Goal: Task Accomplishment & Management: Manage account settings

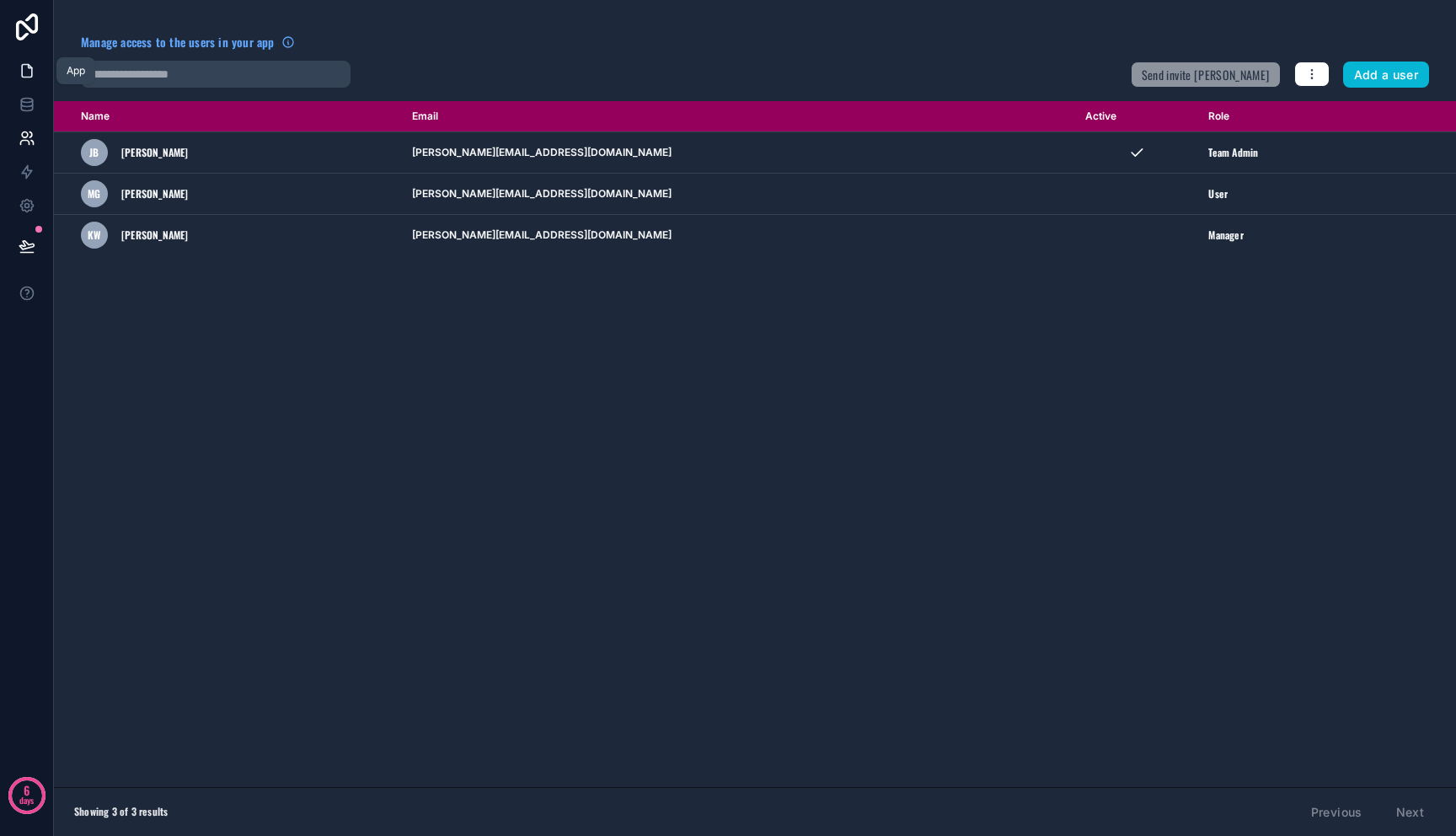
click at [19, 65] on icon at bounding box center [27, 71] width 17 height 16
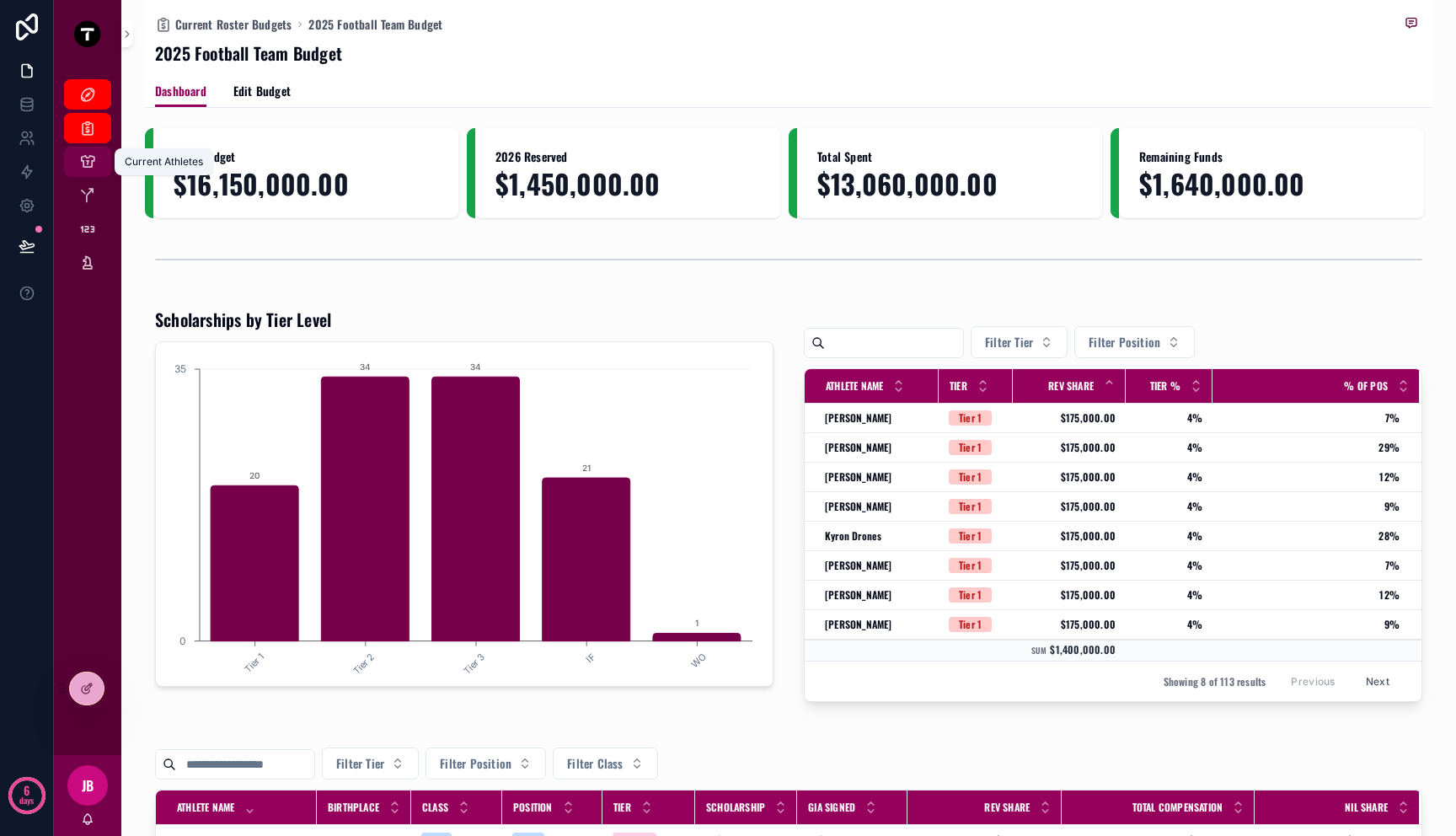
click at [87, 168] on icon "scrollable content" at bounding box center [87, 161] width 17 height 16
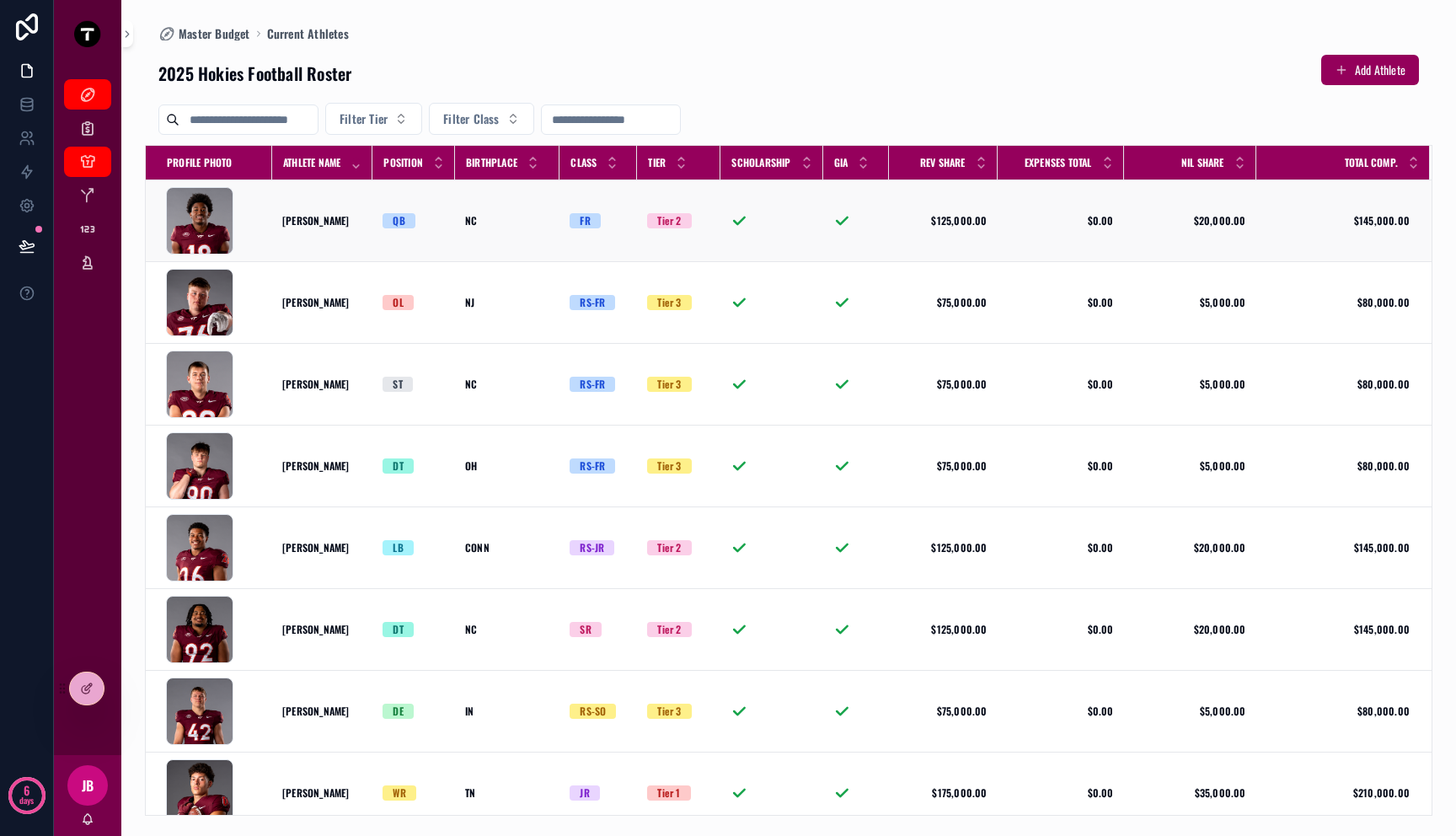
click at [353, 221] on div "[PERSON_NAME] [PERSON_NAME] Brand" at bounding box center [322, 220] width 80 height 14
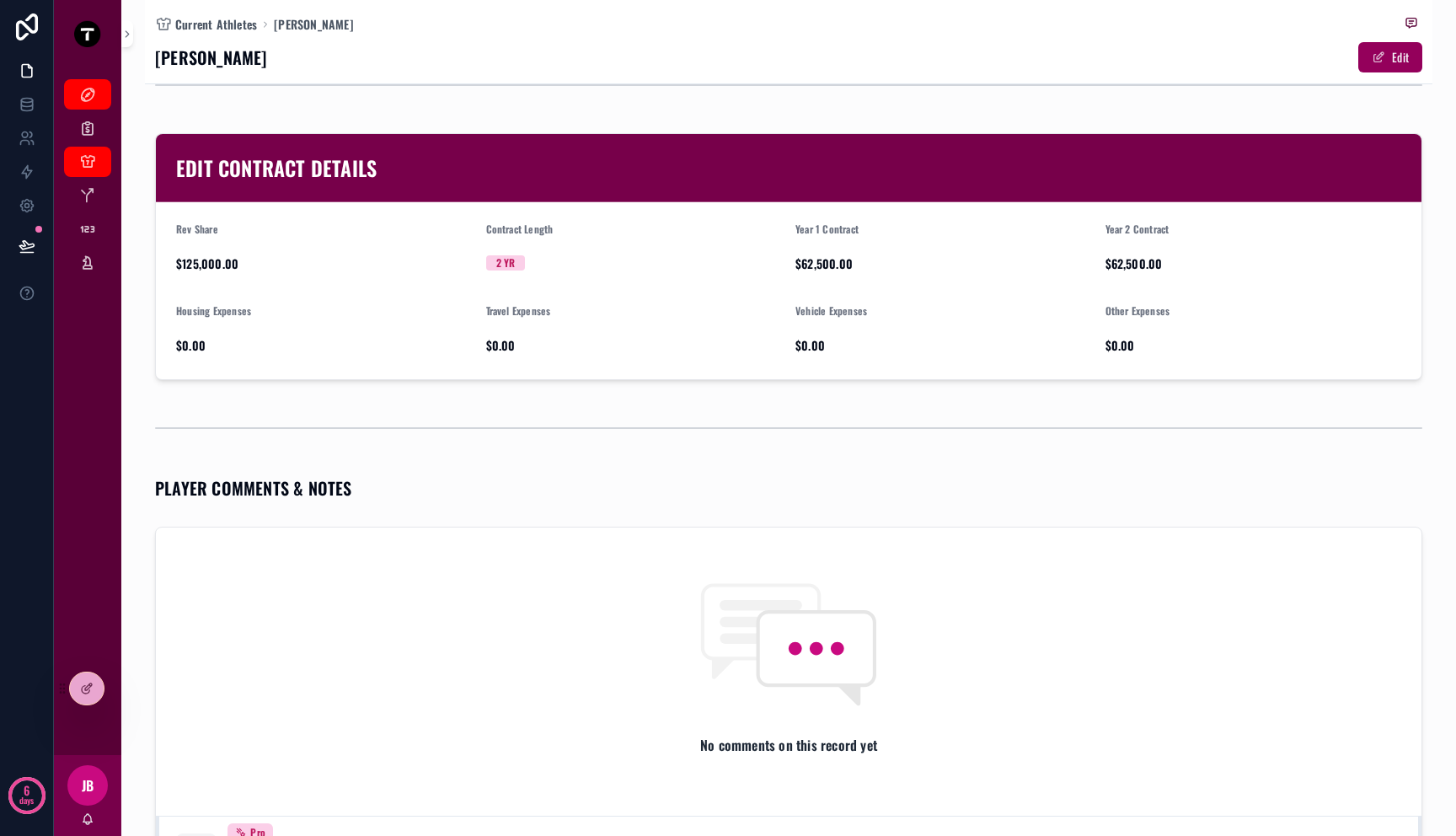
scroll to position [890, 0]
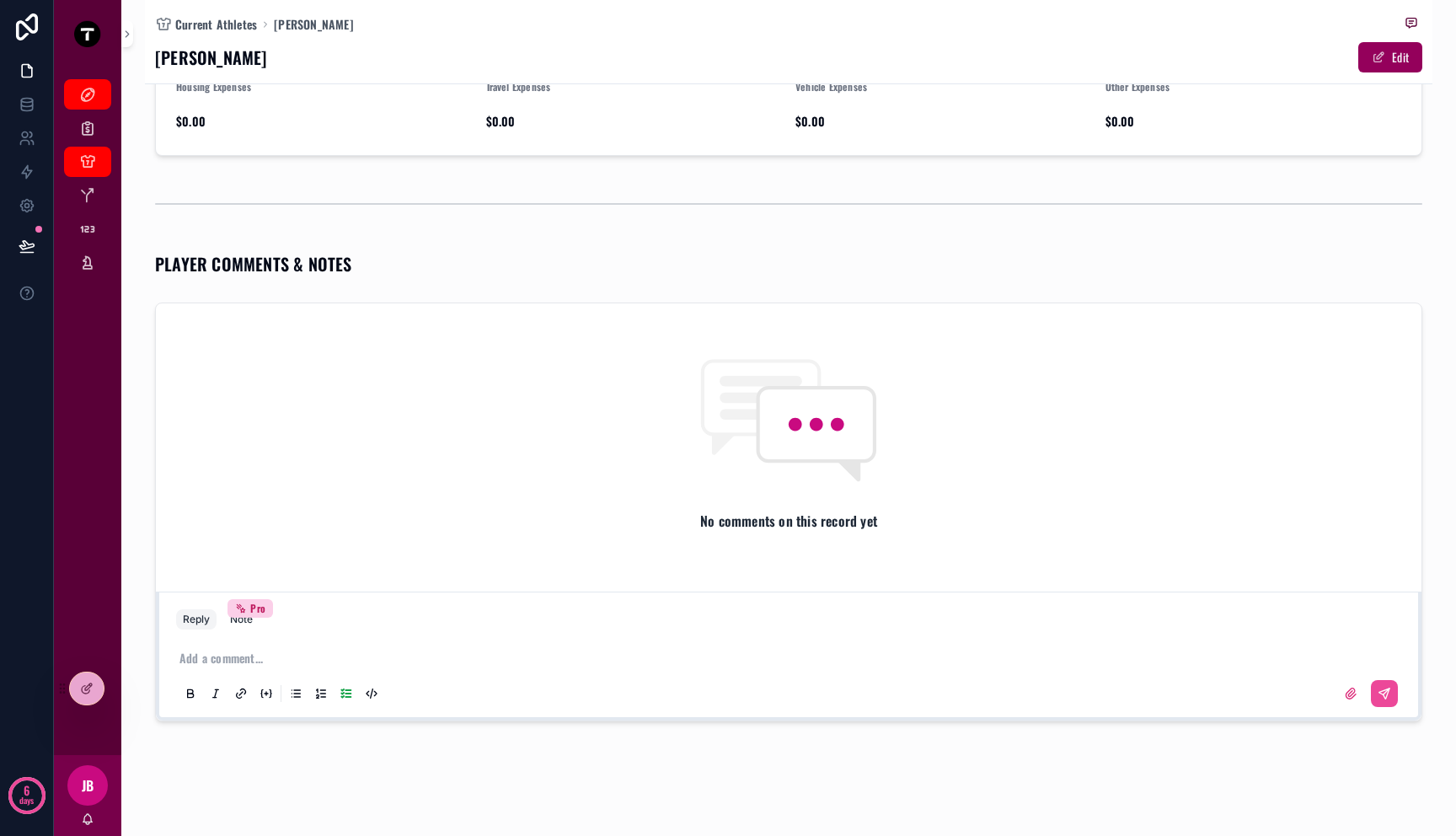
click at [380, 660] on p "scrollable content" at bounding box center [792, 658] width 1225 height 16
click at [94, 137] on div "Current Roster Budgets" at bounding box center [87, 127] width 27 height 27
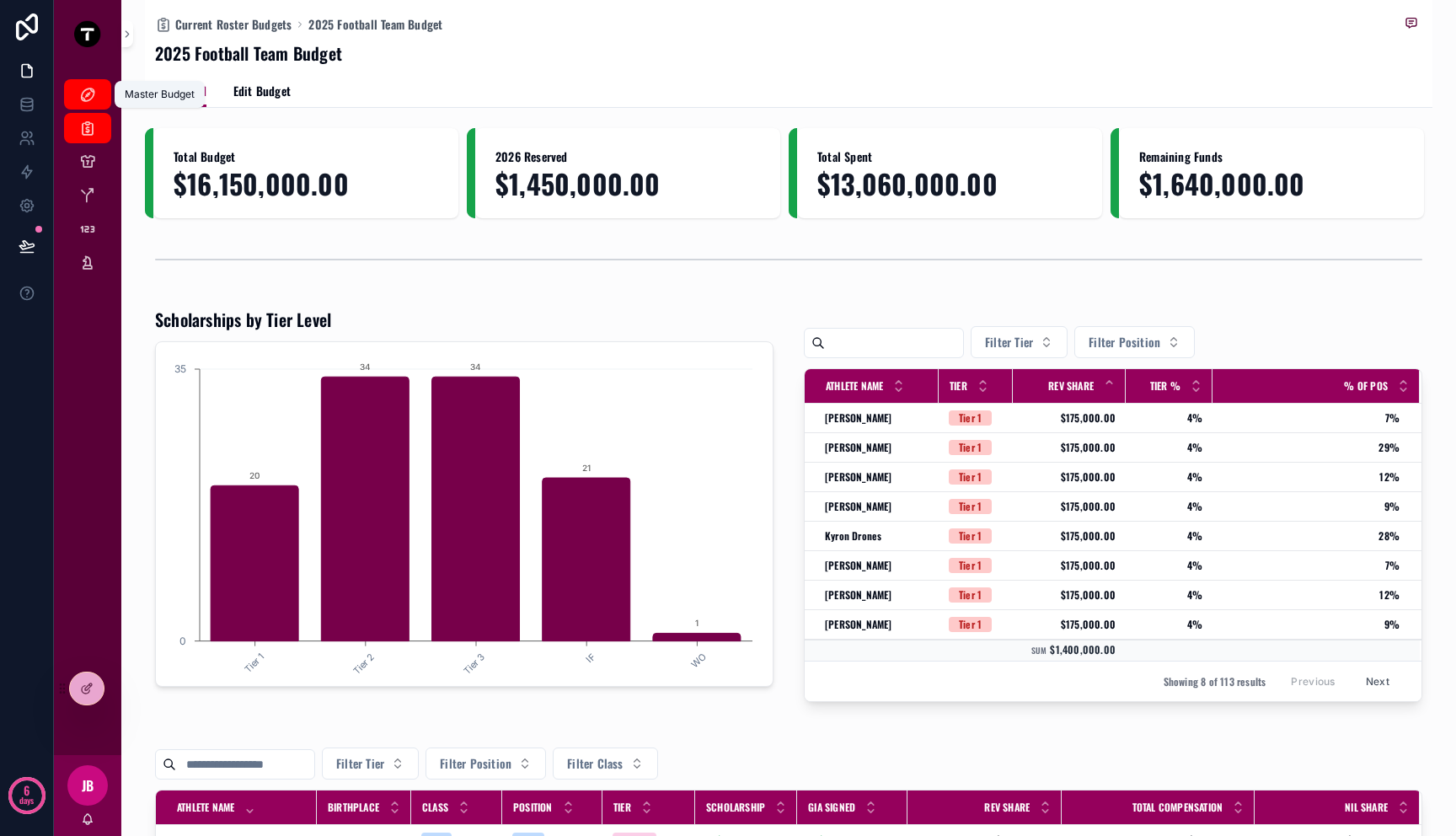
click at [99, 99] on div "Master Budget" at bounding box center [87, 94] width 27 height 27
click at [96, 135] on div "Current Roster Budgets" at bounding box center [87, 127] width 27 height 27
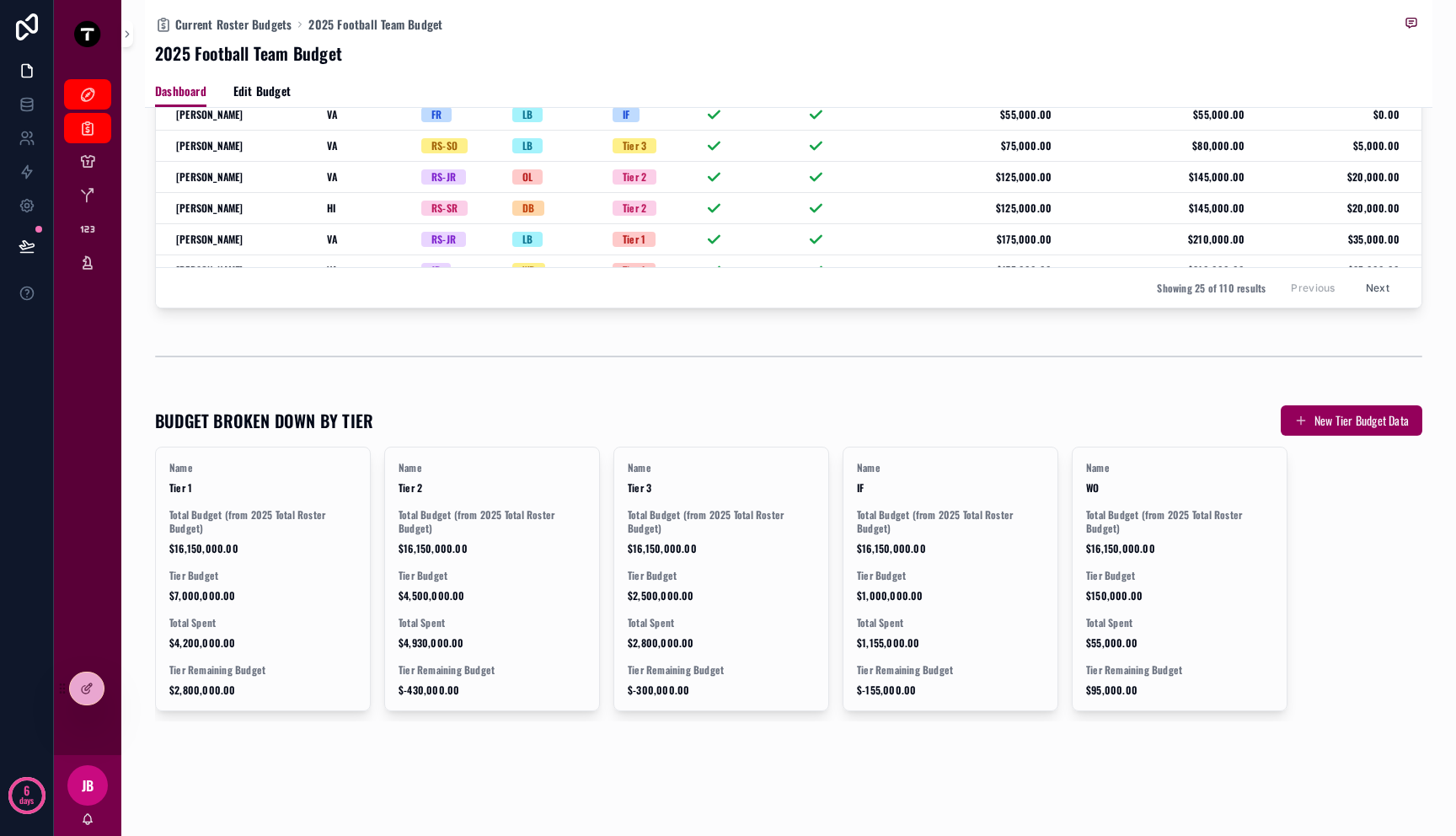
scroll to position [4, 0]
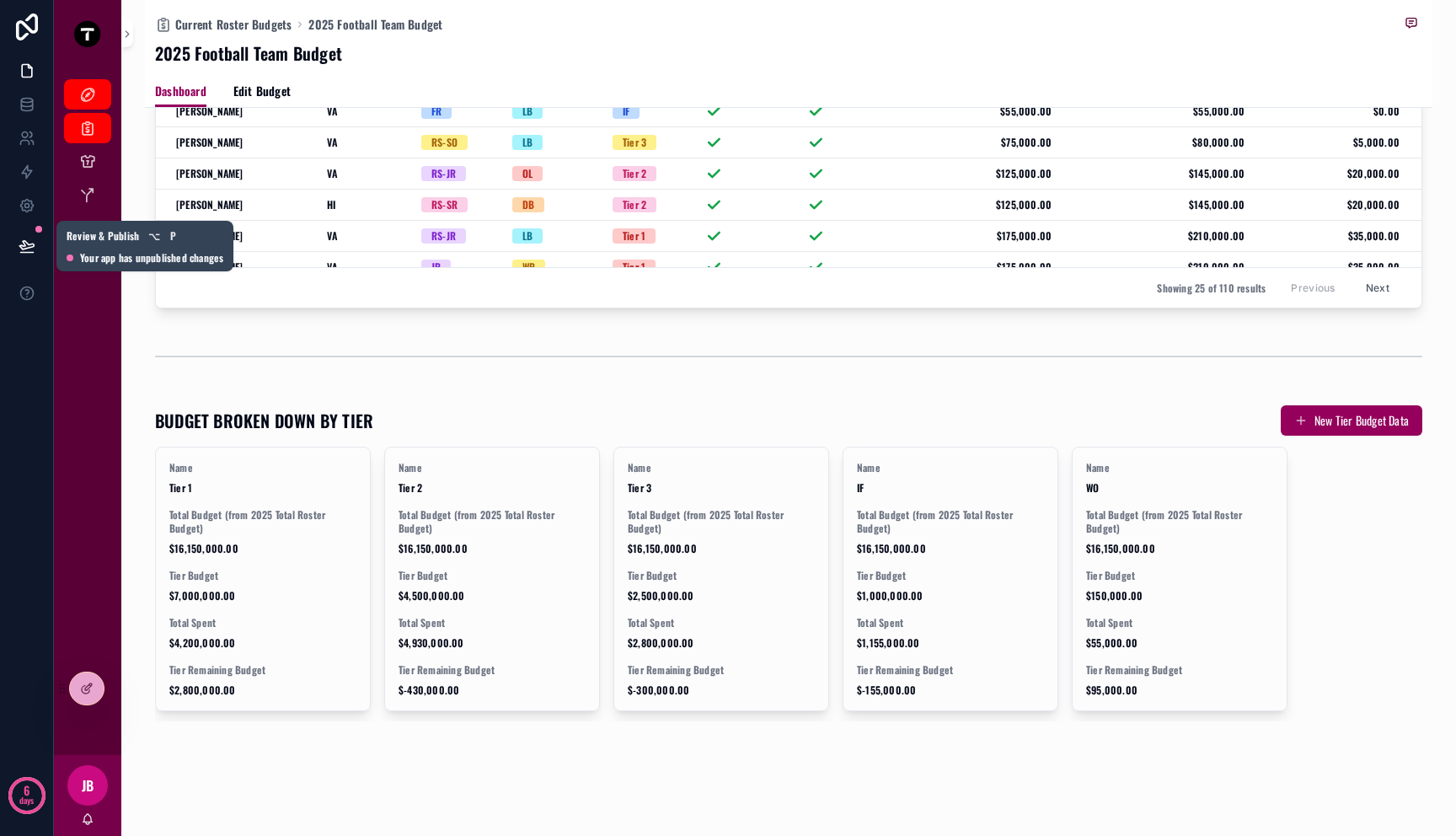
click at [30, 244] on icon at bounding box center [27, 245] width 15 height 8
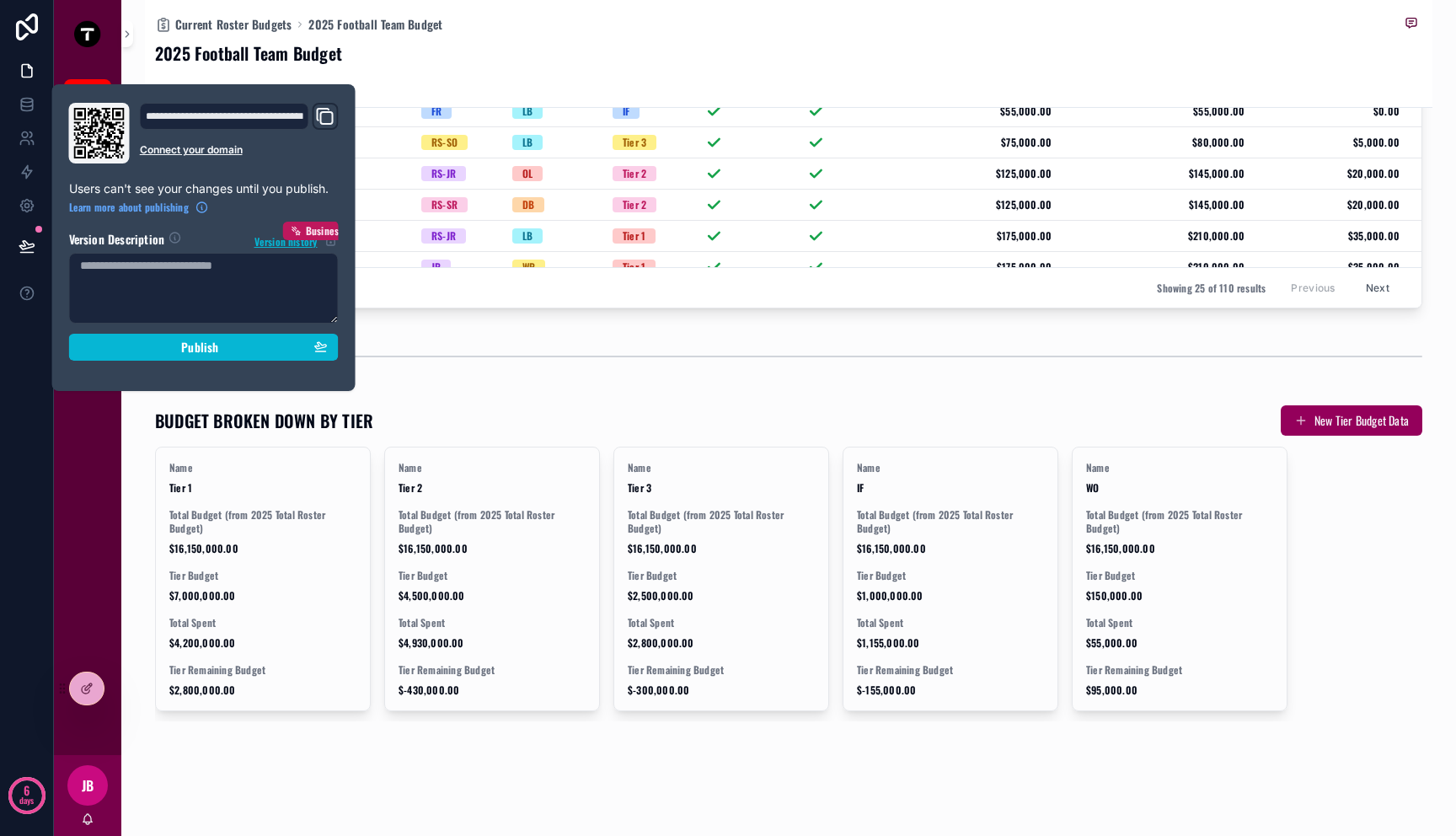
click at [114, 412] on div "Master Budget Current Roster Budgets Current Athletes Position Room Budgets Tie…" at bounding box center [88, 412] width 68 height 688
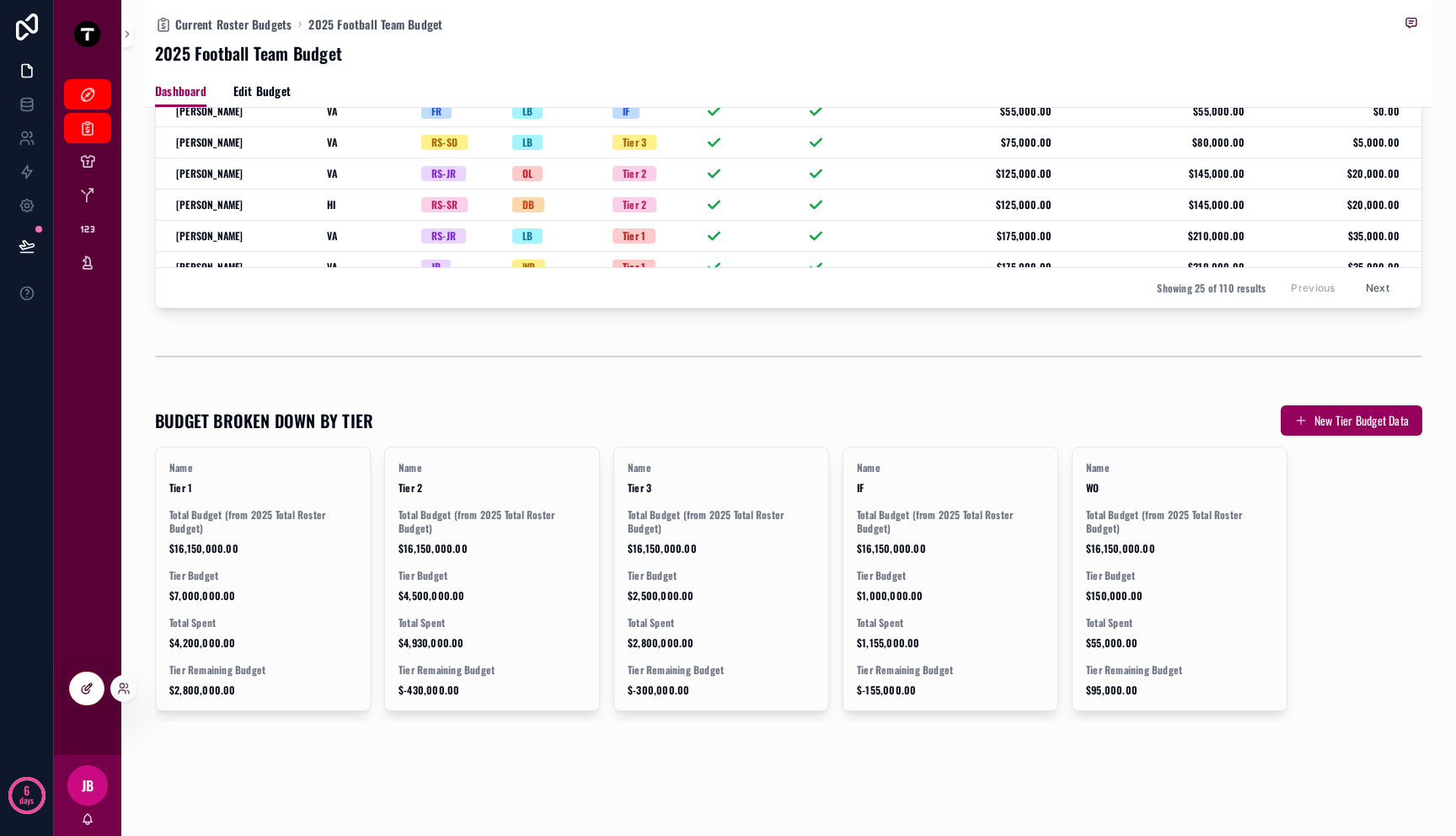
click at [81, 688] on icon at bounding box center [86, 688] width 14 height 14
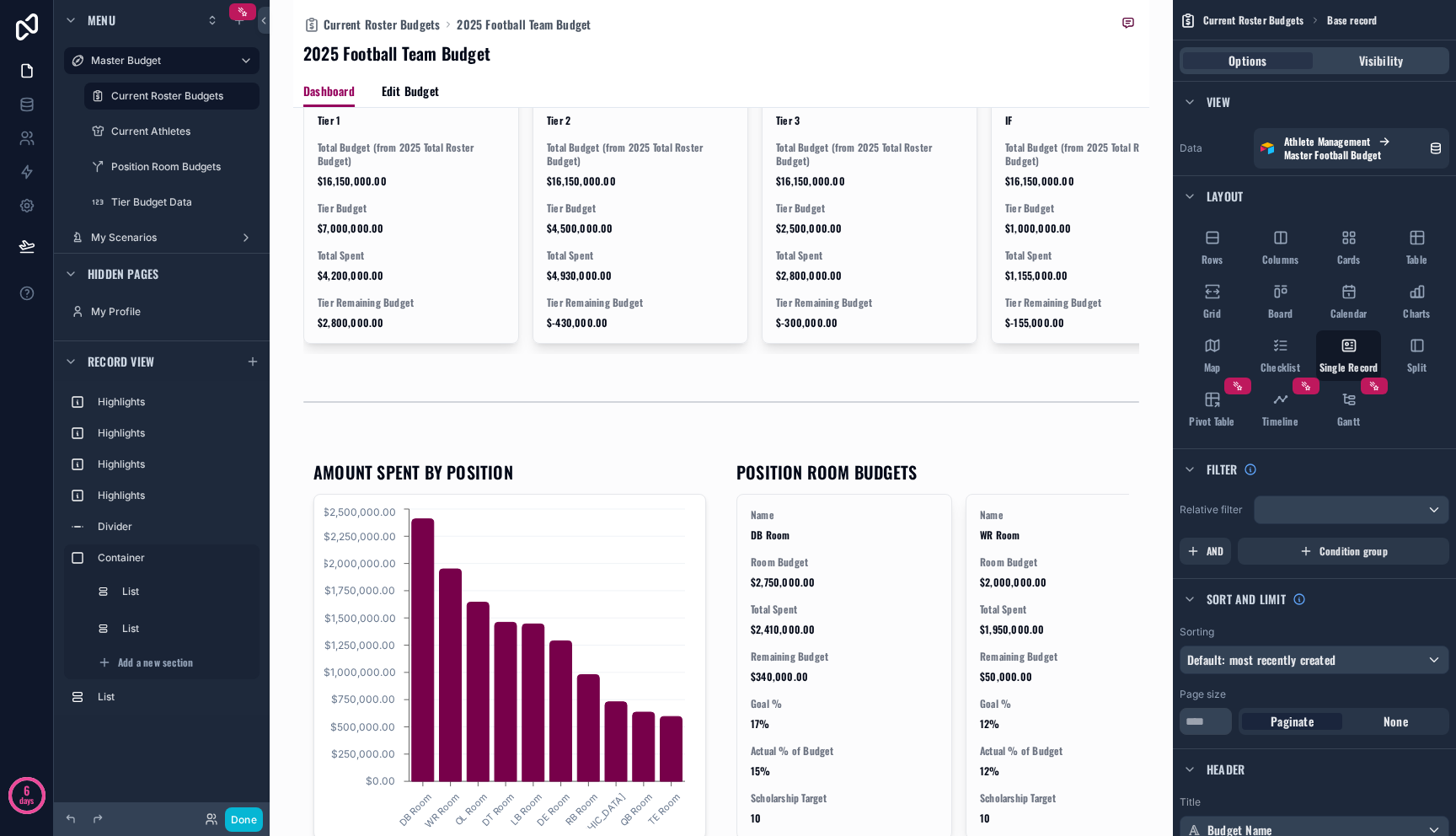
scroll to position [1525, 0]
click at [257, 819] on button "Done" at bounding box center [243, 819] width 38 height 25
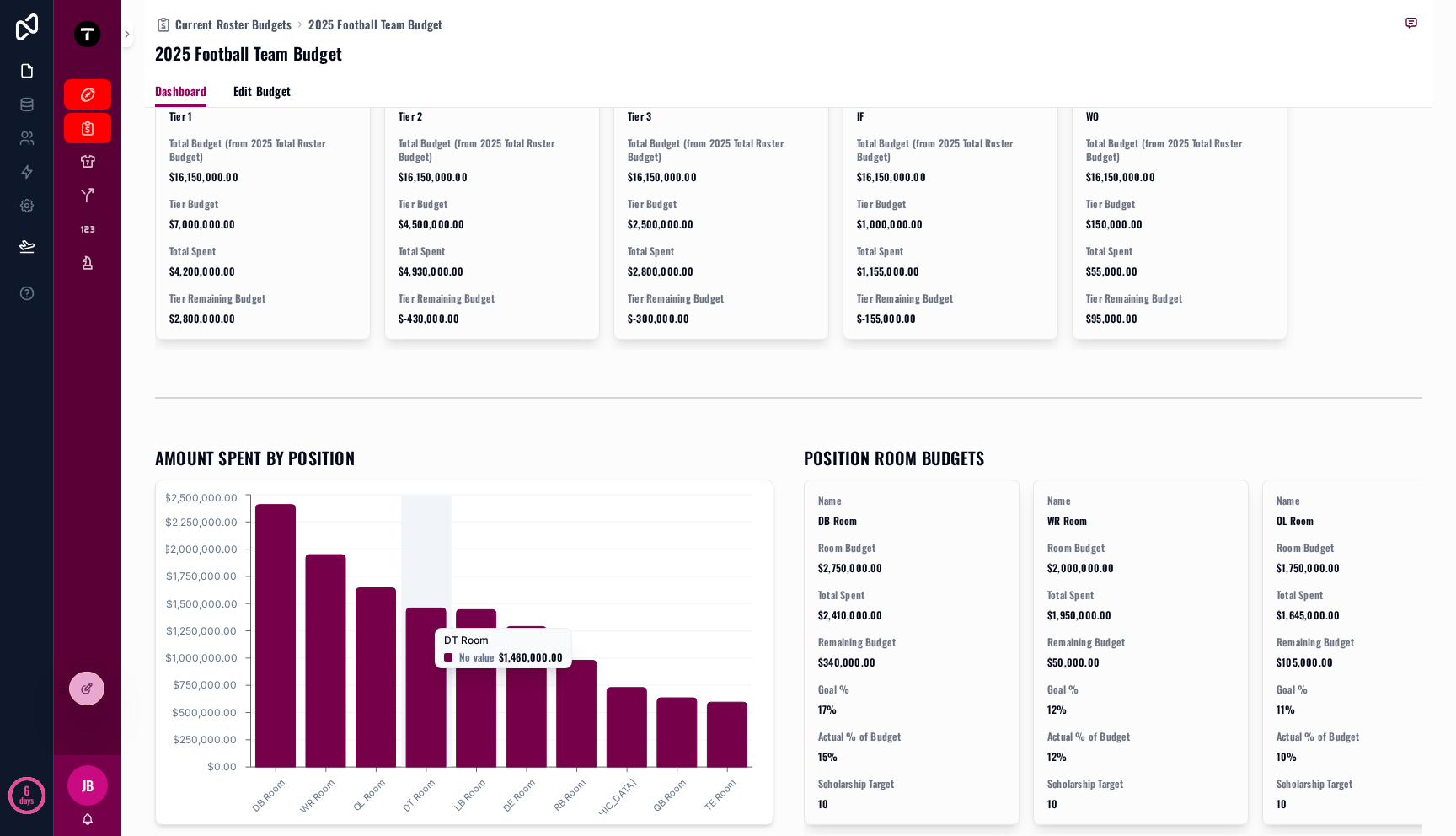
scroll to position [1609, 0]
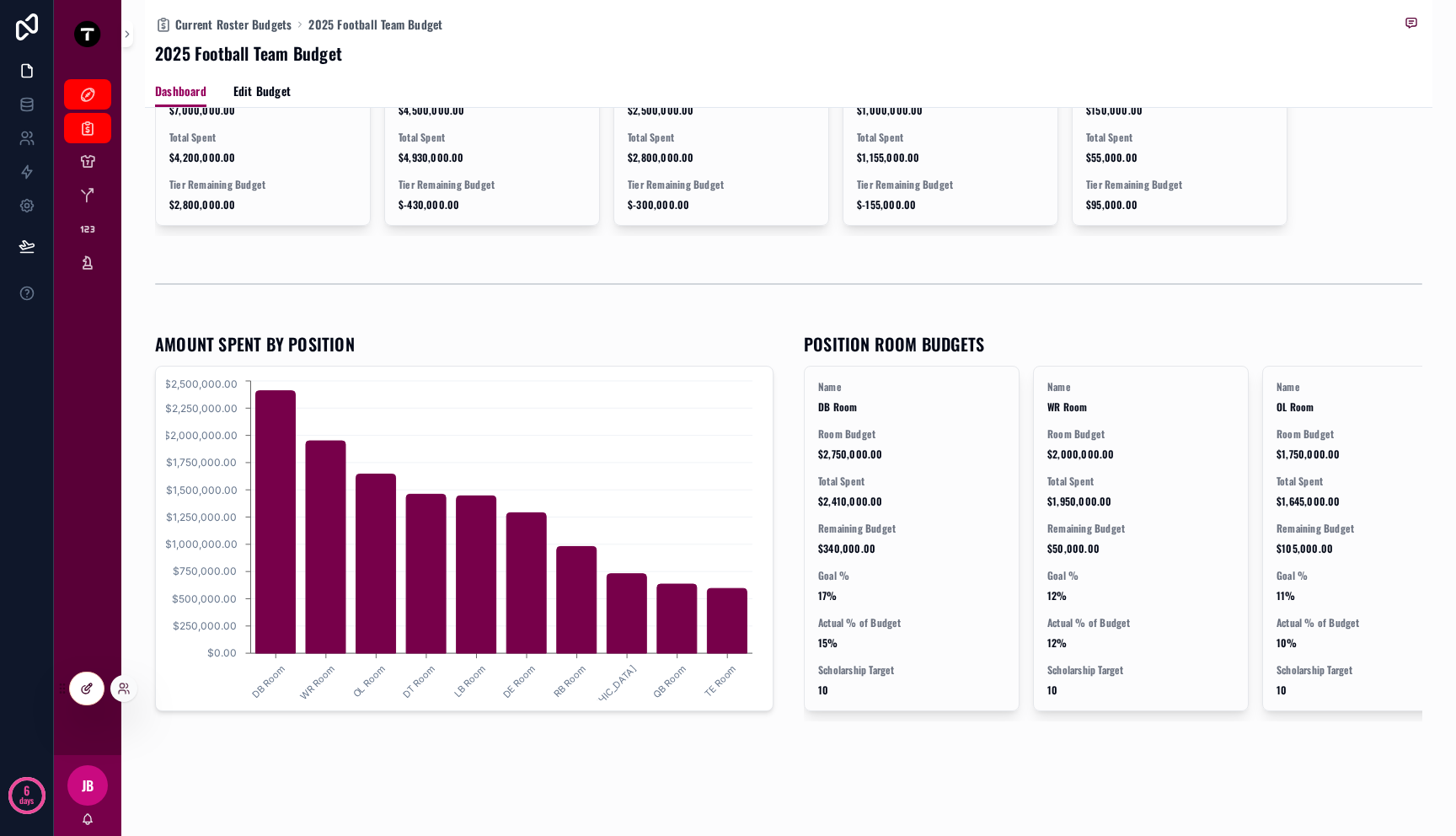
click at [97, 693] on div at bounding box center [86, 688] width 34 height 32
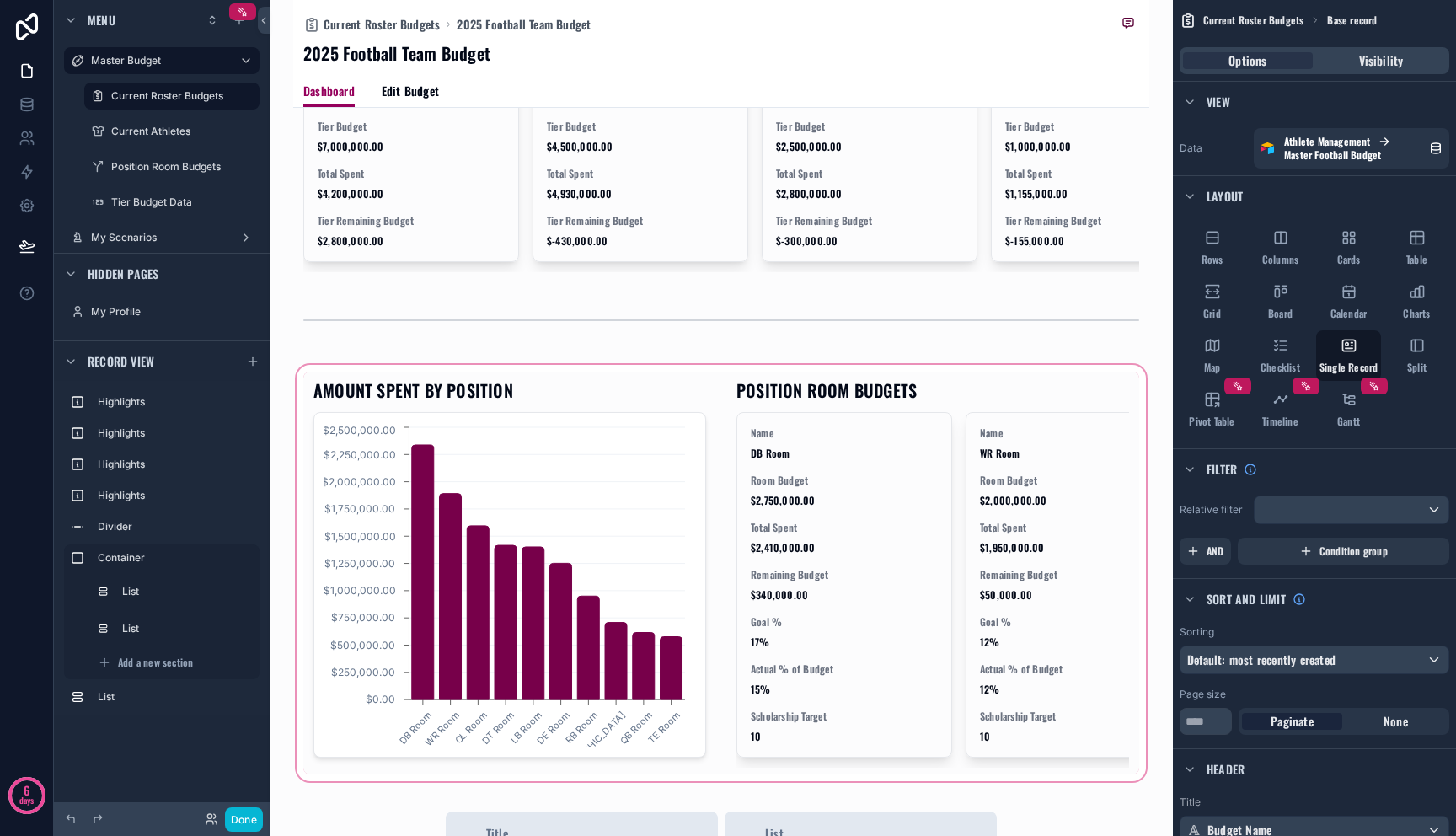
click at [564, 612] on div "scrollable content" at bounding box center [722, 572] width 856 height 423
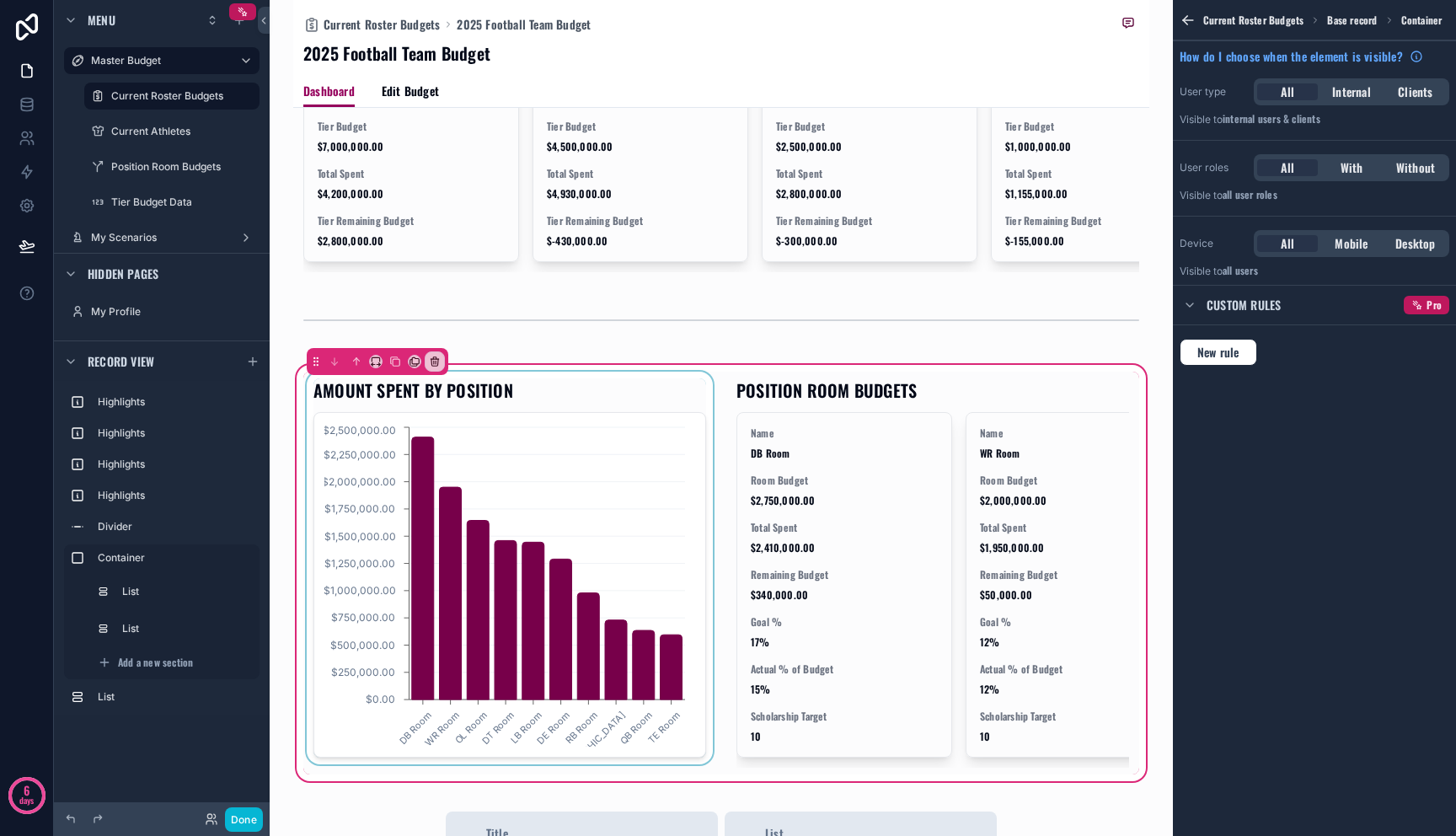
click at [559, 608] on div "scrollable content" at bounding box center [510, 572] width 413 height 402
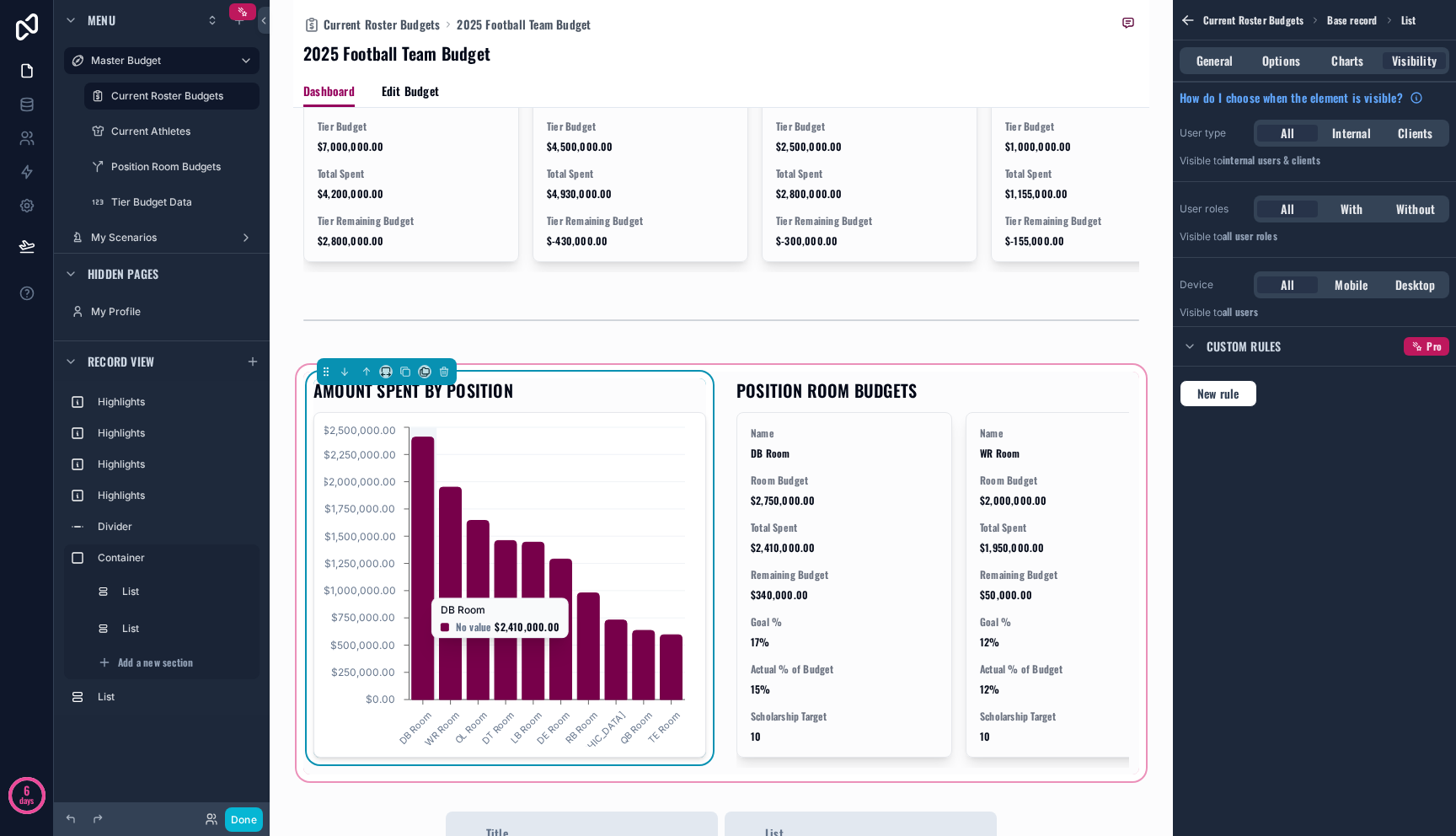
click at [574, 600] on icon "DB Room WR Room OL Room DT Room LB Room DE Room RB Room ST Room QB Room TE Room…" at bounding box center [507, 584] width 365 height 324
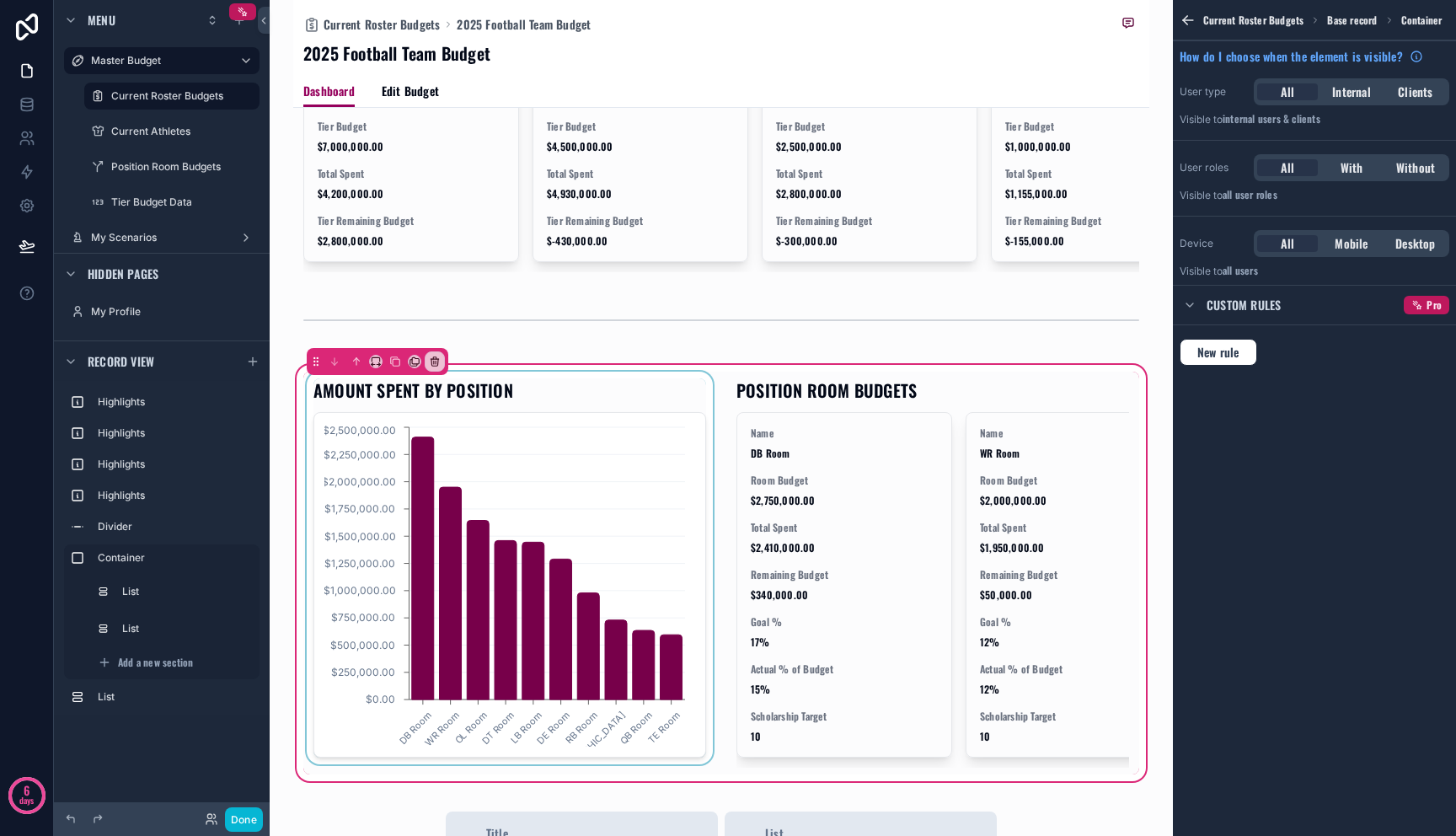
click at [580, 599] on div "scrollable content" at bounding box center [510, 572] width 413 height 402
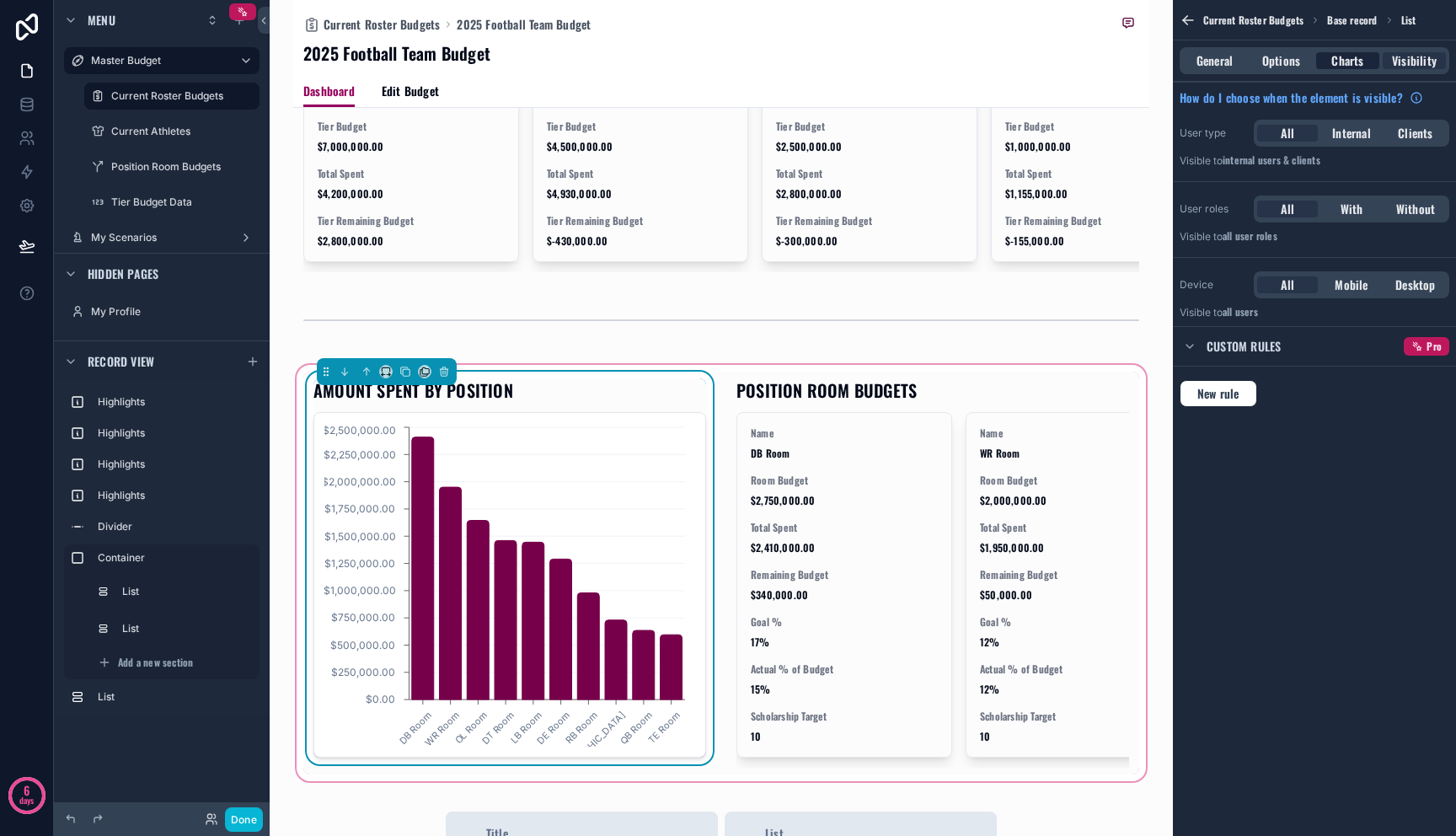
click at [1357, 55] on span "Charts" at bounding box center [1347, 60] width 32 height 16
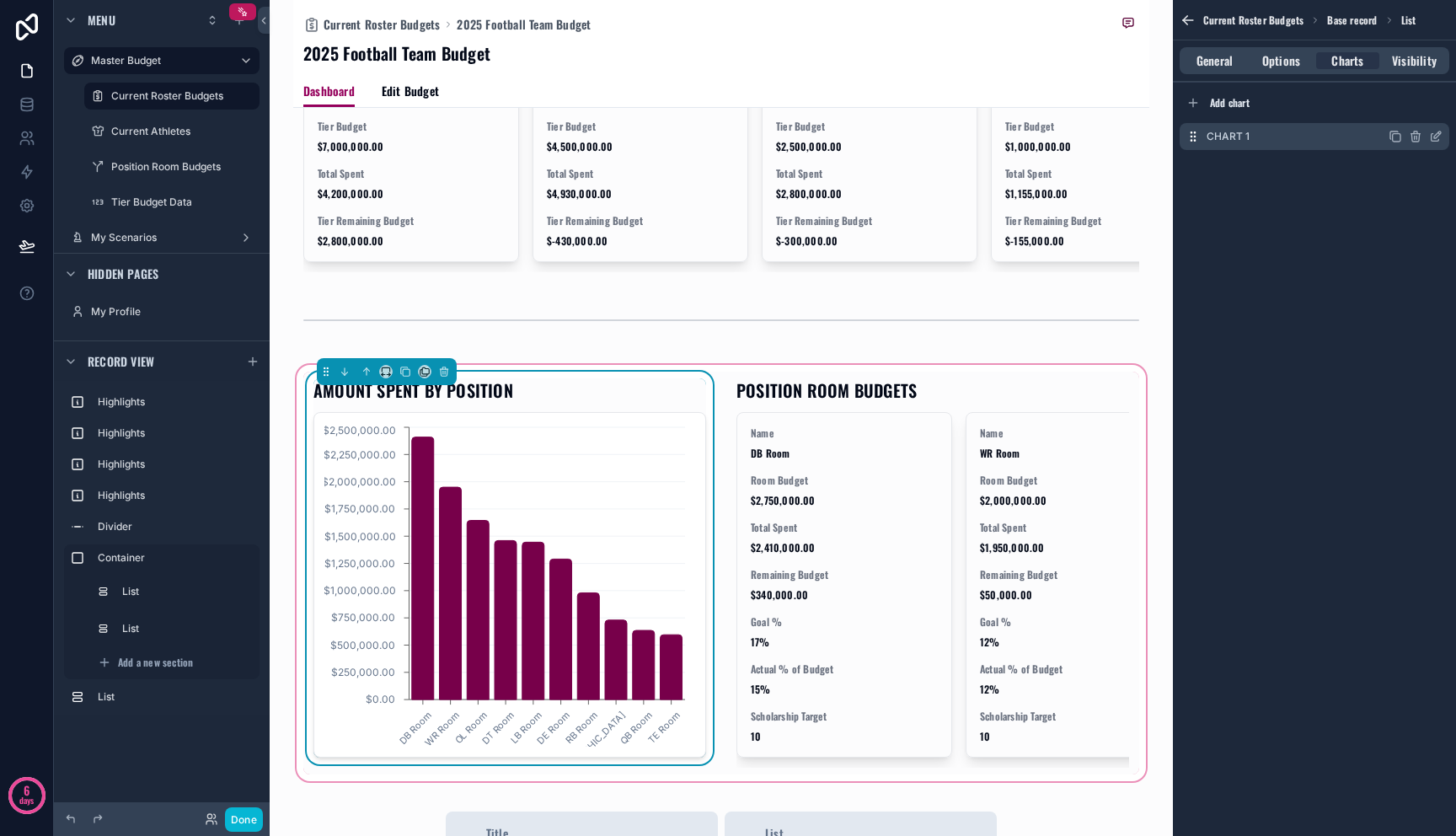
click at [1432, 140] on icon "scrollable content" at bounding box center [1436, 137] width 14 height 14
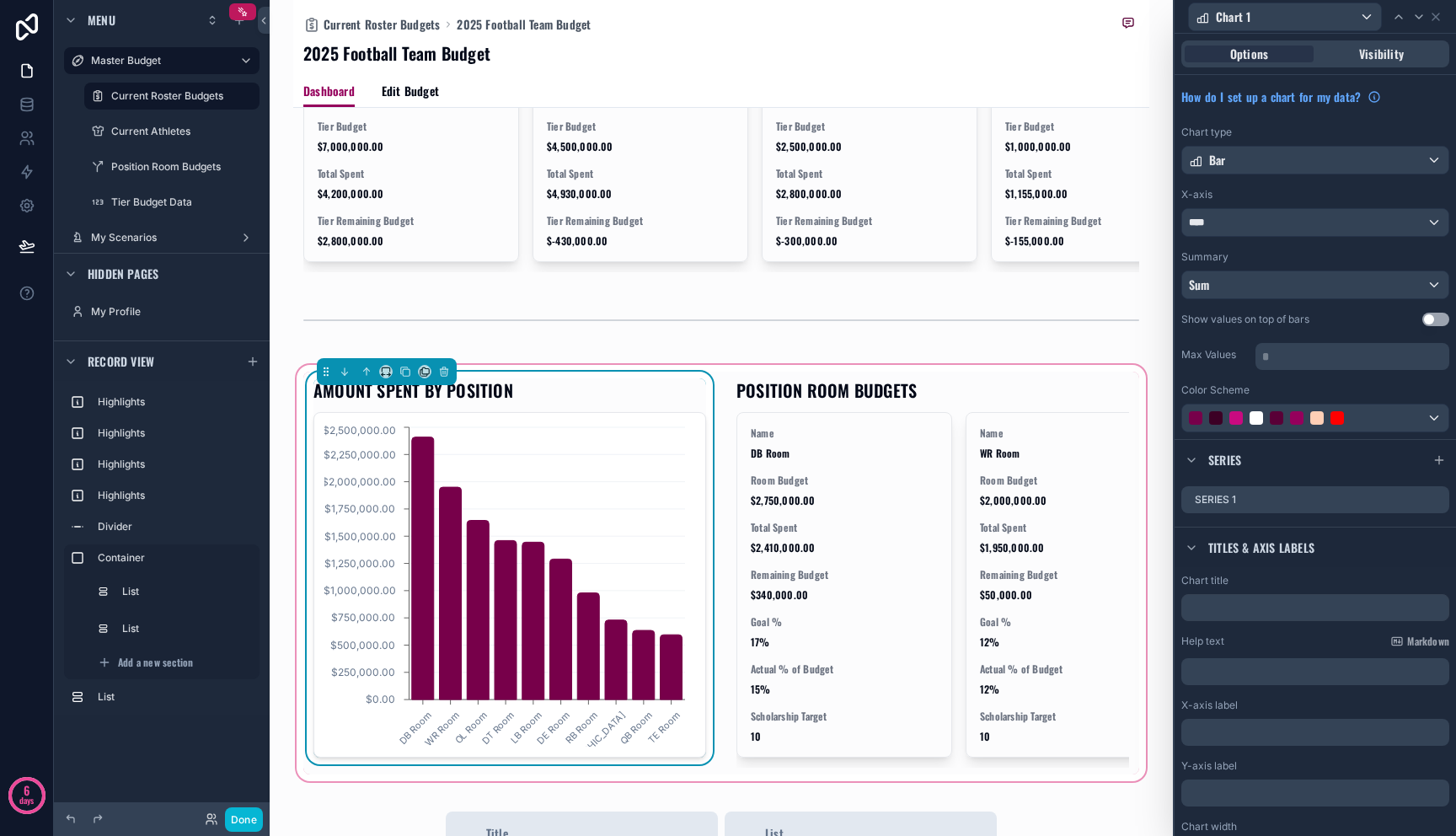
click at [1428, 322] on button "Use setting" at bounding box center [1435, 319] width 27 height 14
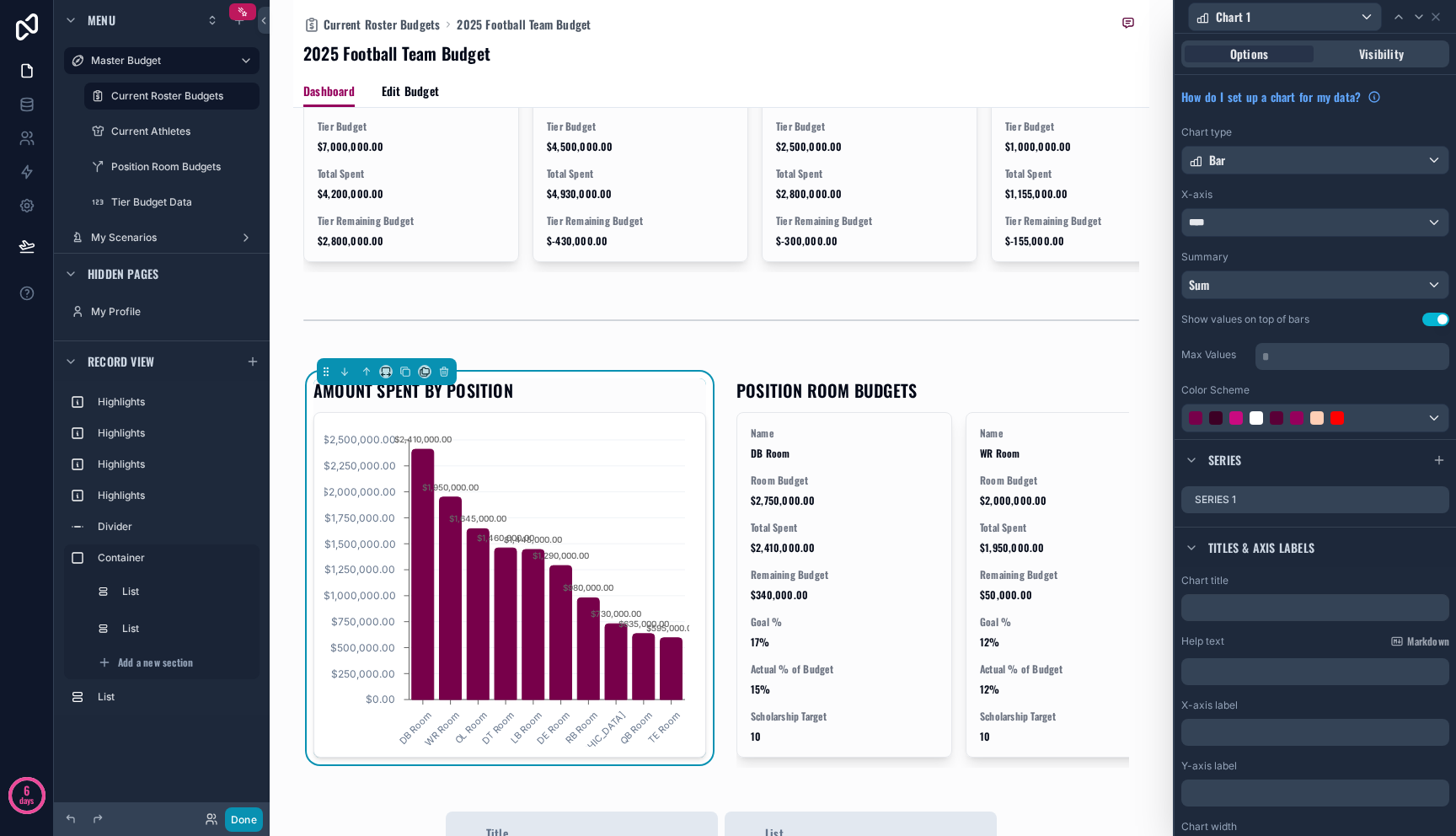
click at [249, 815] on button "Done" at bounding box center [243, 819] width 38 height 25
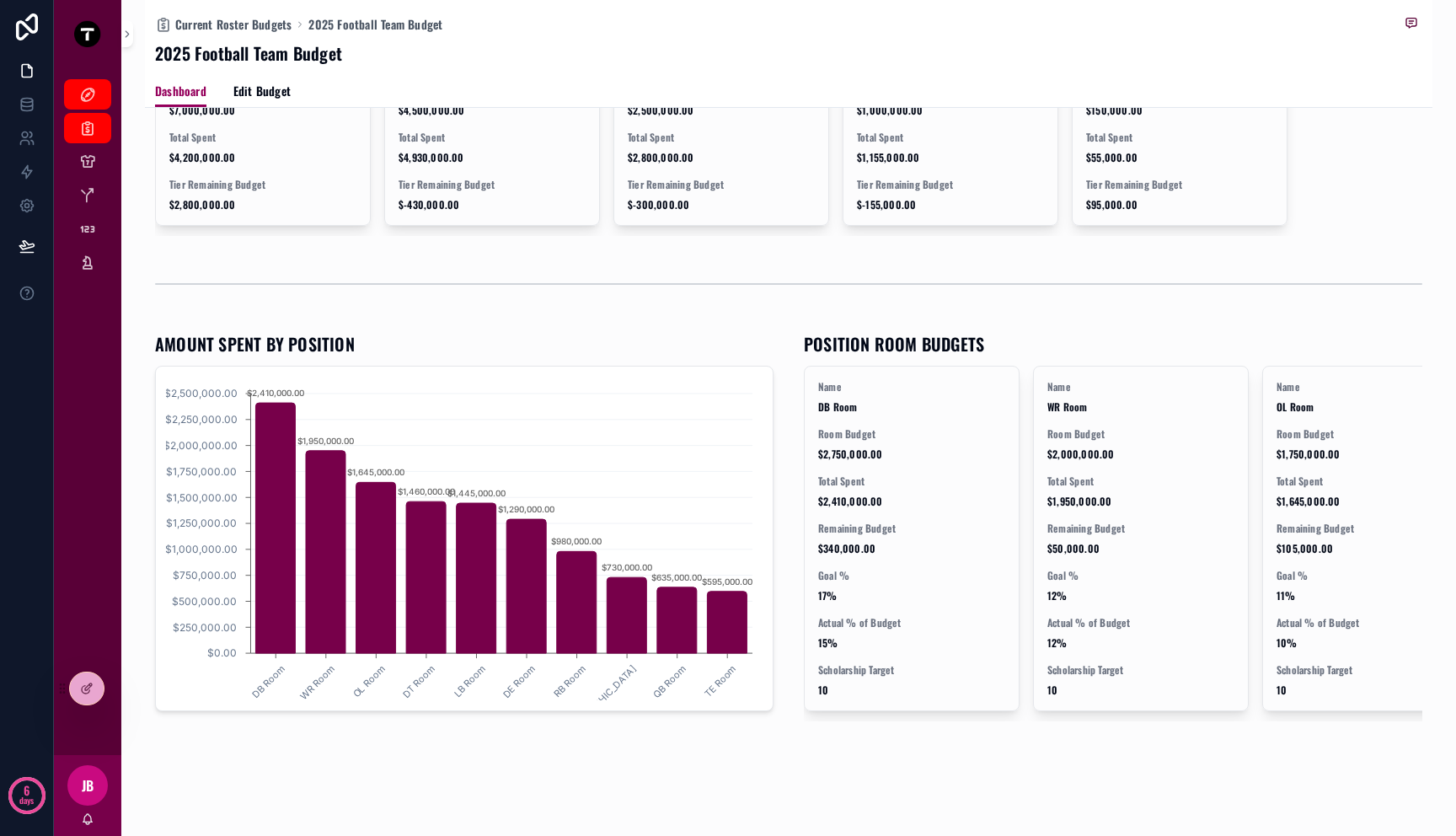
click at [95, 667] on div "Master Budget Current Roster Budgets Current Athletes Position Room Budgets Tie…" at bounding box center [88, 412] width 68 height 688
click at [95, 681] on div at bounding box center [86, 688] width 34 height 32
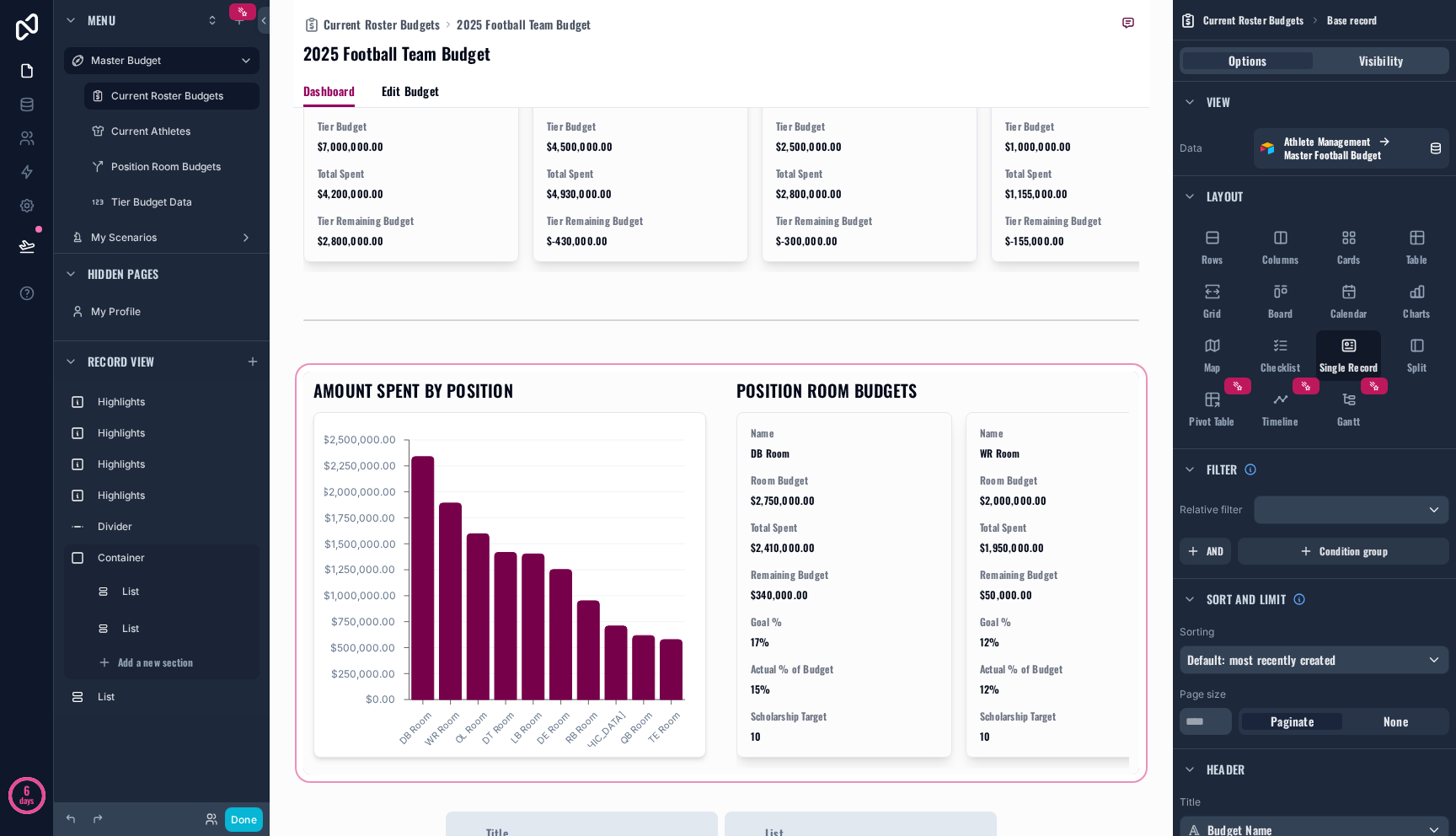
click at [589, 602] on div "scrollable content" at bounding box center [722, 572] width 856 height 423
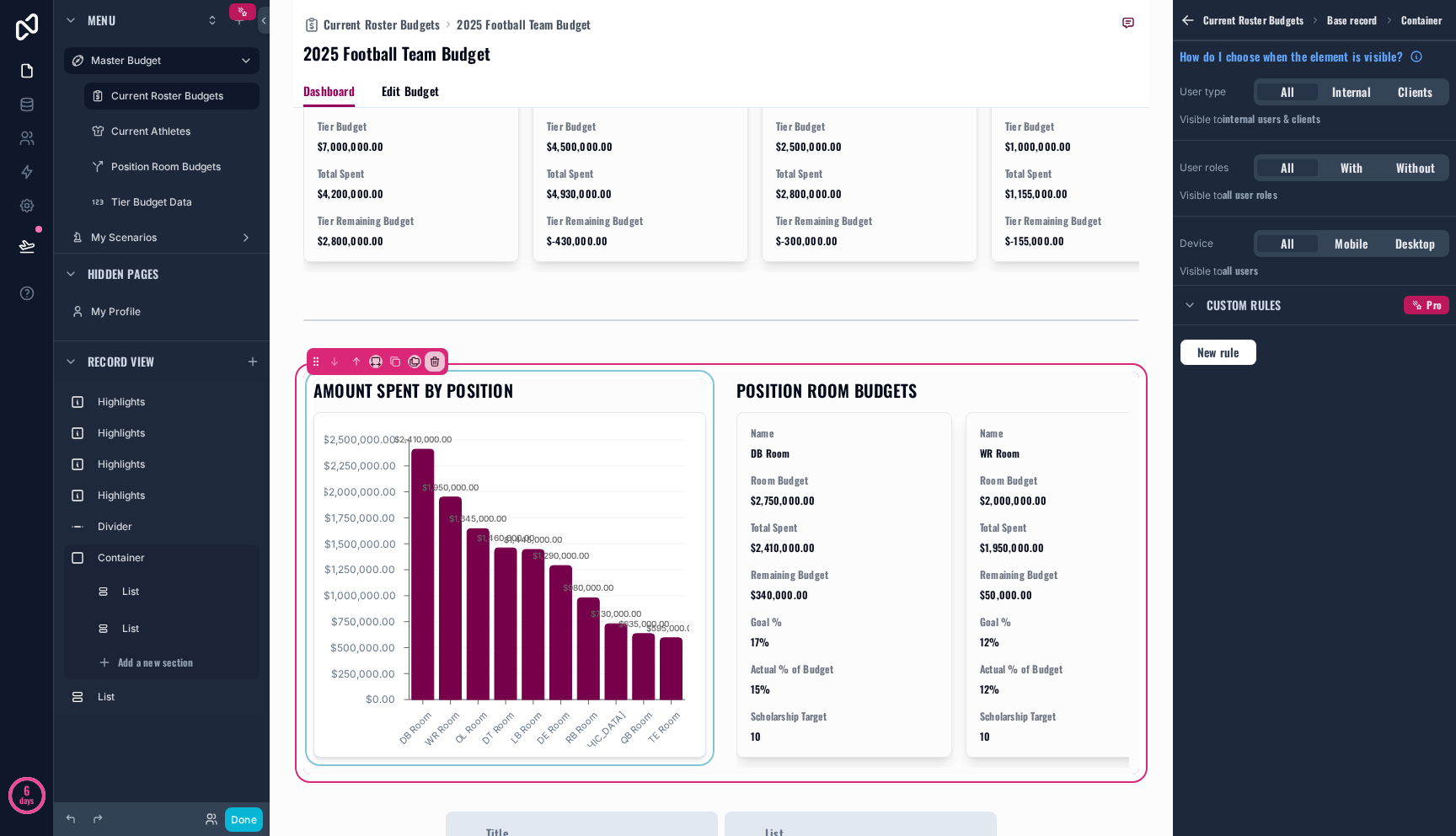
click at [616, 592] on div "scrollable content" at bounding box center [510, 572] width 413 height 402
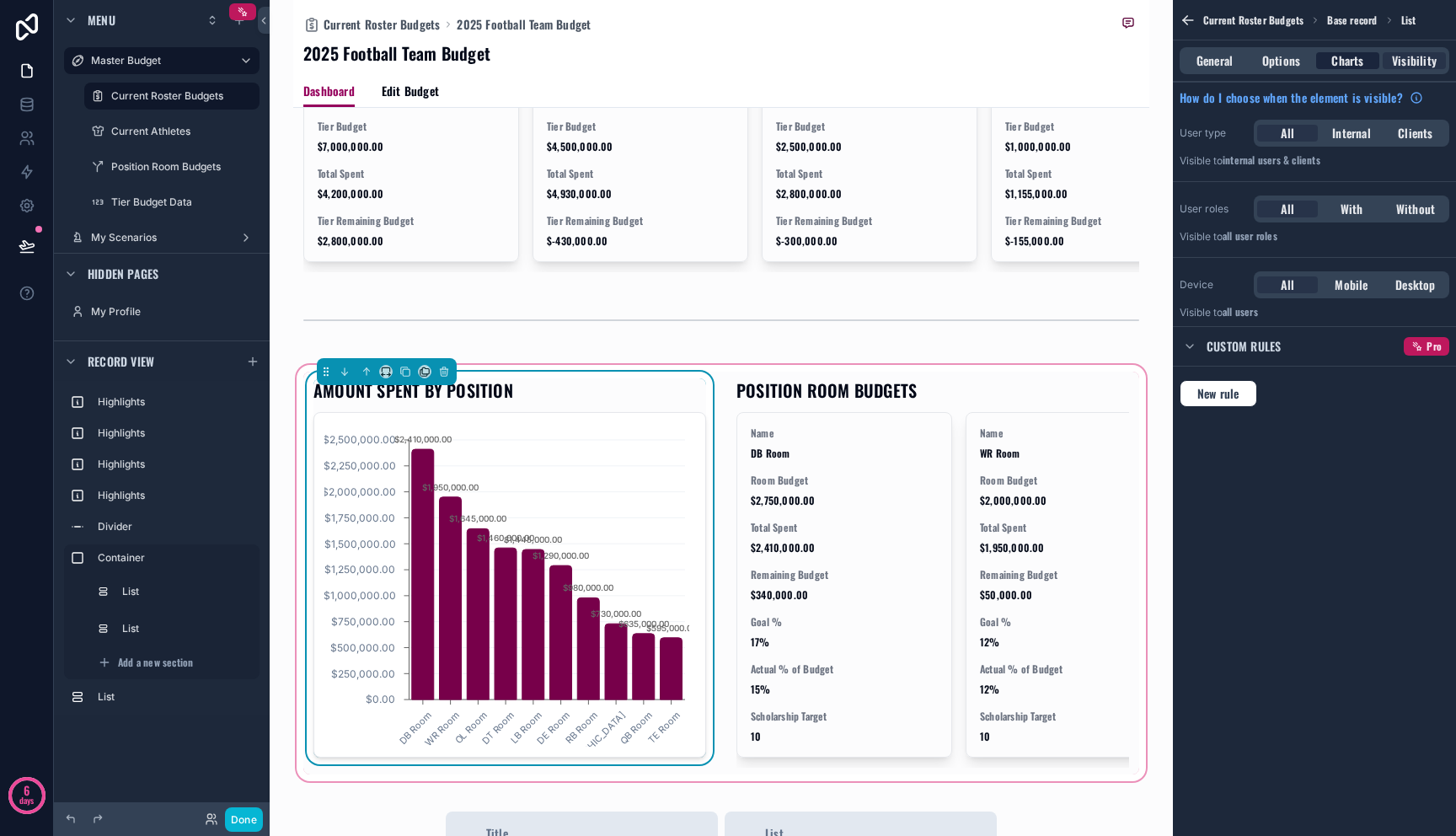
click at [1354, 60] on span "Charts" at bounding box center [1347, 60] width 32 height 16
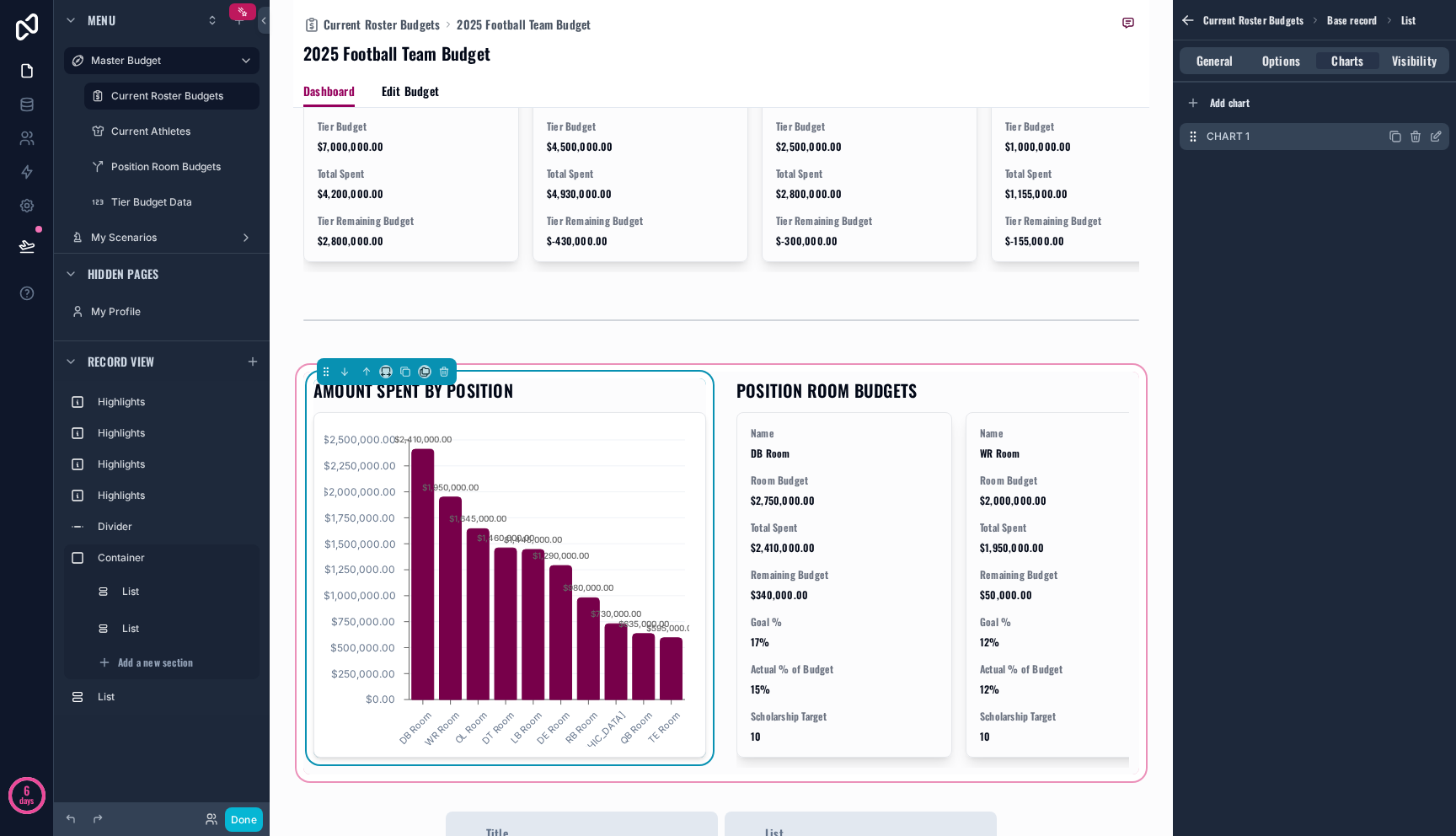
click at [1439, 137] on icon "scrollable content" at bounding box center [1436, 137] width 14 height 14
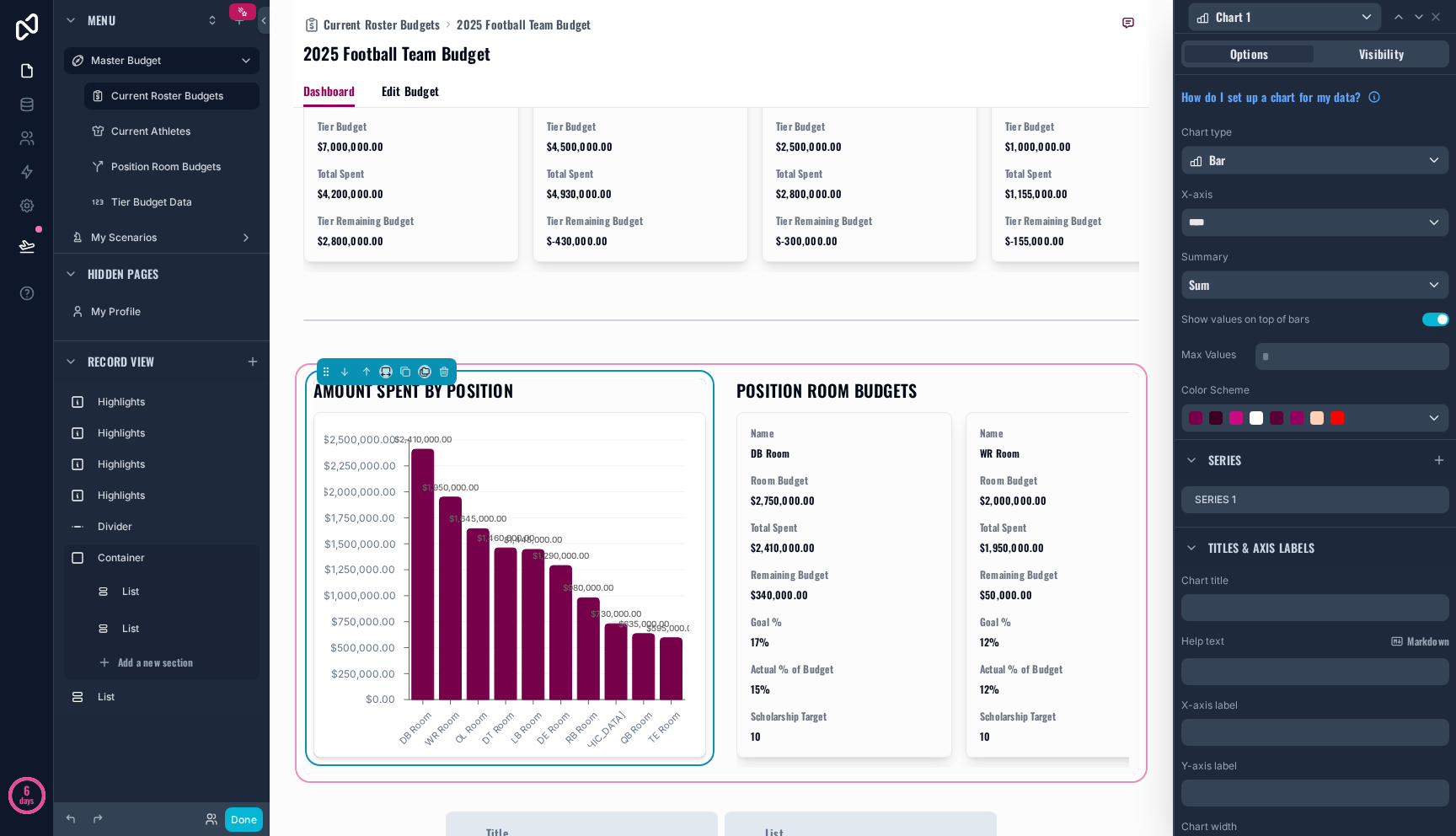
click at [1430, 323] on button "Use setting" at bounding box center [1435, 319] width 27 height 14
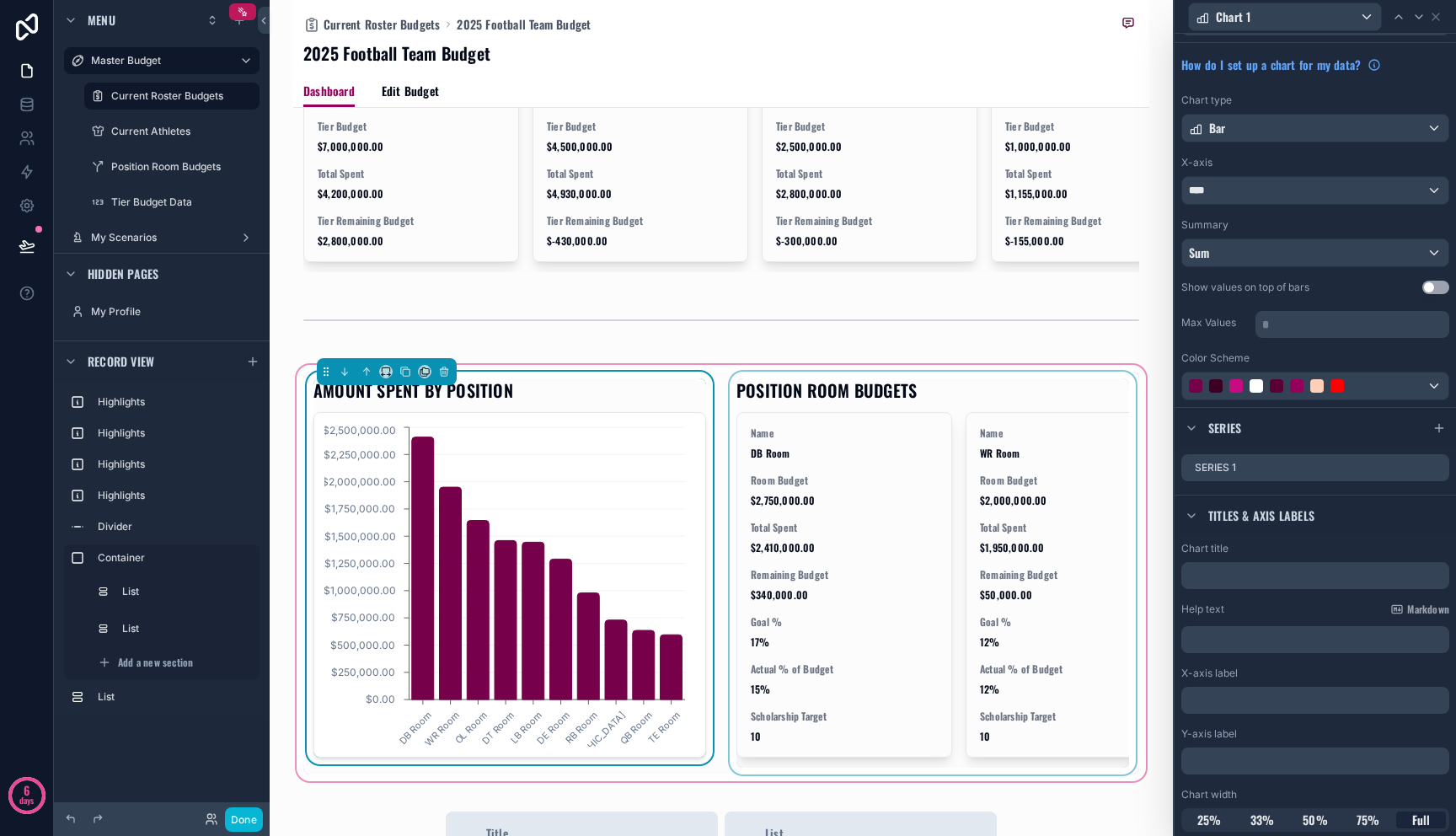
scroll to position [35, 0]
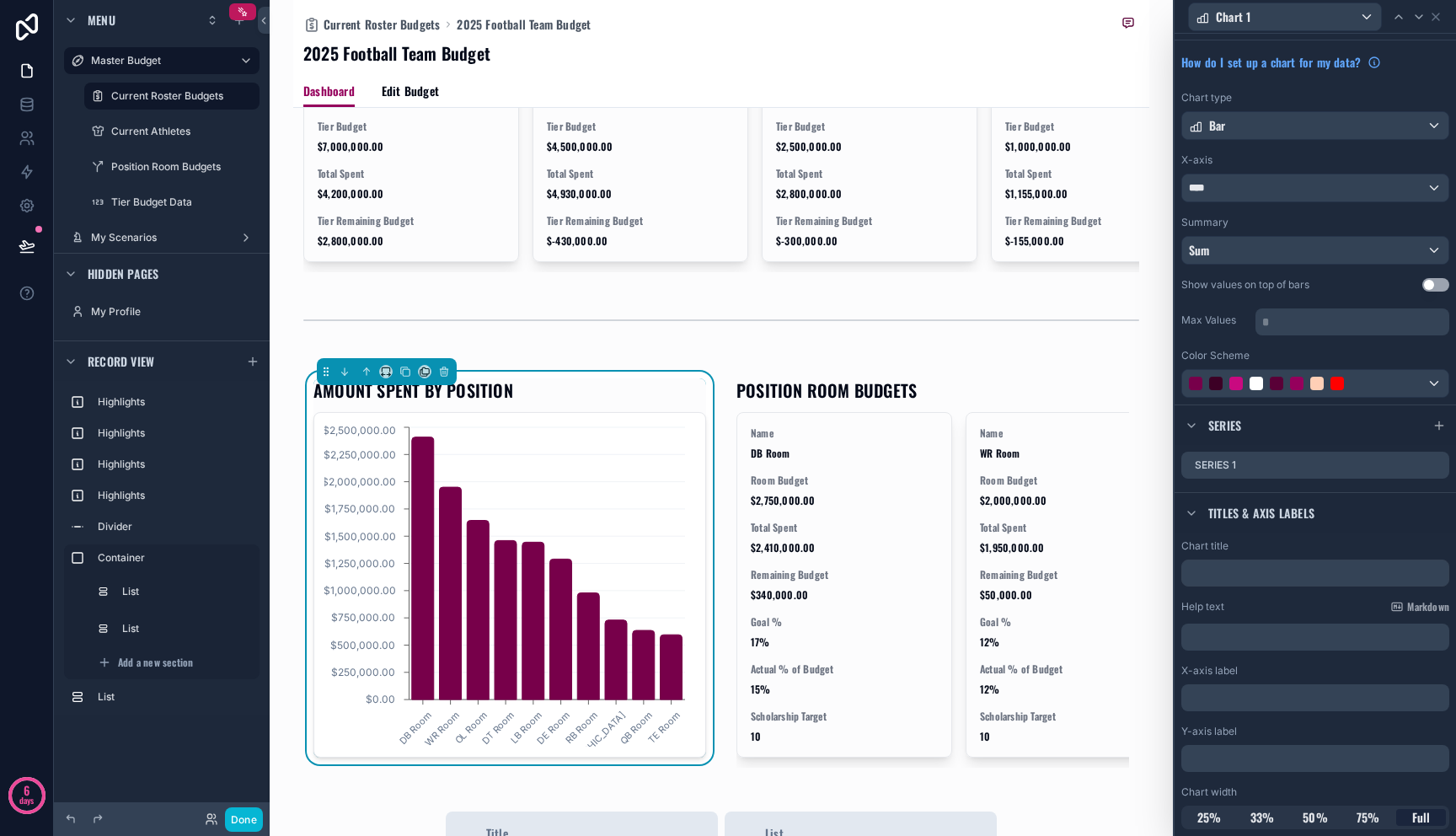
click at [1428, 285] on button "Use setting" at bounding box center [1435, 284] width 27 height 14
click at [1422, 282] on button "Use setting" at bounding box center [1435, 284] width 27 height 14
click at [1429, 461] on icon at bounding box center [1436, 465] width 14 height 14
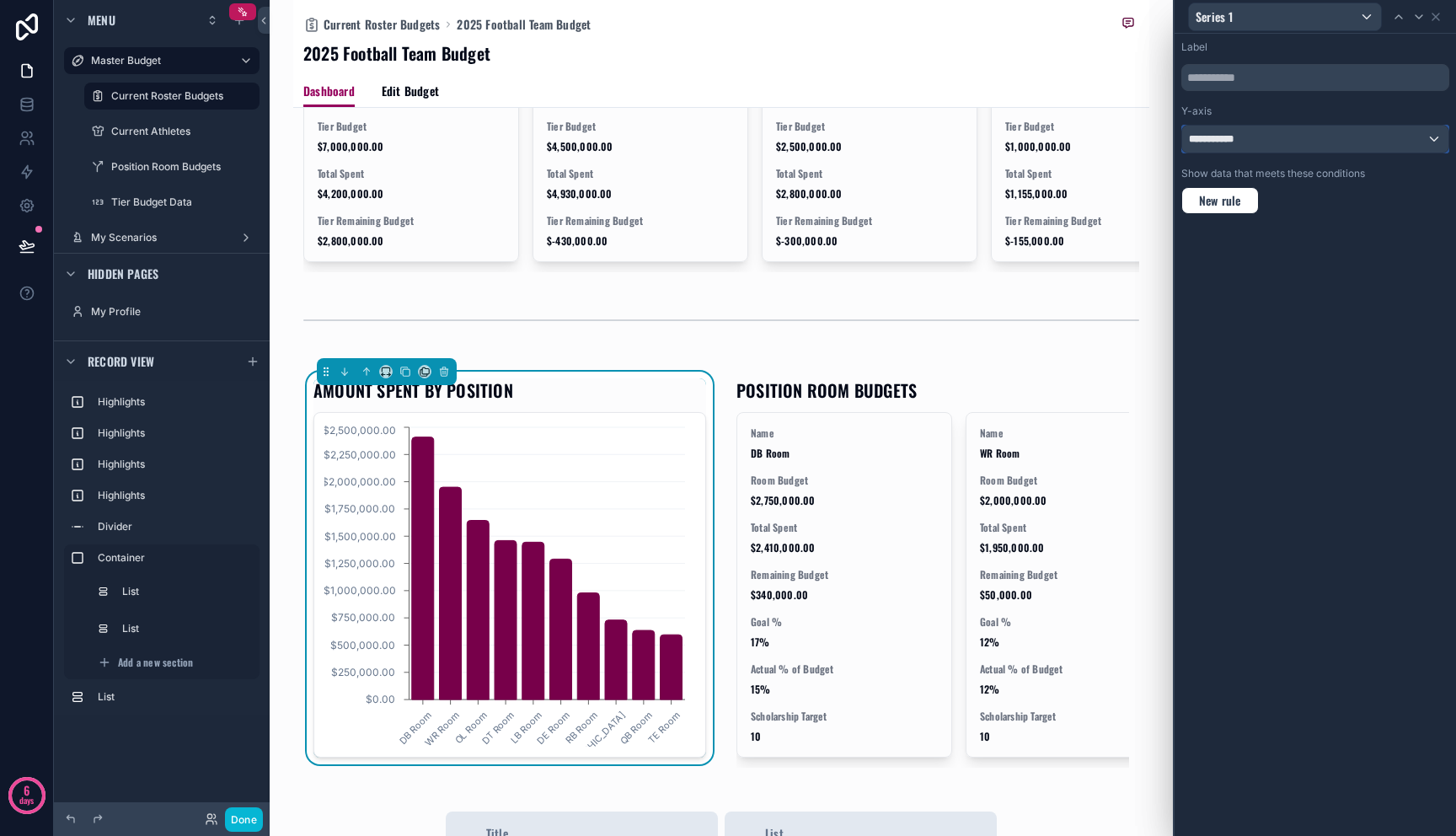
click at [1432, 146] on div "**********" at bounding box center [1315, 138] width 266 height 27
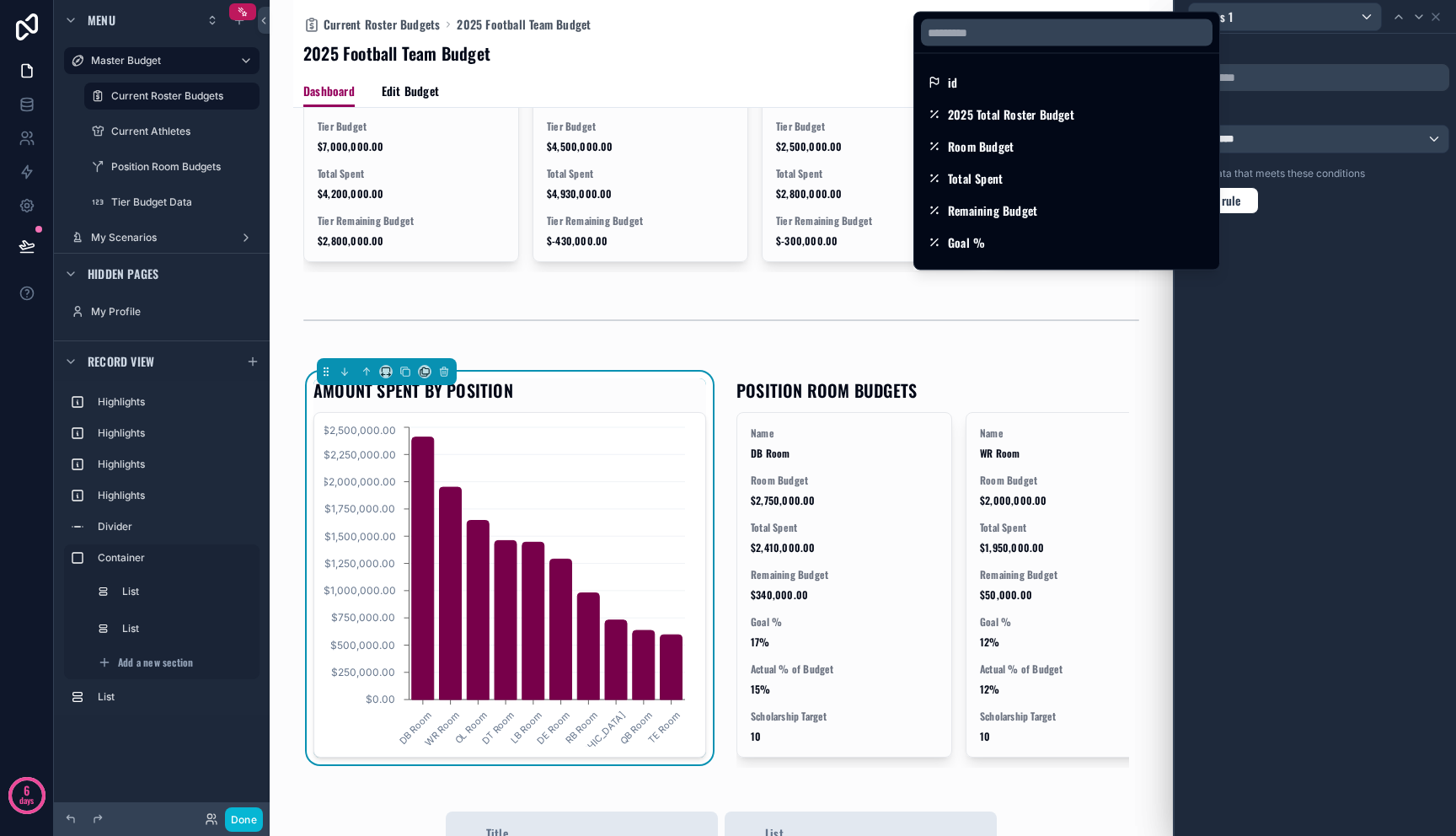
click at [1432, 146] on div at bounding box center [1315, 418] width 281 height 836
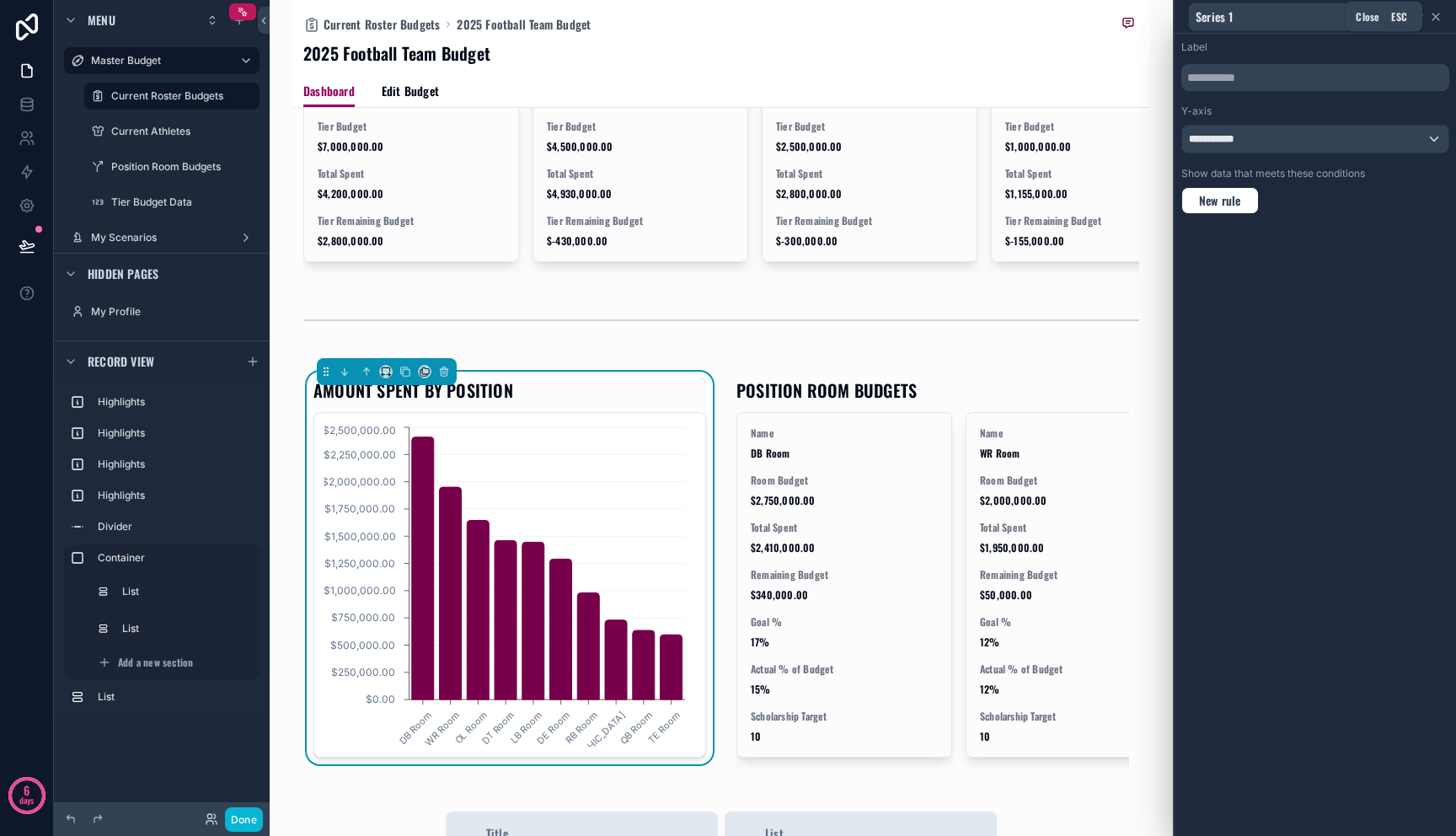
click at [1438, 22] on icon at bounding box center [1436, 16] width 14 height 14
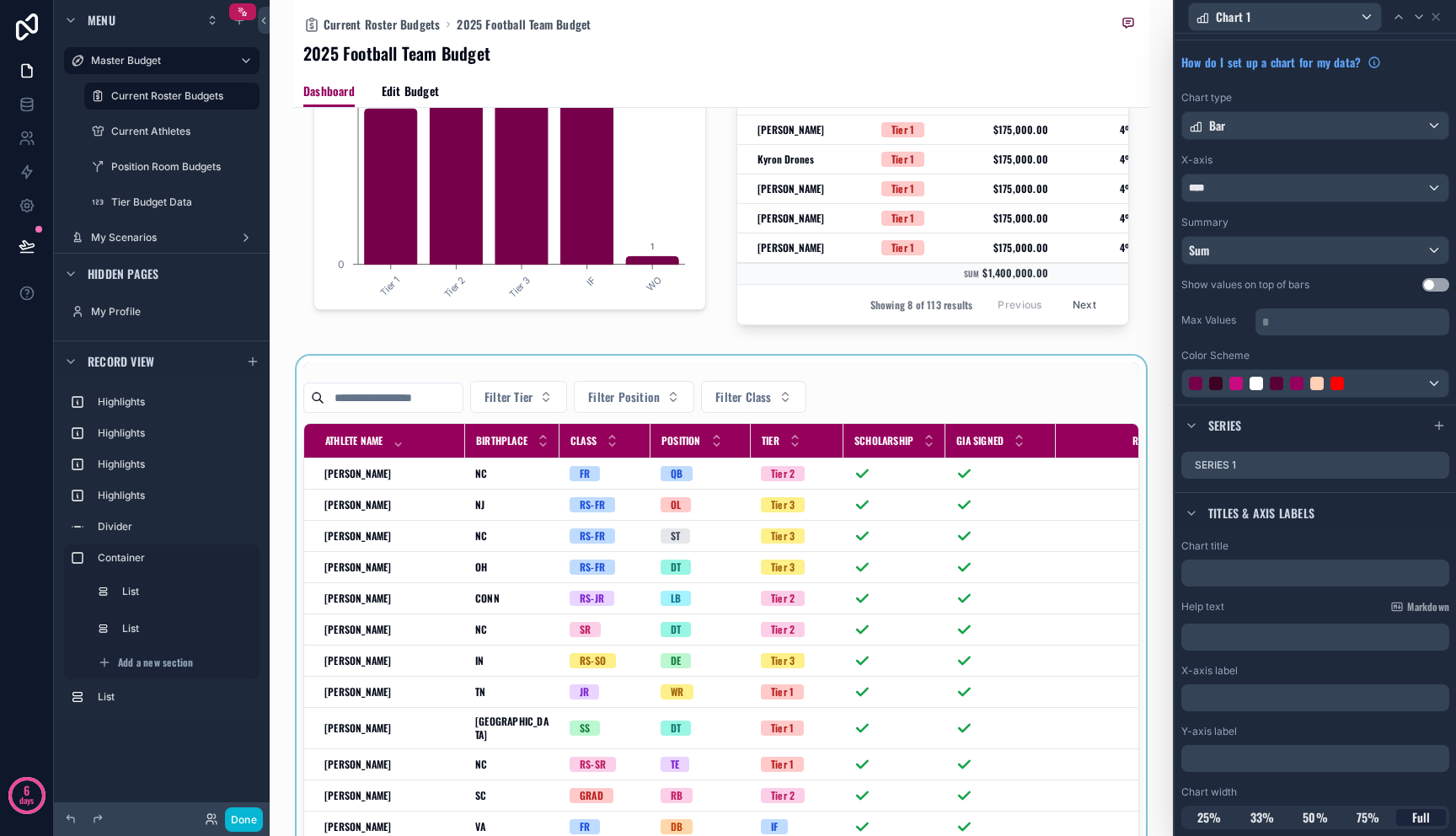
scroll to position [0, 0]
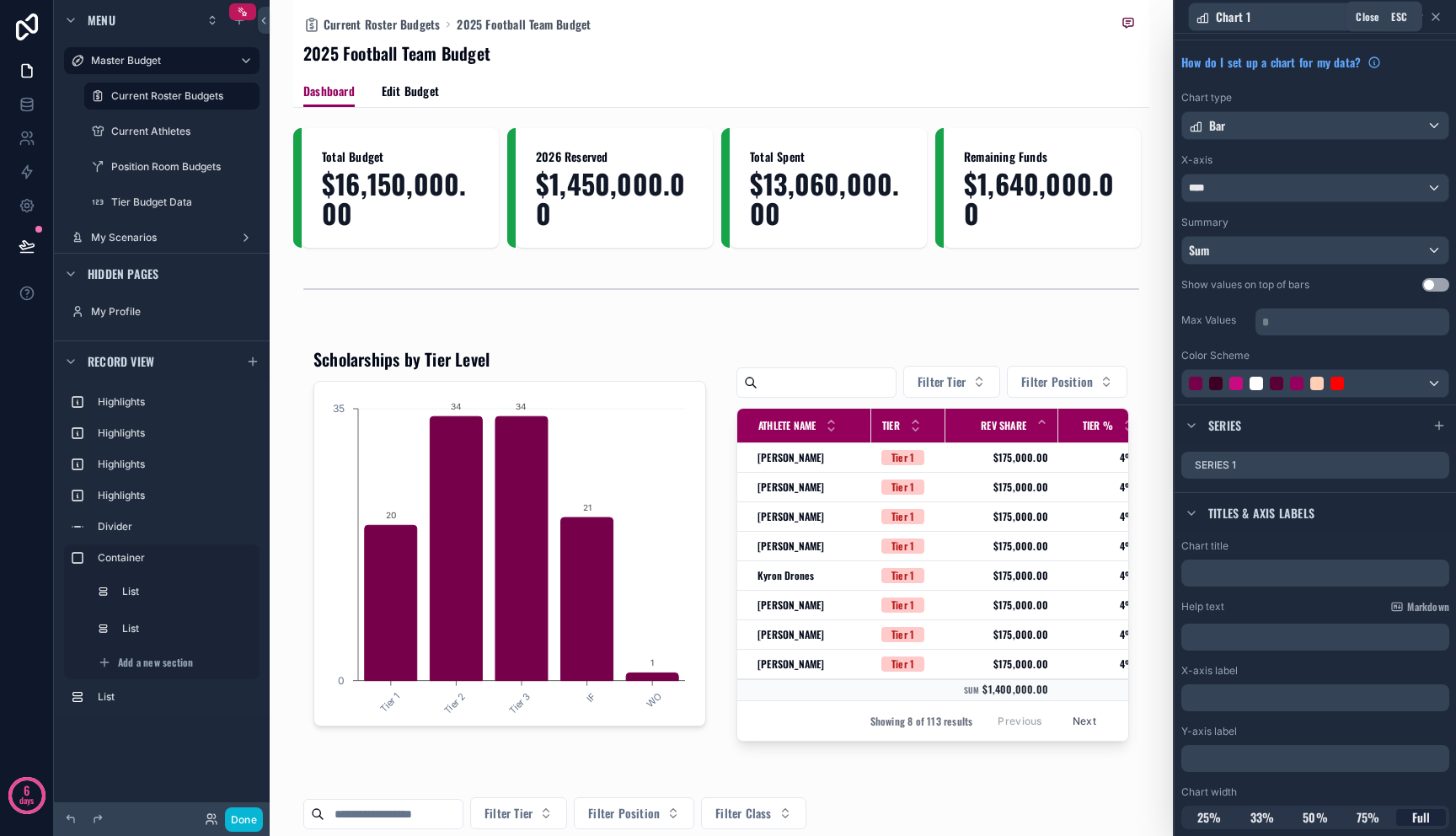
click at [1439, 16] on icon at bounding box center [1436, 16] width 14 height 14
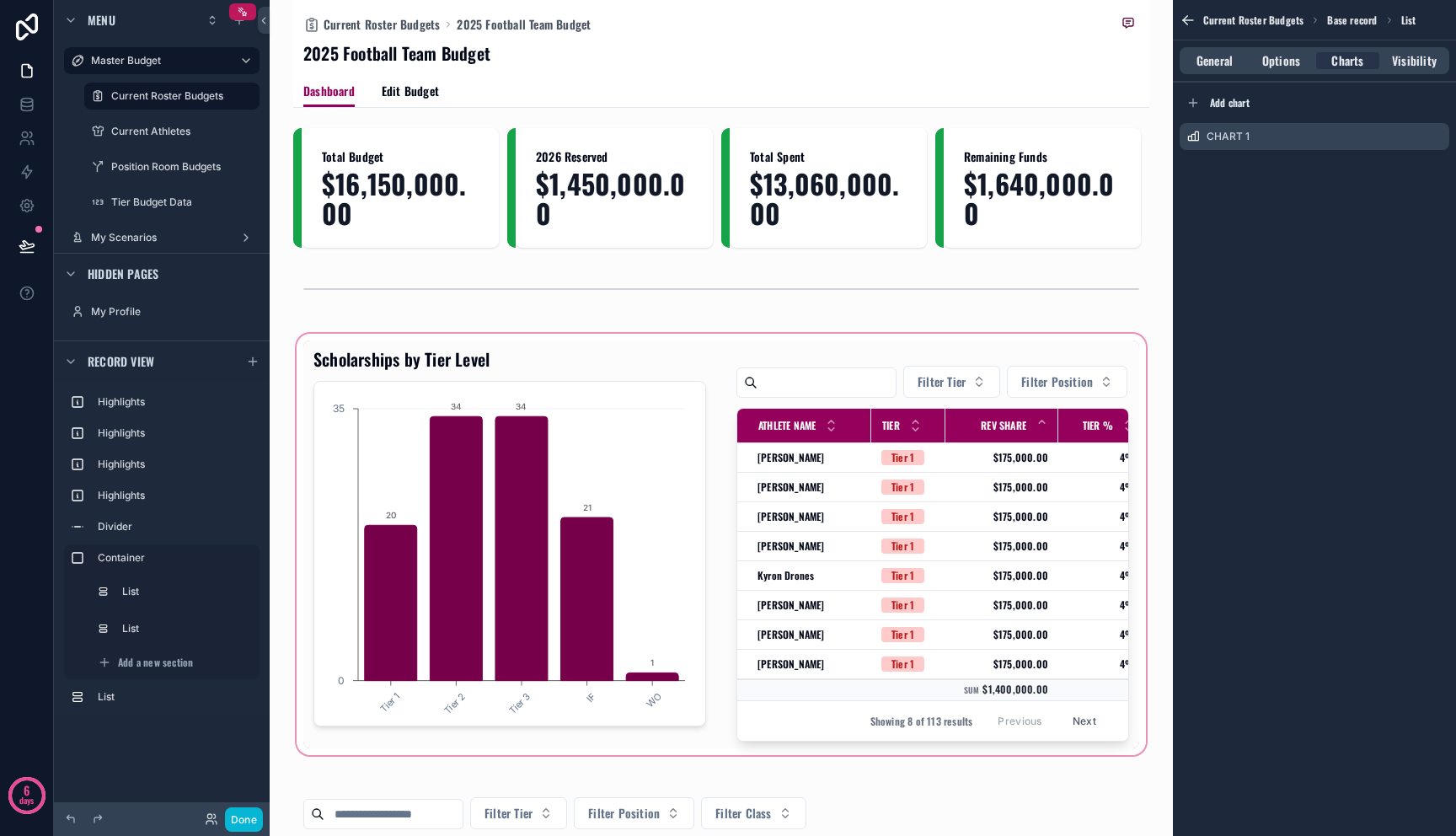
click at [489, 490] on div "scrollable content" at bounding box center [722, 544] width 856 height 428
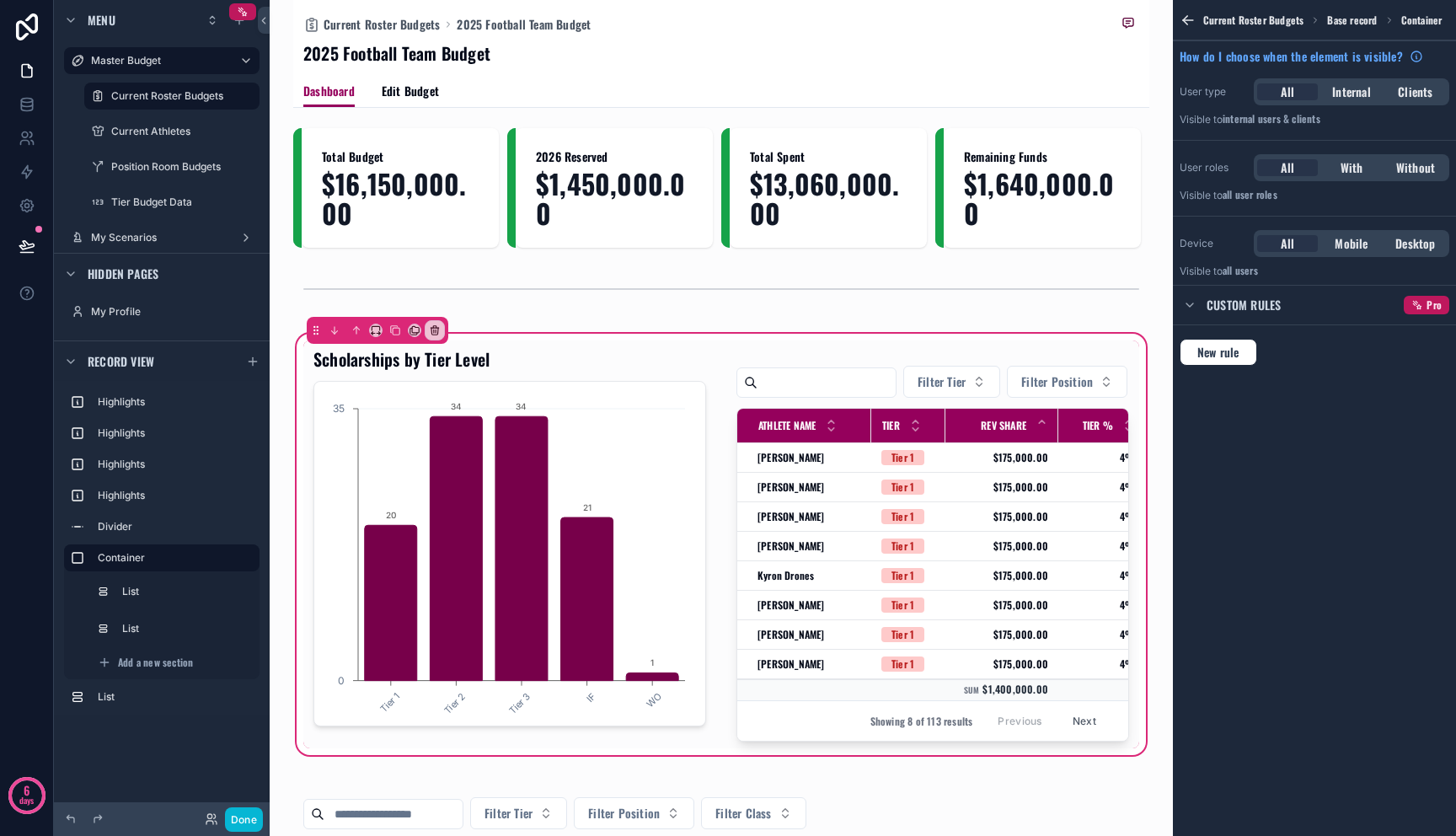
click at [637, 60] on div "2025 Football Team Budget" at bounding box center [722, 53] width 836 height 24
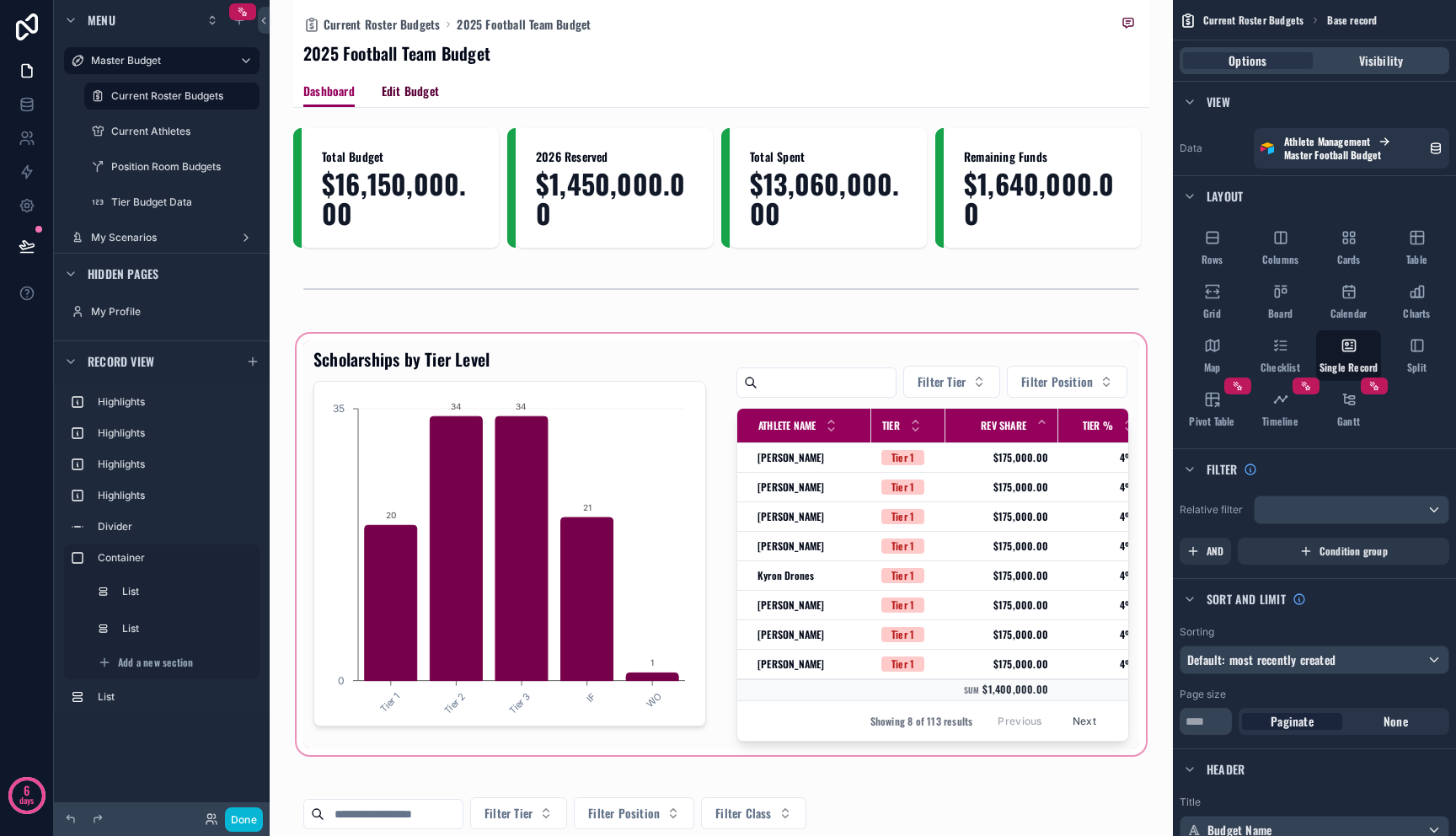
click at [422, 88] on span "Edit Budget" at bounding box center [410, 91] width 57 height 16
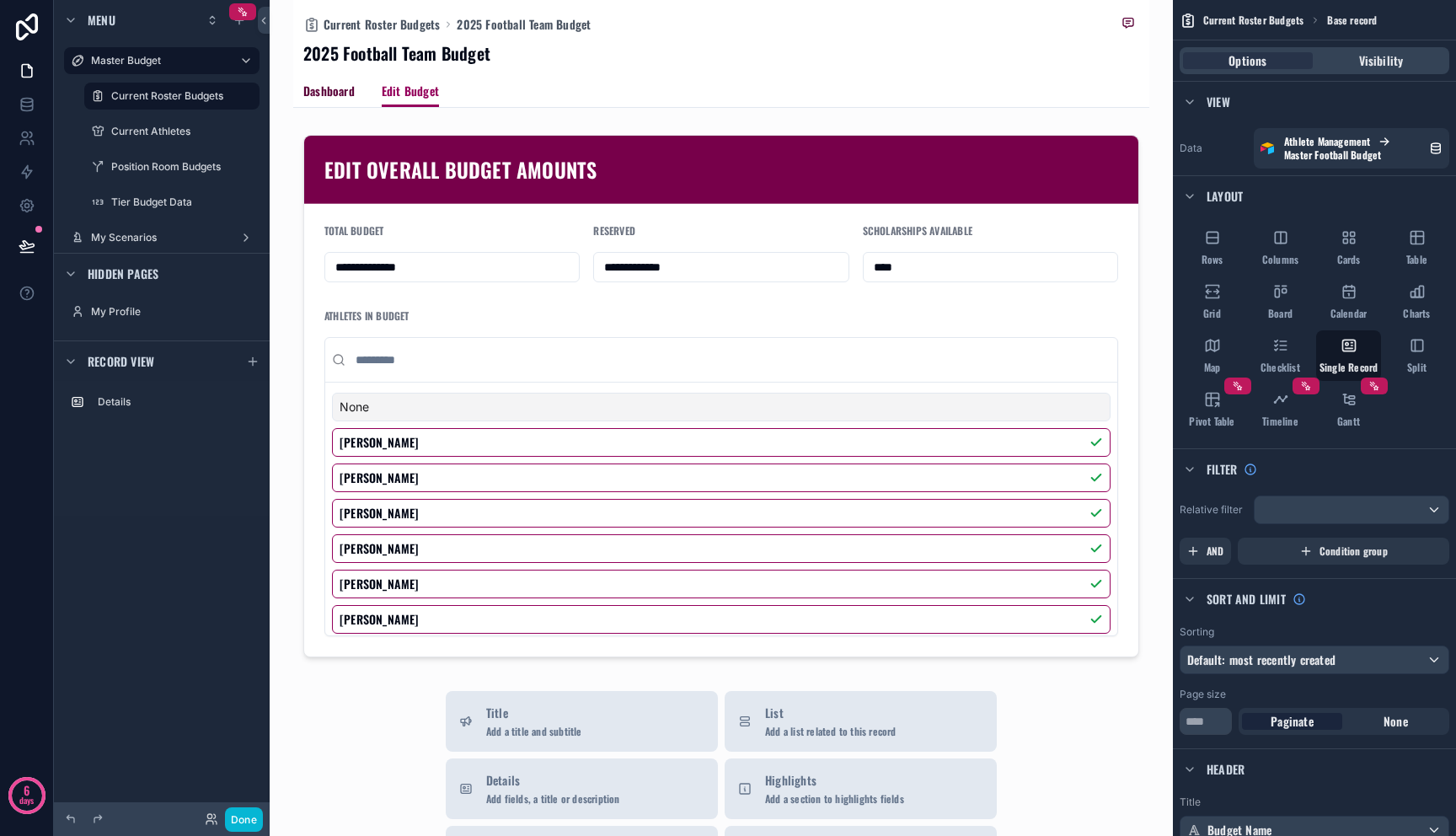
click at [335, 91] on span "Dashboard" at bounding box center [329, 91] width 51 height 16
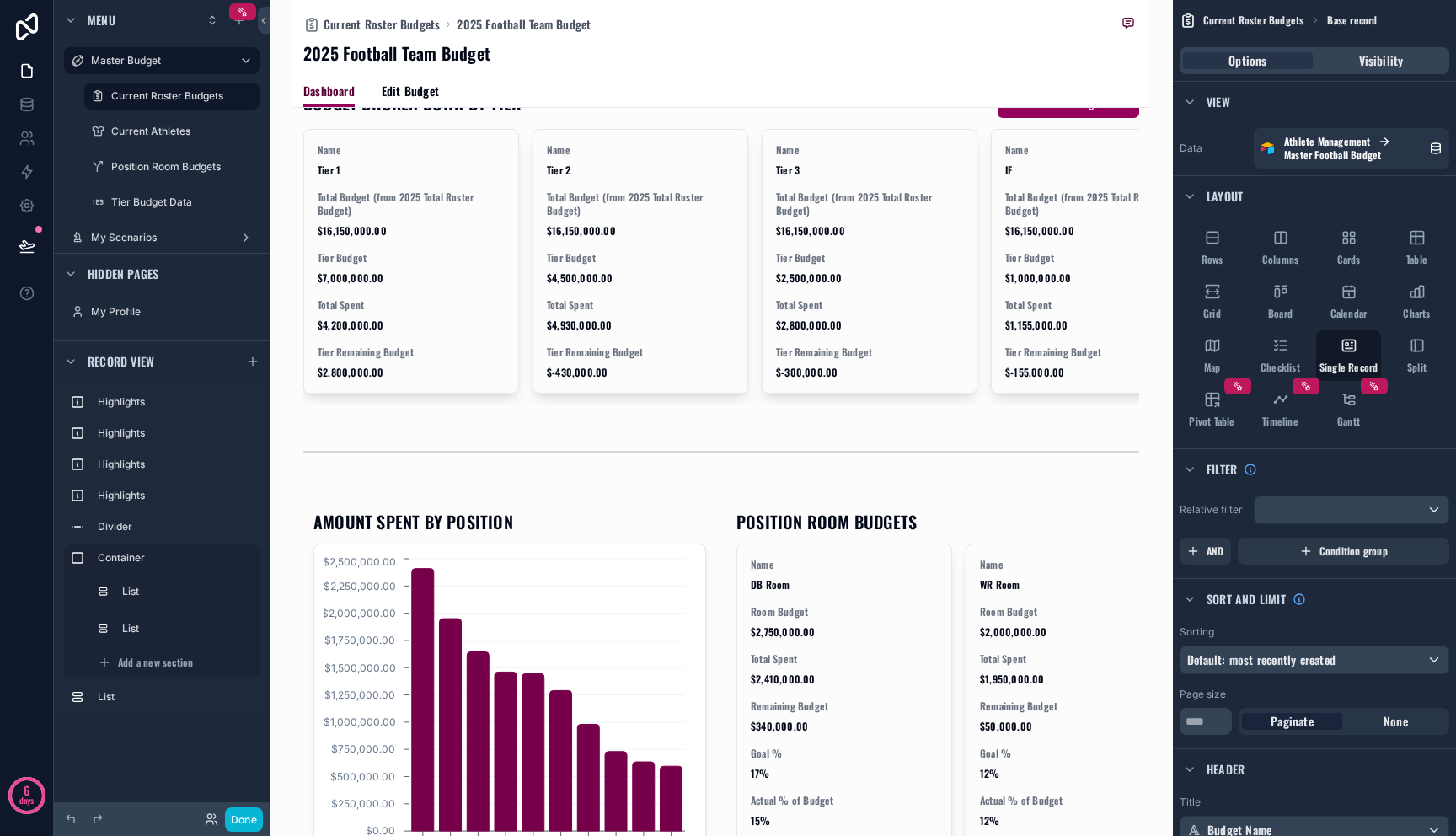
scroll to position [1959, 0]
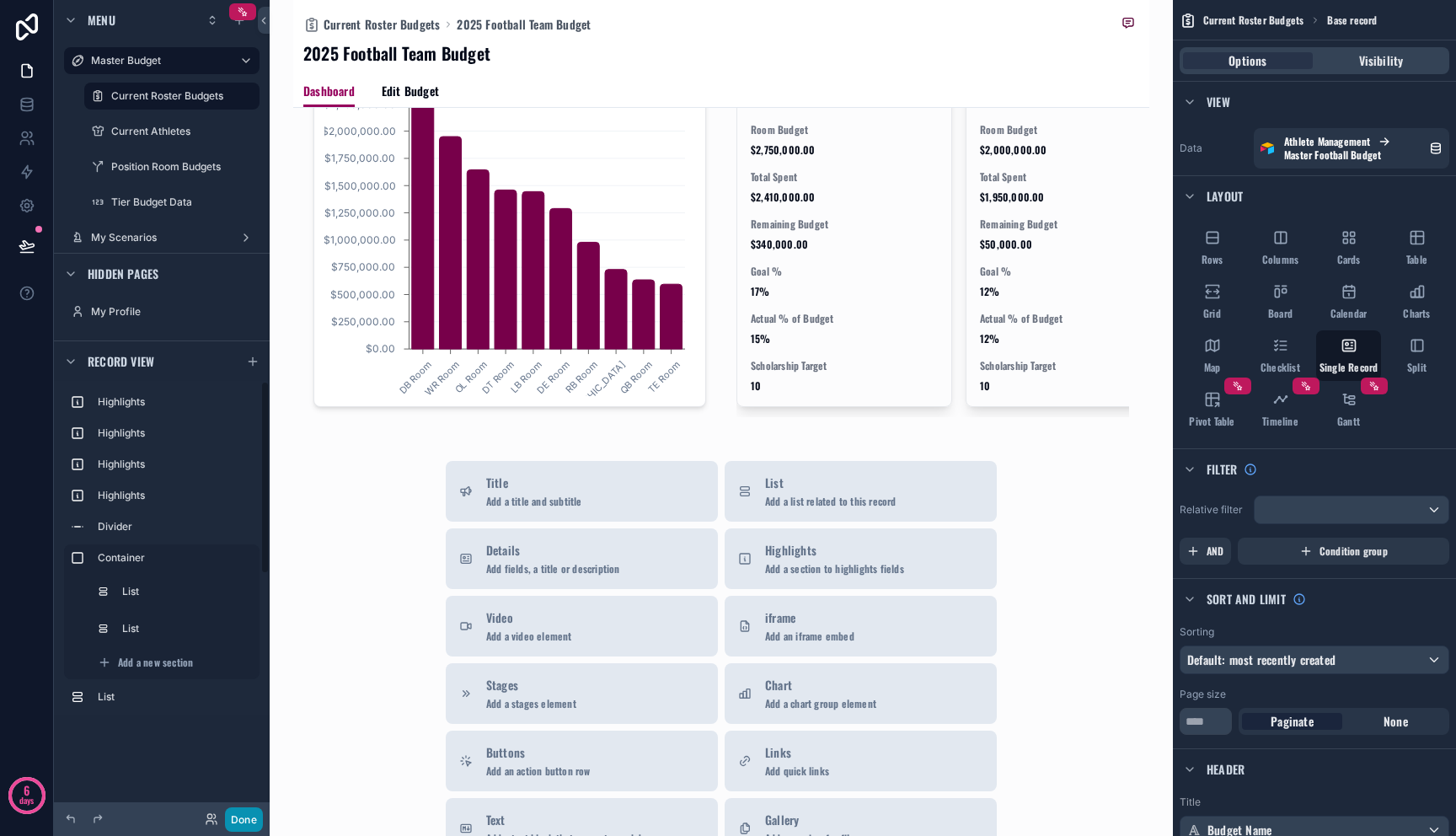
click at [236, 814] on button "Done" at bounding box center [243, 819] width 38 height 25
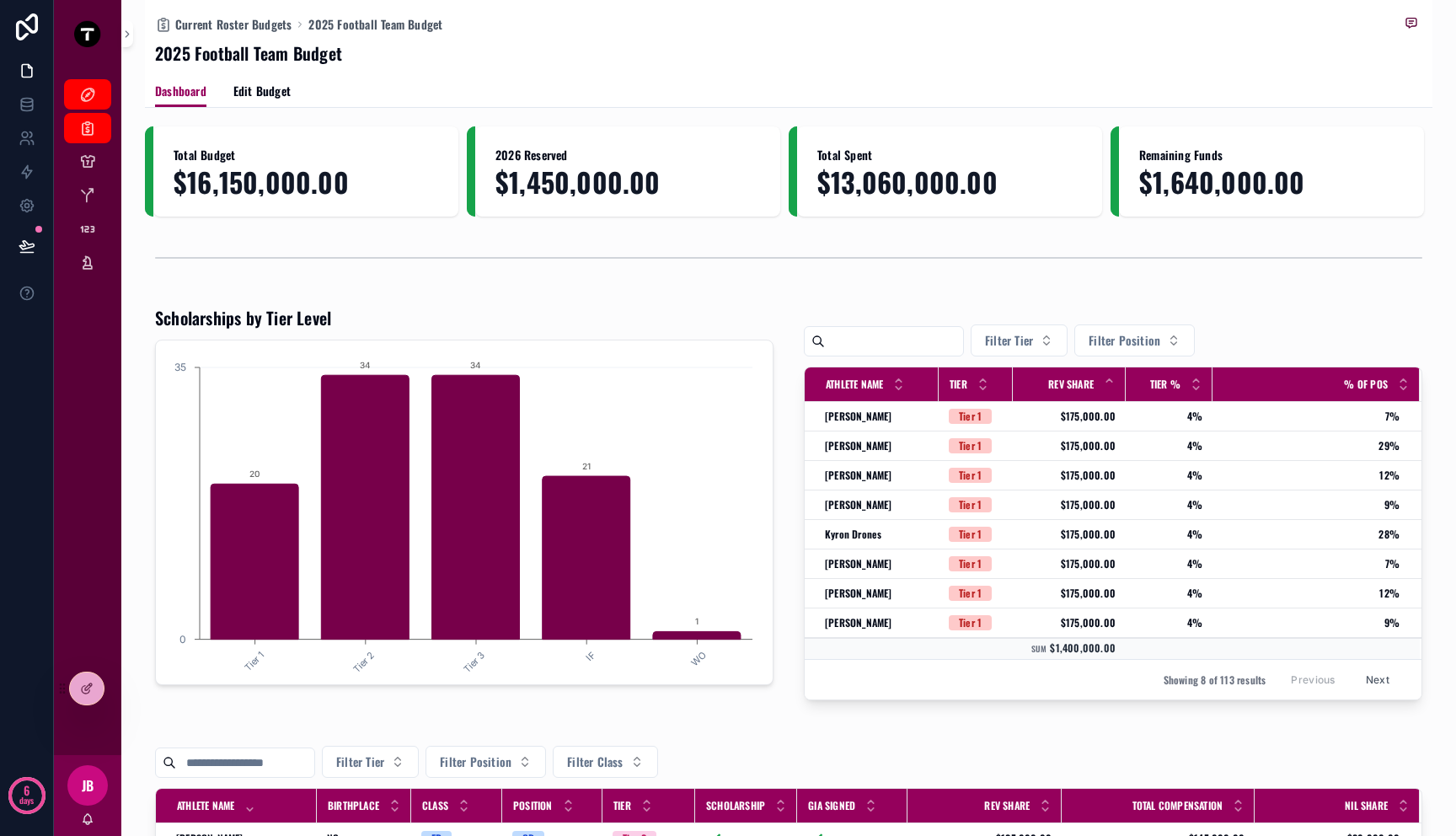
scroll to position [0, 0]
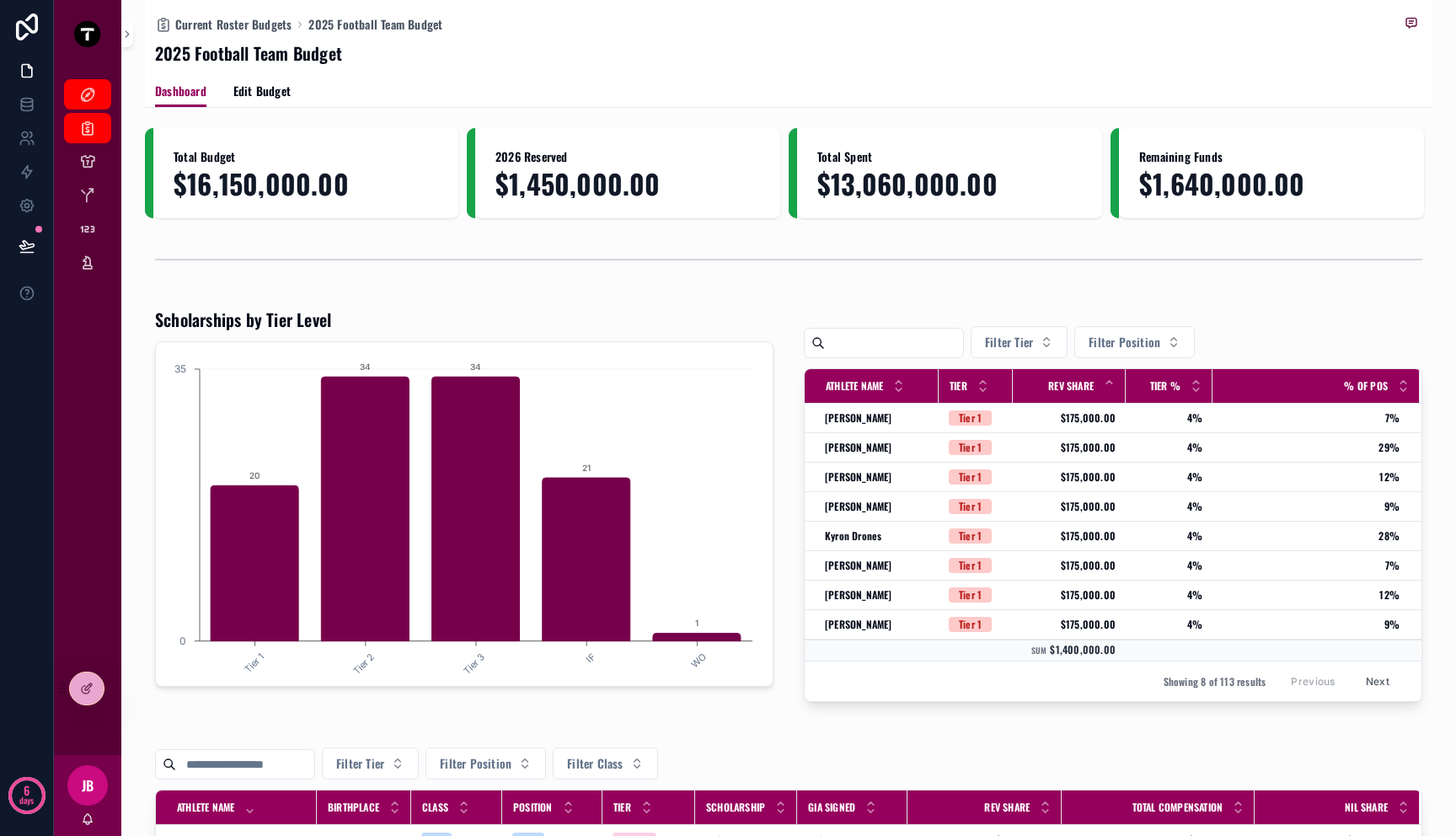
click at [94, 788] on div "JB" at bounding box center [88, 786] width 40 height 40
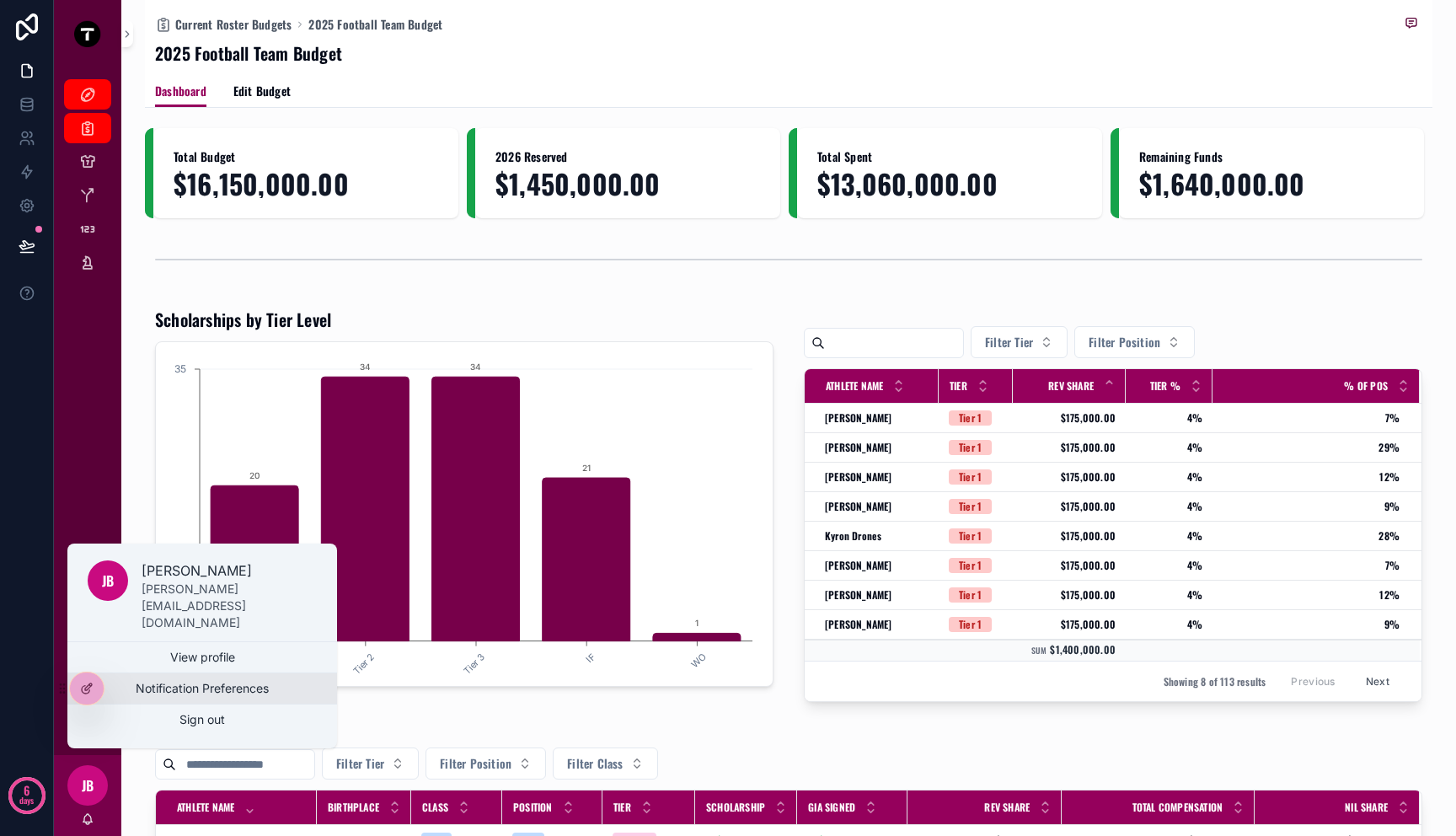
click at [249, 687] on button "Notification Preferences" at bounding box center [203, 688] width 270 height 30
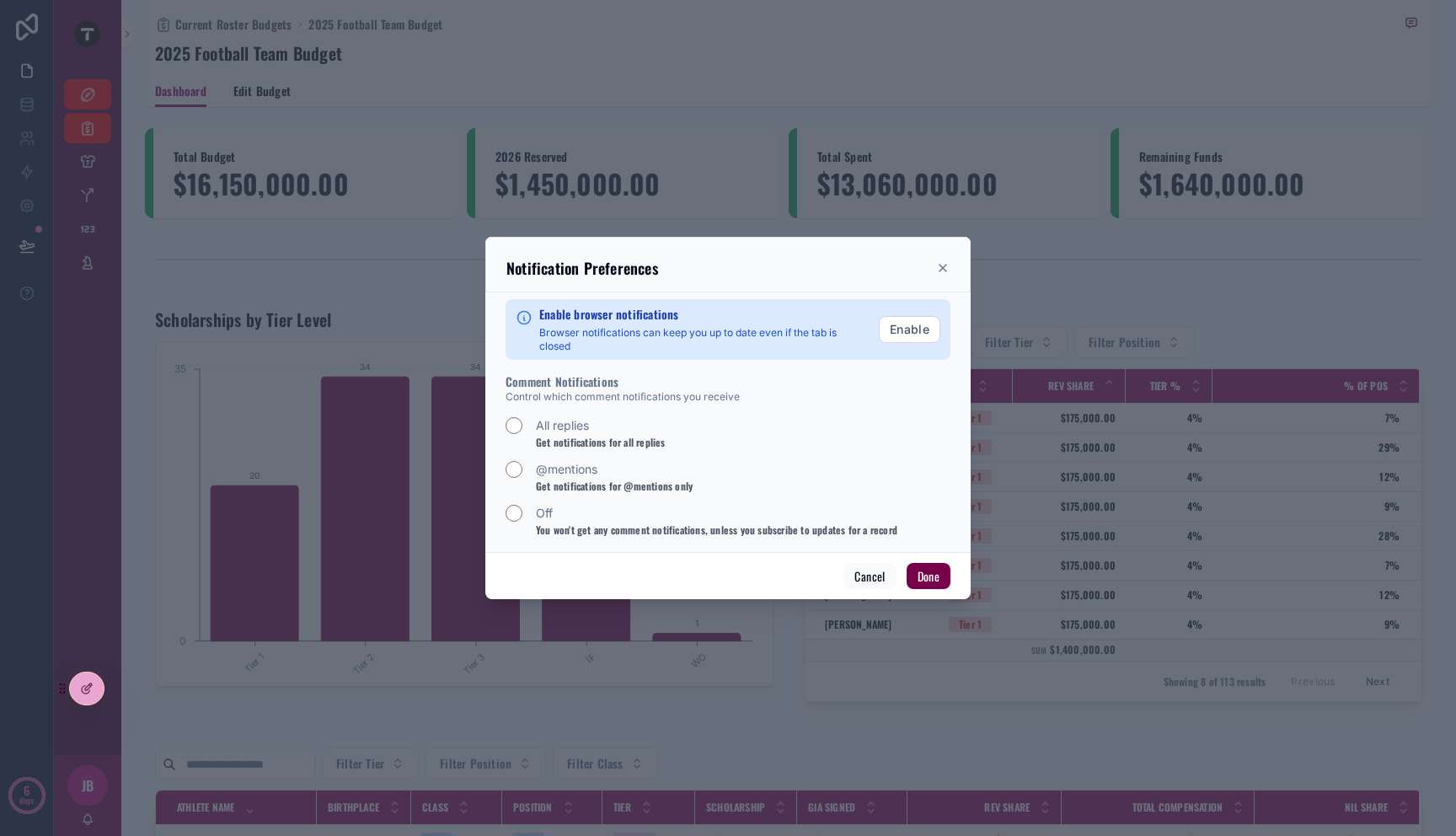
click at [932, 578] on button "Done" at bounding box center [929, 576] width 44 height 27
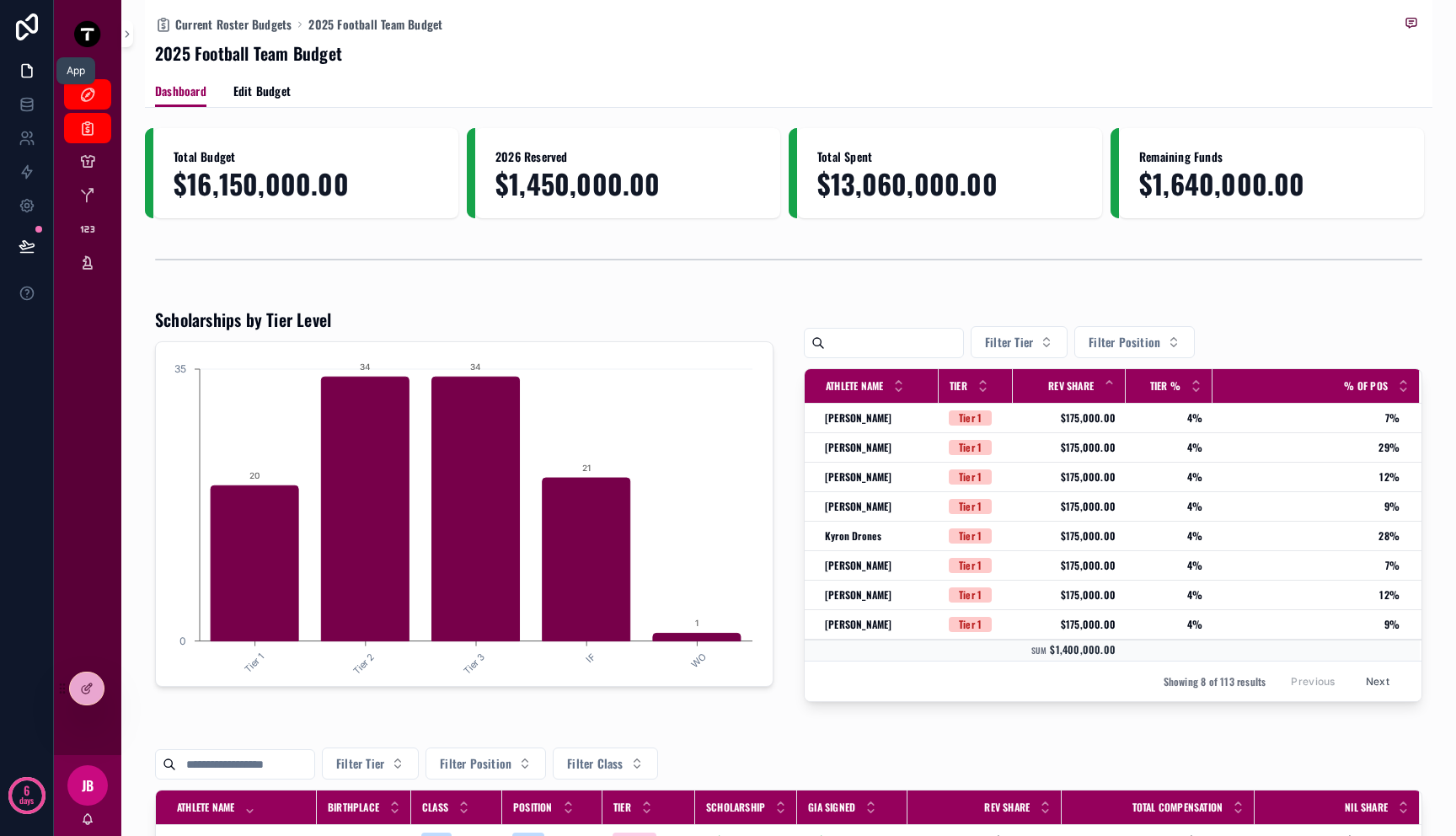
click at [18, 73] on icon at bounding box center [27, 71] width 17 height 16
click at [21, 106] on icon at bounding box center [27, 104] width 17 height 16
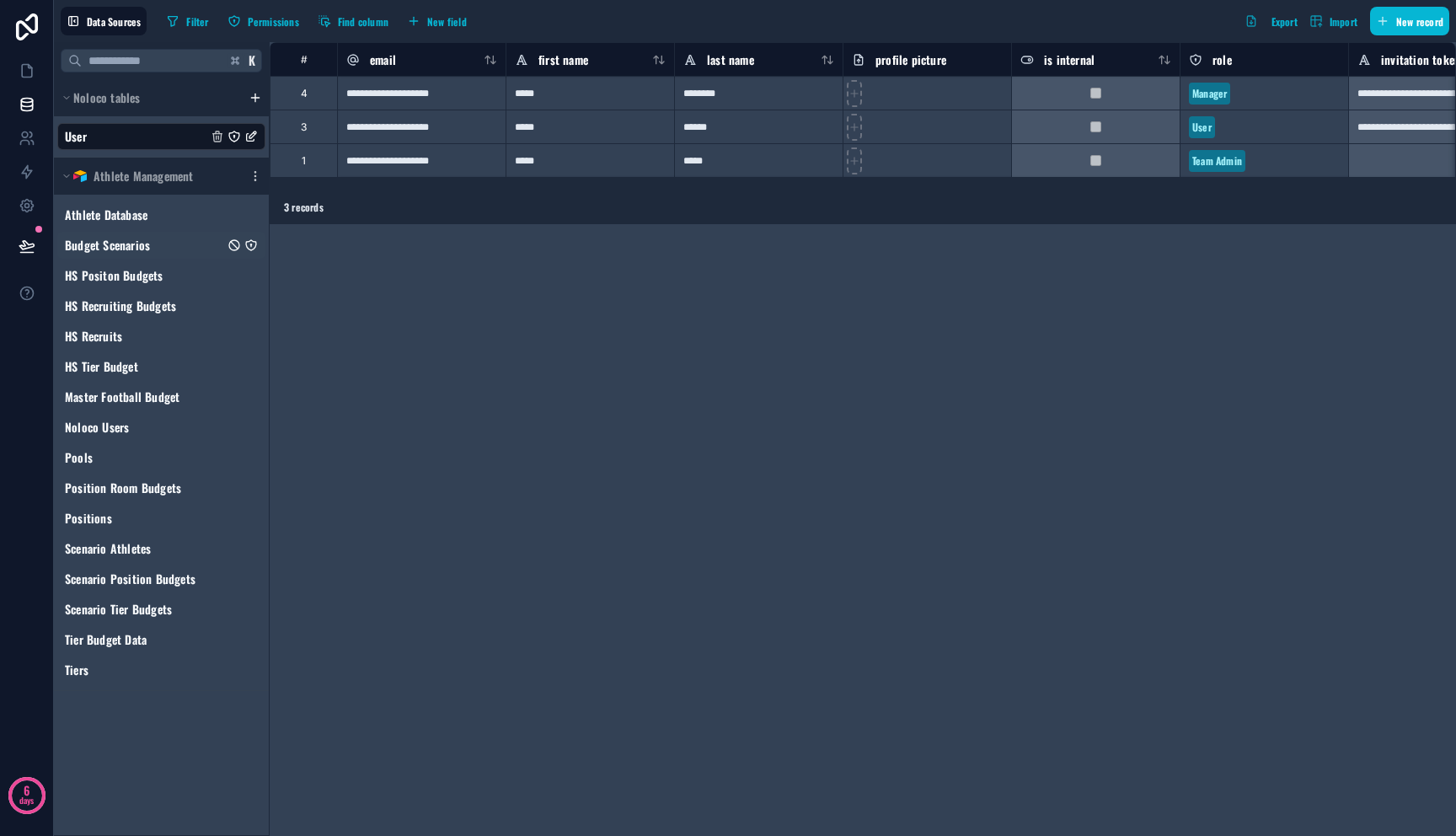
click at [249, 245] on icon "Budget Scenarios" at bounding box center [251, 245] width 14 height 14
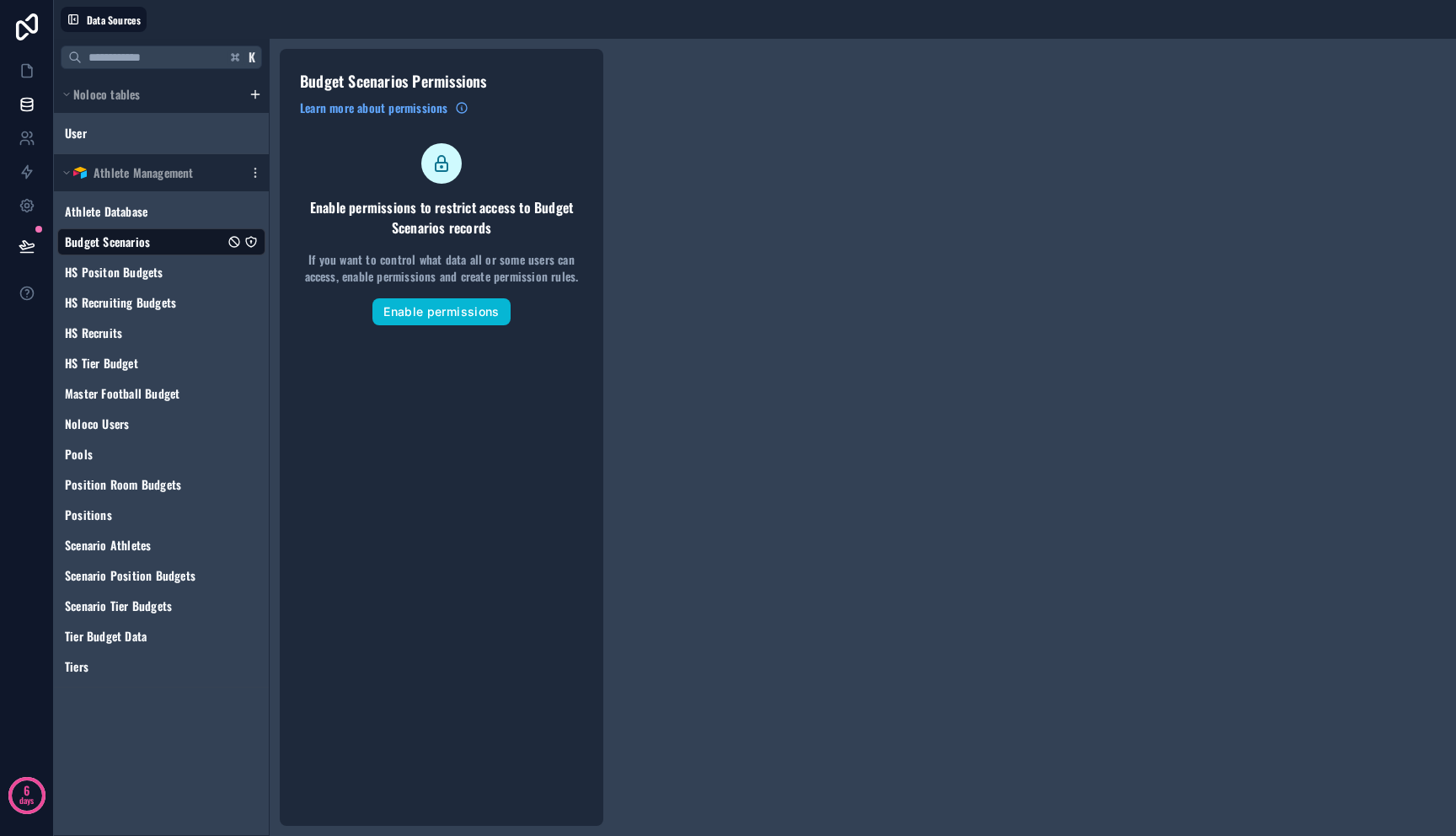
click at [430, 324] on div "Budget Scenarios Permissions Learn more about permissions Enable permissions to…" at bounding box center [441, 436] width 324 height 776
click at [432, 318] on button "Enable permissions" at bounding box center [441, 311] width 138 height 27
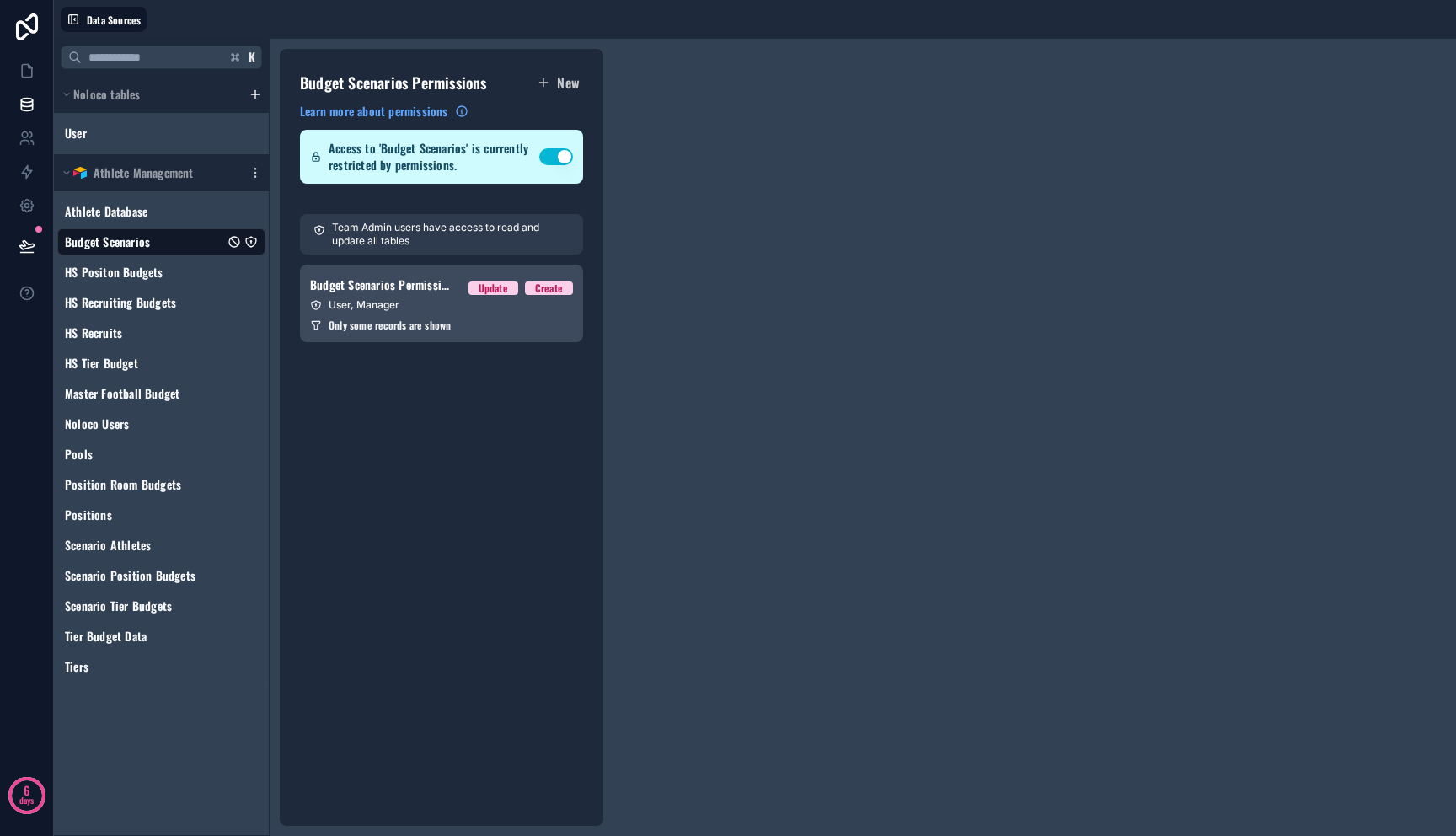
click at [421, 302] on div "User, Manager" at bounding box center [441, 304] width 263 height 14
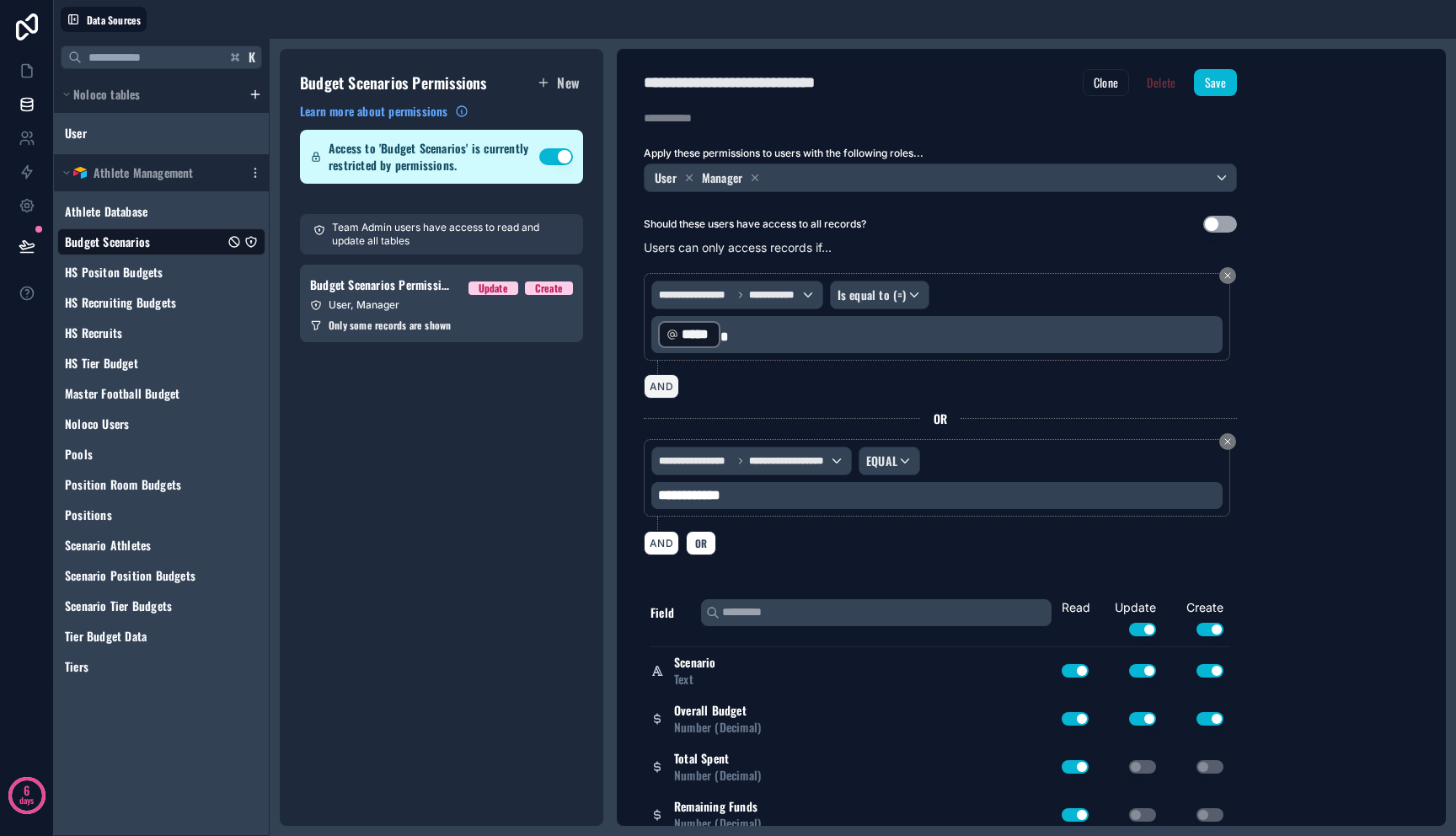
click at [669, 388] on button "AND" at bounding box center [661, 386] width 36 height 25
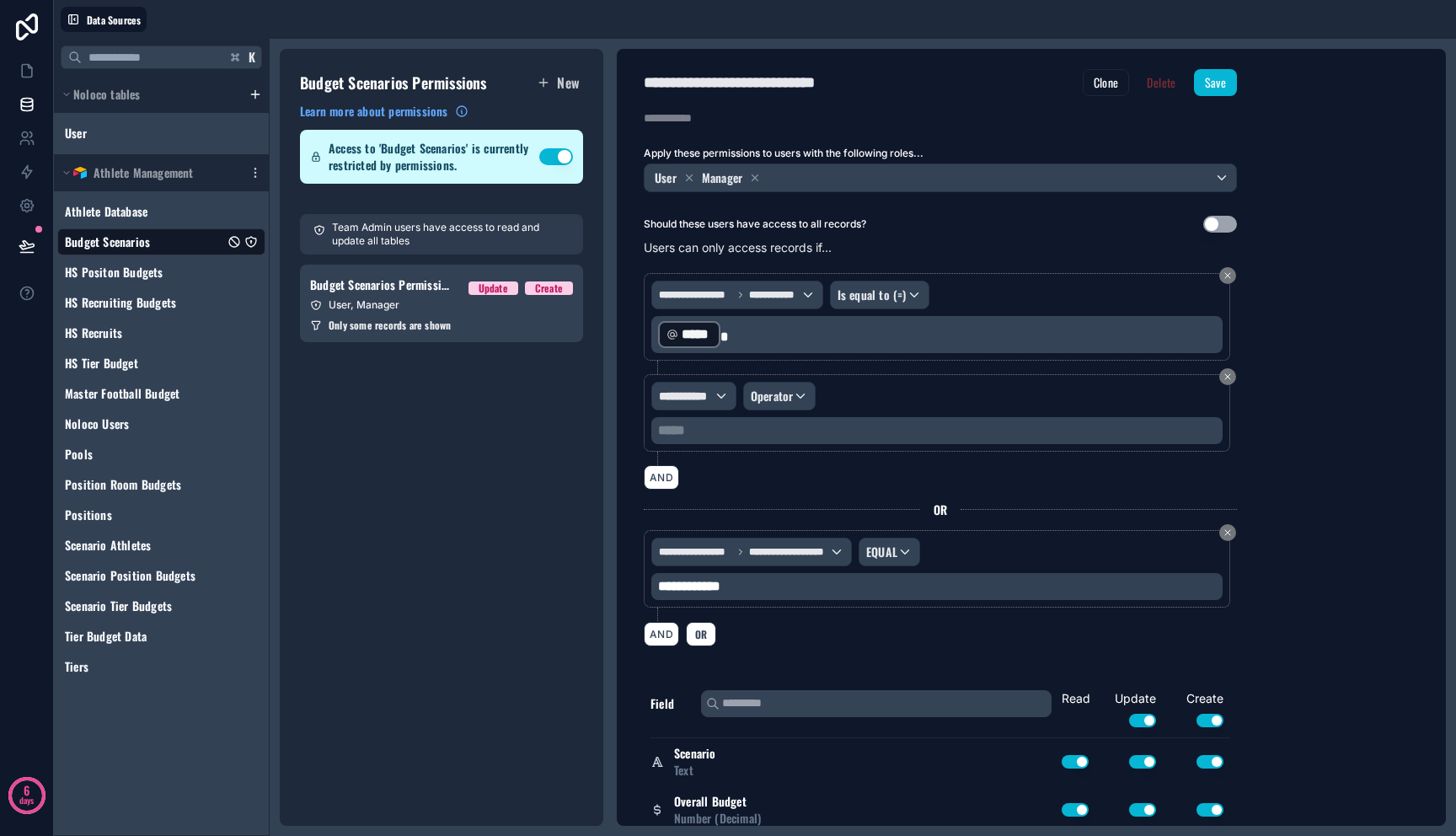
click at [1228, 385] on div "**********" at bounding box center [937, 412] width 587 height 78
click at [1227, 380] on icon at bounding box center [1228, 376] width 10 height 10
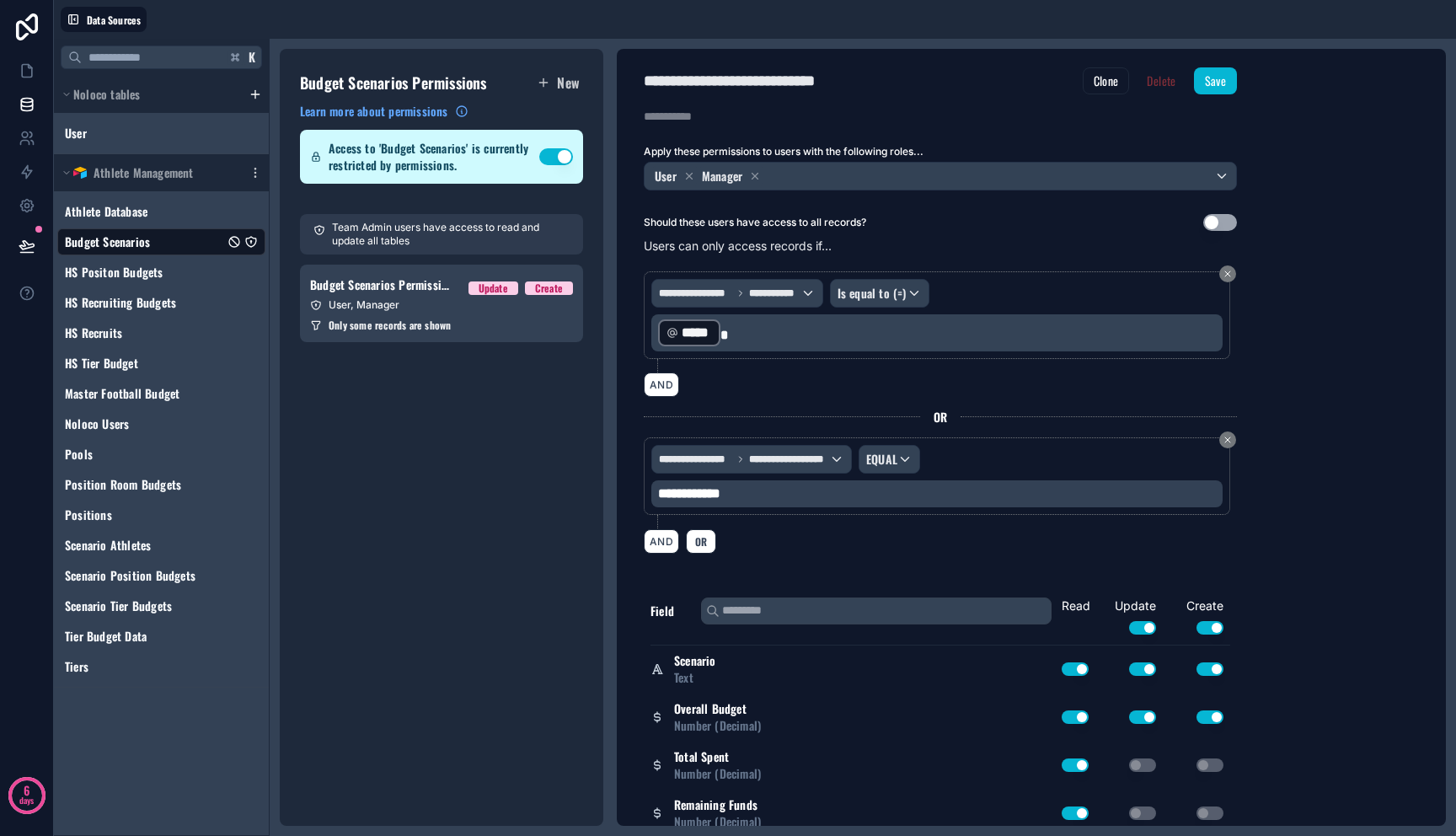
scroll to position [4, 0]
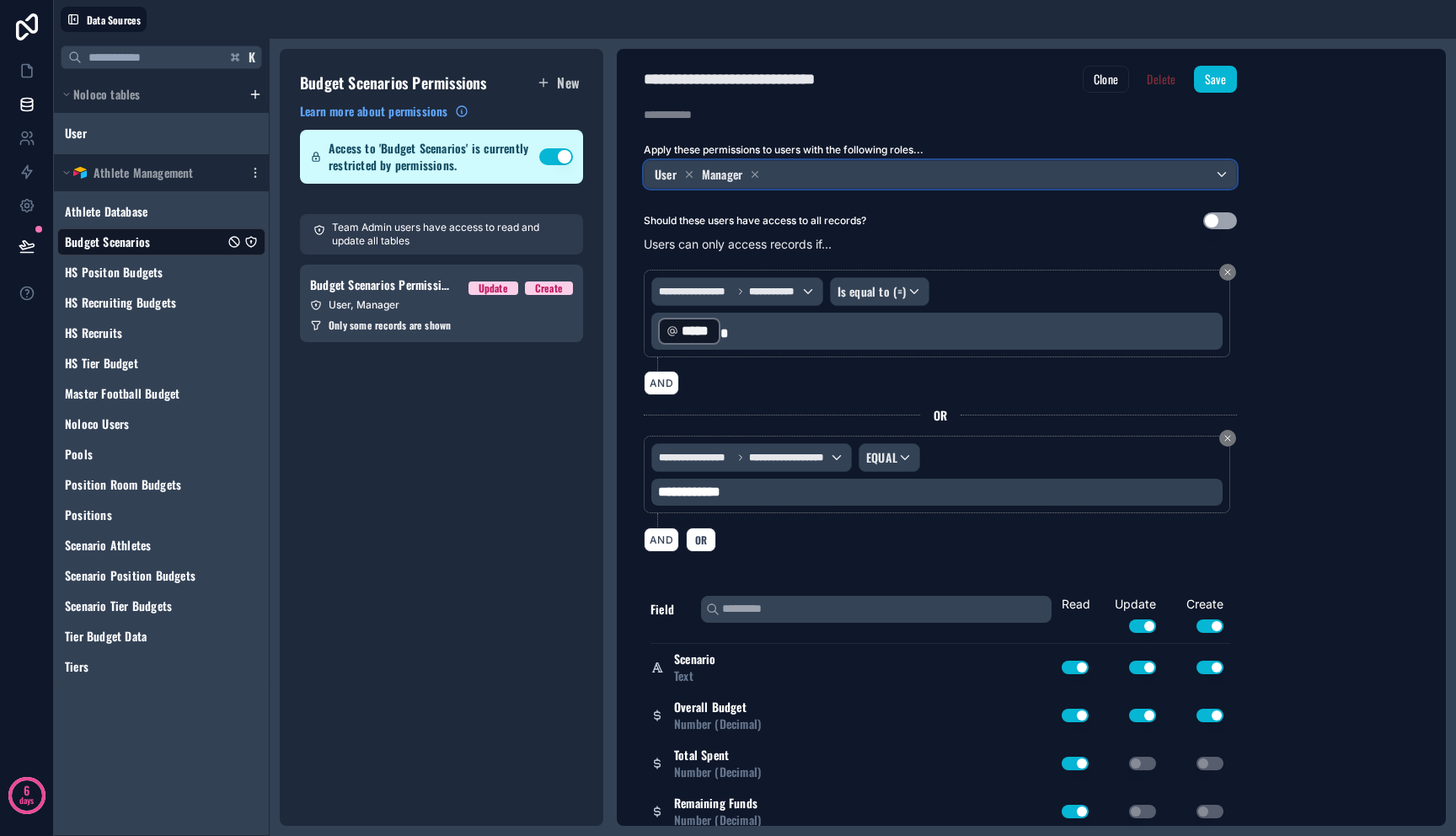
click at [1043, 176] on div "User Manager" at bounding box center [940, 174] width 591 height 27
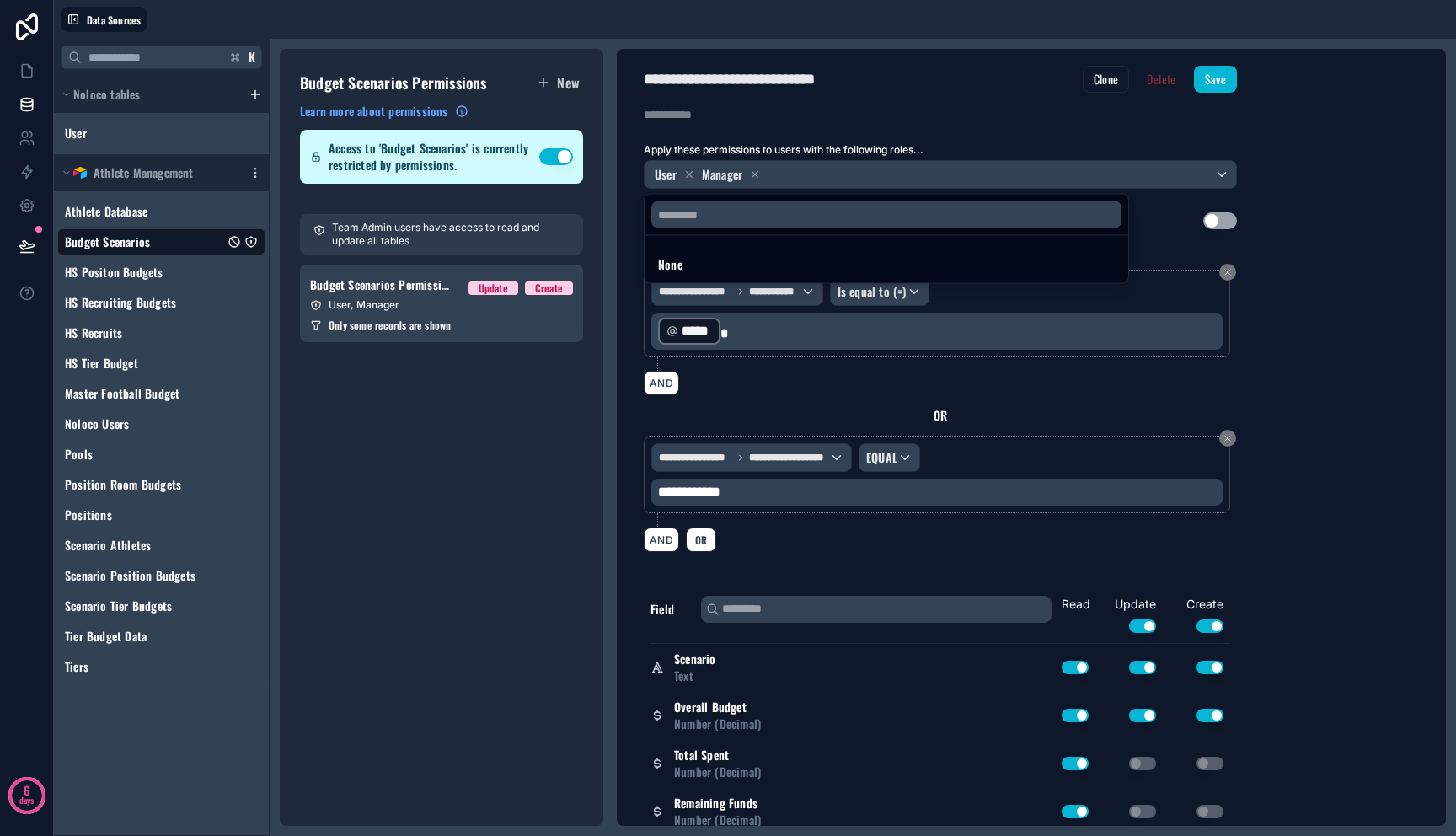
click at [1043, 174] on div at bounding box center [728, 418] width 1456 height 836
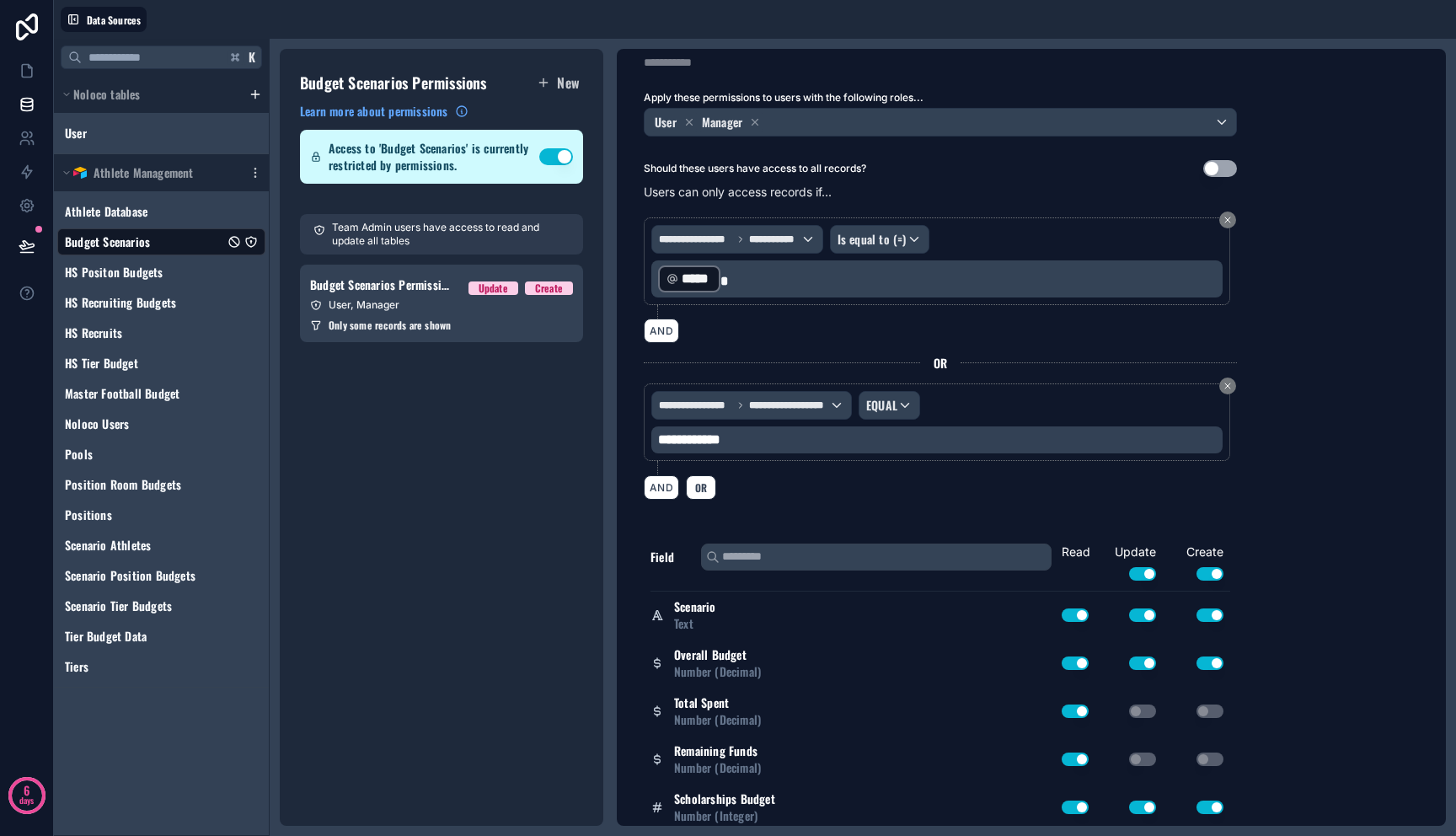
scroll to position [0, 0]
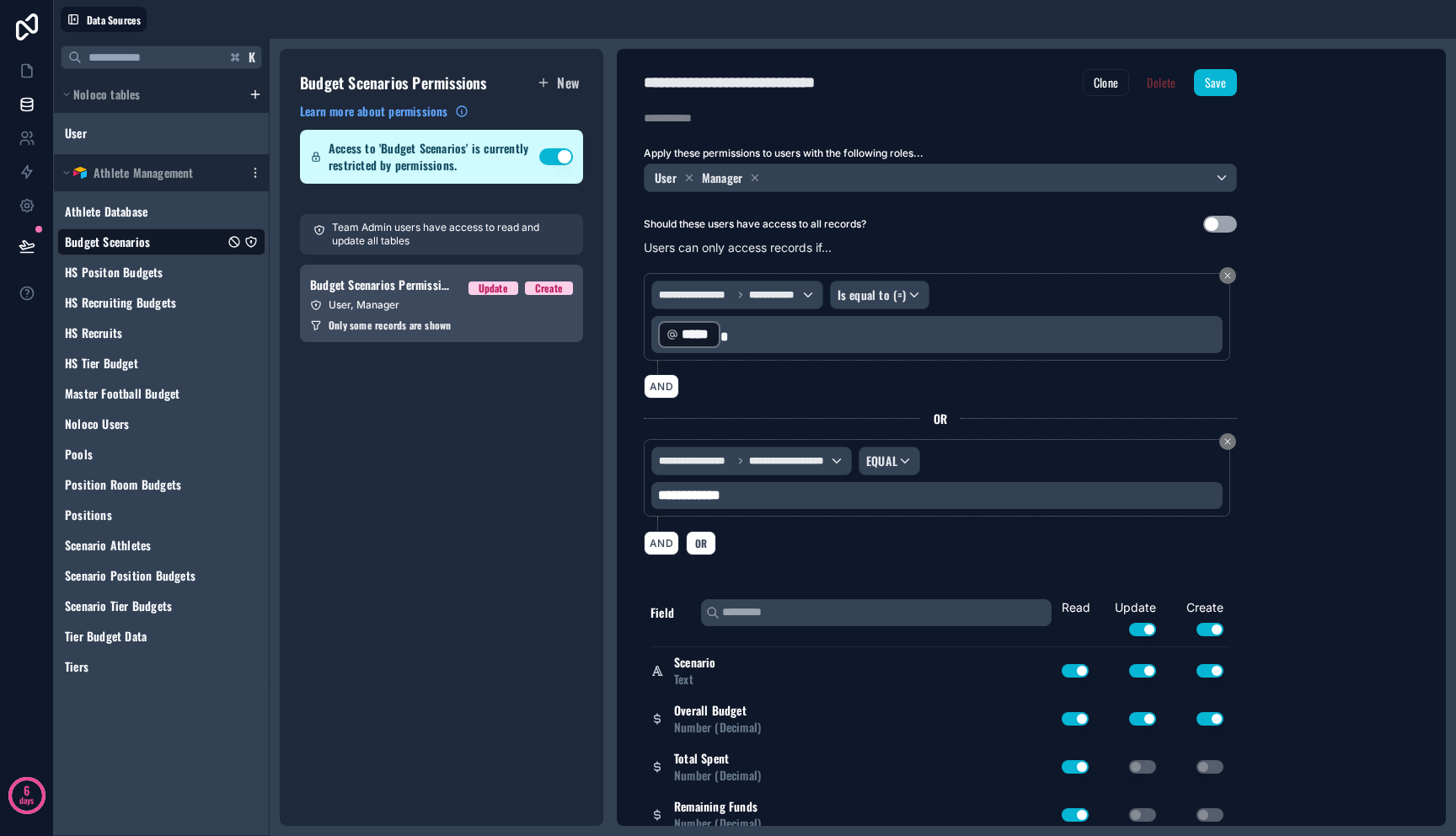
click at [448, 314] on link "Budget Scenarios Permission 1 Update Create User, Manager Only some records are…" at bounding box center [441, 303] width 283 height 78
click at [844, 501] on div "**********" at bounding box center [936, 495] width 571 height 27
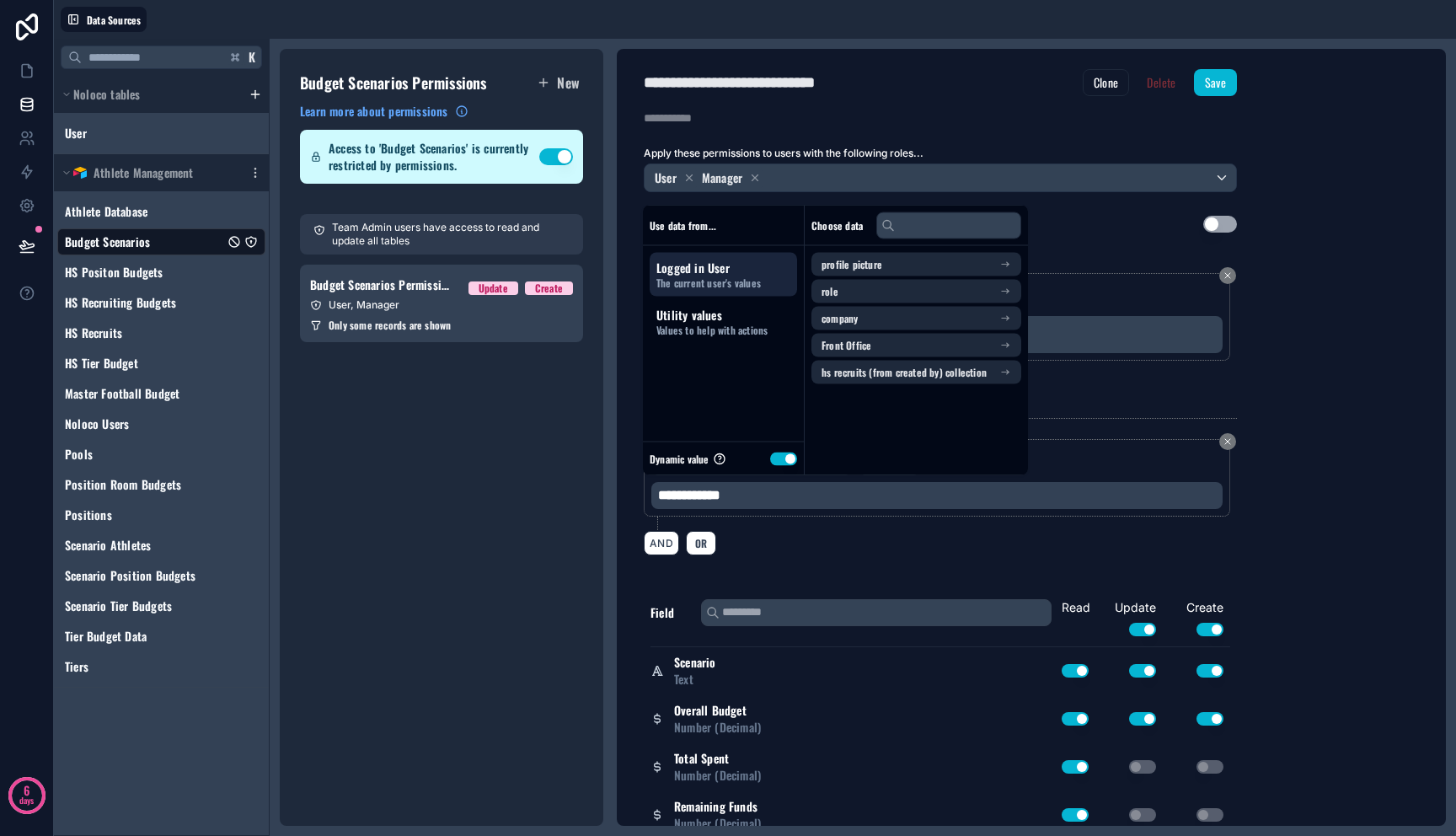
click at [730, 273] on span "Logged in User" at bounding box center [723, 268] width 134 height 16
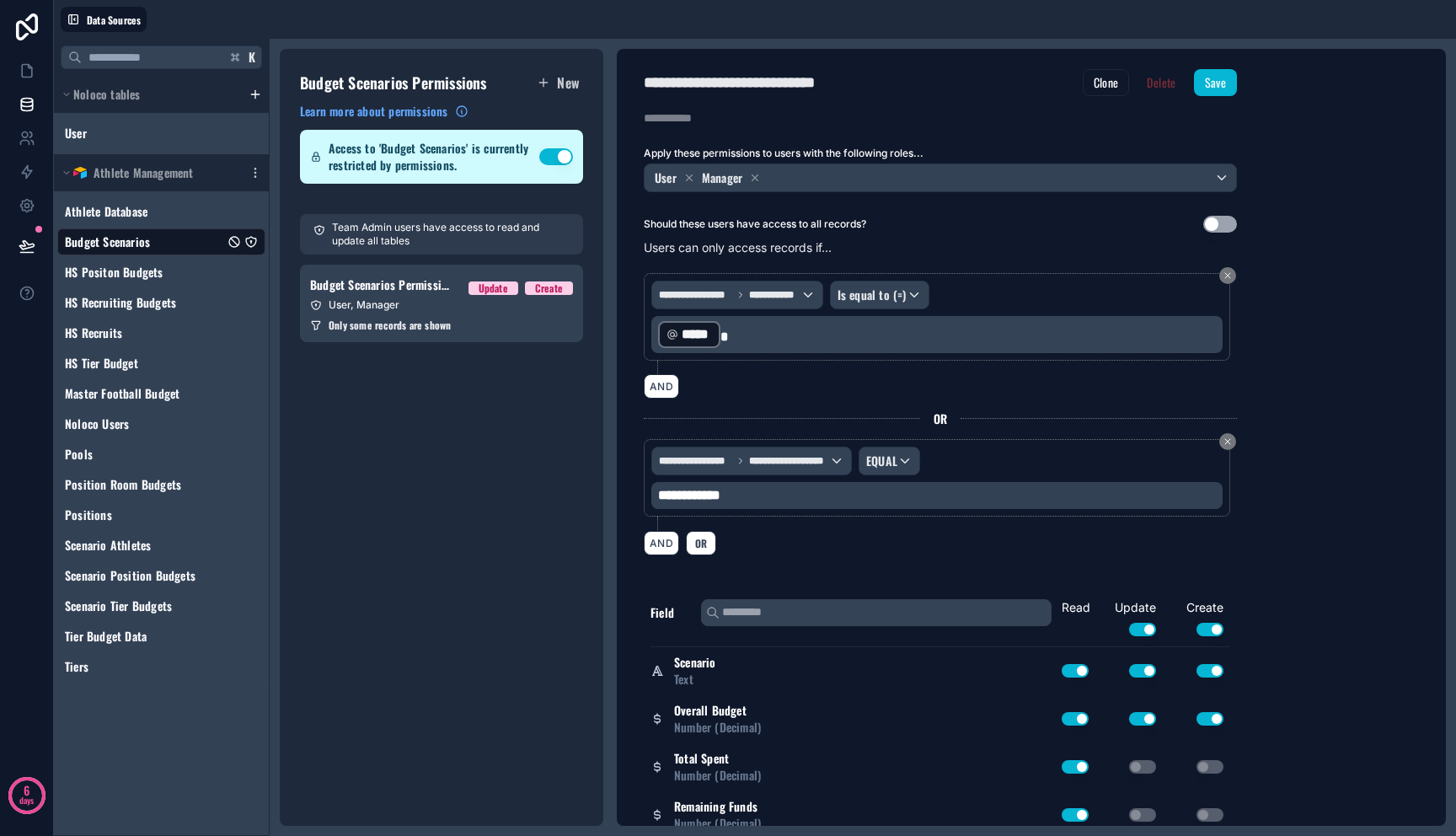
click at [1220, 433] on div "**********" at bounding box center [940, 414] width 593 height 302
click at [1228, 438] on icon at bounding box center [1228, 441] width 10 height 10
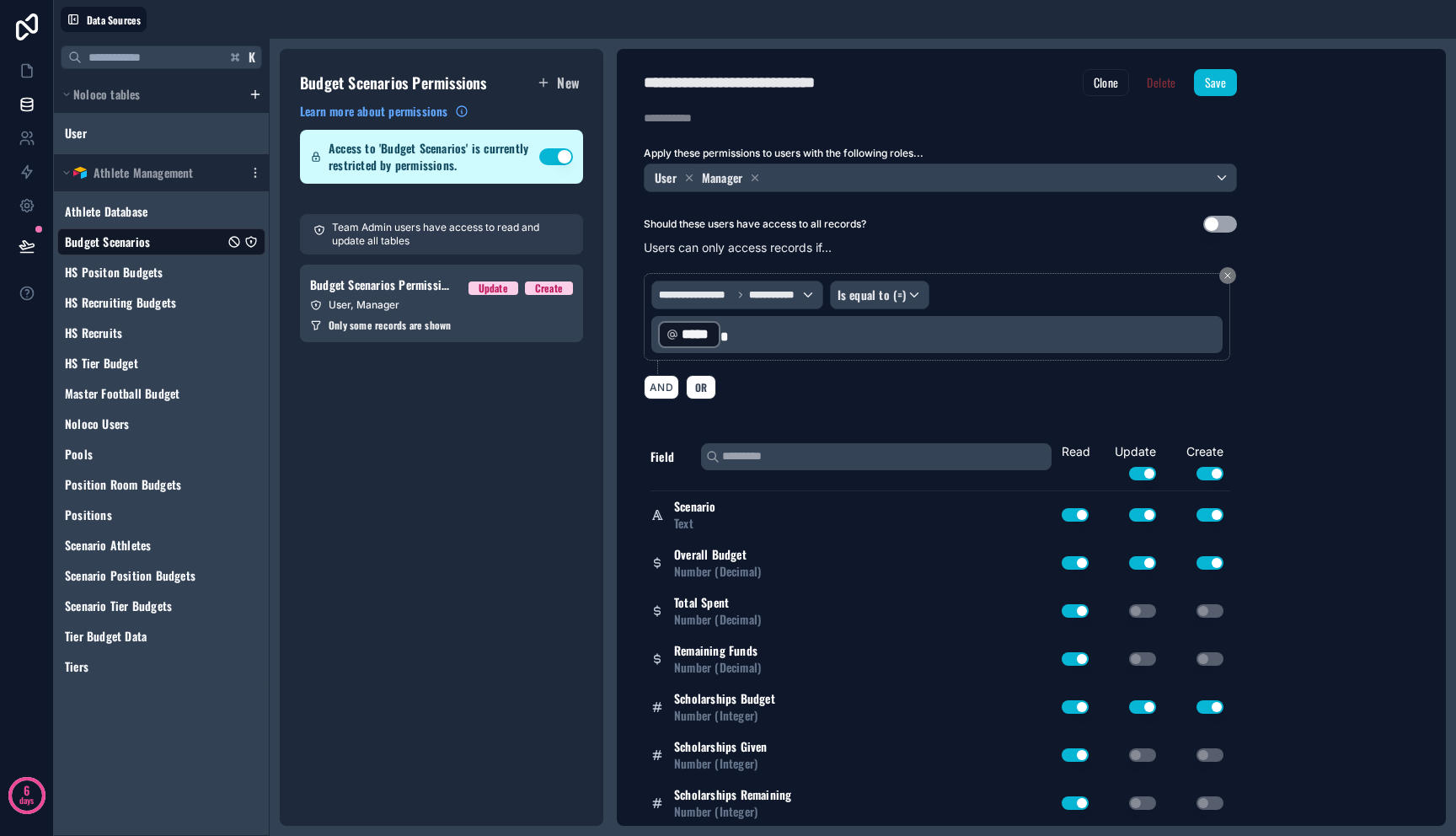
click at [778, 392] on div "AND OR" at bounding box center [940, 387] width 593 height 26
click at [436, 162] on span "Access to 'Budget Scenarios' is currently restricted by permissions." at bounding box center [434, 157] width 211 height 34
click at [701, 389] on span "OR" at bounding box center [701, 387] width 18 height 13
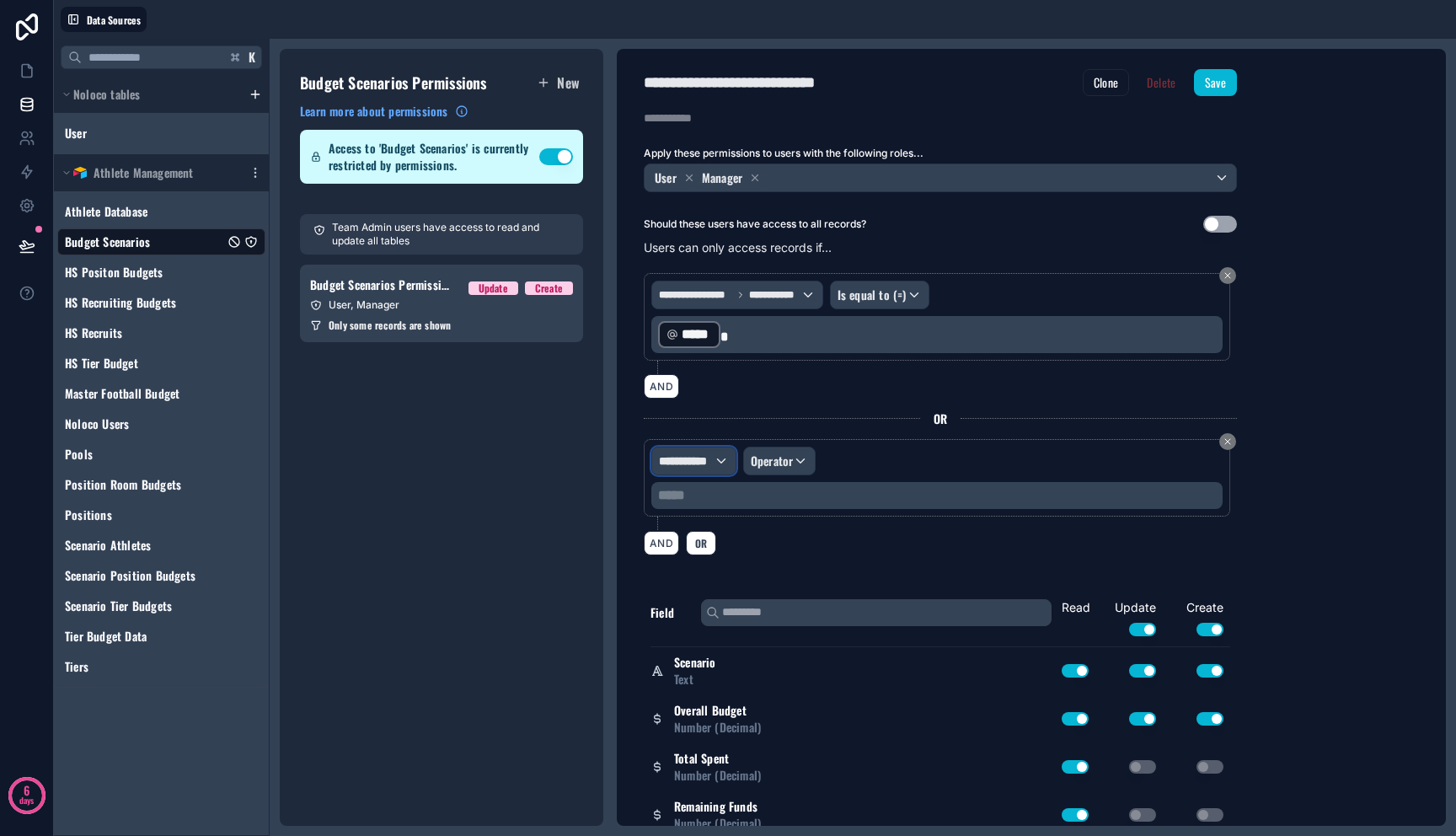
click at [699, 461] on span "**********" at bounding box center [687, 461] width 55 height 16
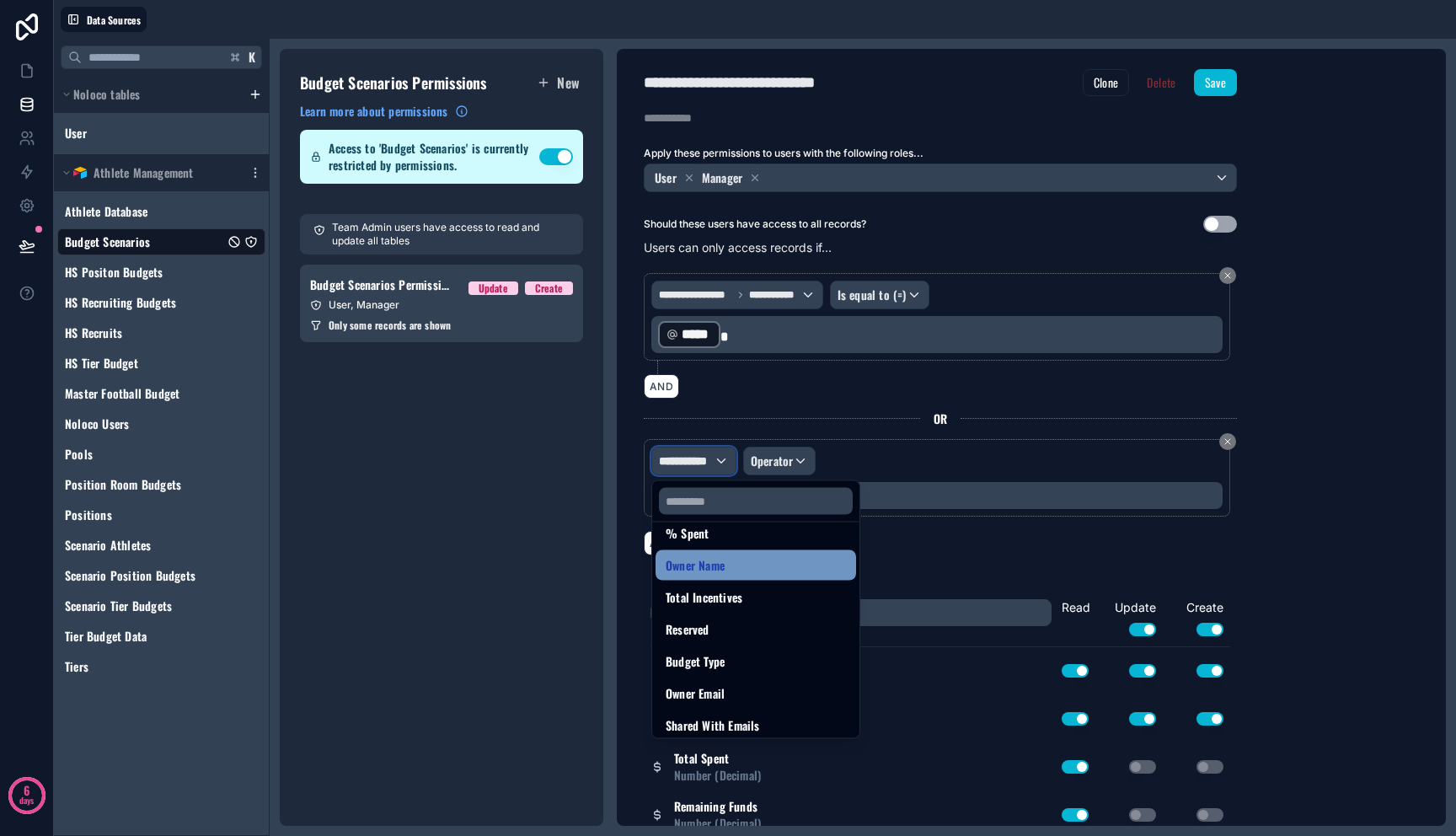
scroll to position [374, 0]
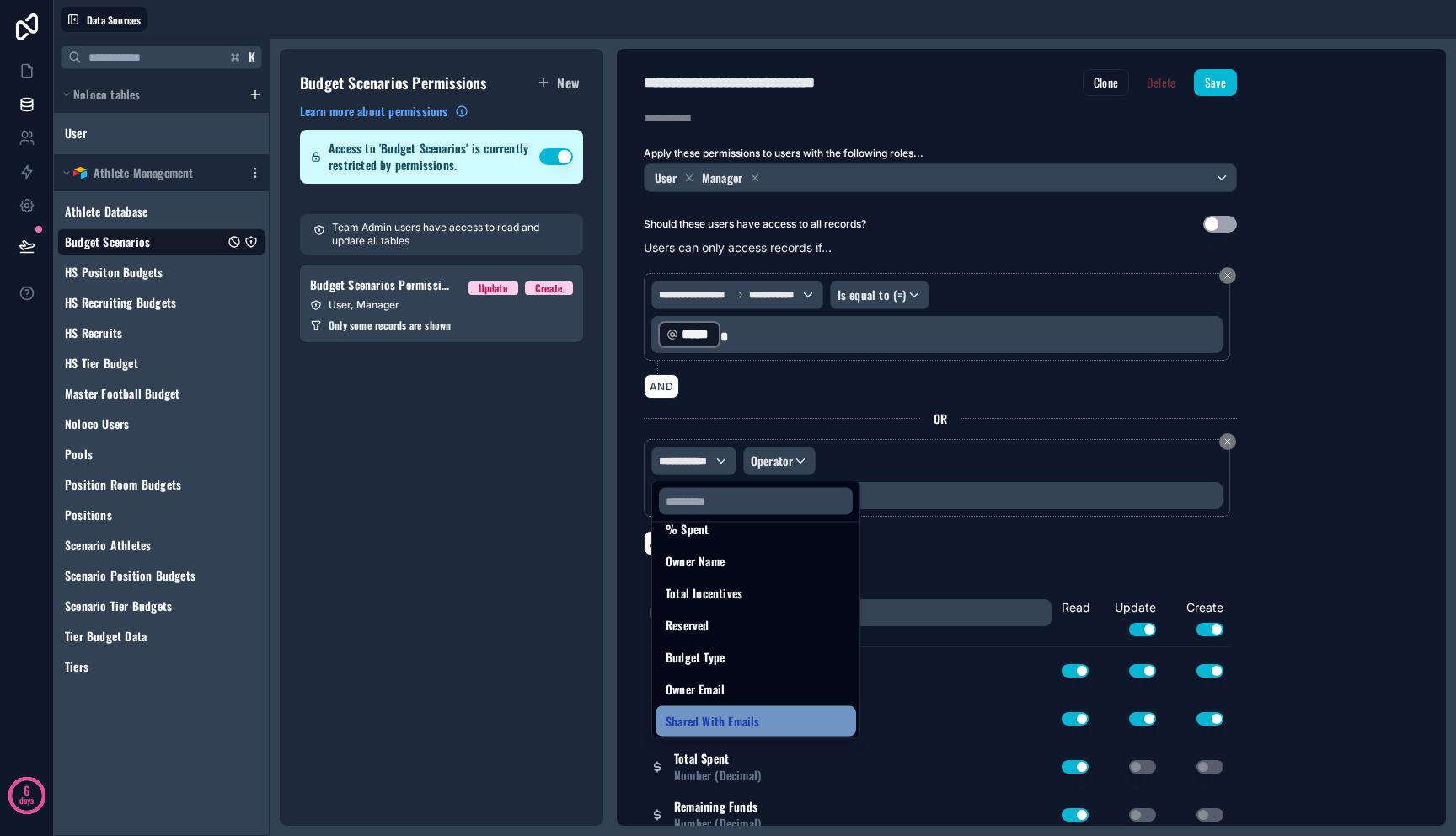
click at [735, 720] on span "Shared With Emails" at bounding box center [712, 721] width 94 height 20
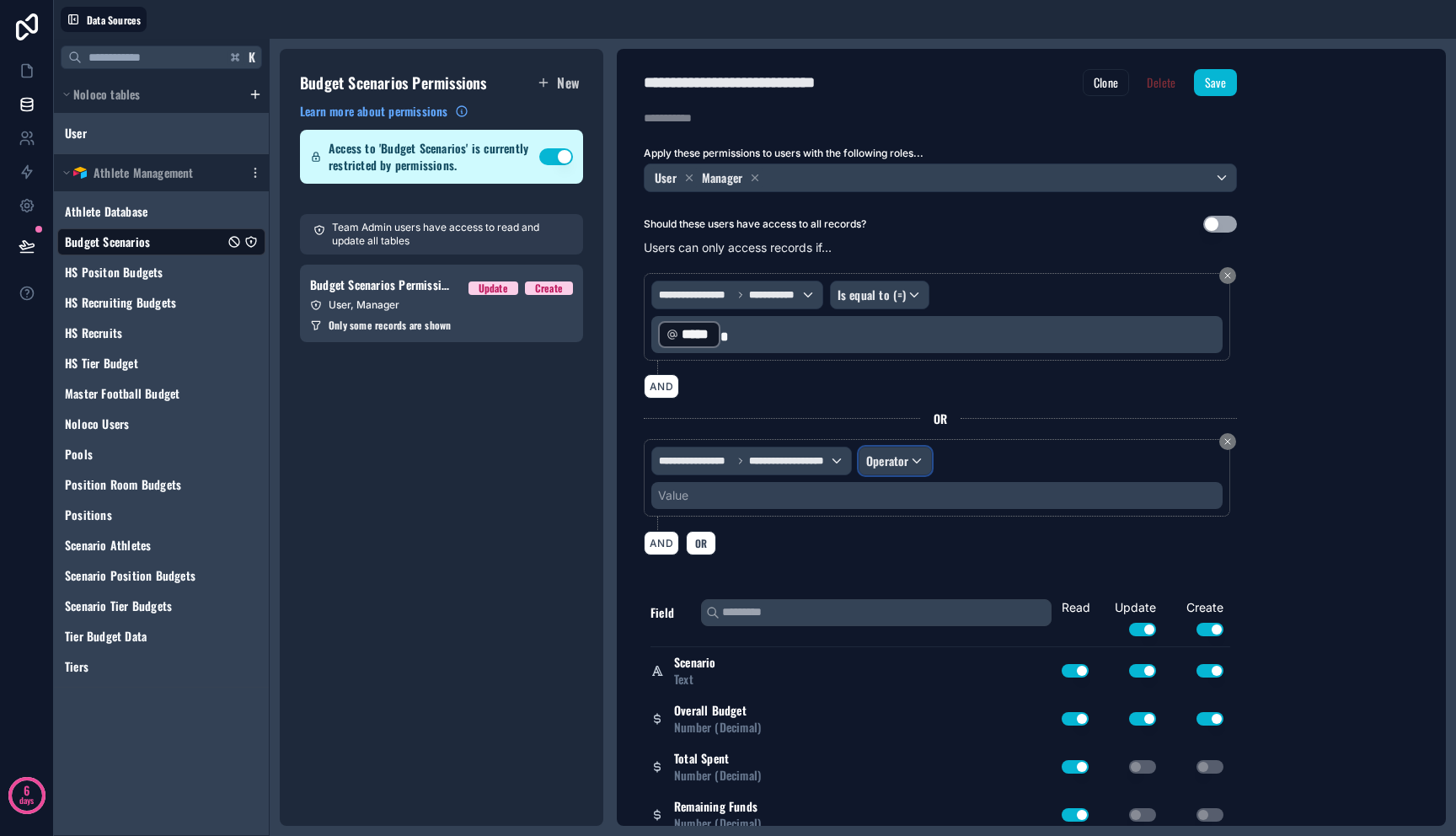
click at [897, 460] on span "Operator" at bounding box center [888, 460] width 43 height 17
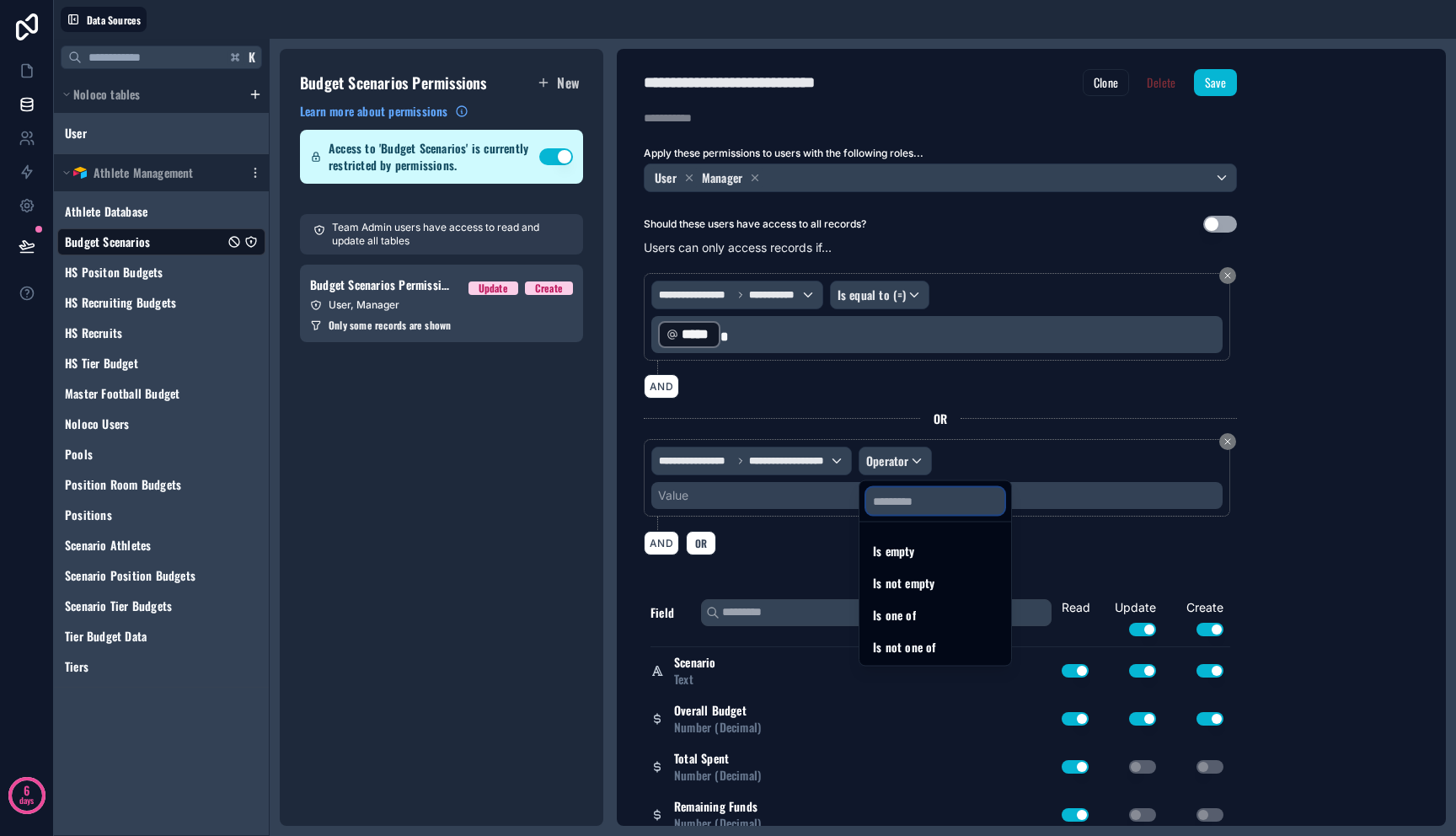
click at [910, 504] on input "text" at bounding box center [935, 500] width 138 height 27
type input "**********"
click at [779, 505] on div at bounding box center [728, 418] width 1456 height 836
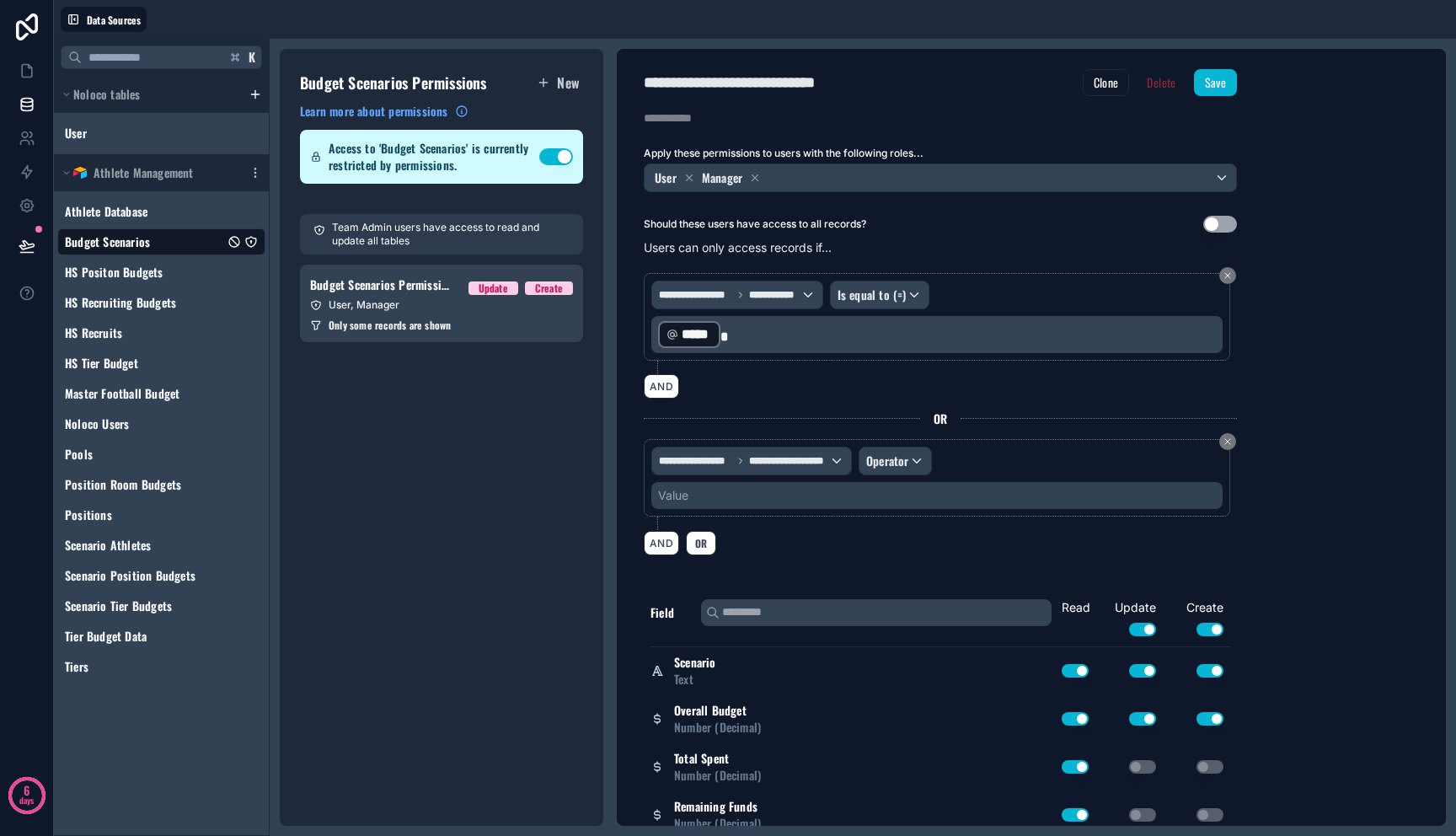
click at [782, 491] on div "Value" at bounding box center [936, 495] width 571 height 27
click at [695, 501] on div "Value" at bounding box center [936, 495] width 571 height 27
click at [663, 499] on div "Value" at bounding box center [673, 495] width 30 height 16
click at [724, 467] on div "**********" at bounding box center [751, 460] width 199 height 27
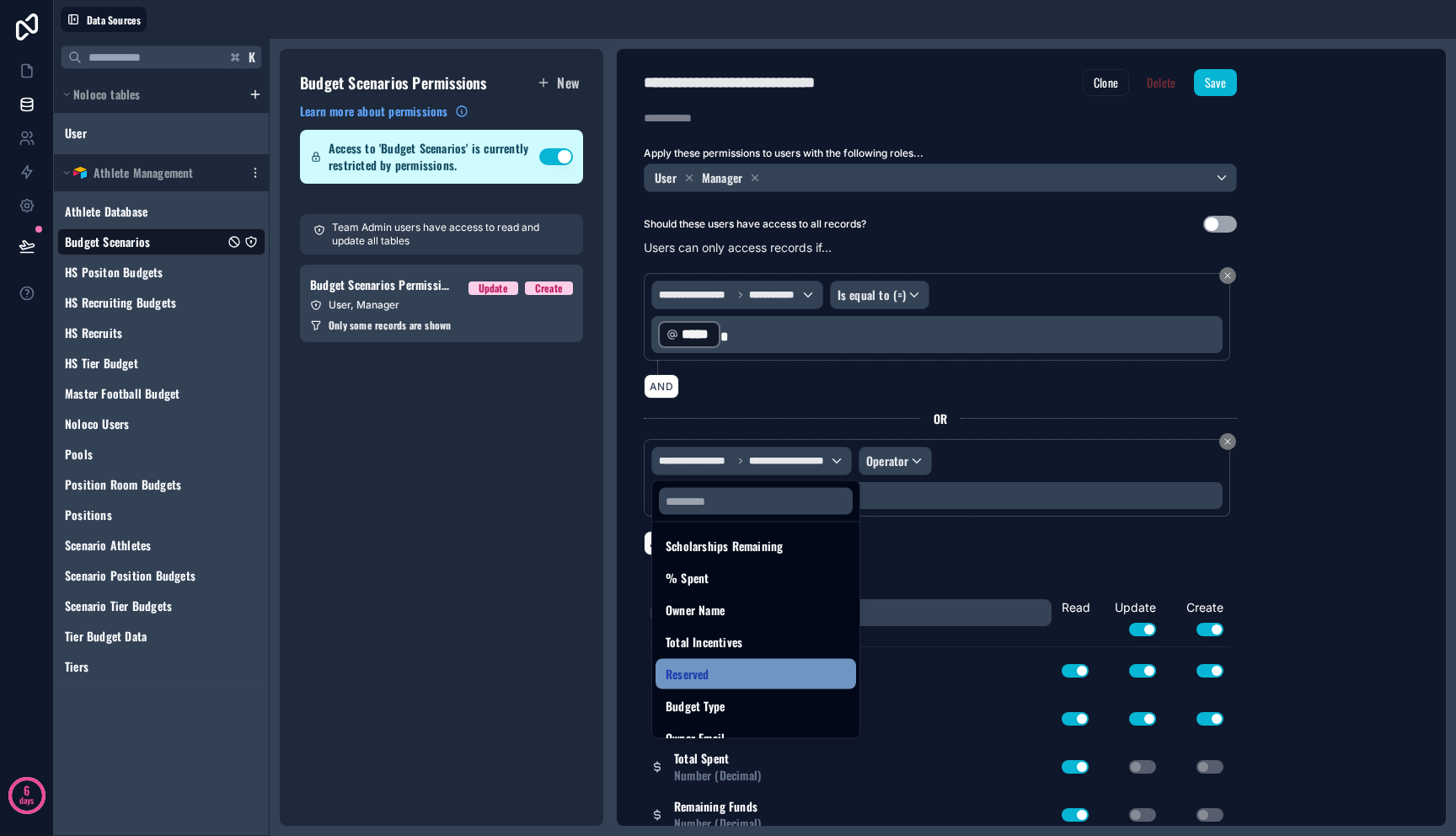
scroll to position [462, 0]
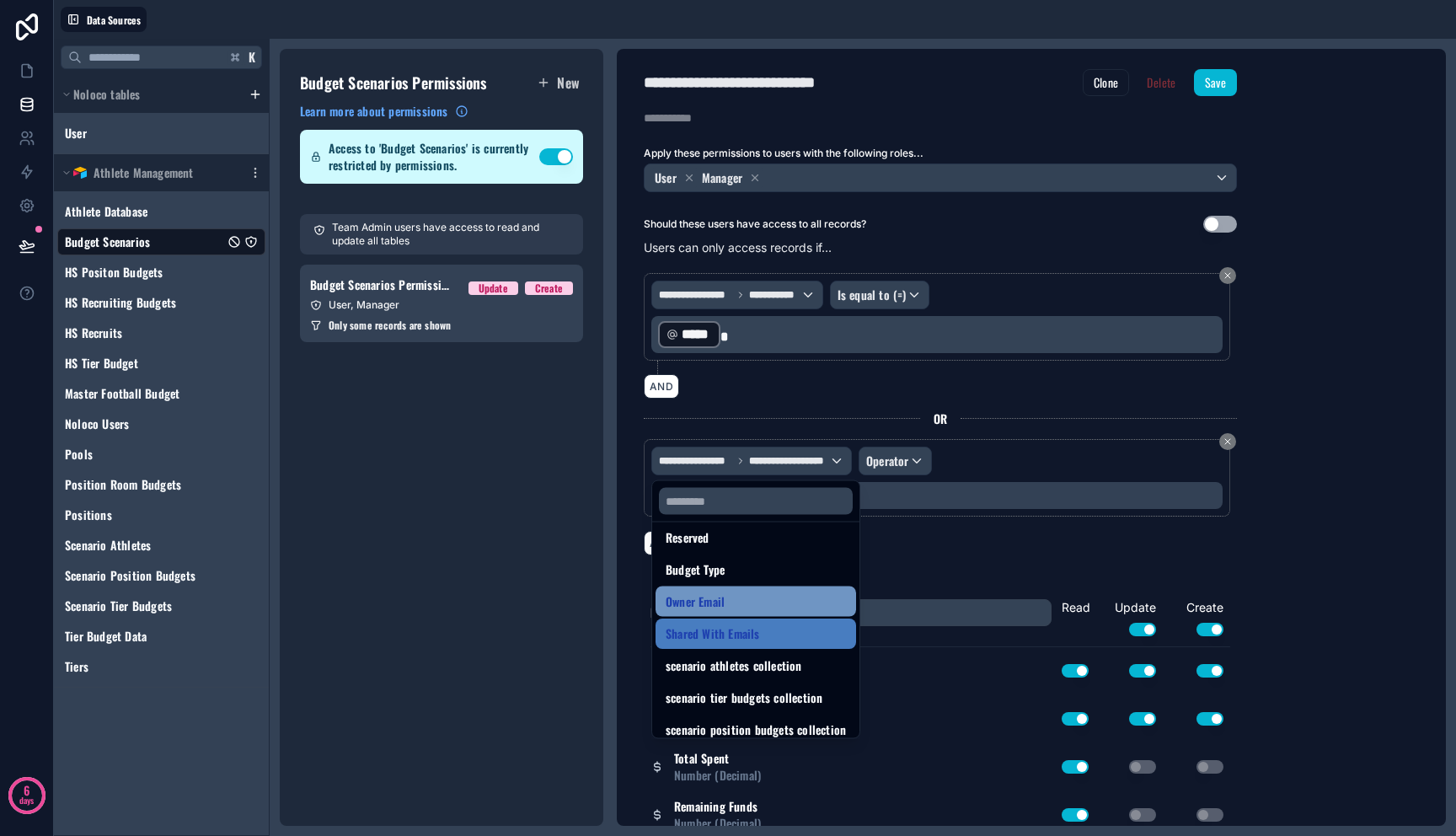
drag, startPoint x: 741, startPoint y: 615, endPoint x: 750, endPoint y: 610, distance: 10.3
click at [750, 610] on ul "id uuid created at updated at Scenario Overall Budget Total Spent Remaining Fun…" at bounding box center [756, 630] width 207 height 215
click at [750, 610] on div "Owner Email" at bounding box center [756, 601] width 181 height 20
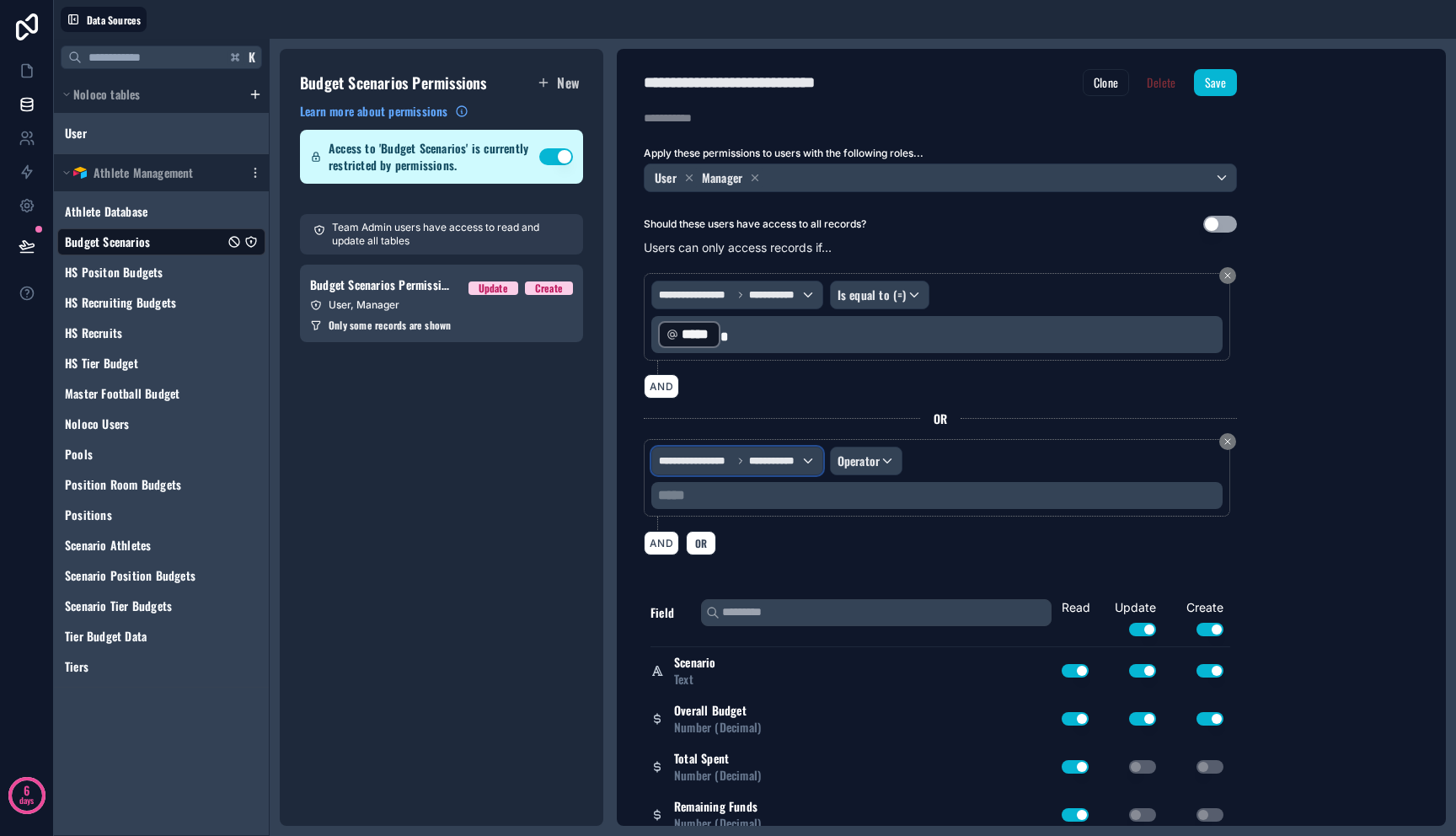
click at [805, 467] on div "**********" at bounding box center [737, 460] width 171 height 27
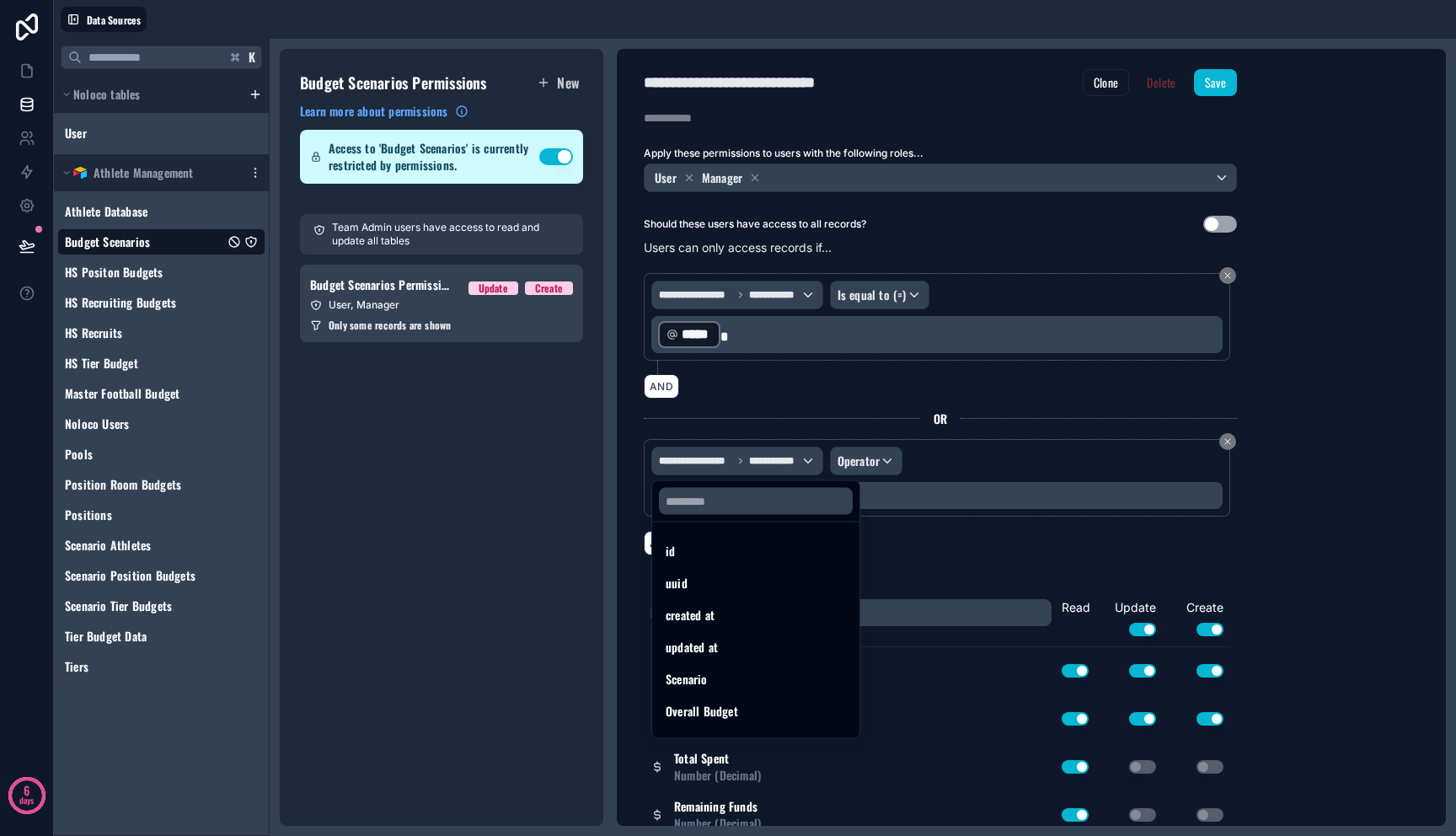
click at [805, 467] on div at bounding box center [728, 418] width 1456 height 836
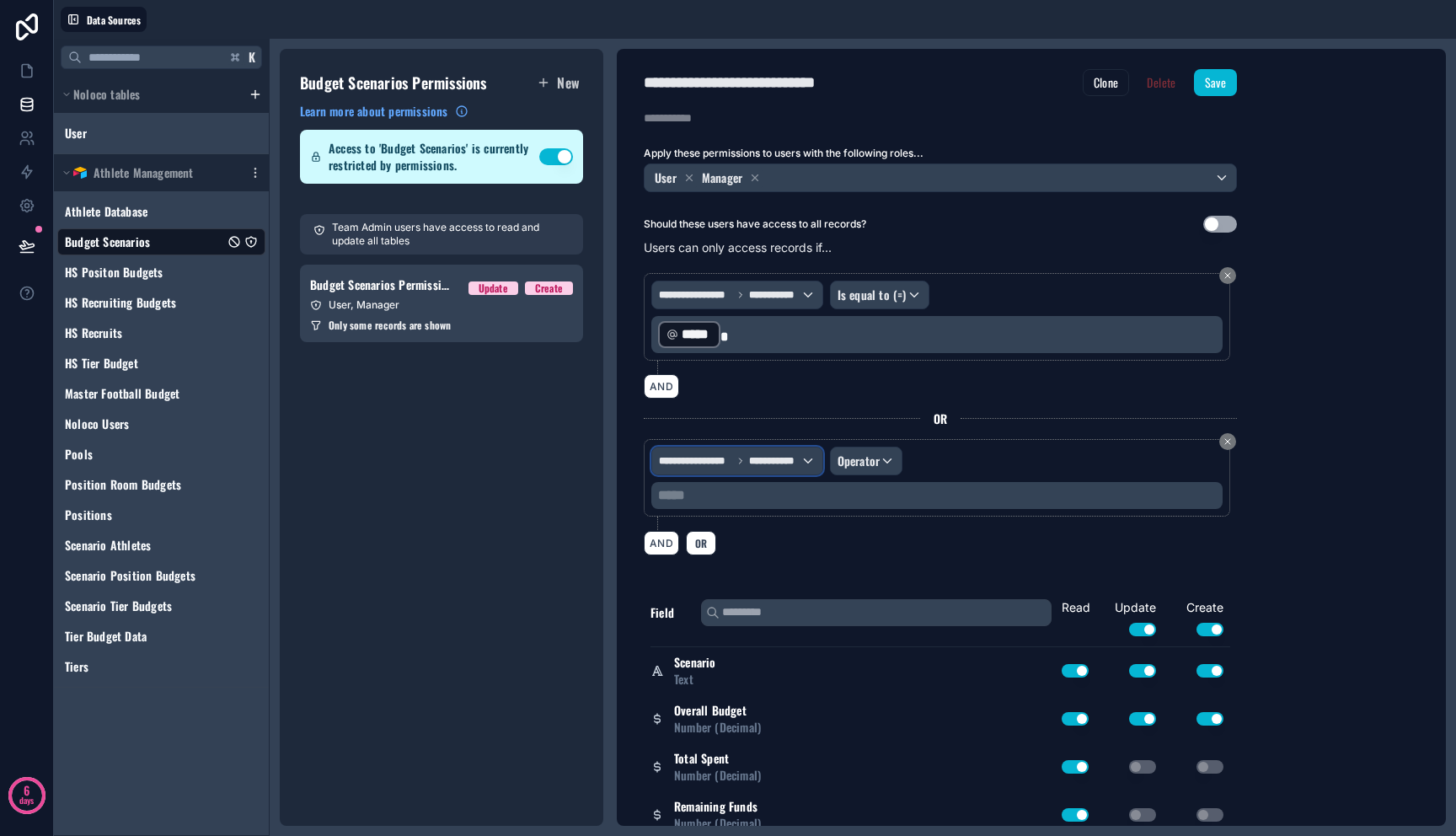
click at [805, 467] on div "**********" at bounding box center [737, 460] width 171 height 27
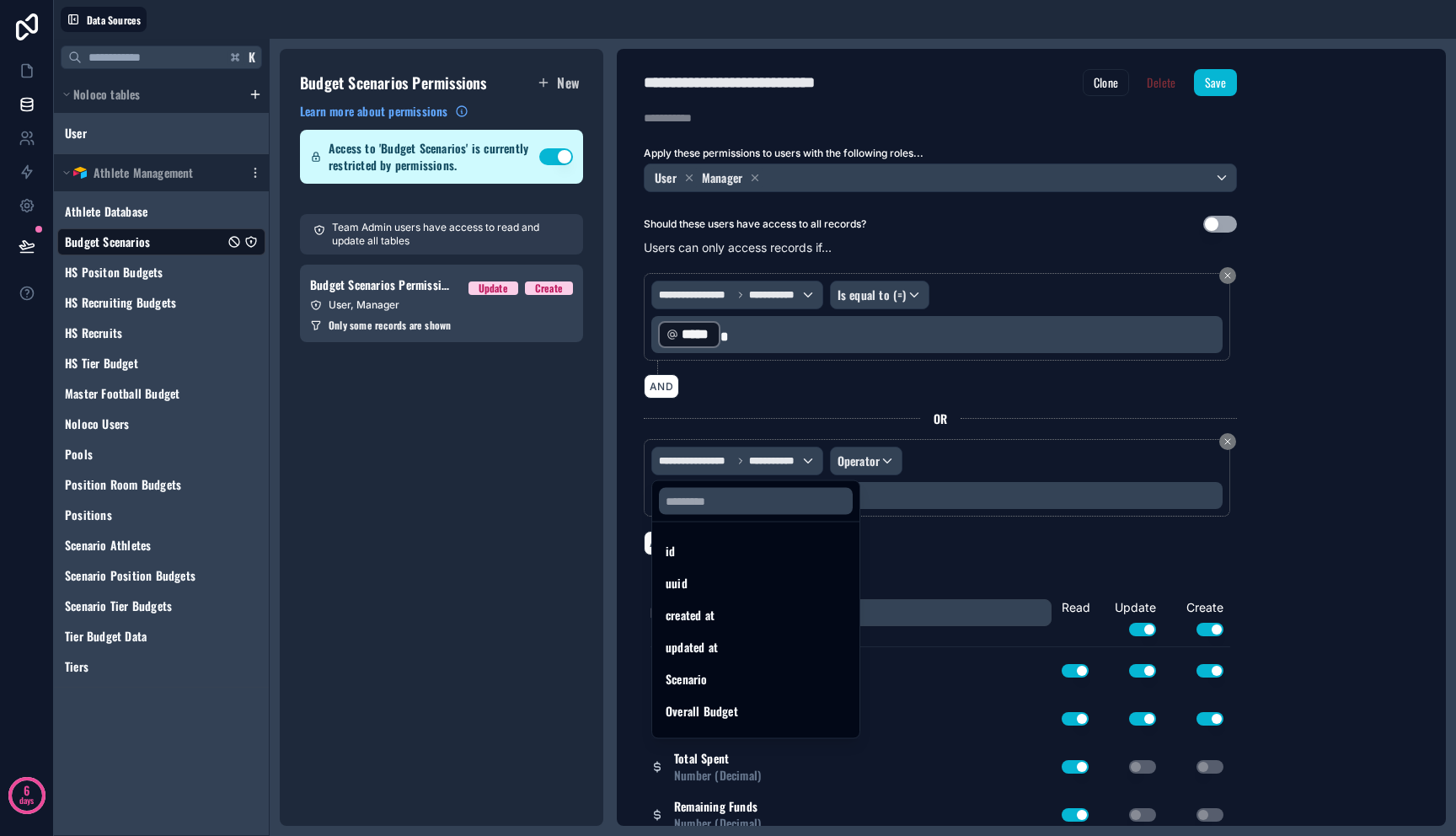
click at [864, 467] on div at bounding box center [728, 418] width 1456 height 836
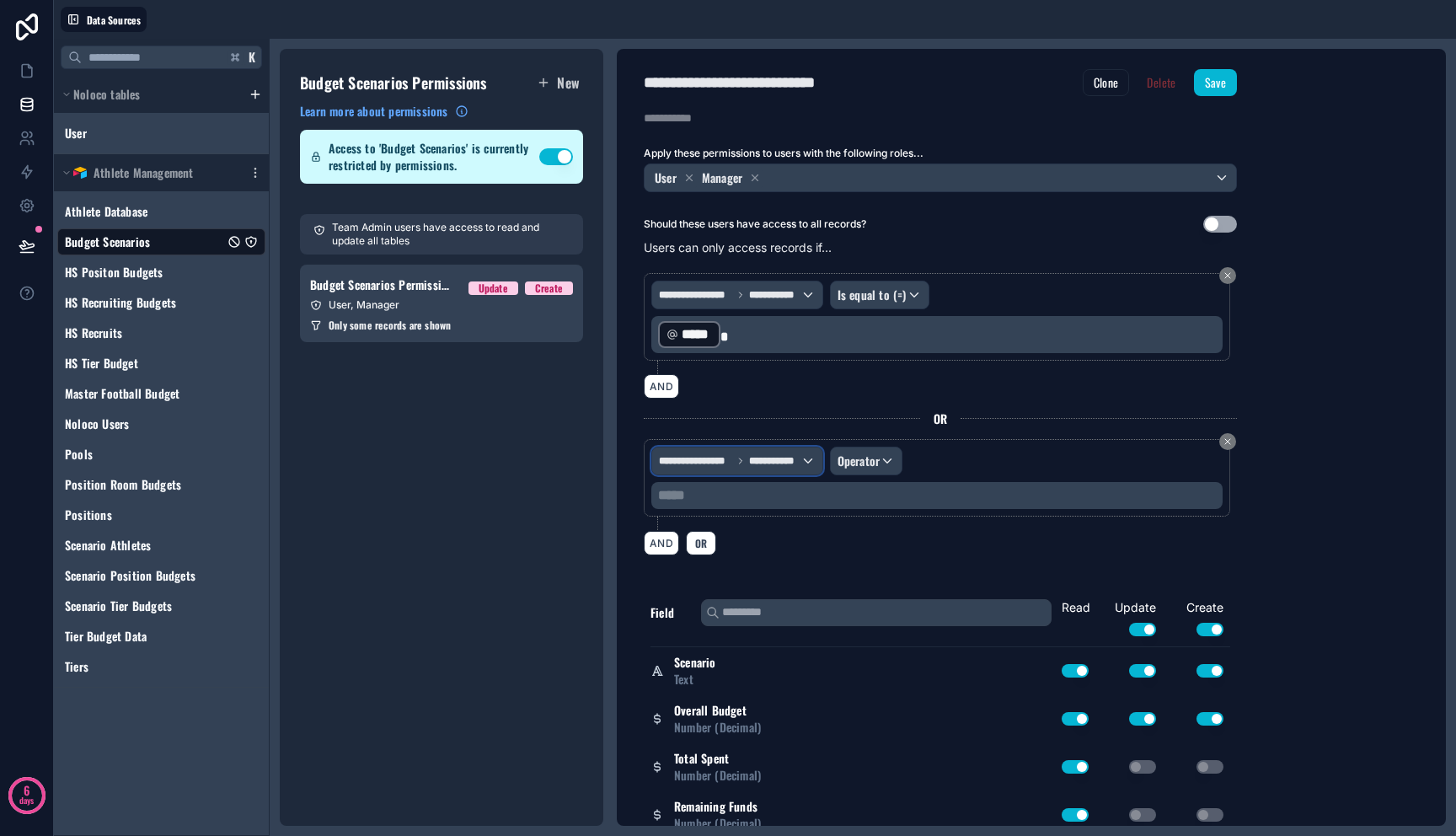
click at [716, 458] on span "**********" at bounding box center [696, 460] width 73 height 14
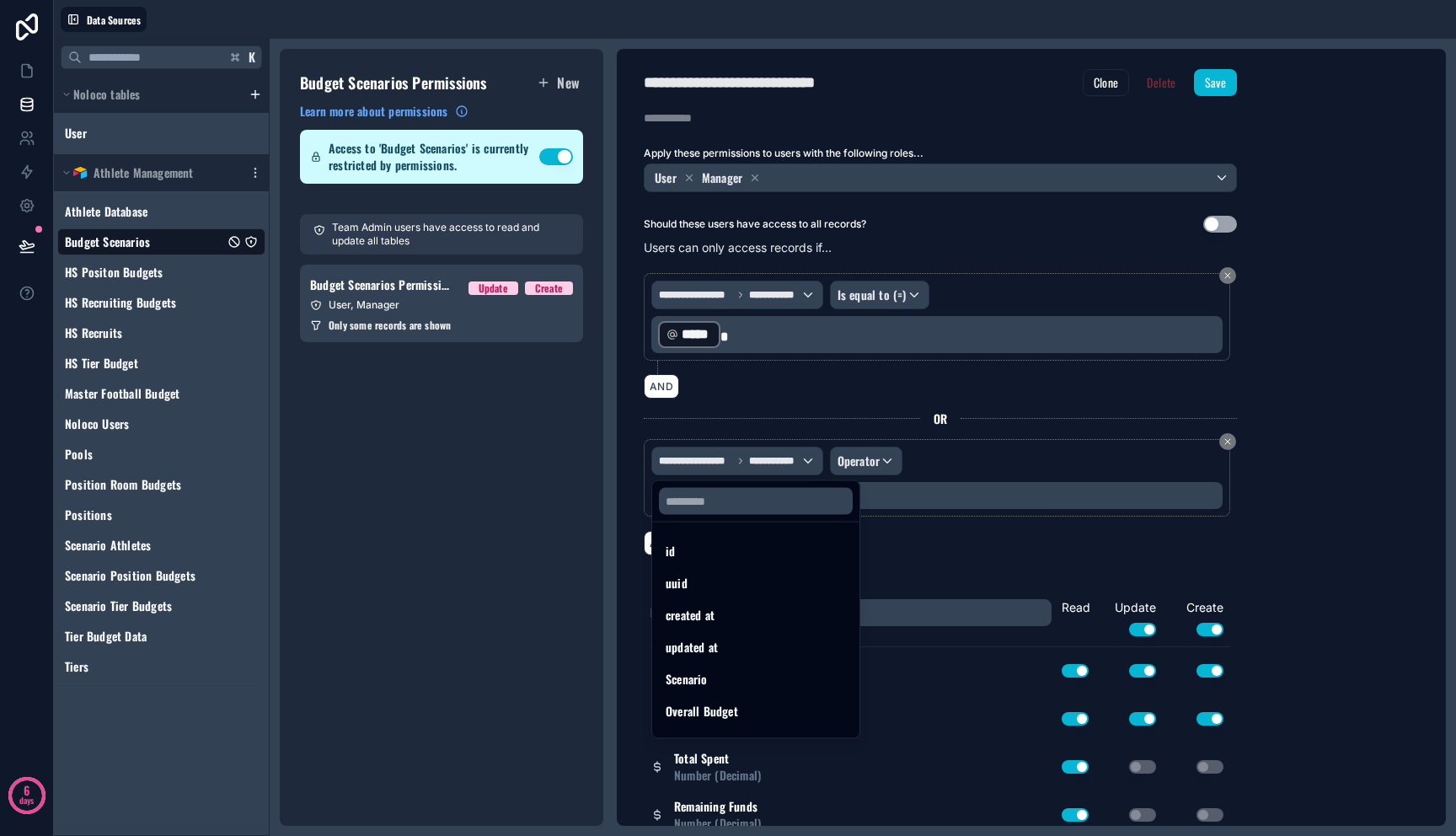
click at [879, 463] on div at bounding box center [728, 418] width 1456 height 836
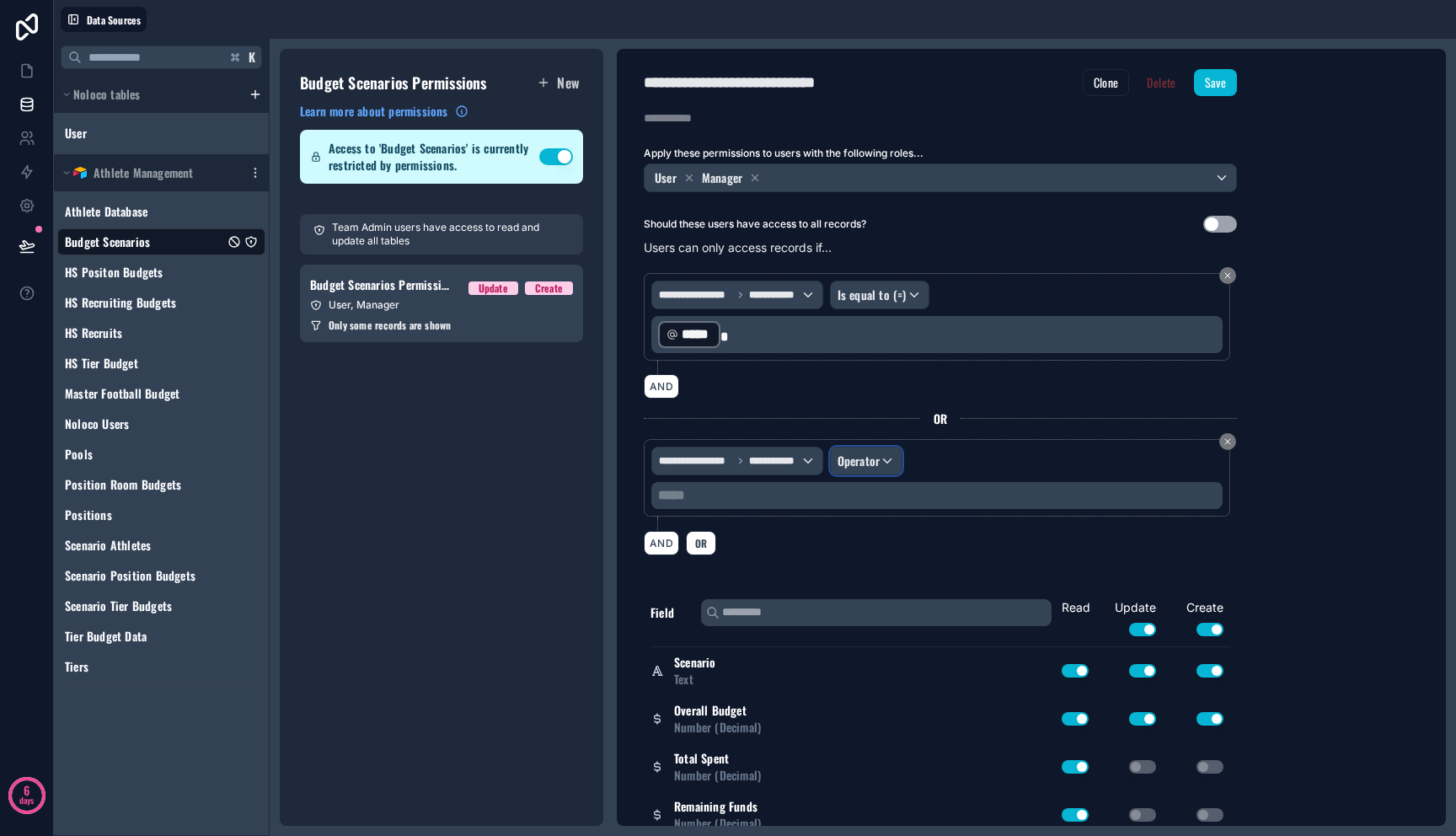
click at [880, 459] on div "Operator" at bounding box center [866, 460] width 72 height 27
click at [894, 564] on div "Is equal to (=)" at bounding box center [907, 551] width 145 height 30
click at [768, 458] on span "**********" at bounding box center [775, 460] width 51 height 14
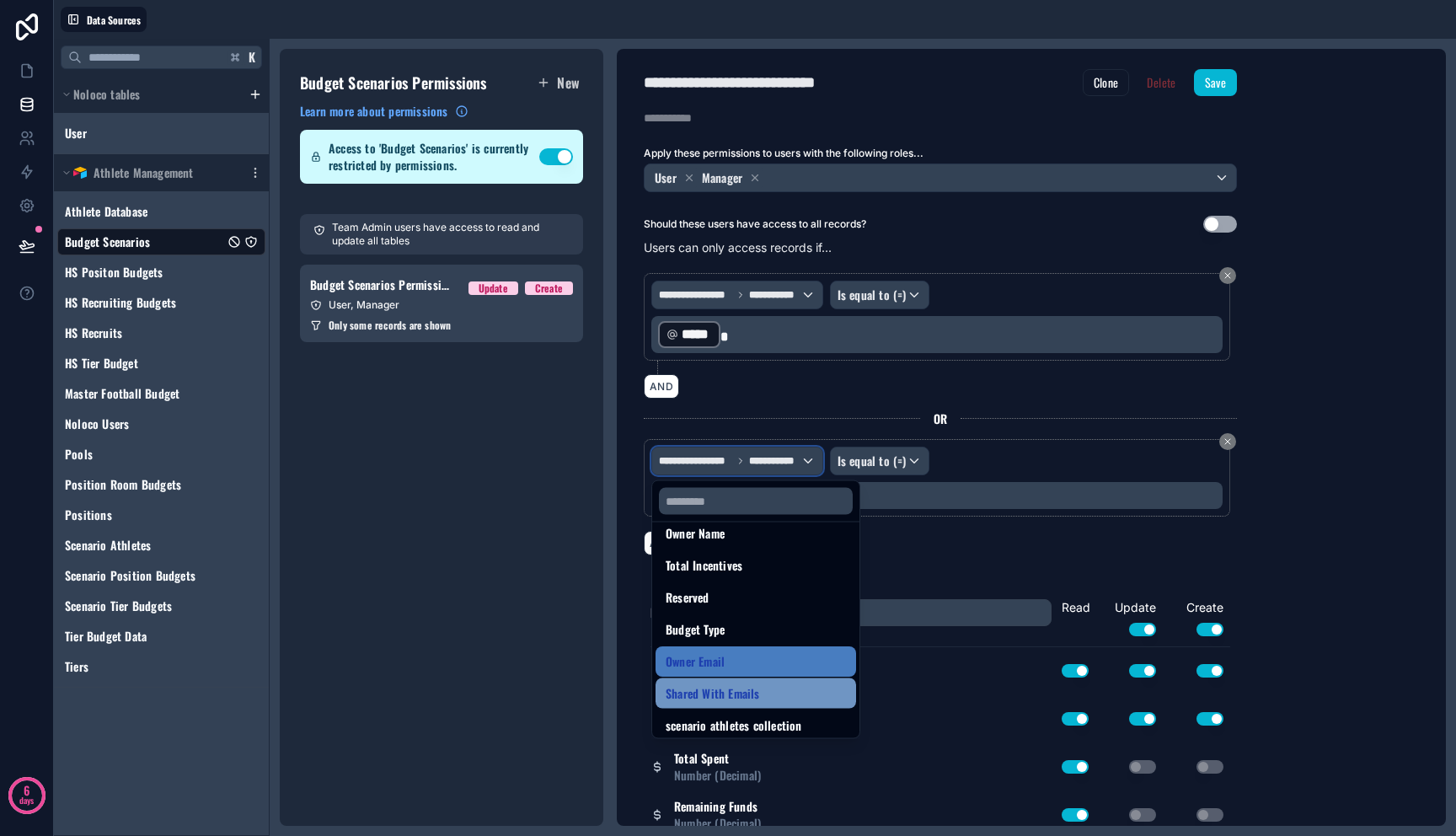
scroll to position [409, 0]
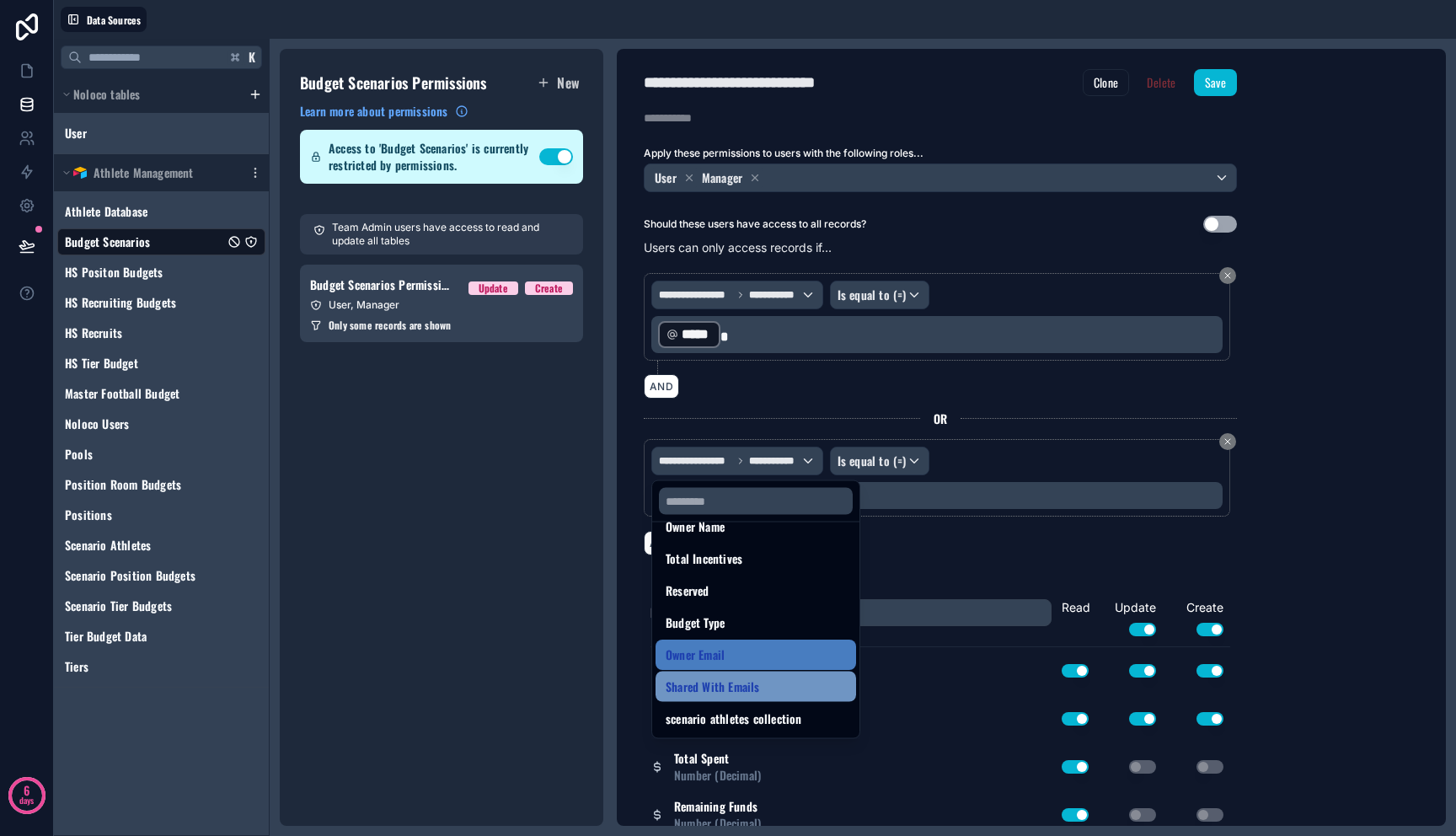
click at [765, 685] on div "Shared With Emails" at bounding box center [756, 687] width 181 height 20
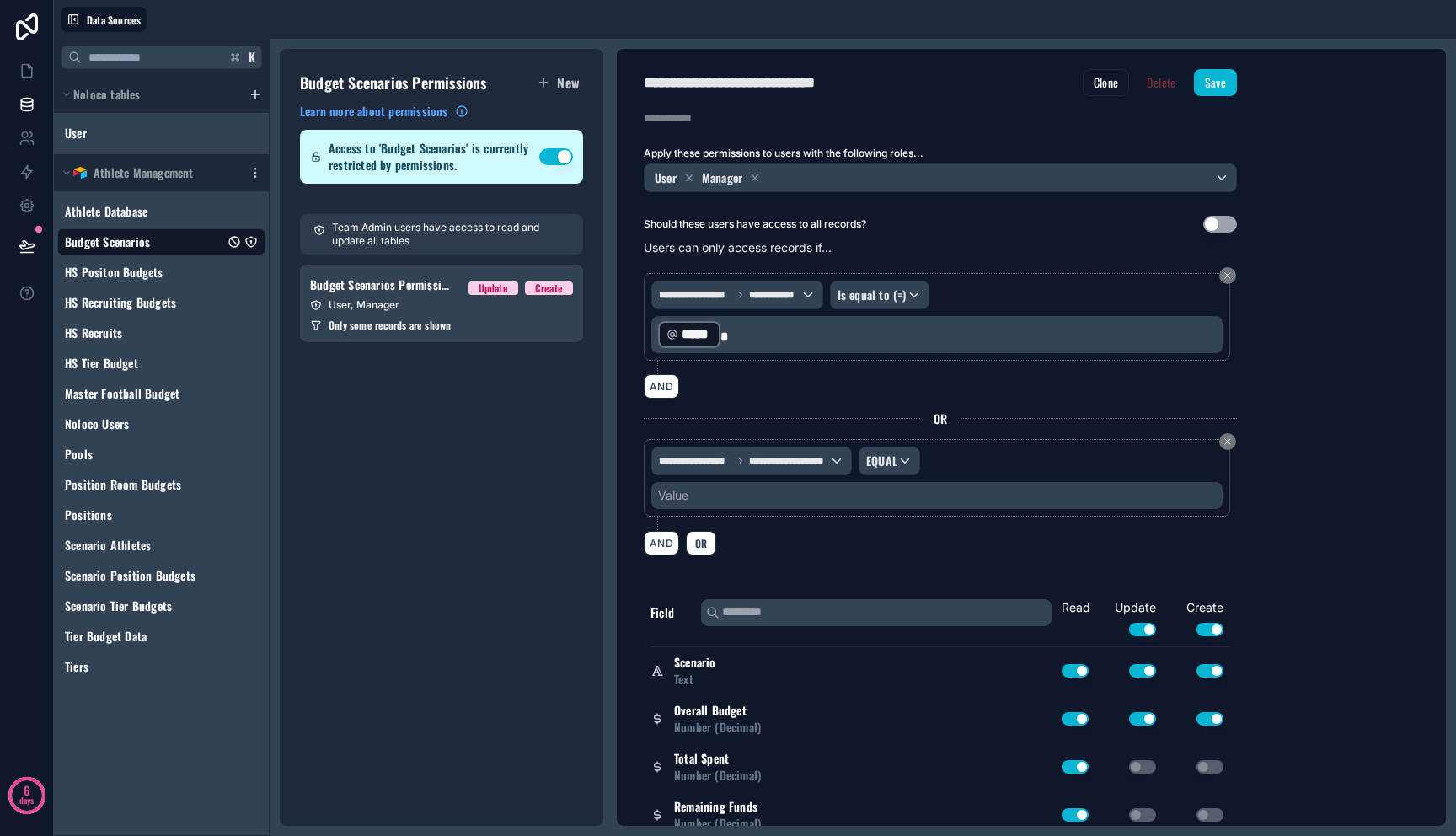
click at [884, 497] on div "Value" at bounding box center [936, 495] width 571 height 27
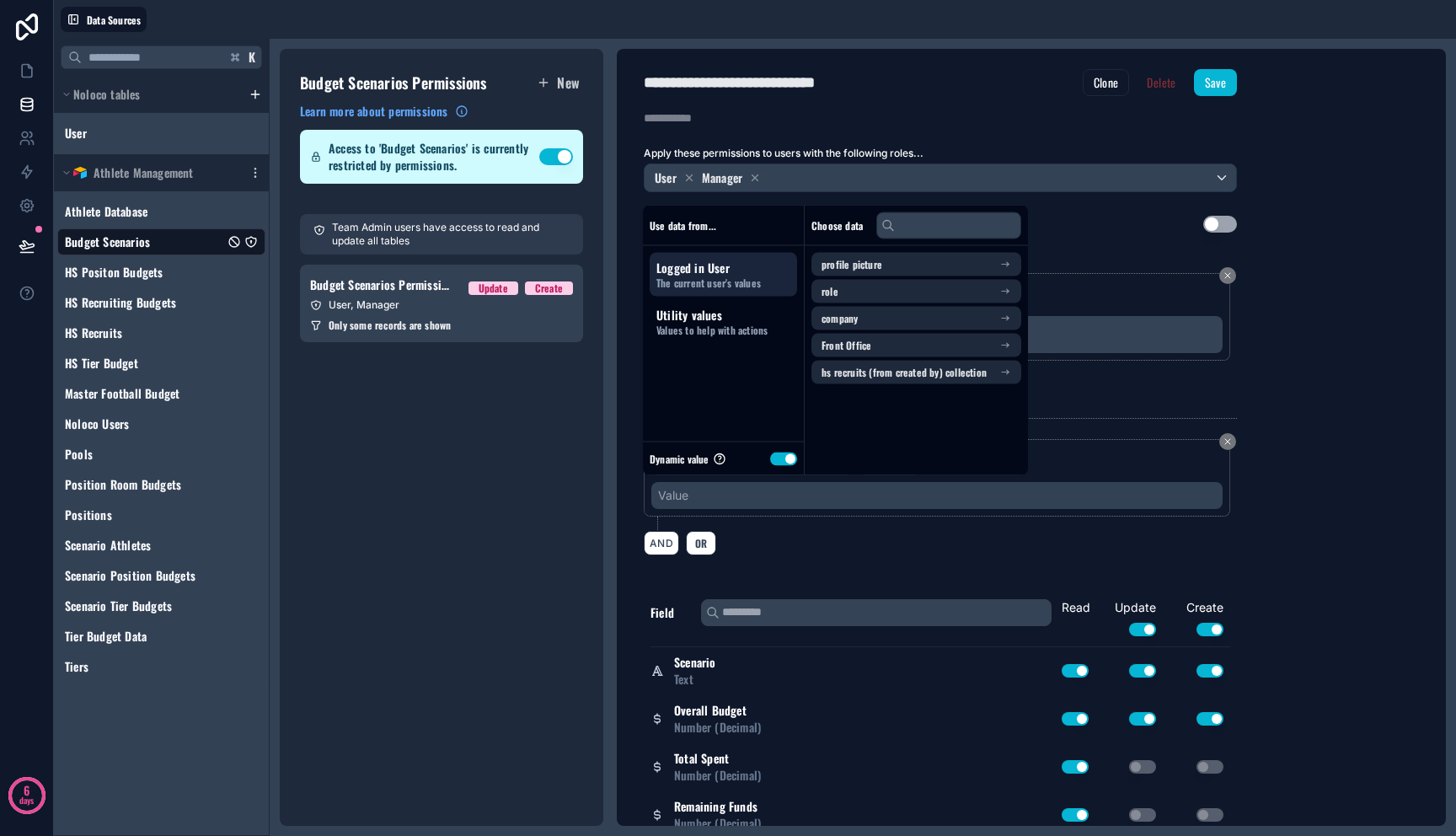
click at [780, 456] on button "Use setting" at bounding box center [783, 458] width 27 height 14
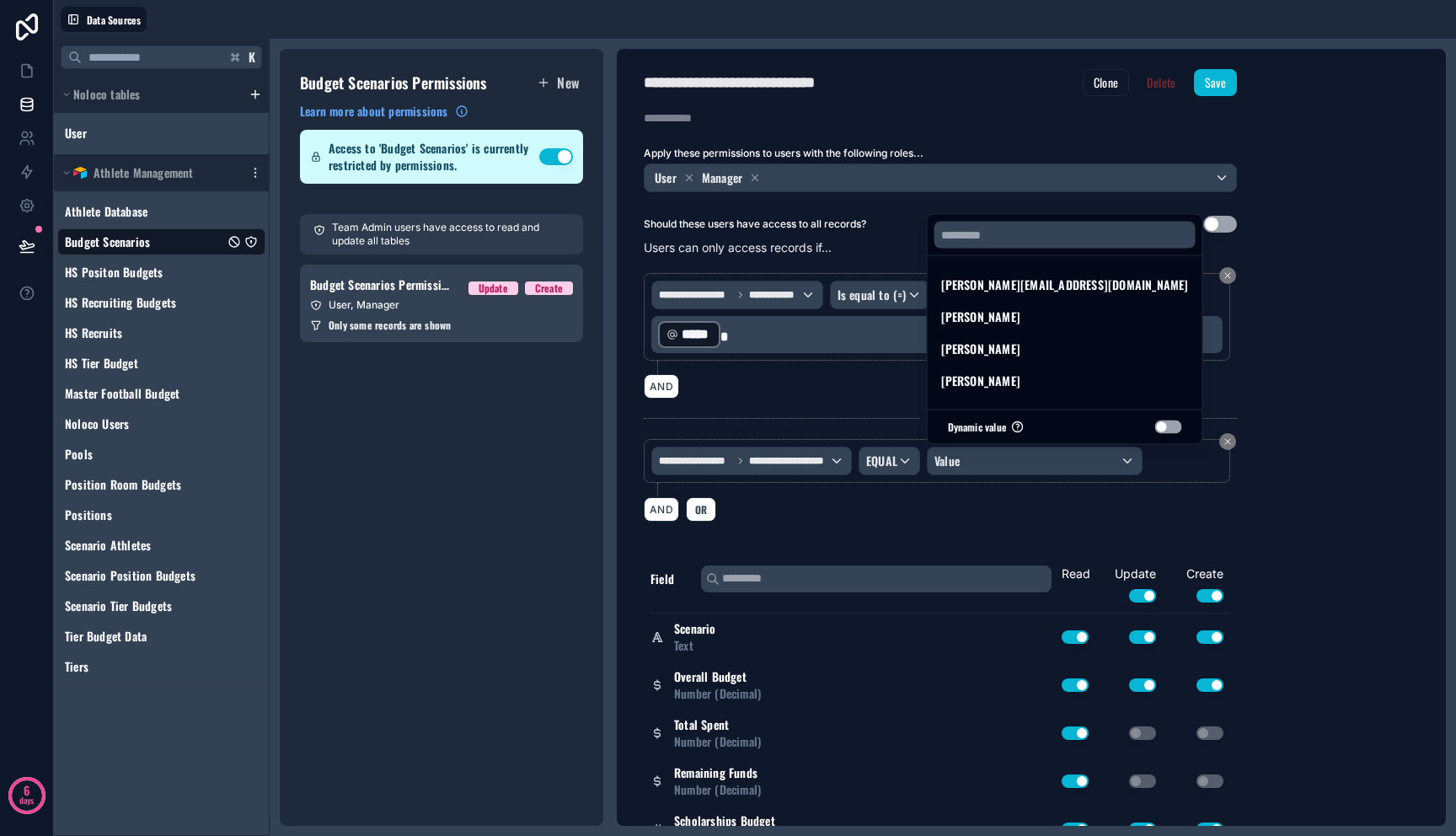
click at [1152, 452] on div at bounding box center [728, 418] width 1456 height 836
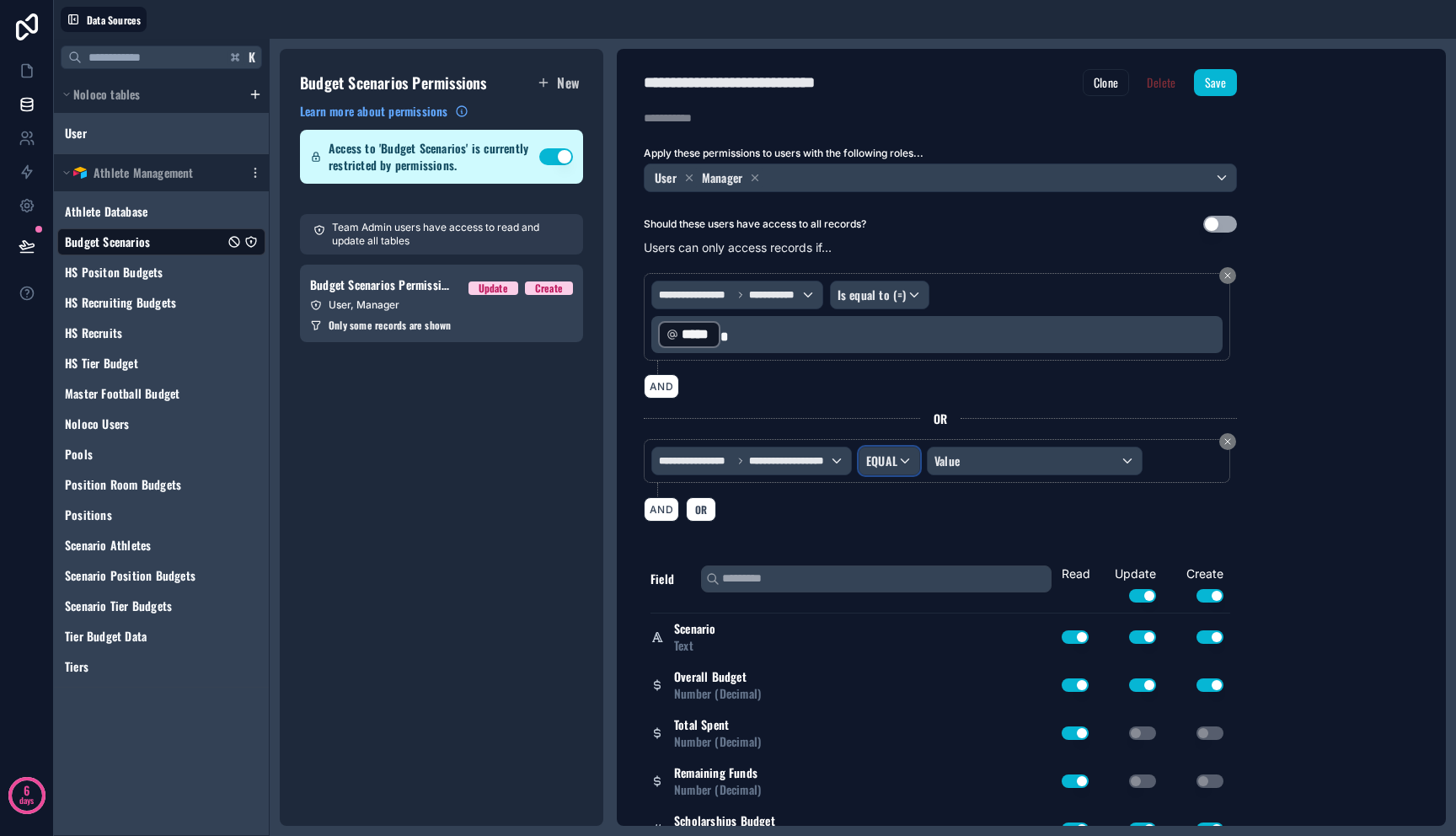
click at [900, 459] on div "EQUAL" at bounding box center [888, 460] width 60 height 27
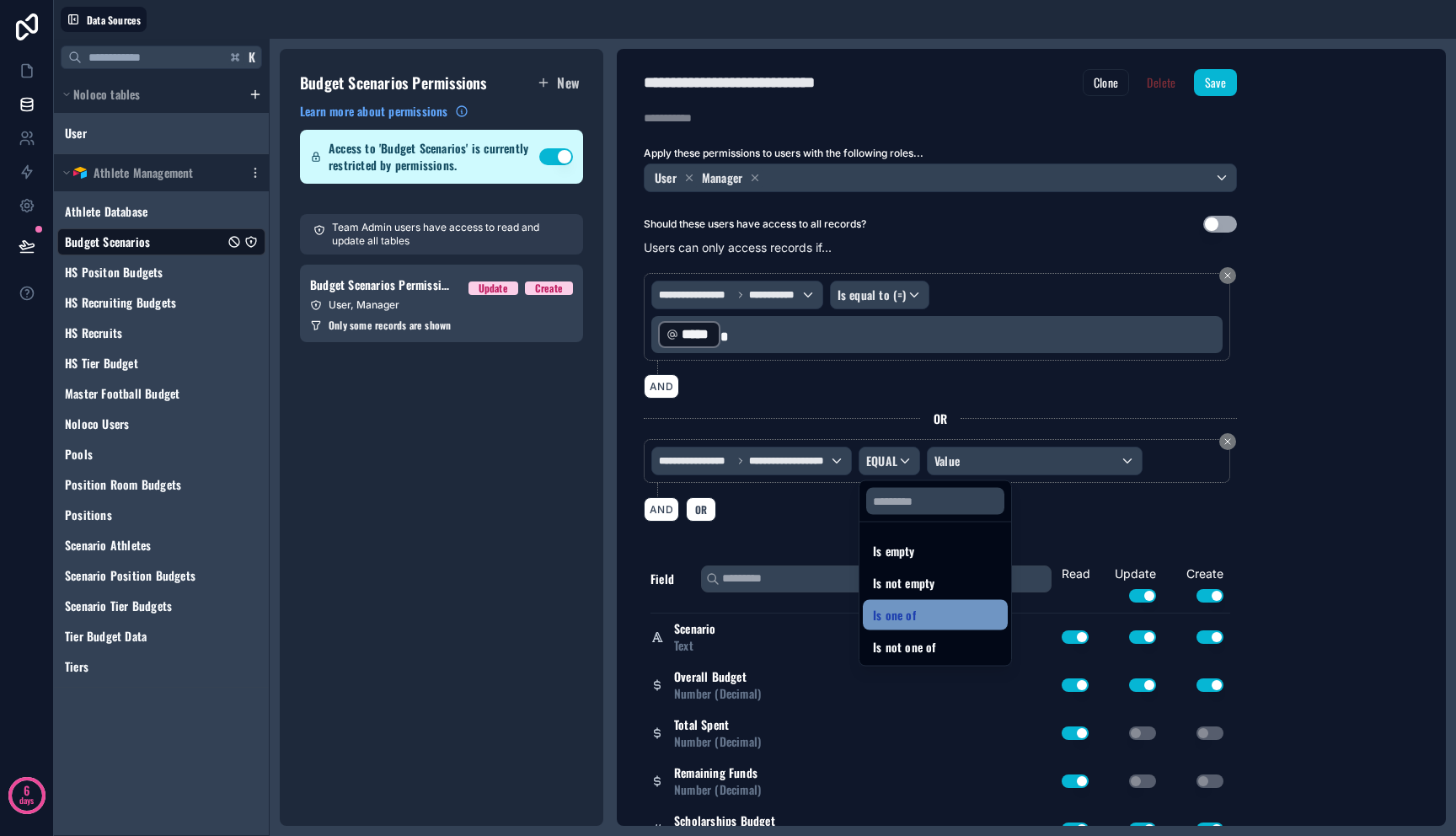
click at [955, 607] on div "Is one of" at bounding box center [935, 615] width 125 height 20
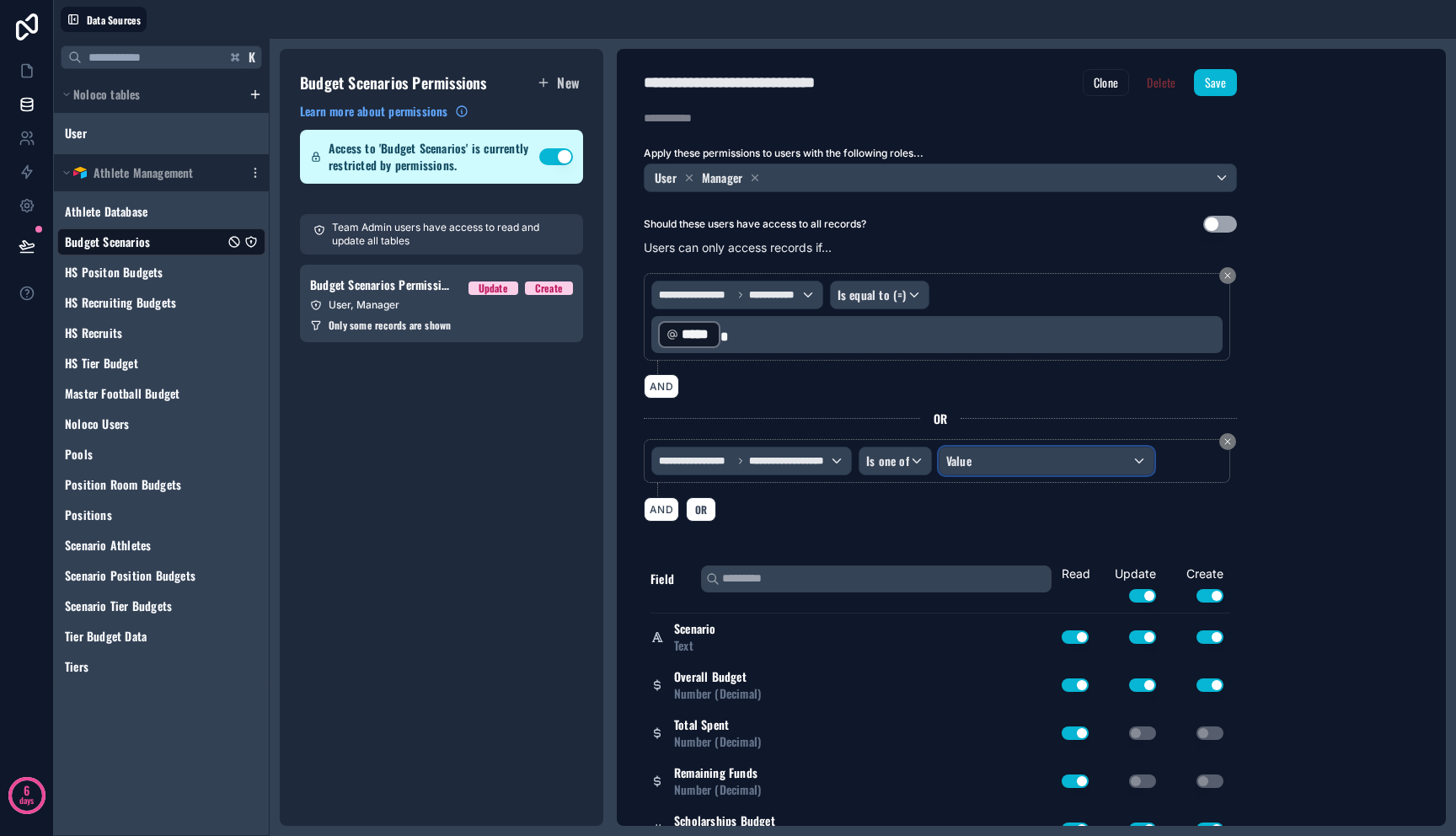
click at [1015, 468] on div "Value" at bounding box center [1046, 460] width 214 height 27
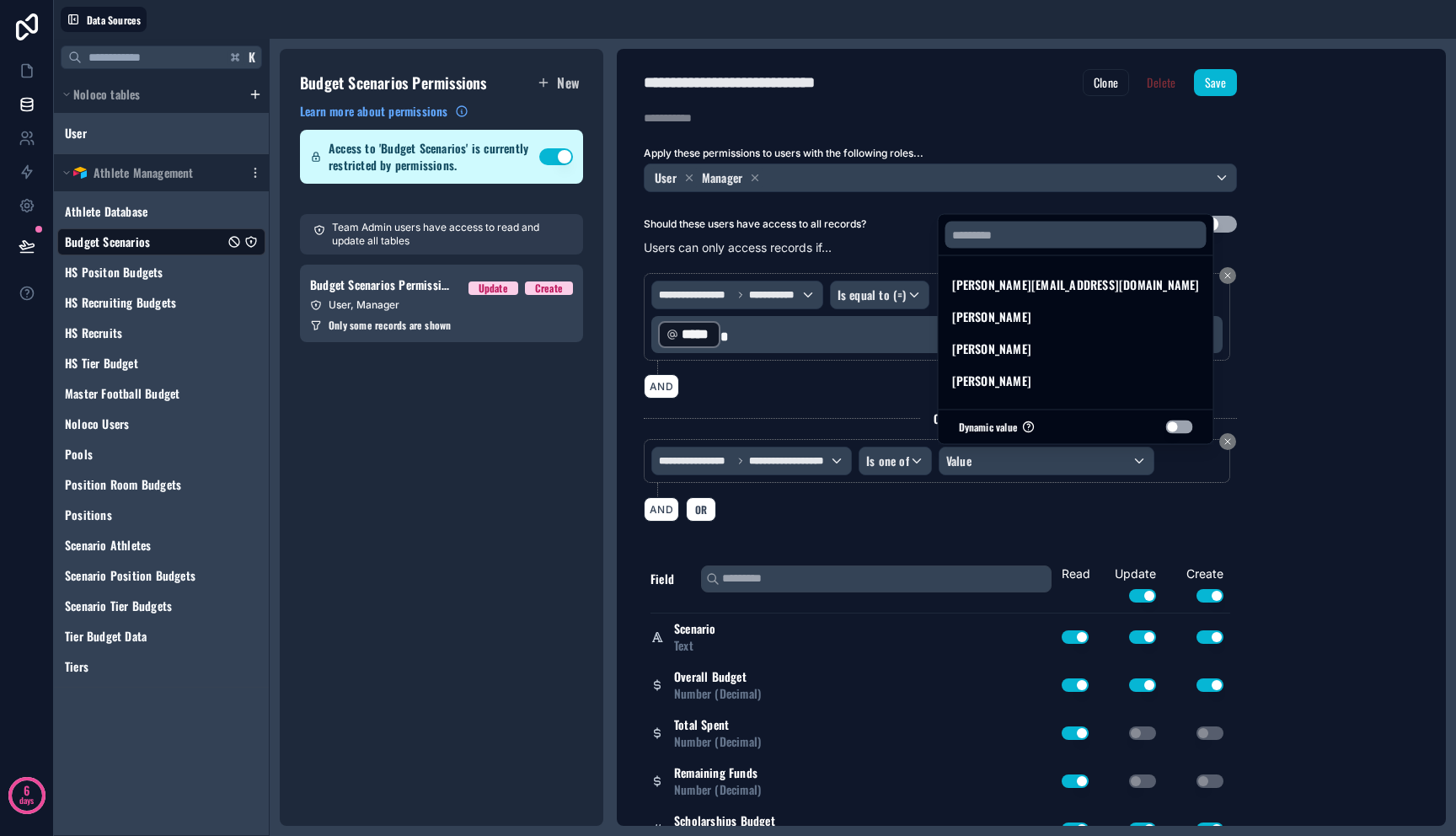
click at [1056, 503] on div at bounding box center [728, 418] width 1456 height 836
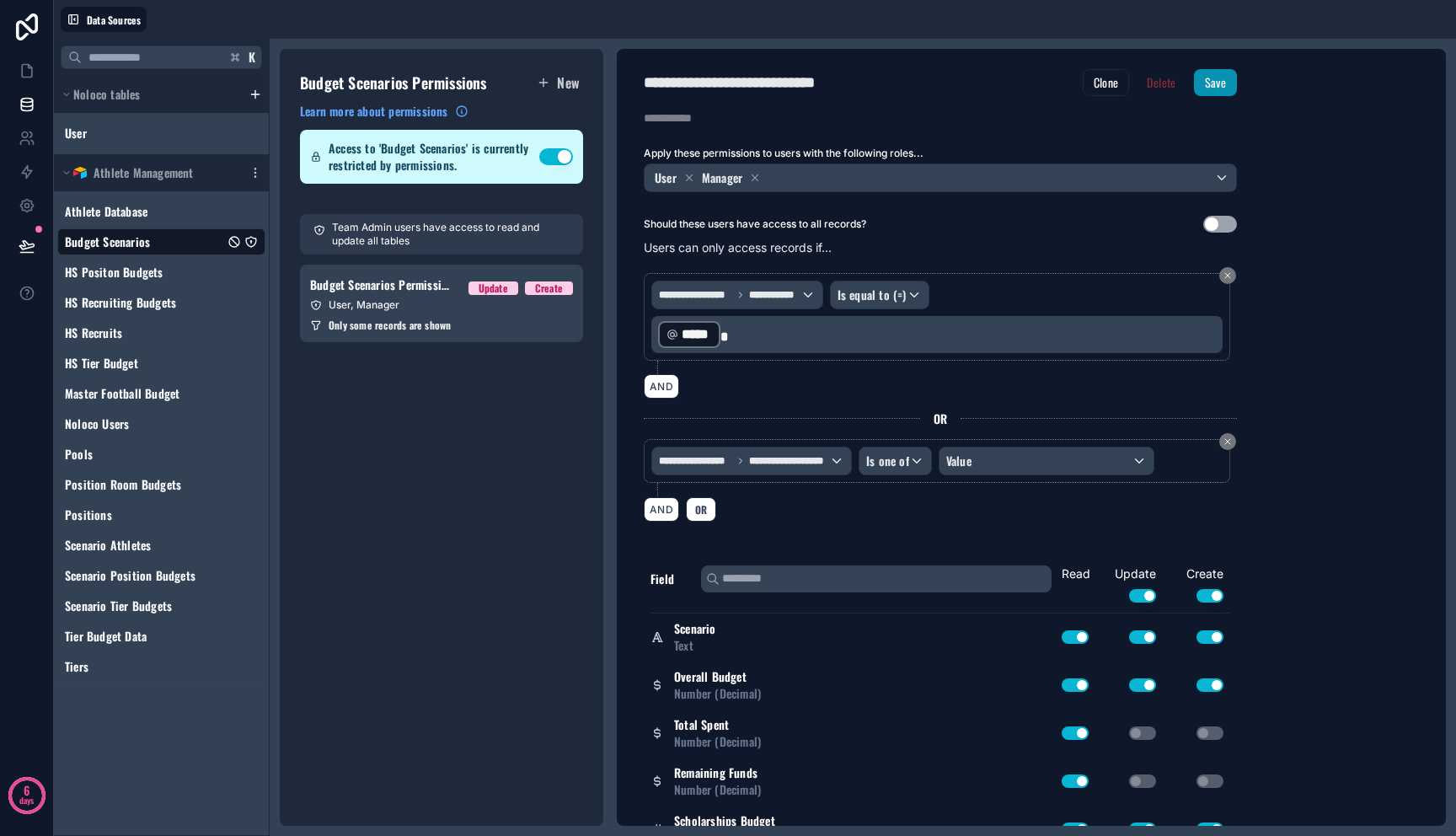
click at [1214, 91] on button "Save" at bounding box center [1215, 82] width 43 height 27
click at [29, 249] on icon at bounding box center [27, 246] width 17 height 16
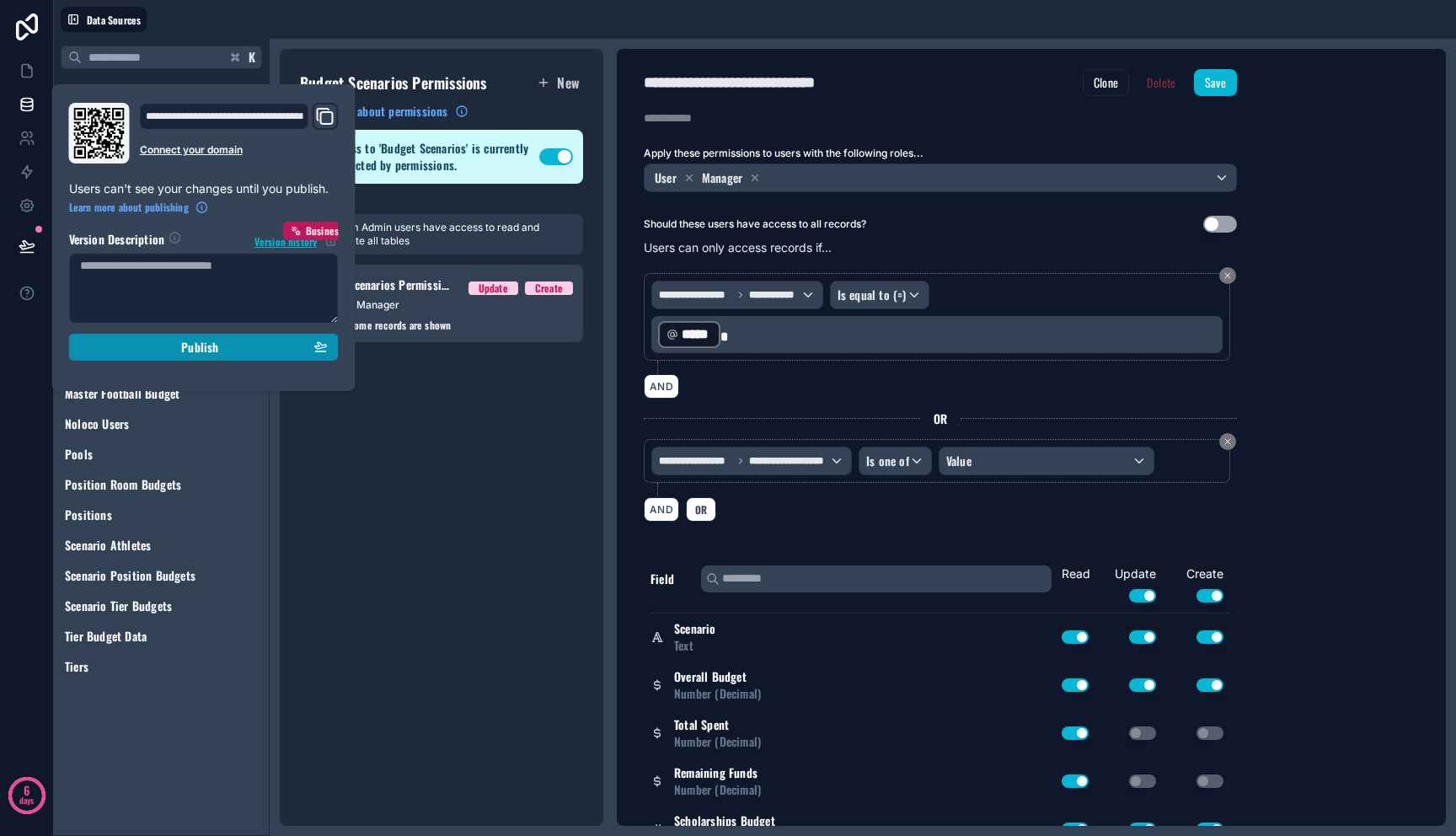
click at [185, 341] on span "Publish" at bounding box center [200, 346] width 37 height 16
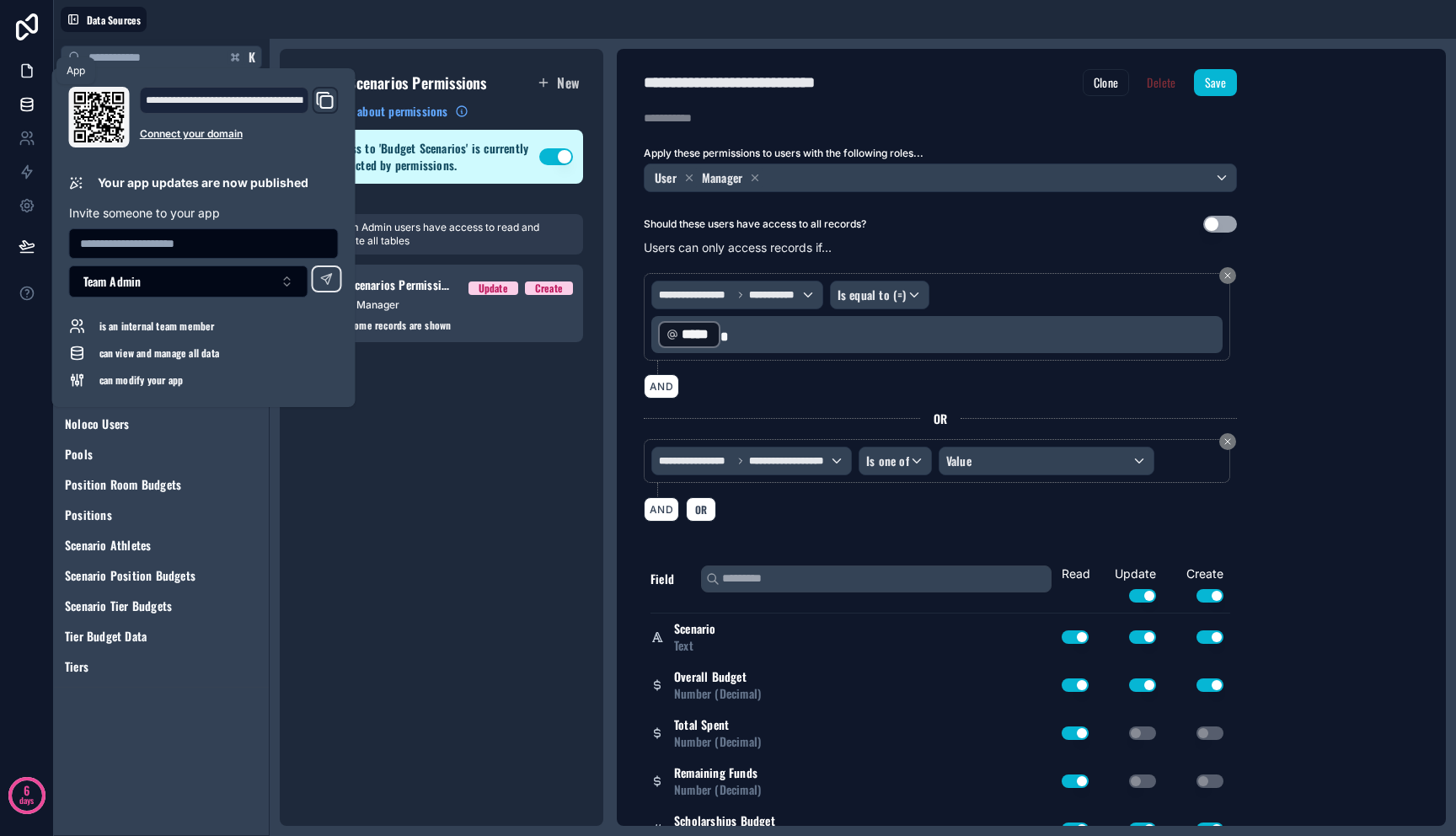
click at [26, 75] on icon at bounding box center [27, 71] width 17 height 16
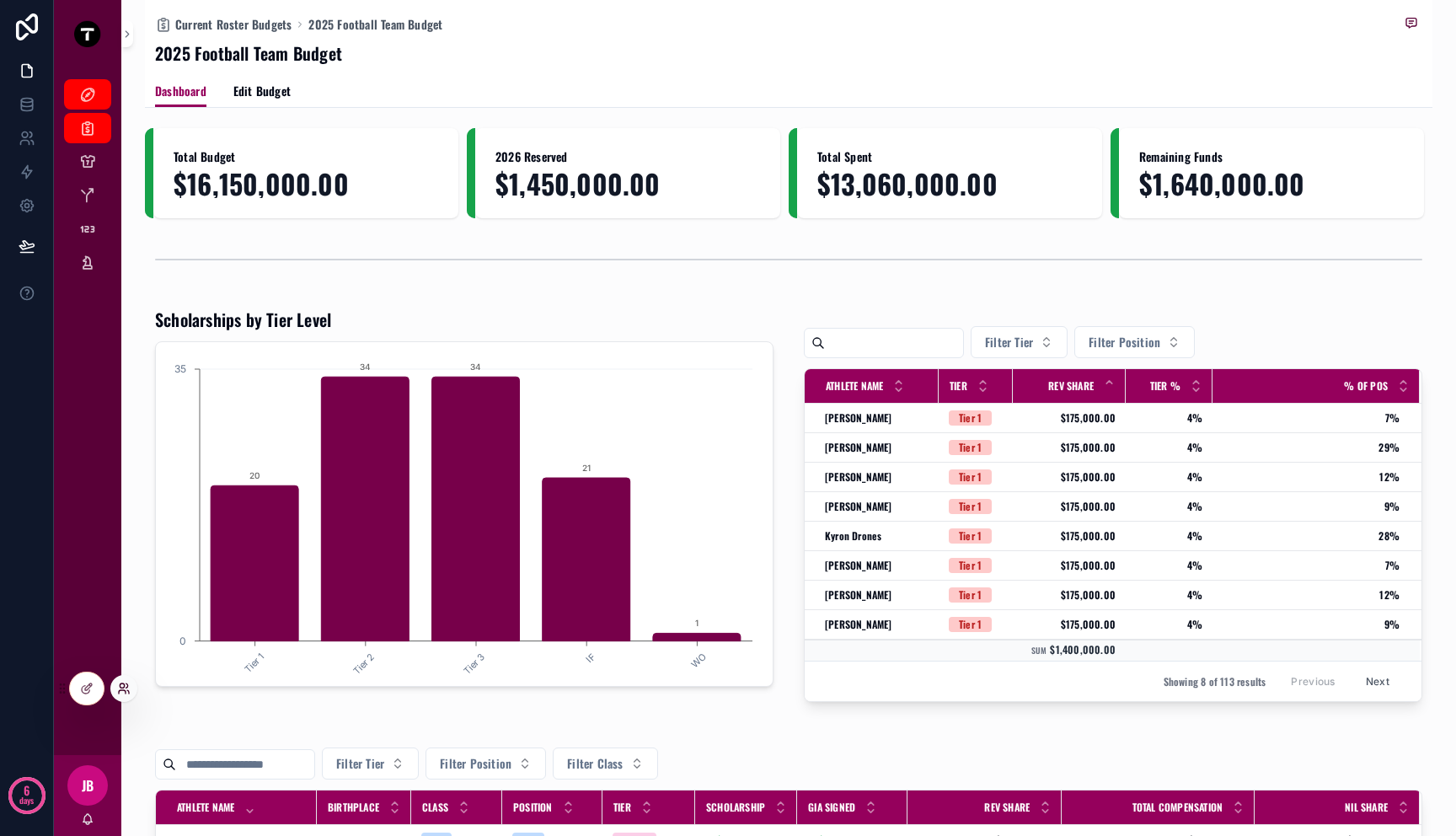
click at [117, 688] on icon at bounding box center [124, 688] width 14 height 14
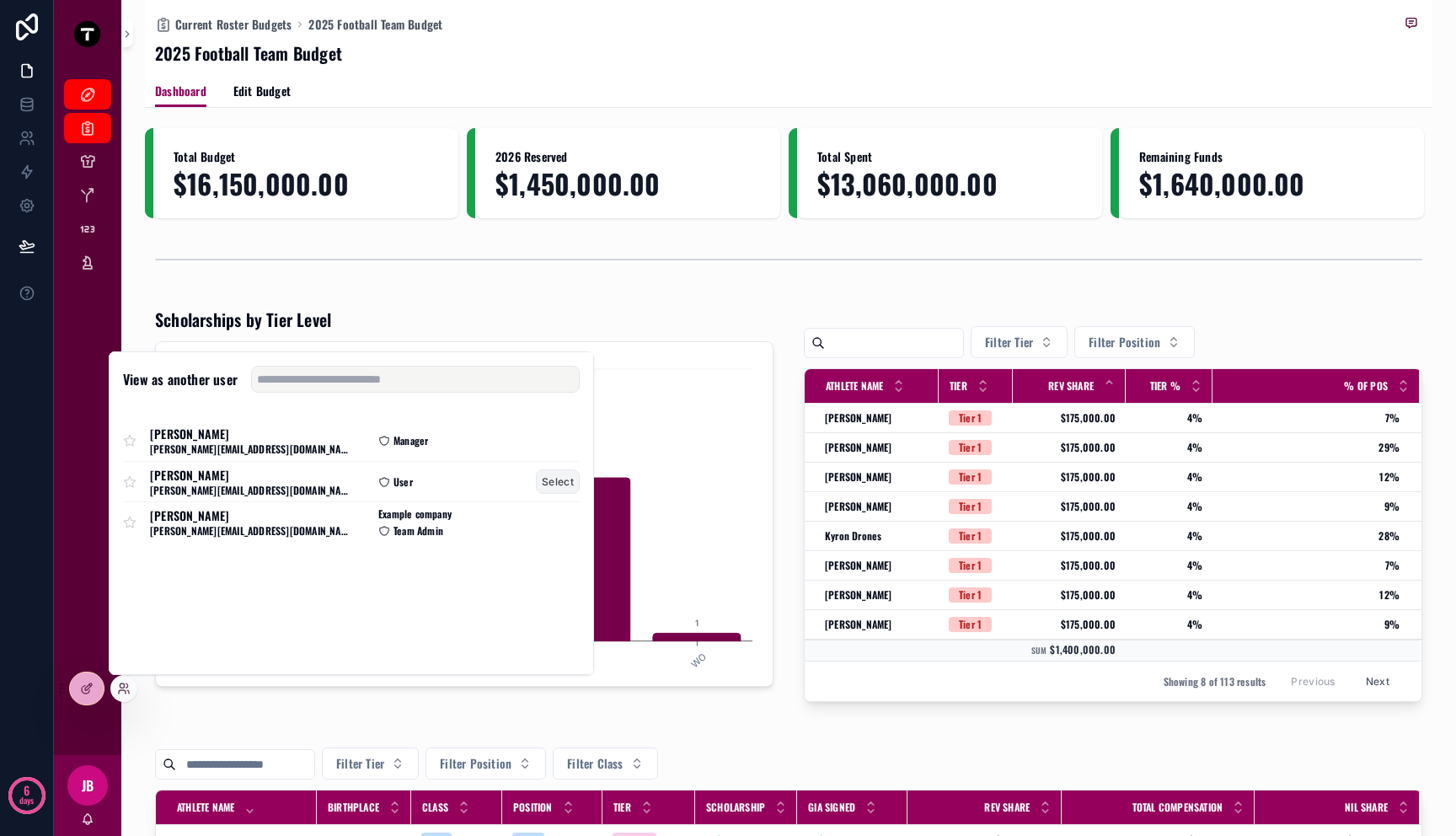
click at [560, 484] on button "Select" at bounding box center [558, 481] width 44 height 25
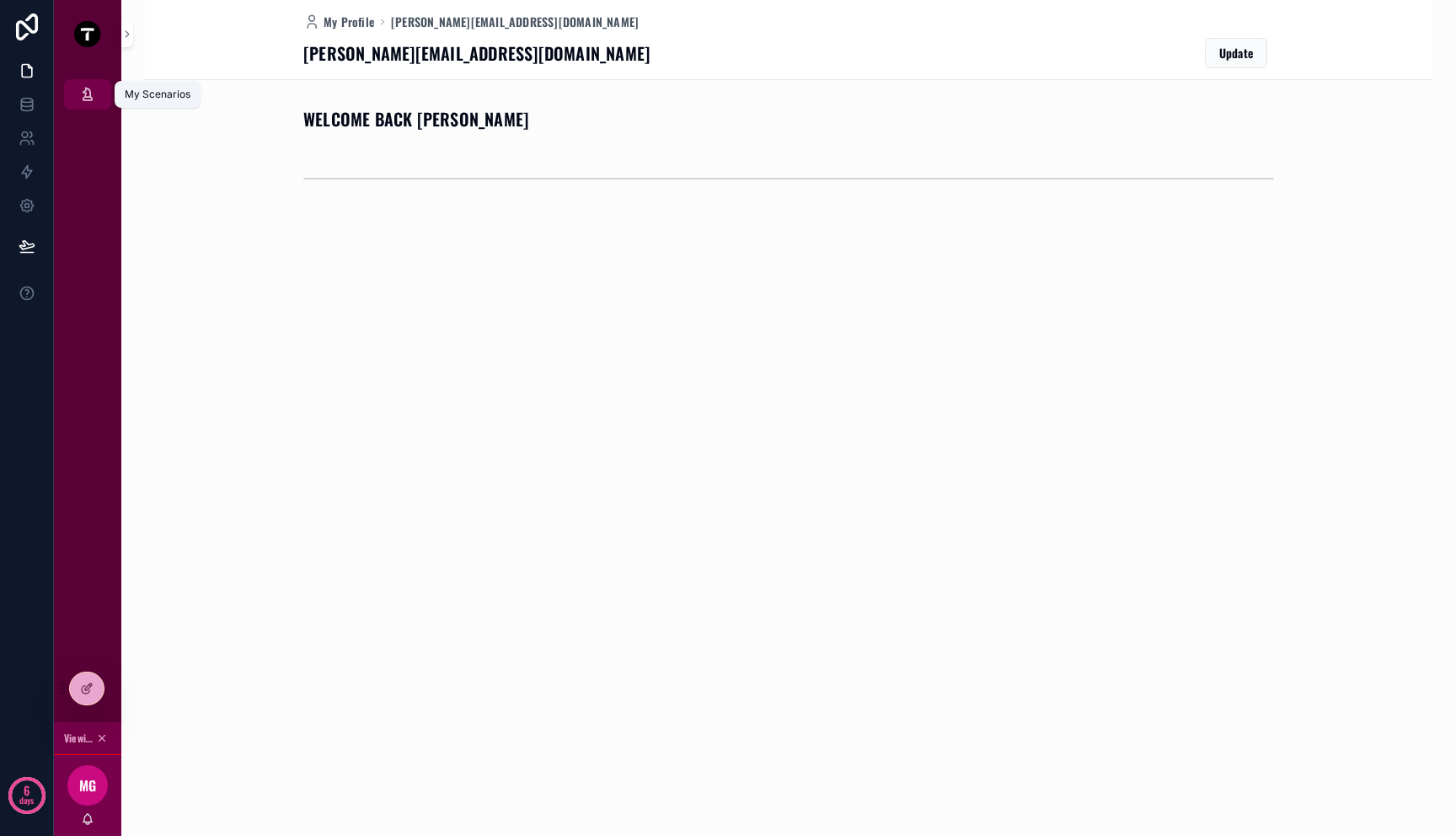
click at [97, 94] on div "My Scenarios" at bounding box center [87, 94] width 27 height 27
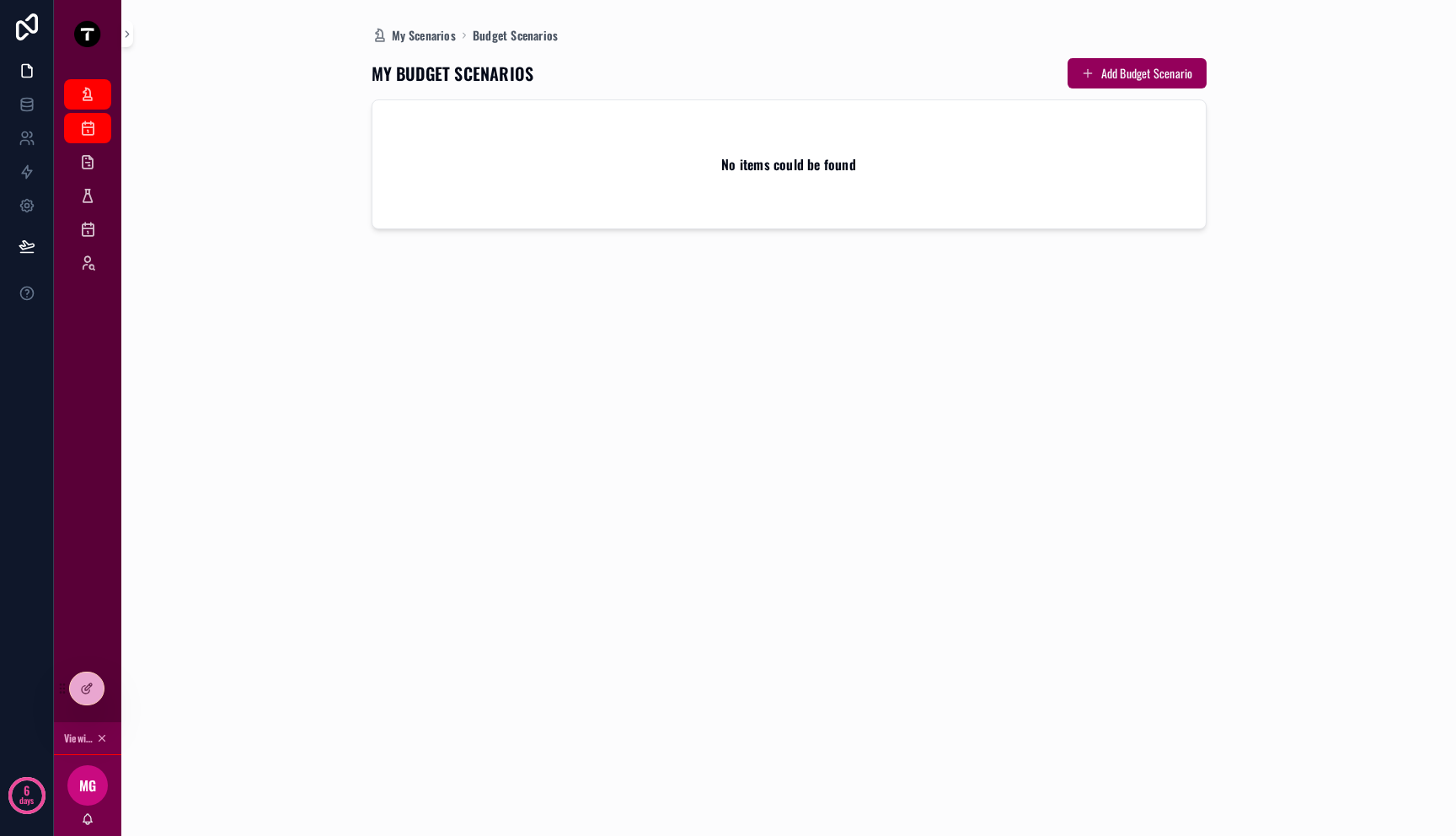
click at [505, 126] on div "No items could be found" at bounding box center [789, 164] width 833 height 128
click at [735, 166] on h2 "No items could be found" at bounding box center [789, 164] width 135 height 20
click at [80, 158] on icon "scrollable content" at bounding box center [87, 161] width 17 height 16
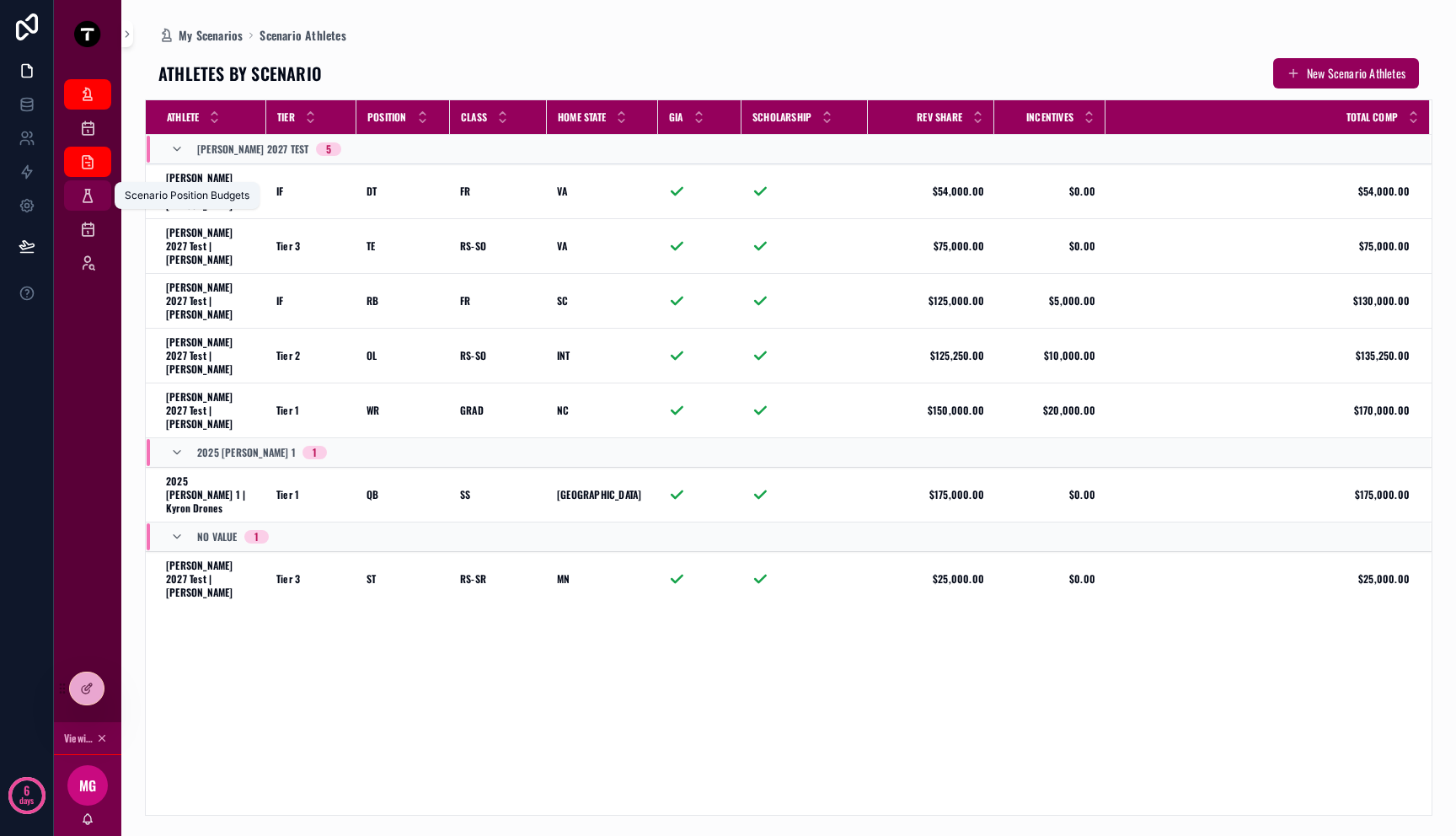
click at [92, 182] on div "Scenario Position Budgets" at bounding box center [87, 195] width 27 height 27
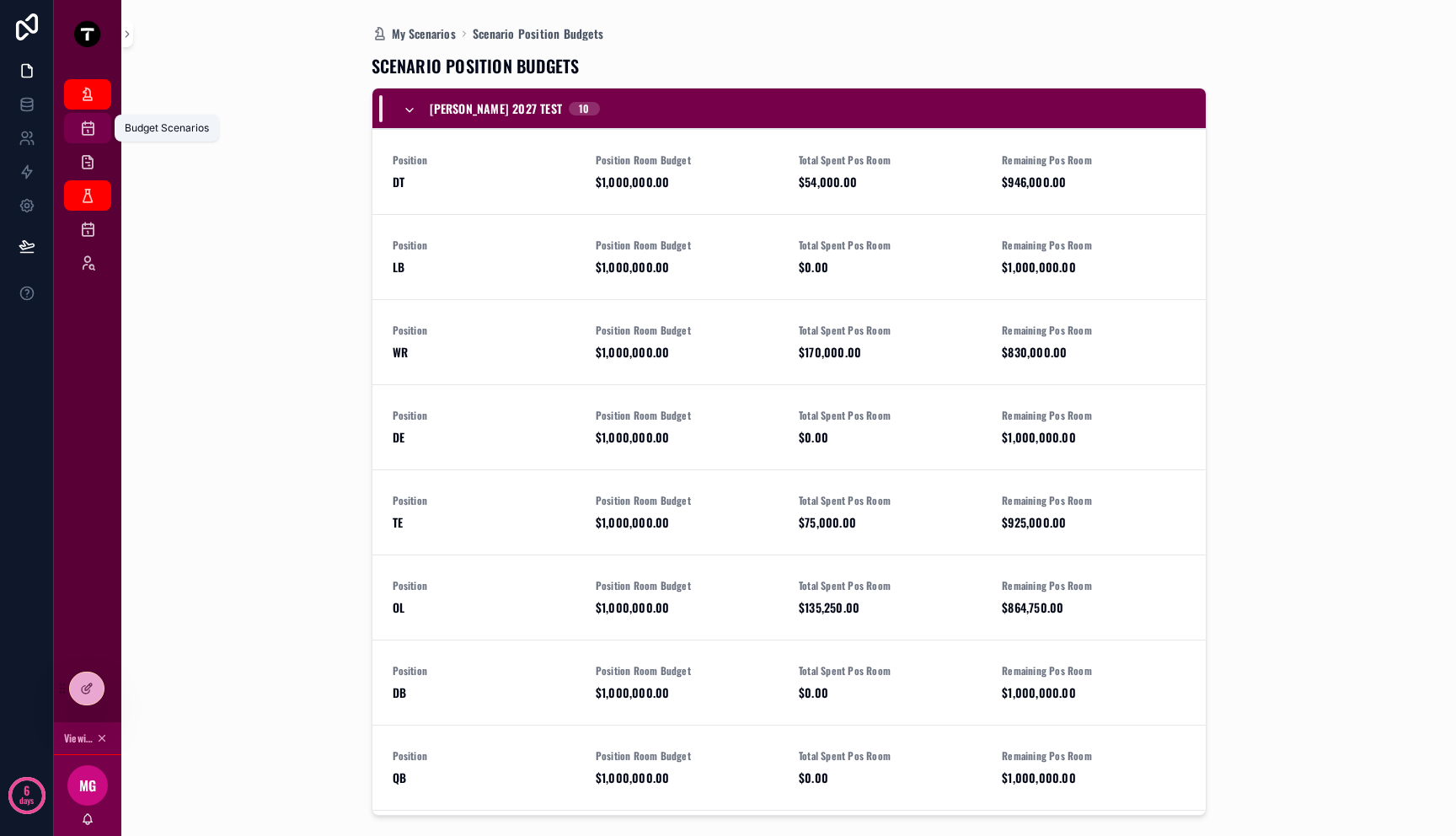
click at [93, 136] on icon "scrollable content" at bounding box center [87, 128] width 17 height 16
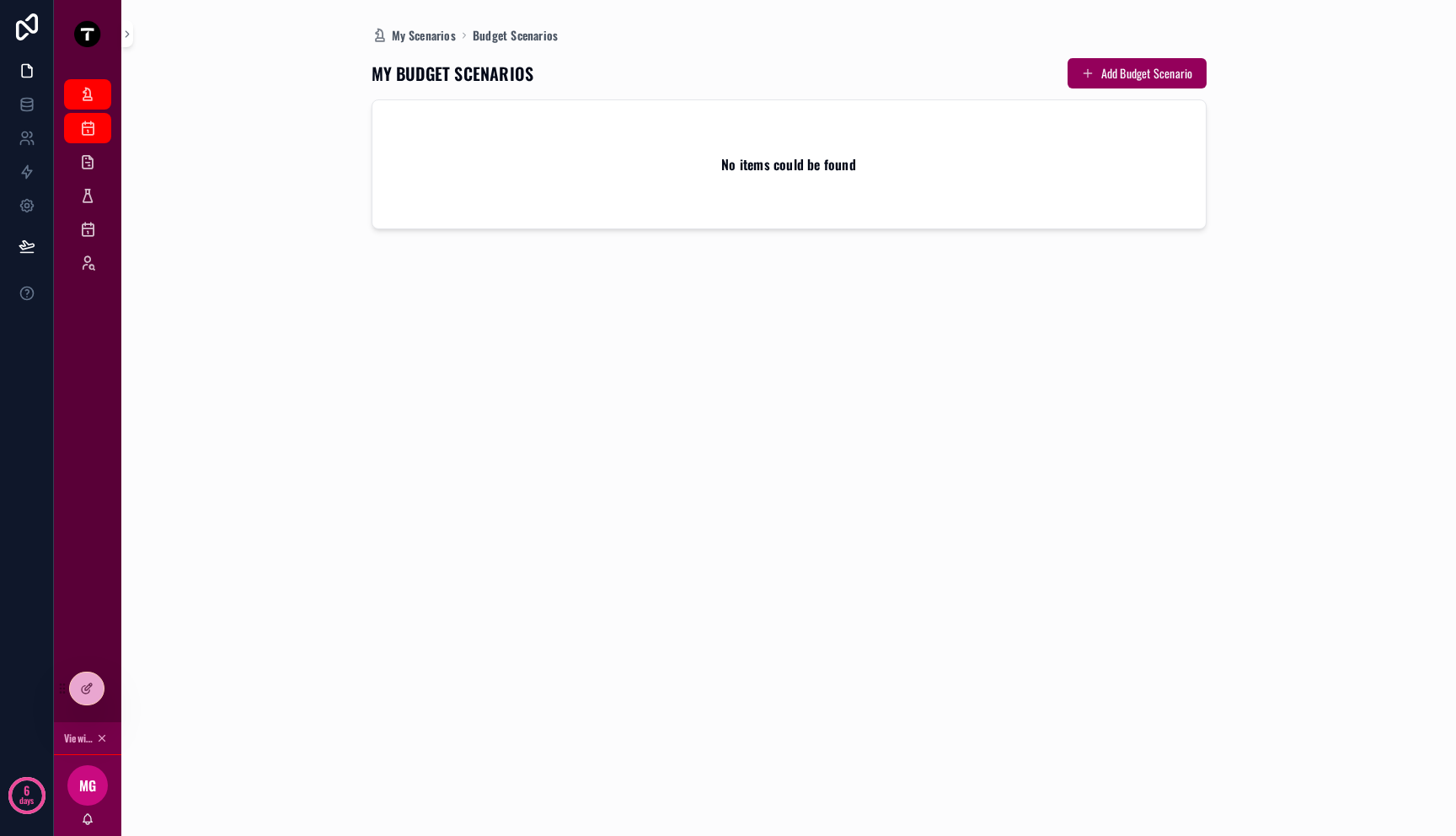
click at [590, 146] on div "No items could be found" at bounding box center [789, 164] width 833 height 128
click at [35, 82] on link at bounding box center [27, 71] width 53 height 34
click at [28, 204] on icon at bounding box center [27, 205] width 5 height 5
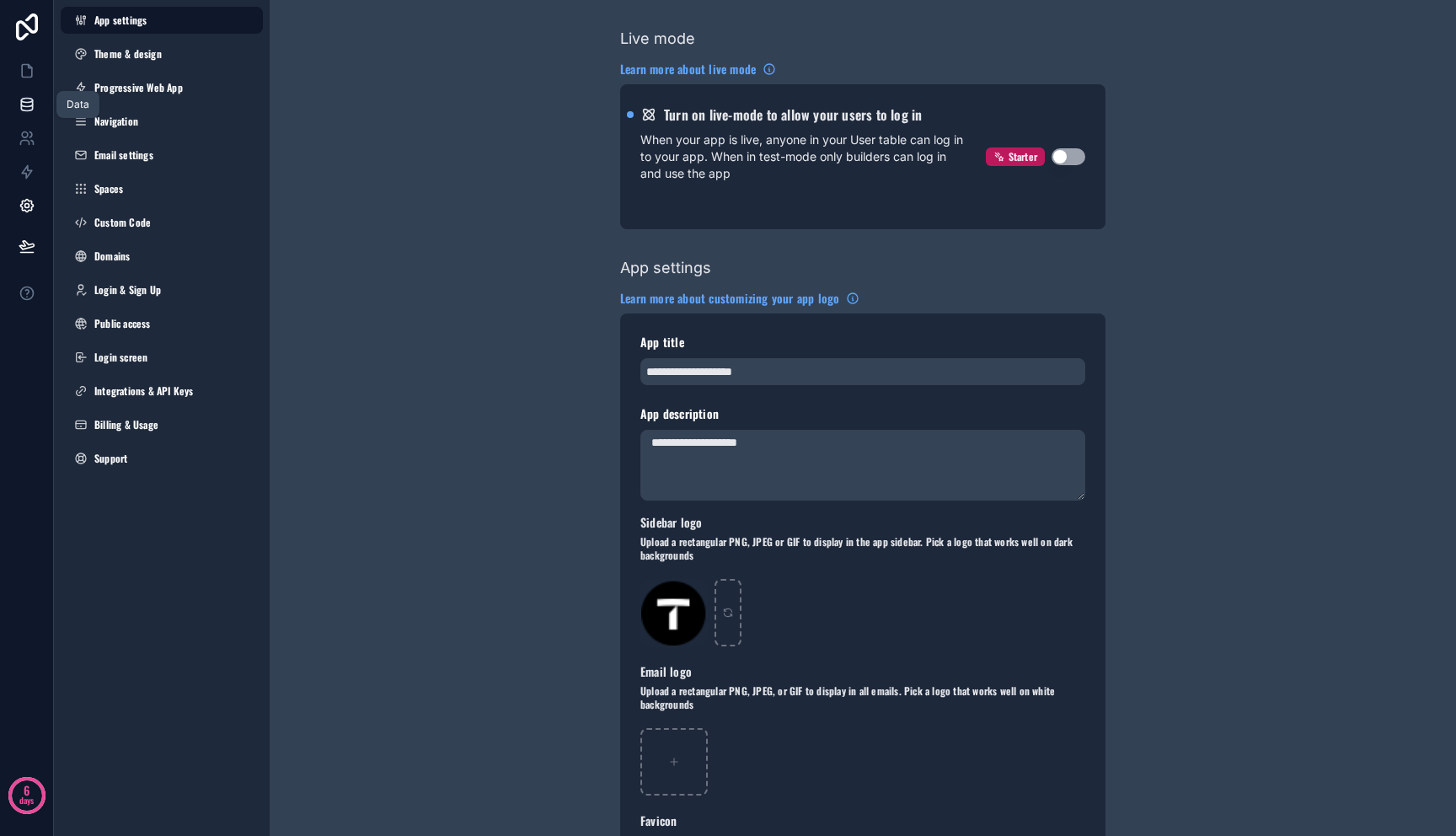
click at [28, 108] on icon at bounding box center [27, 104] width 17 height 16
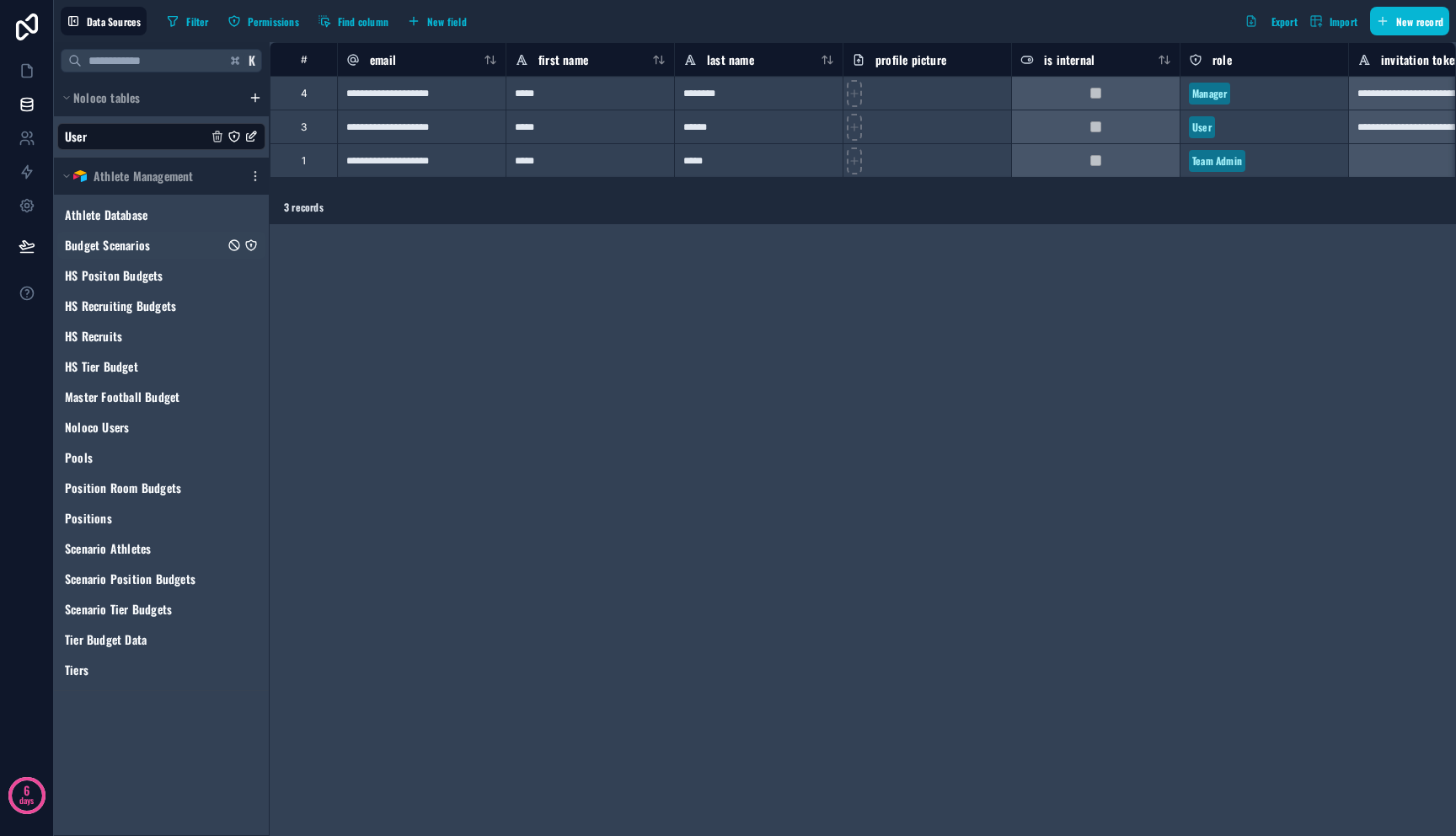
click at [174, 234] on div "Budget Scenarios" at bounding box center [160, 245] width 208 height 27
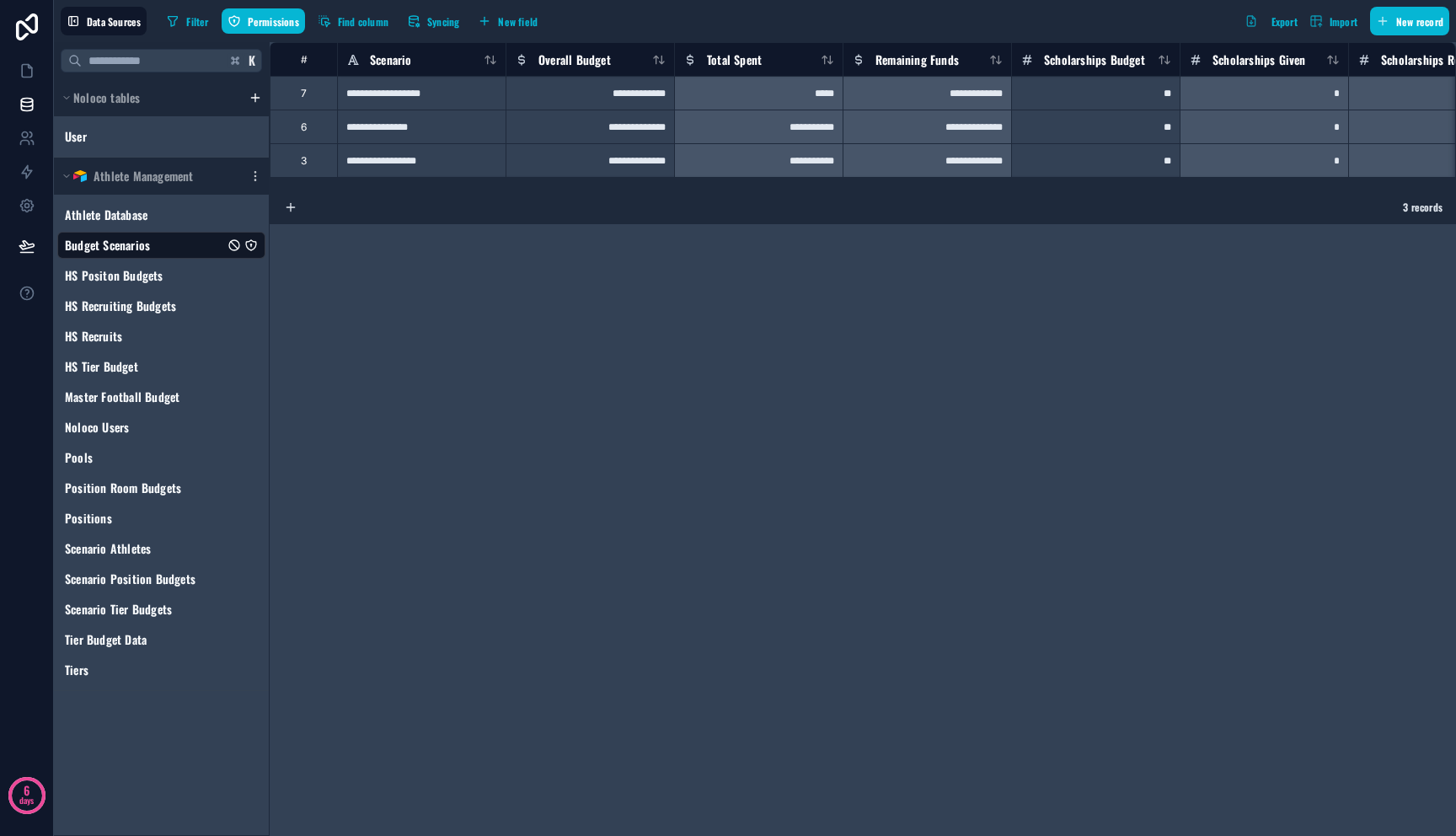
click at [253, 242] on icon "Budget Scenarios" at bounding box center [251, 245] width 14 height 14
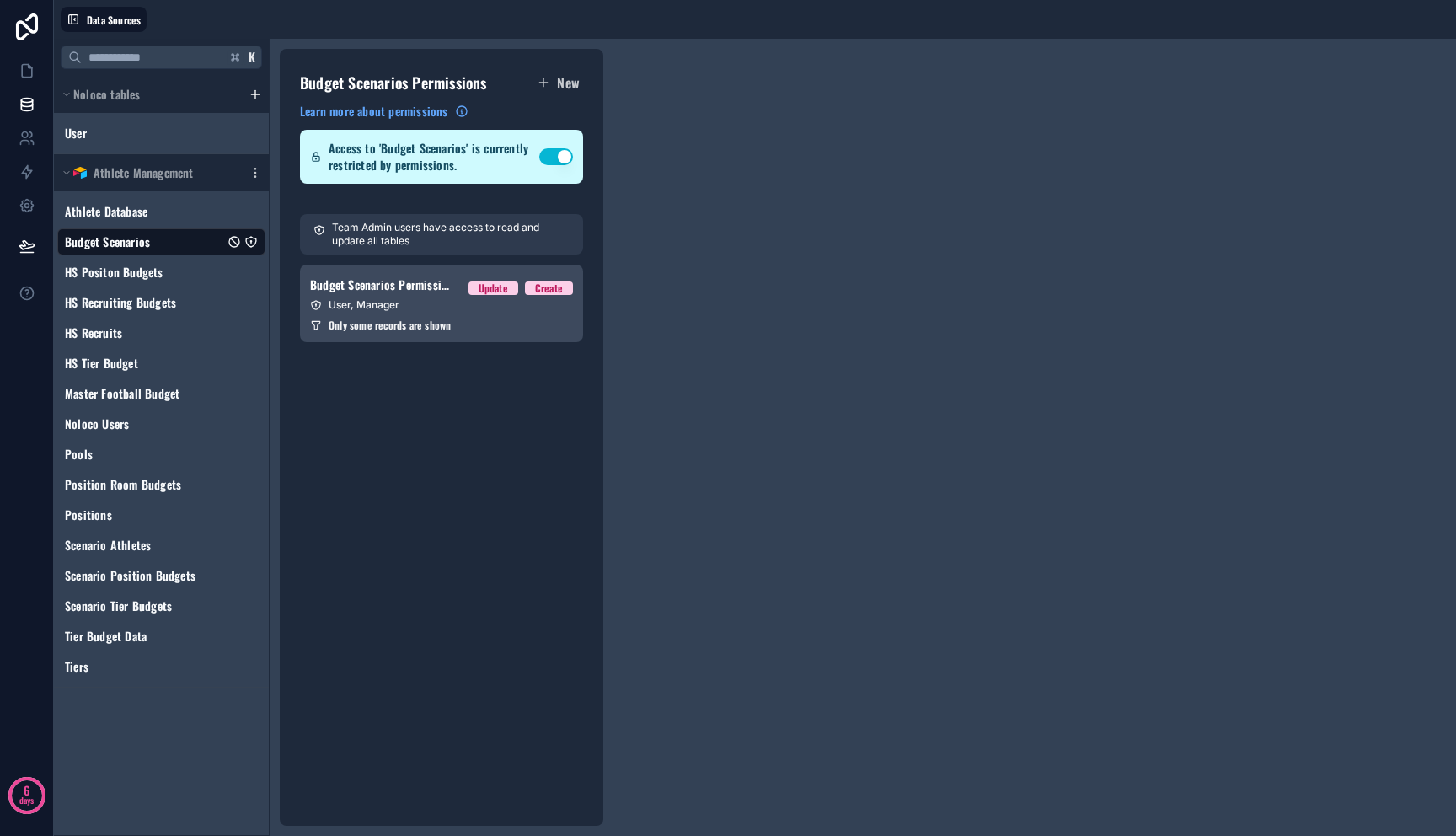
click at [521, 317] on link "Budget Scenarios Permission 1 Update Create User, Manager Only some records are…" at bounding box center [441, 303] width 283 height 78
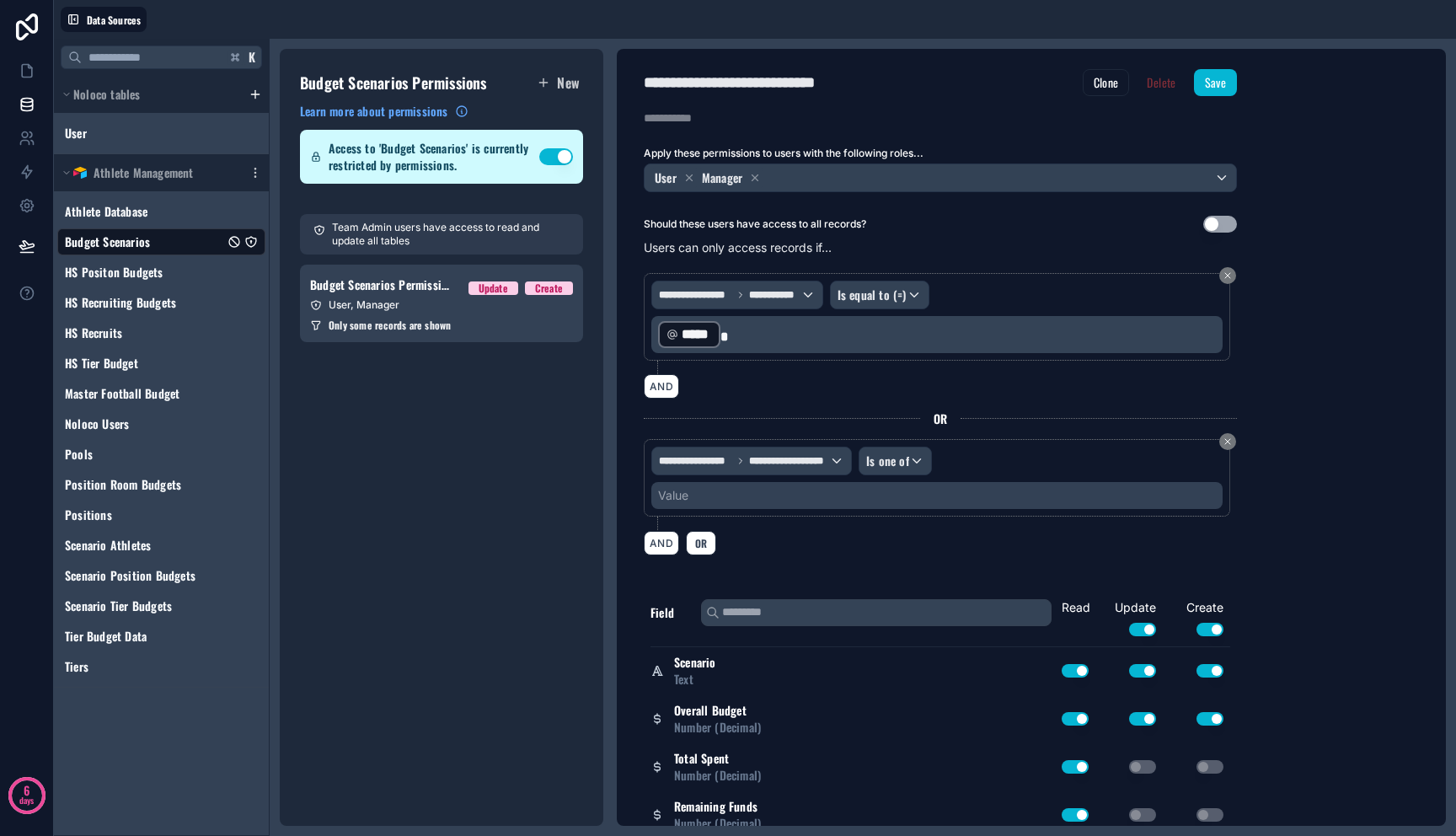
click at [801, 492] on div "Value" at bounding box center [936, 495] width 571 height 27
click at [798, 495] on div "Value" at bounding box center [936, 495] width 571 height 27
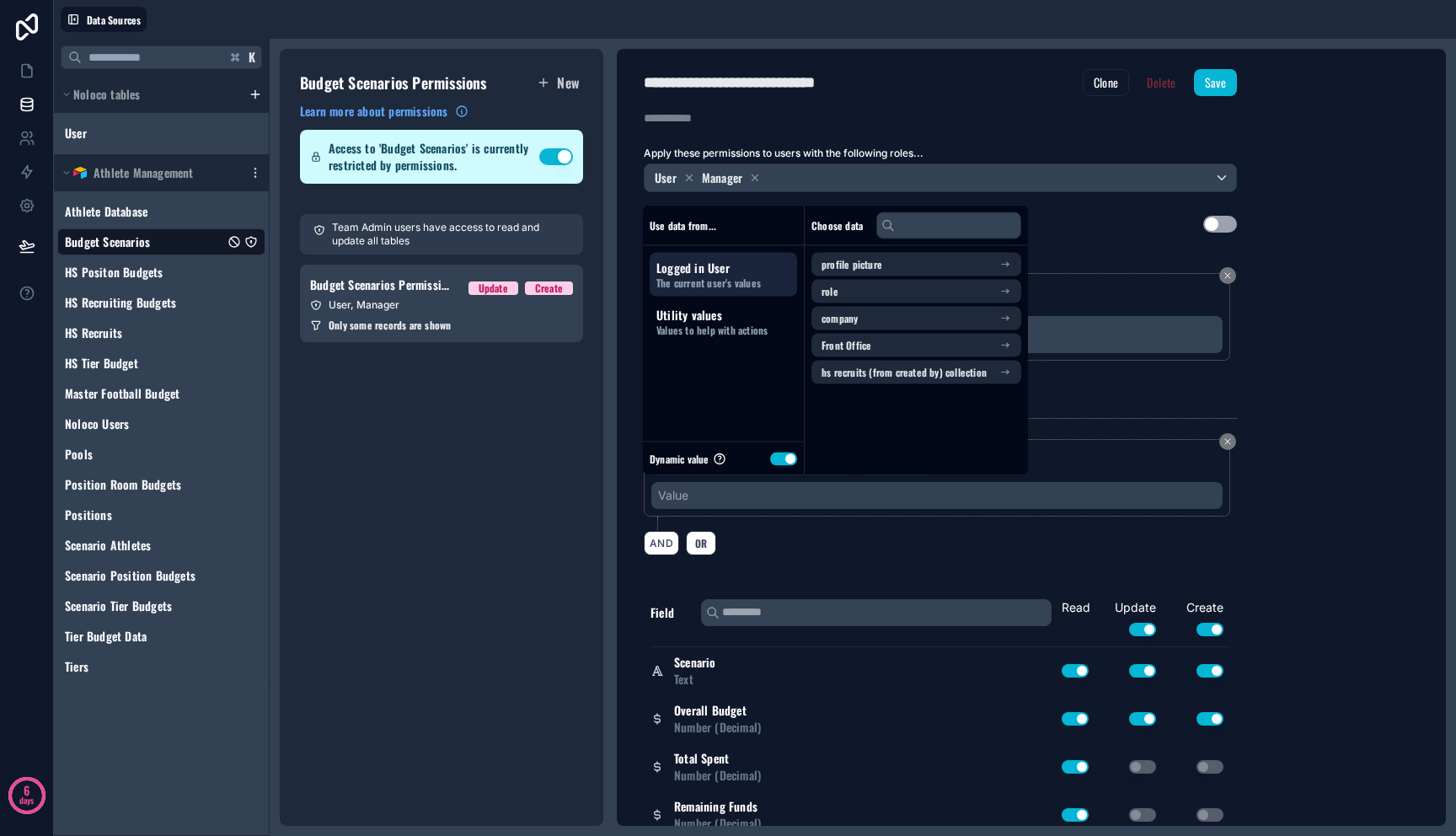
click at [798, 495] on div "Value" at bounding box center [936, 495] width 571 height 27
click at [796, 457] on button "Use setting" at bounding box center [783, 458] width 27 height 14
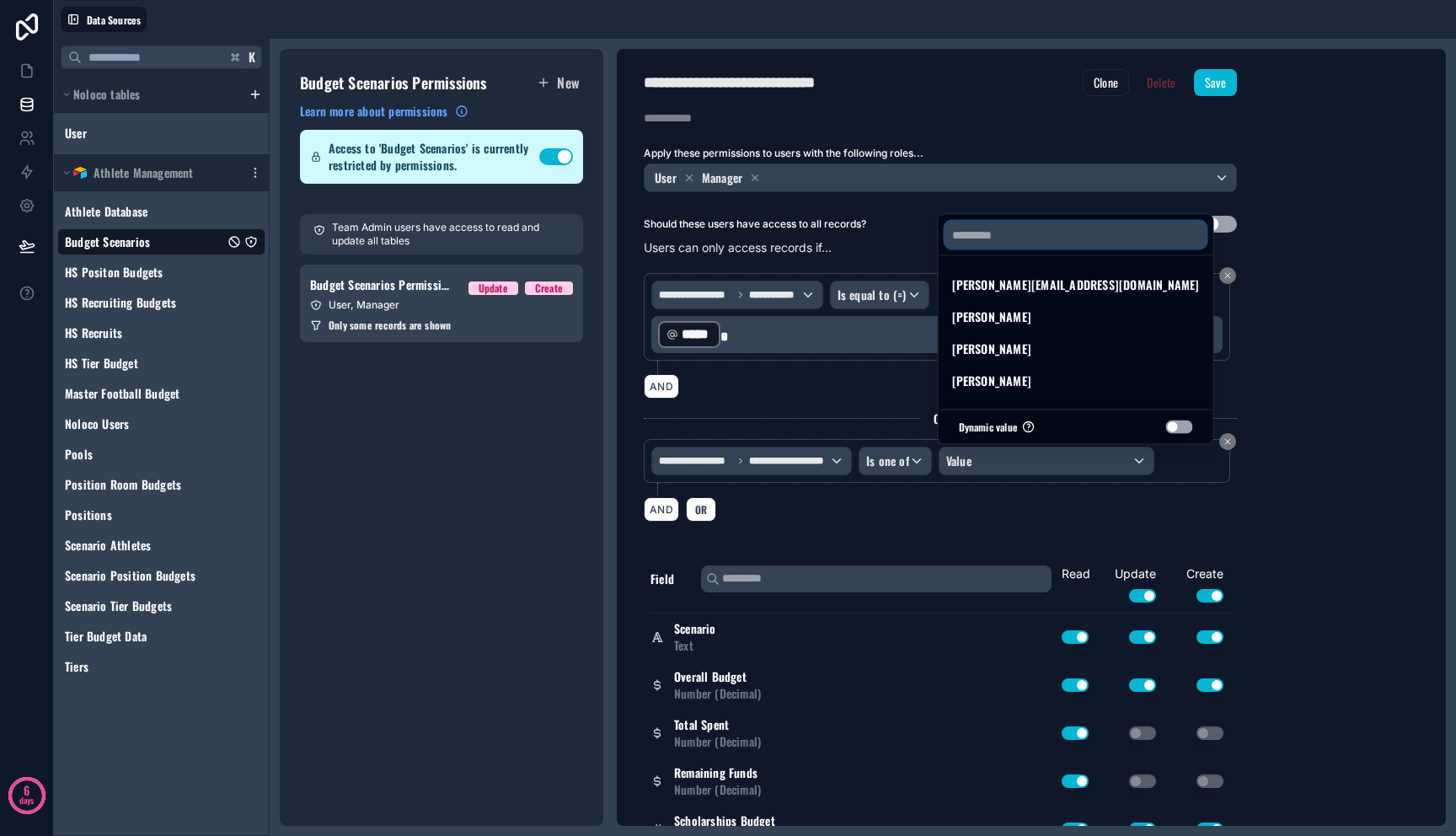
click at [1075, 235] on input "text" at bounding box center [1075, 235] width 261 height 27
click at [1368, 299] on div at bounding box center [728, 418] width 1456 height 836
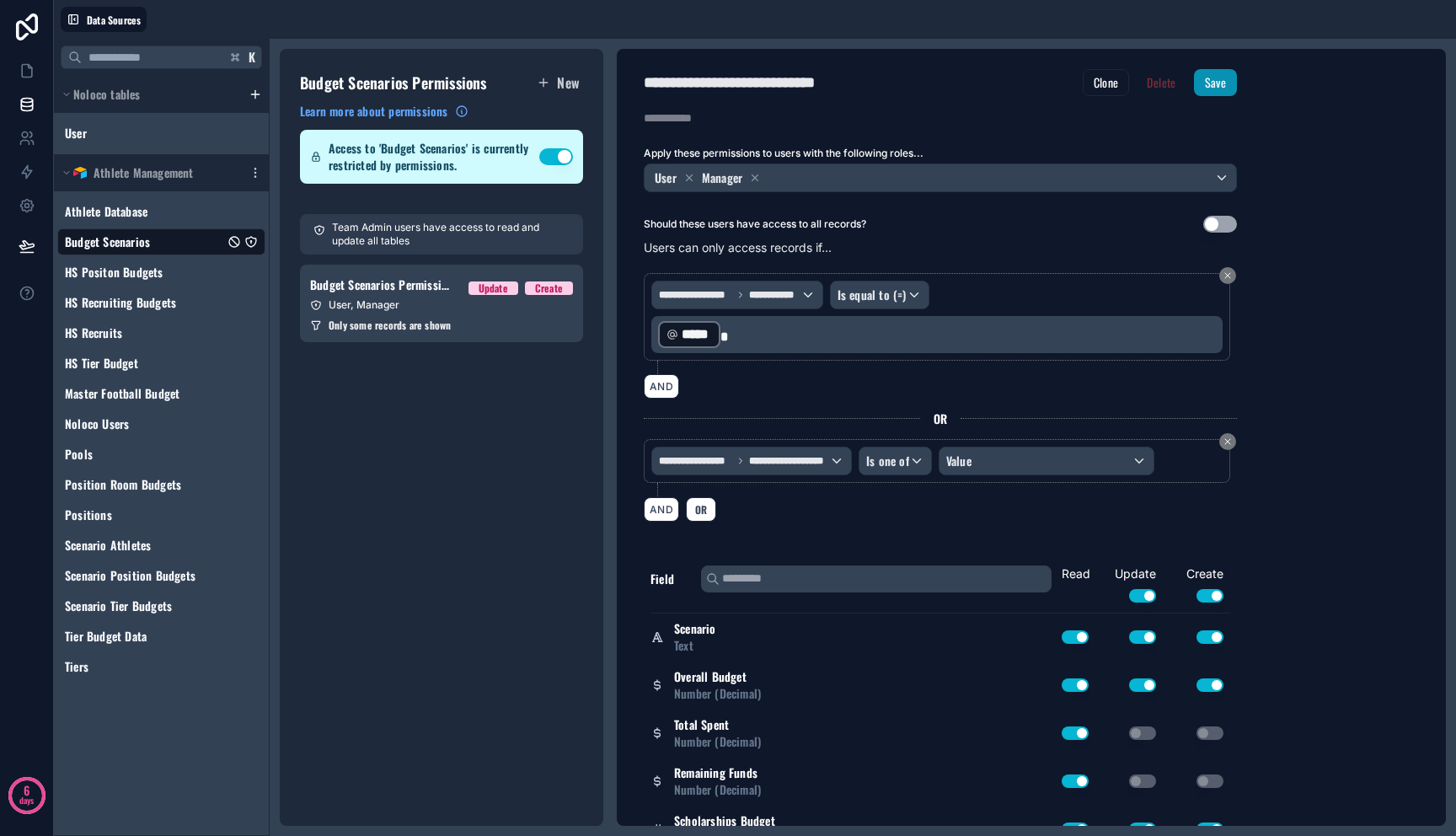
click at [1213, 82] on button "Save" at bounding box center [1215, 82] width 43 height 27
click at [25, 78] on icon at bounding box center [27, 71] width 17 height 16
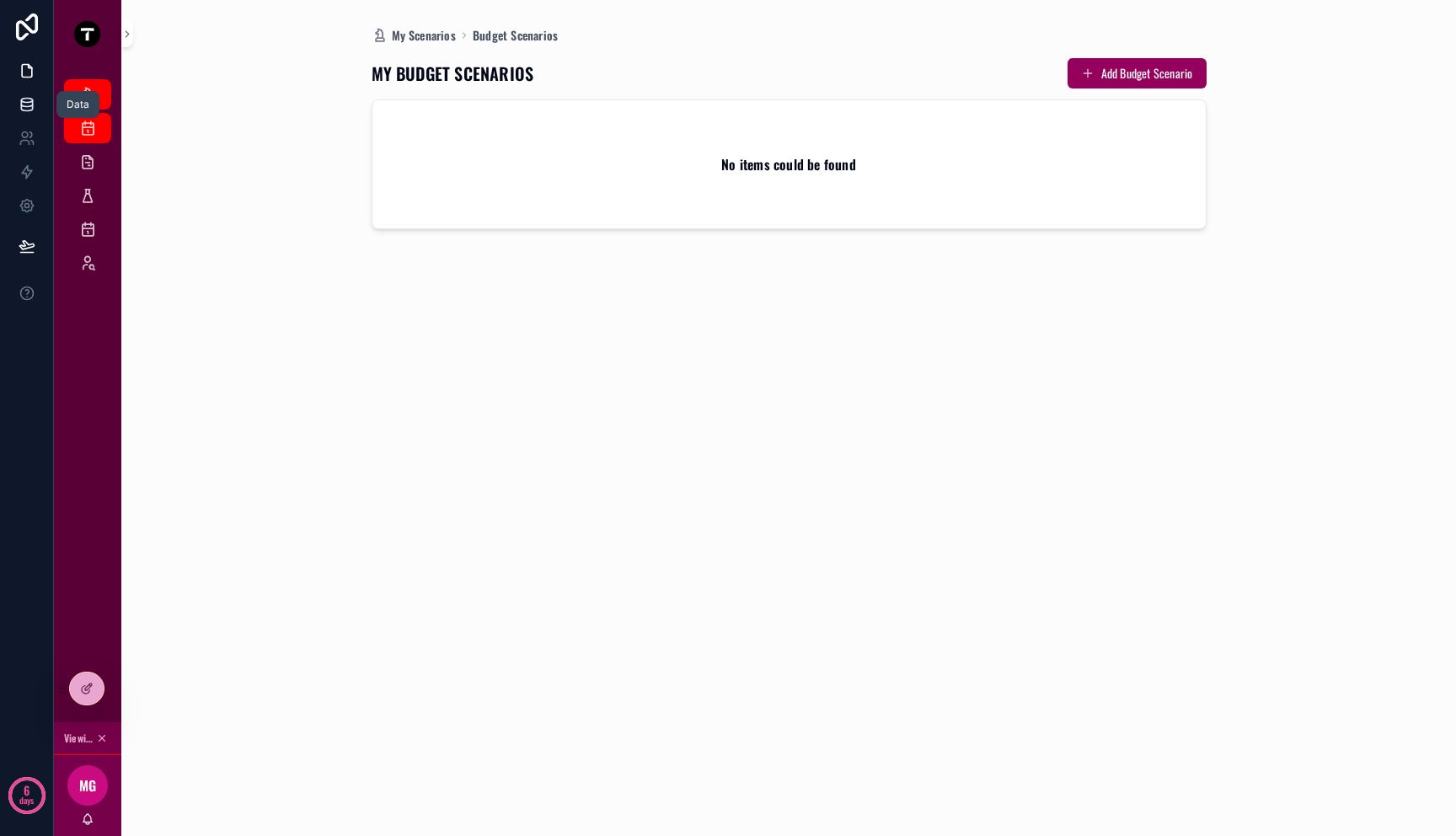
click at [26, 105] on icon at bounding box center [27, 103] width 11 height 6
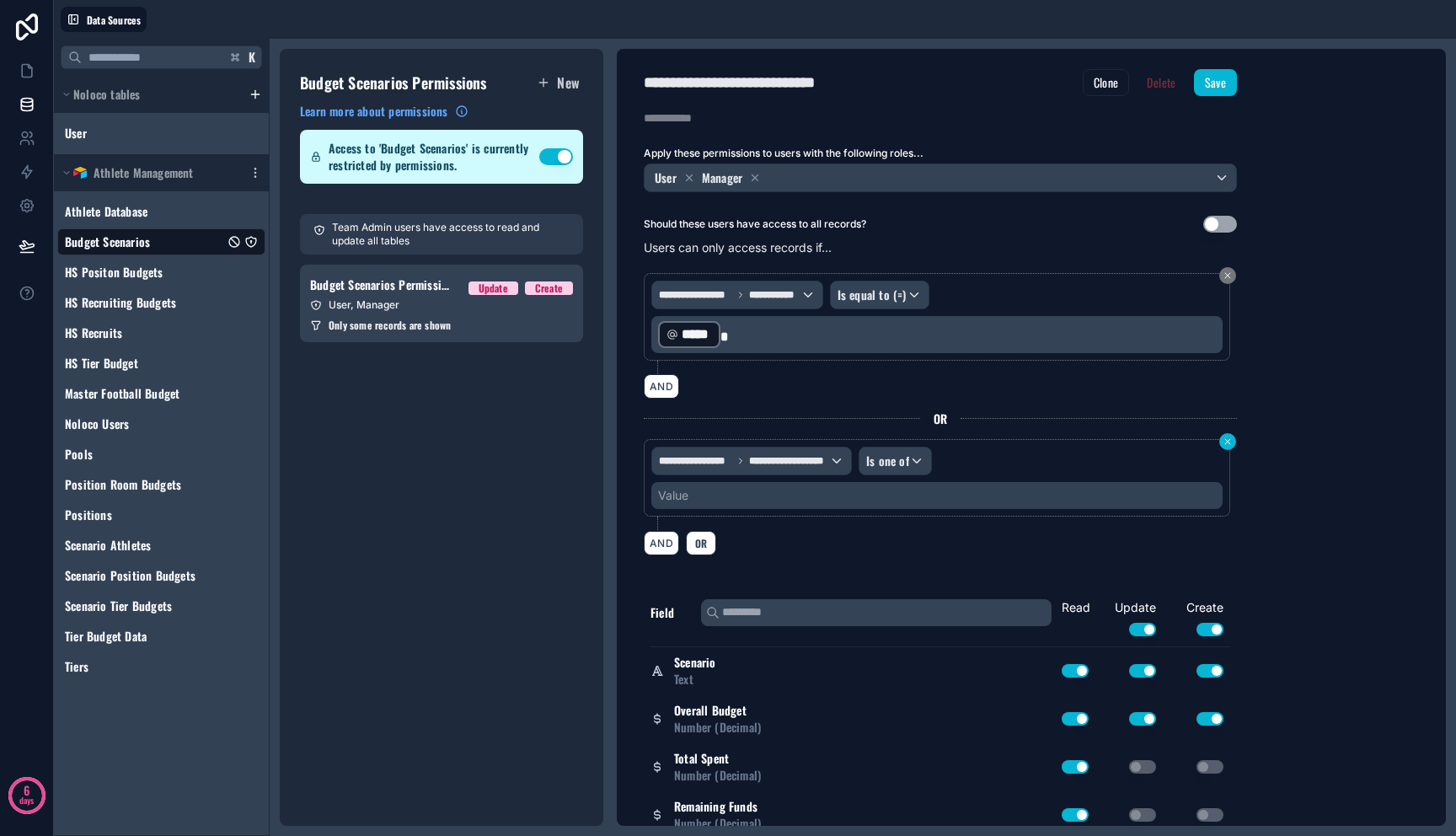
click at [1228, 445] on icon at bounding box center [1228, 441] width 10 height 10
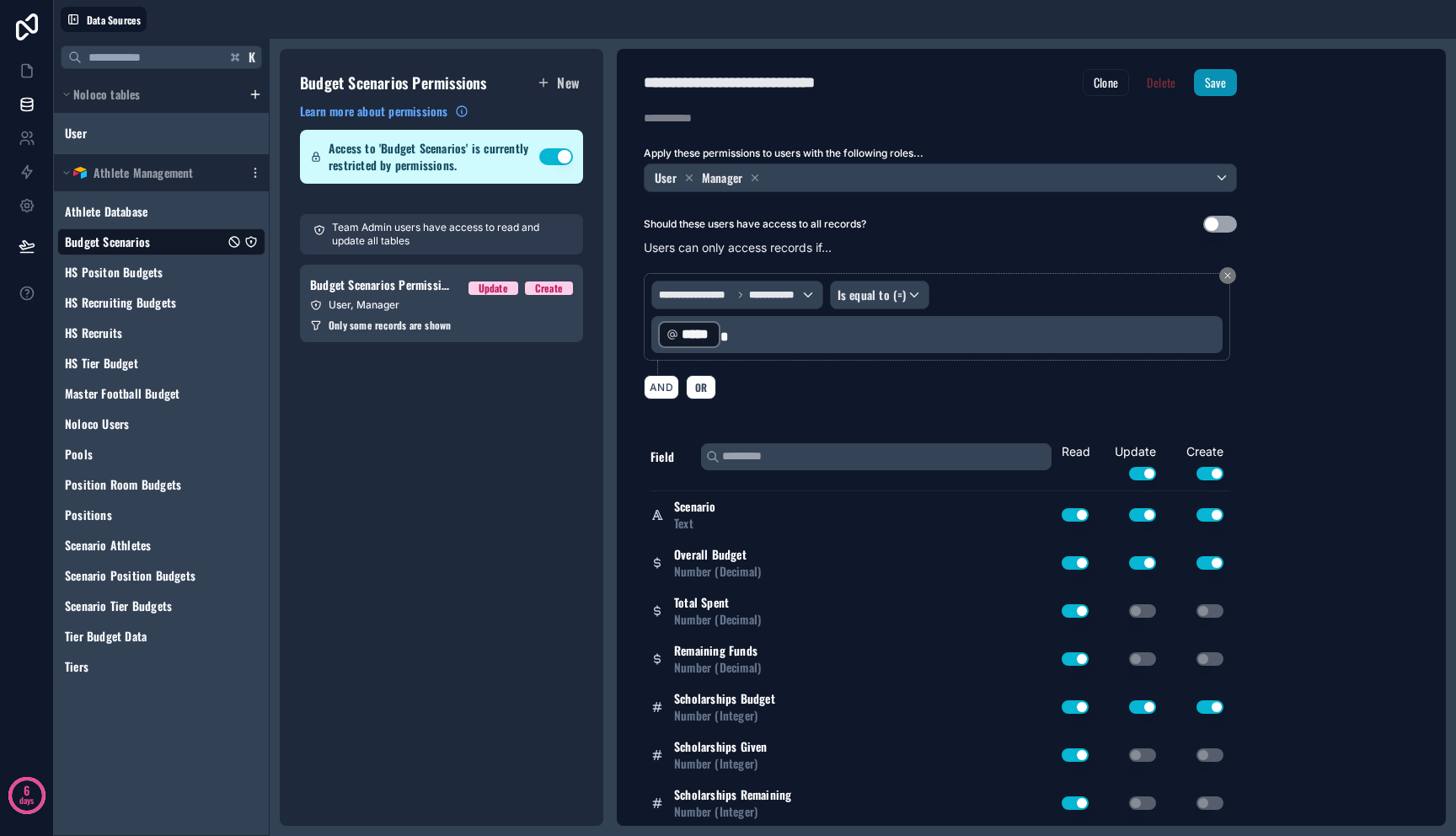
click at [1227, 84] on button "Save" at bounding box center [1215, 82] width 43 height 27
click at [37, 113] on link at bounding box center [27, 104] width 53 height 34
click at [16, 78] on link at bounding box center [27, 71] width 53 height 34
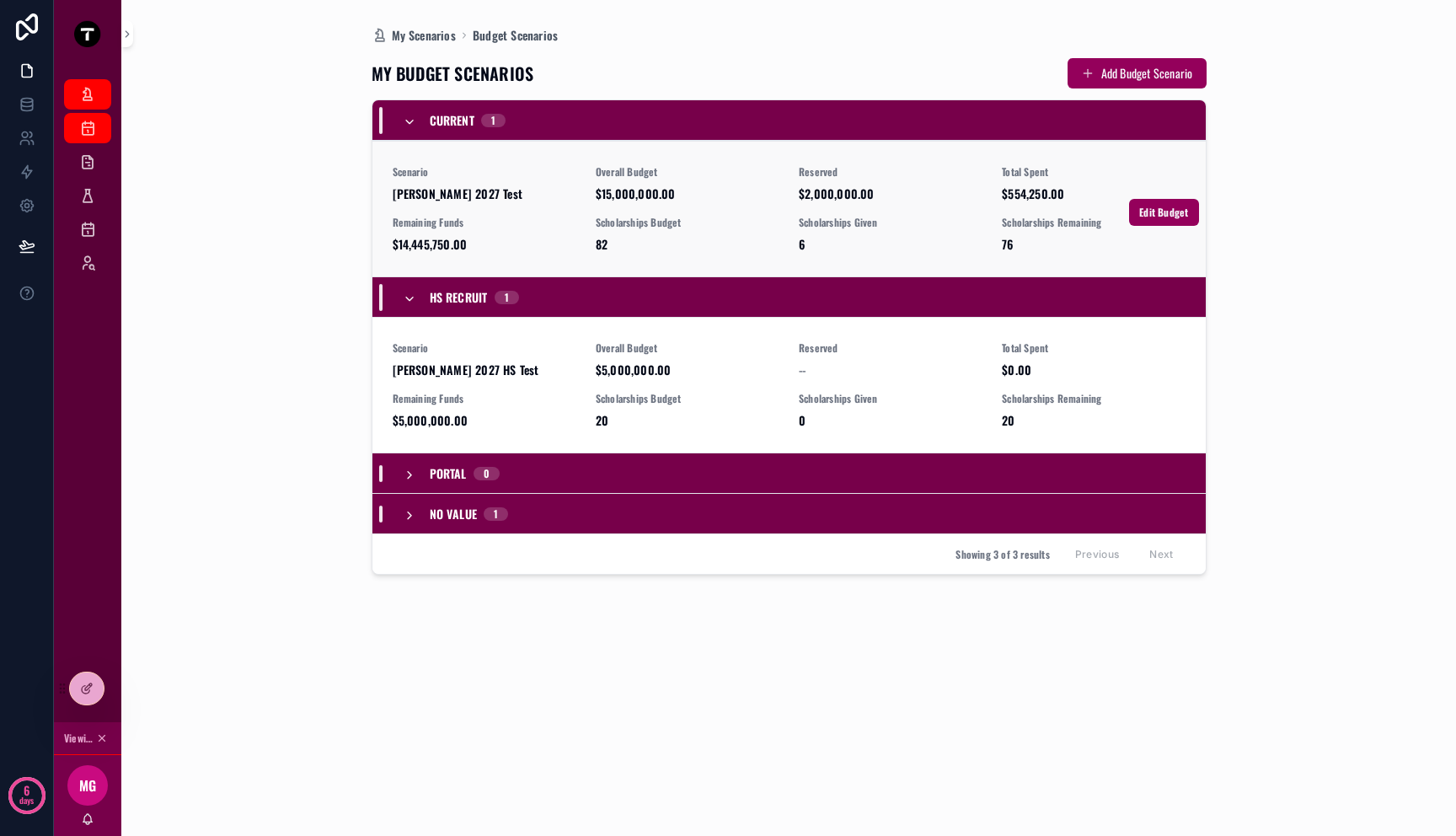
click at [472, 198] on span "Mitch 2027 Test" at bounding box center [483, 193] width 182 height 16
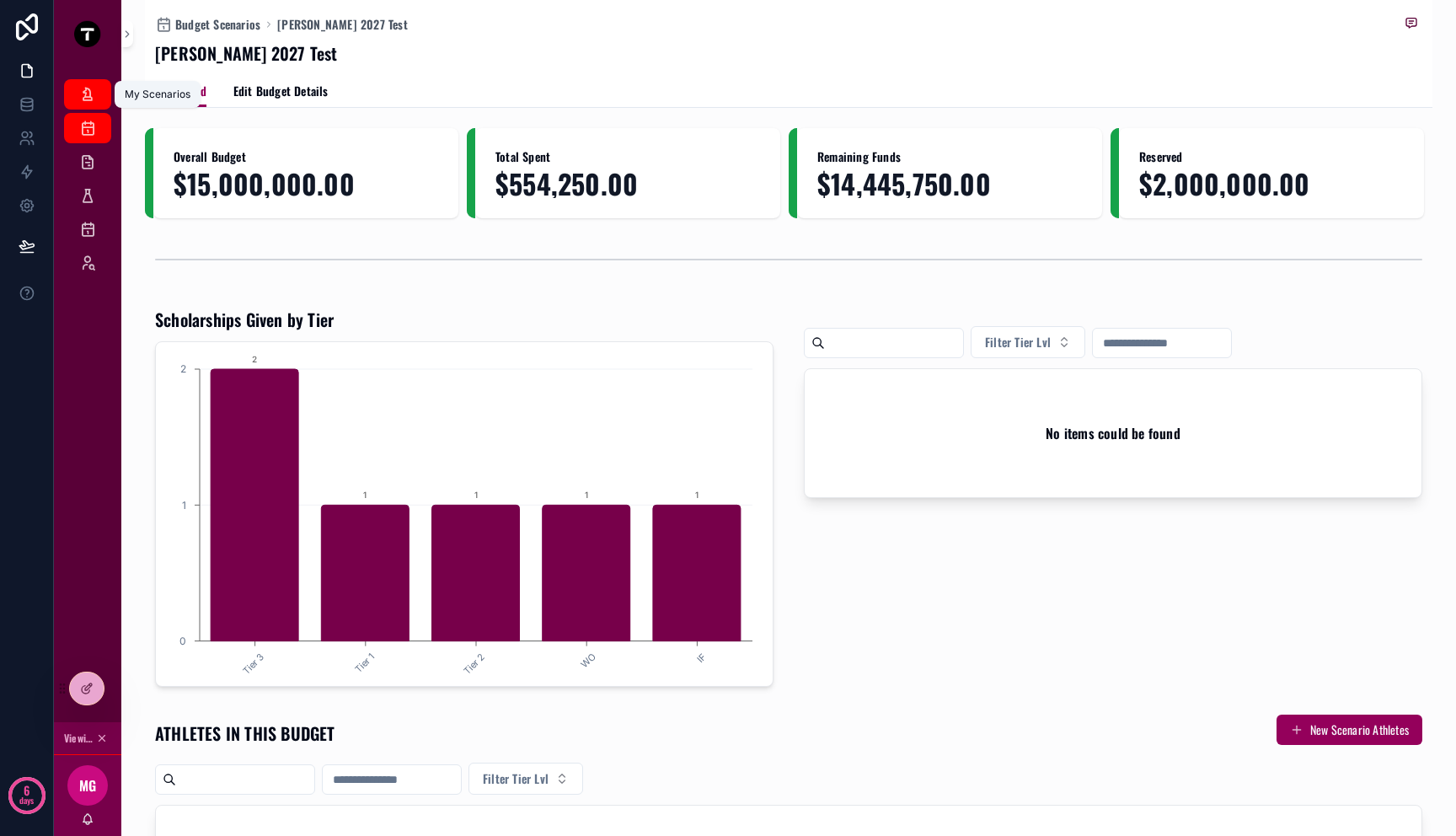
click at [86, 88] on icon "scrollable content" at bounding box center [87, 94] width 17 height 16
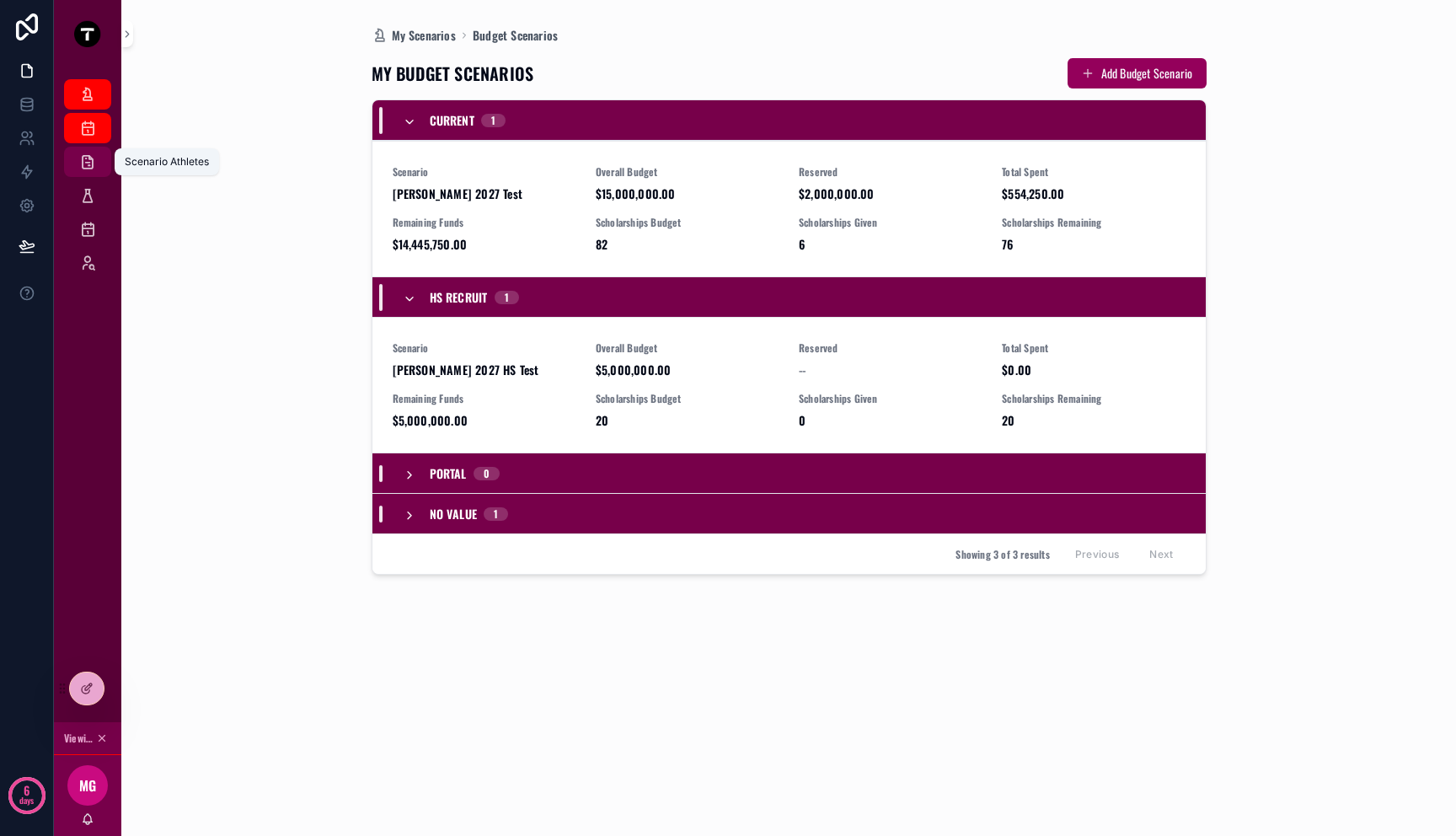
click at [87, 152] on div "Scenario Athletes" at bounding box center [87, 161] width 27 height 27
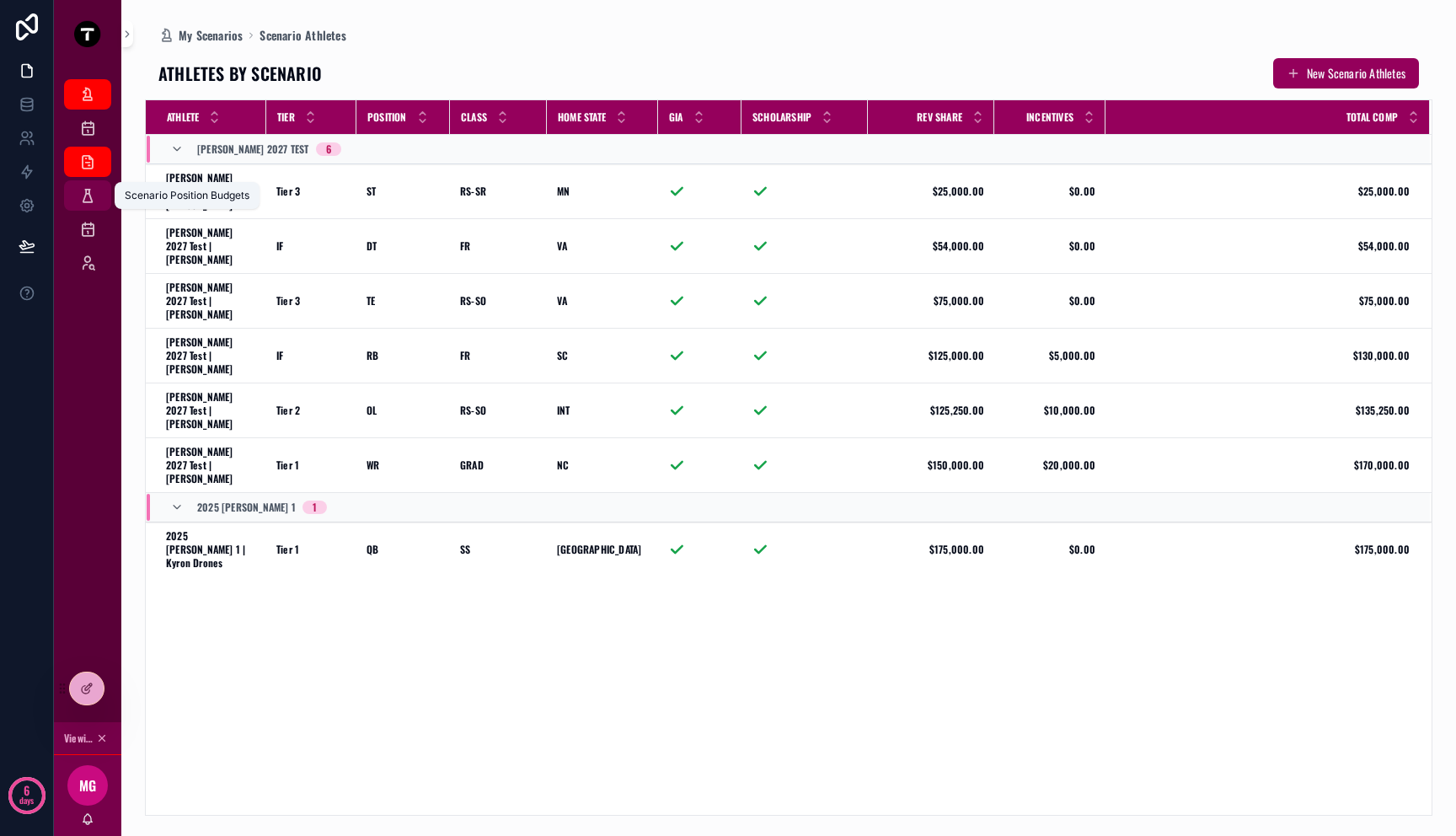
click at [103, 200] on link "Scenario Position Budgets" at bounding box center [87, 195] width 47 height 30
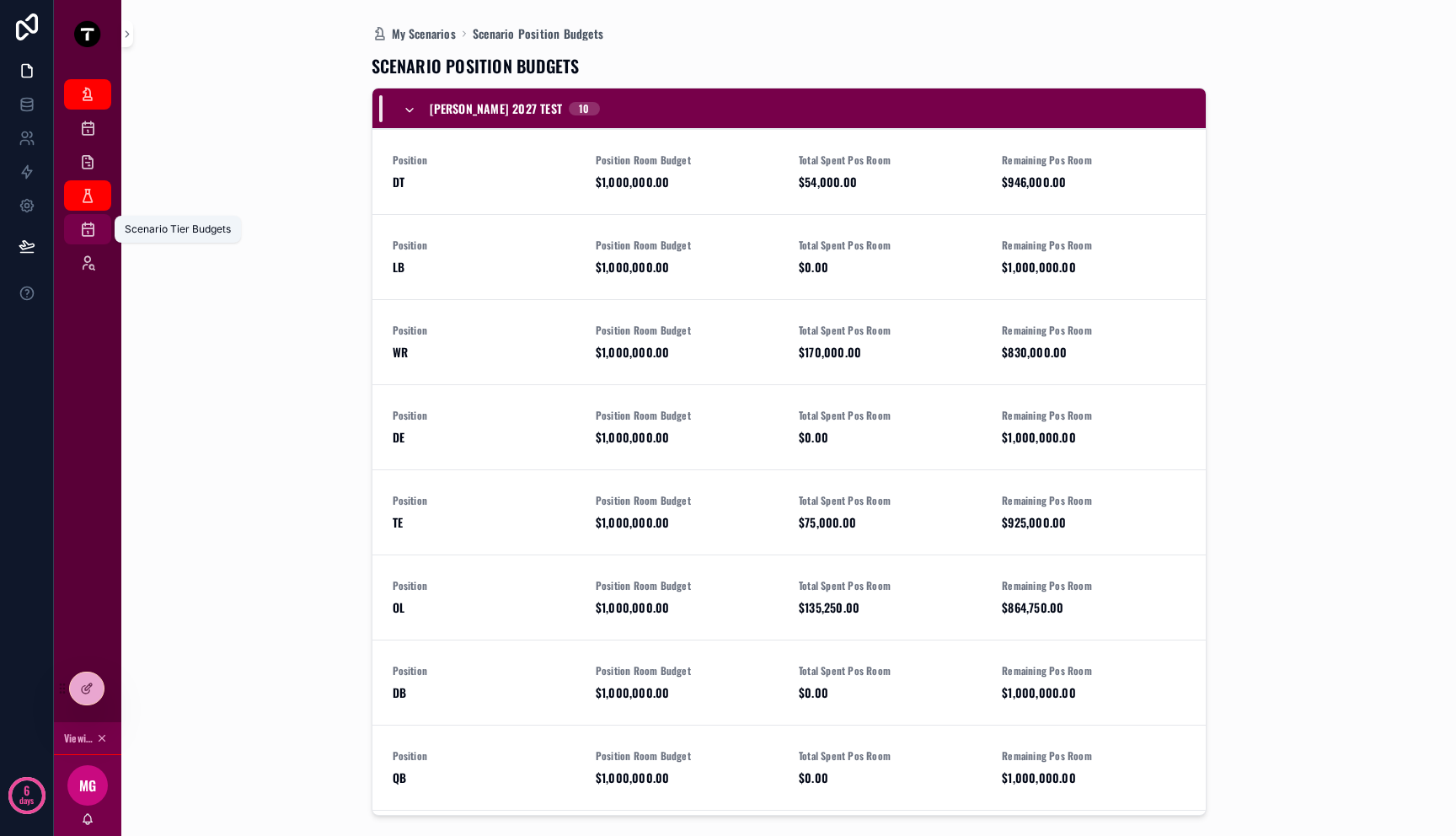
click at [99, 237] on div "Scenario Tier Budgets" at bounding box center [87, 228] width 27 height 27
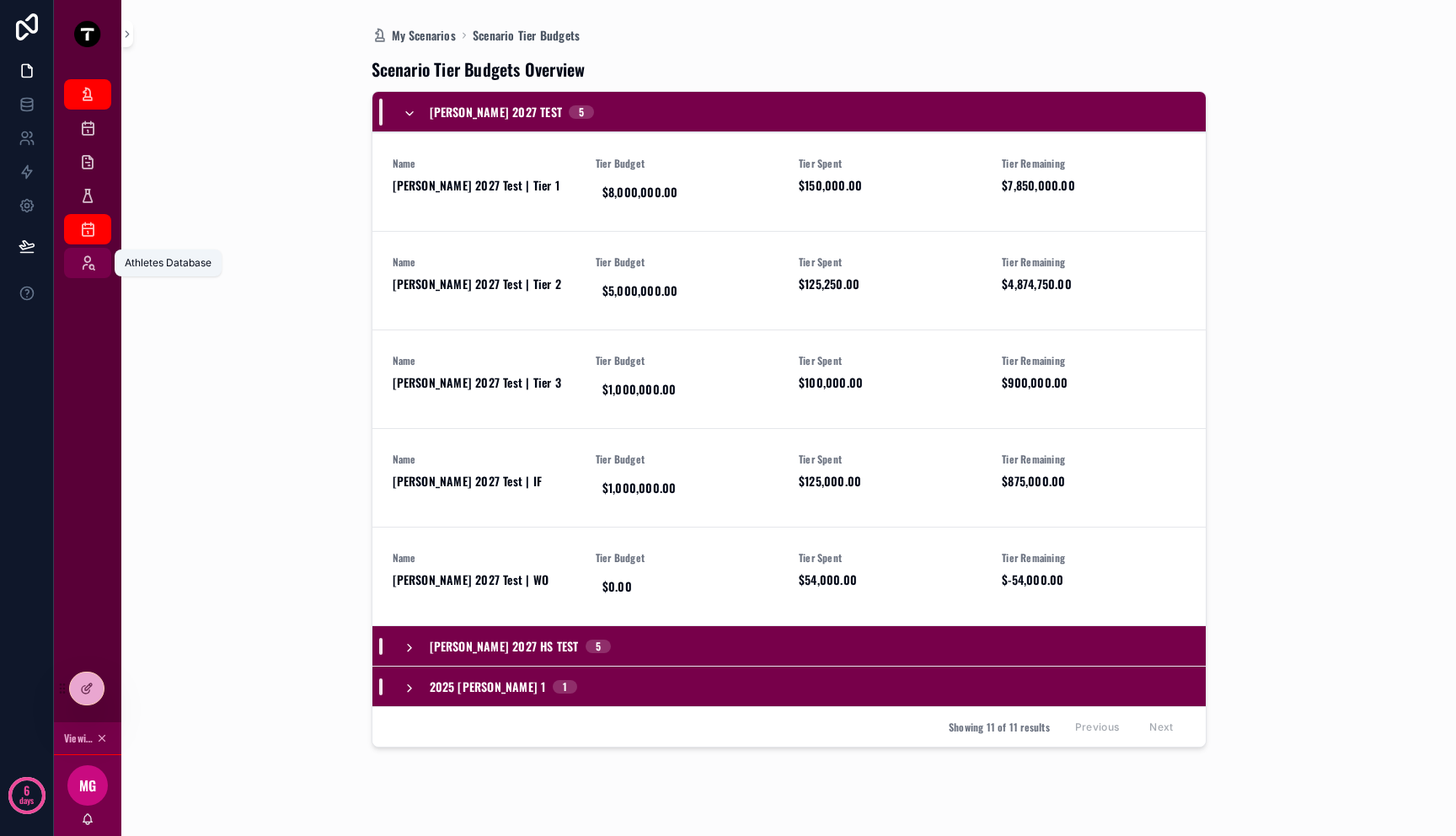
click at [97, 276] on link "Athletes Database" at bounding box center [87, 262] width 47 height 30
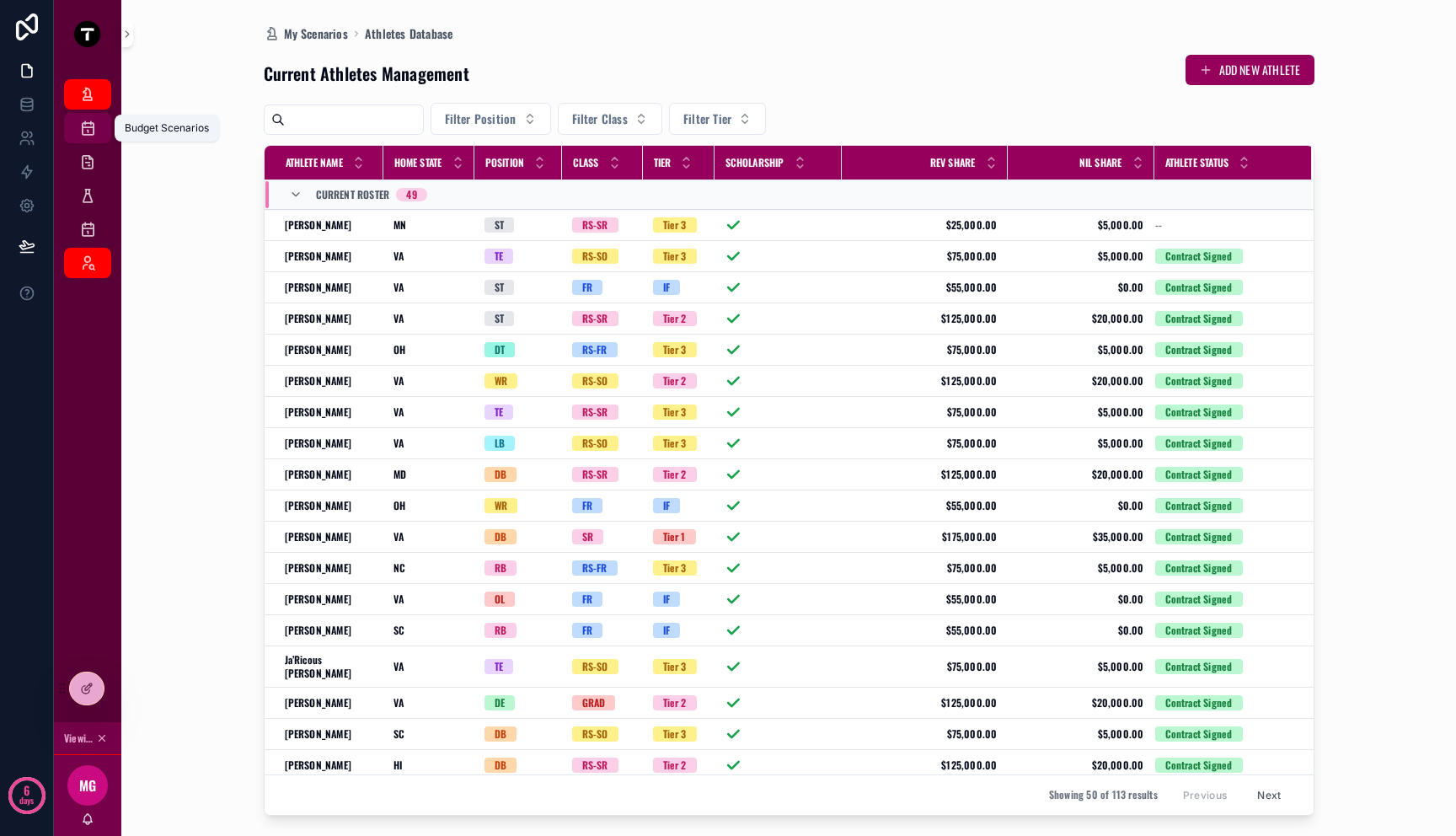
click at [89, 130] on icon "scrollable content" at bounding box center [87, 128] width 17 height 16
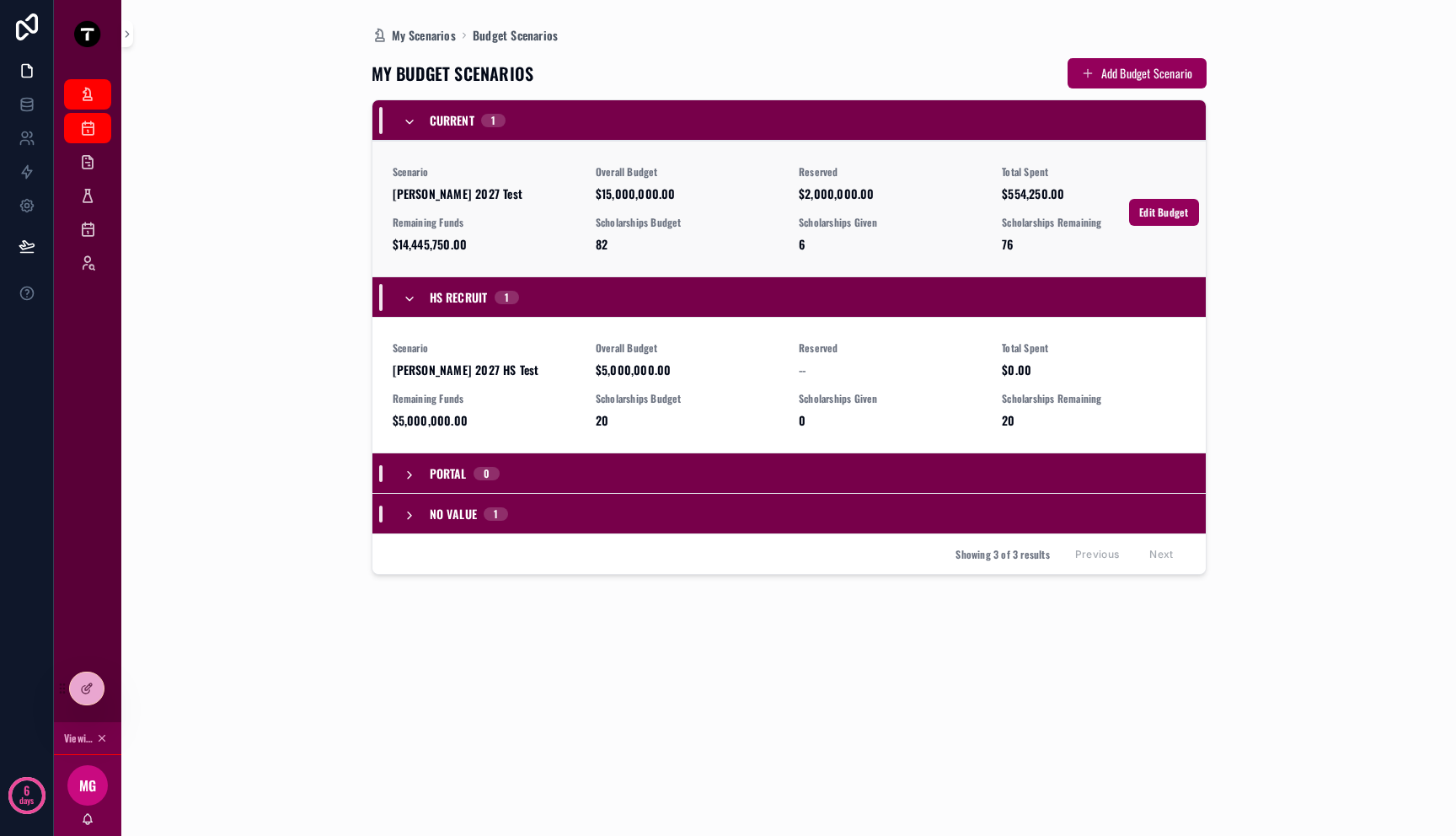
click at [587, 204] on div "Scenario Mitch 2027 Test Overall Budget $15,000,000.00 Reserved $2,000,000.00 T…" at bounding box center [789, 209] width 793 height 88
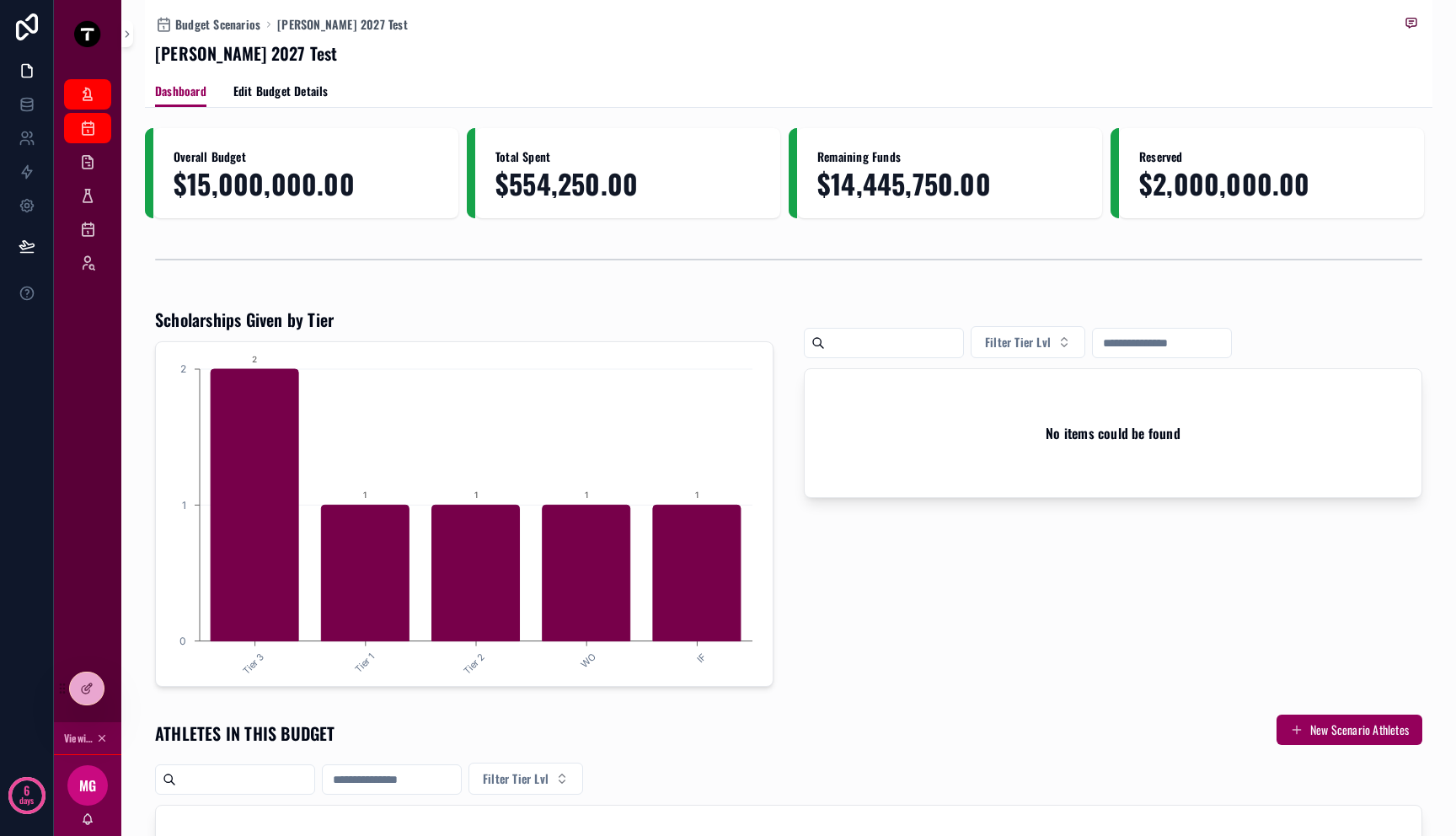
click at [1134, 459] on div "No items could be found" at bounding box center [1113, 434] width 617 height 128
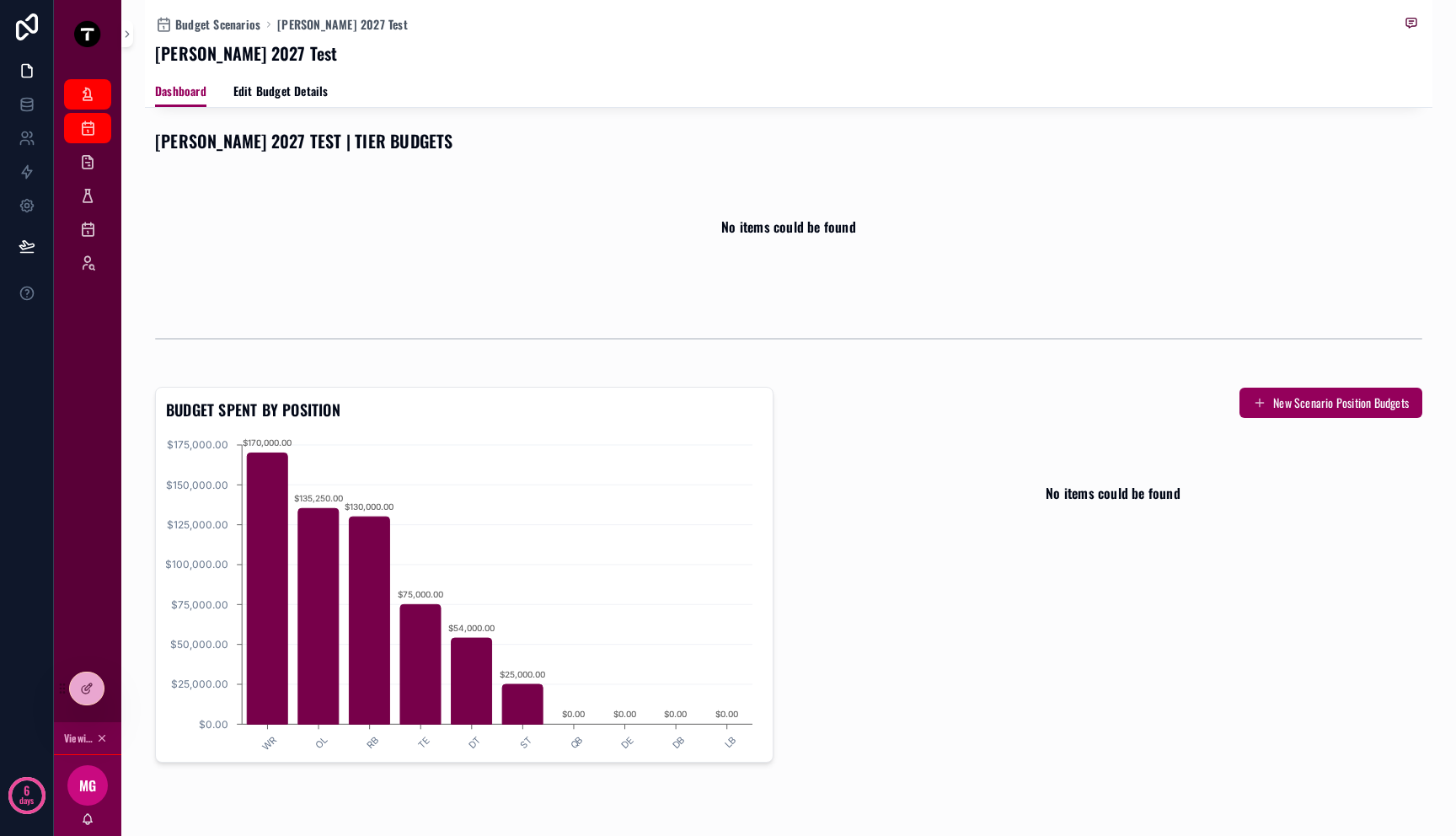
scroll to position [671, 0]
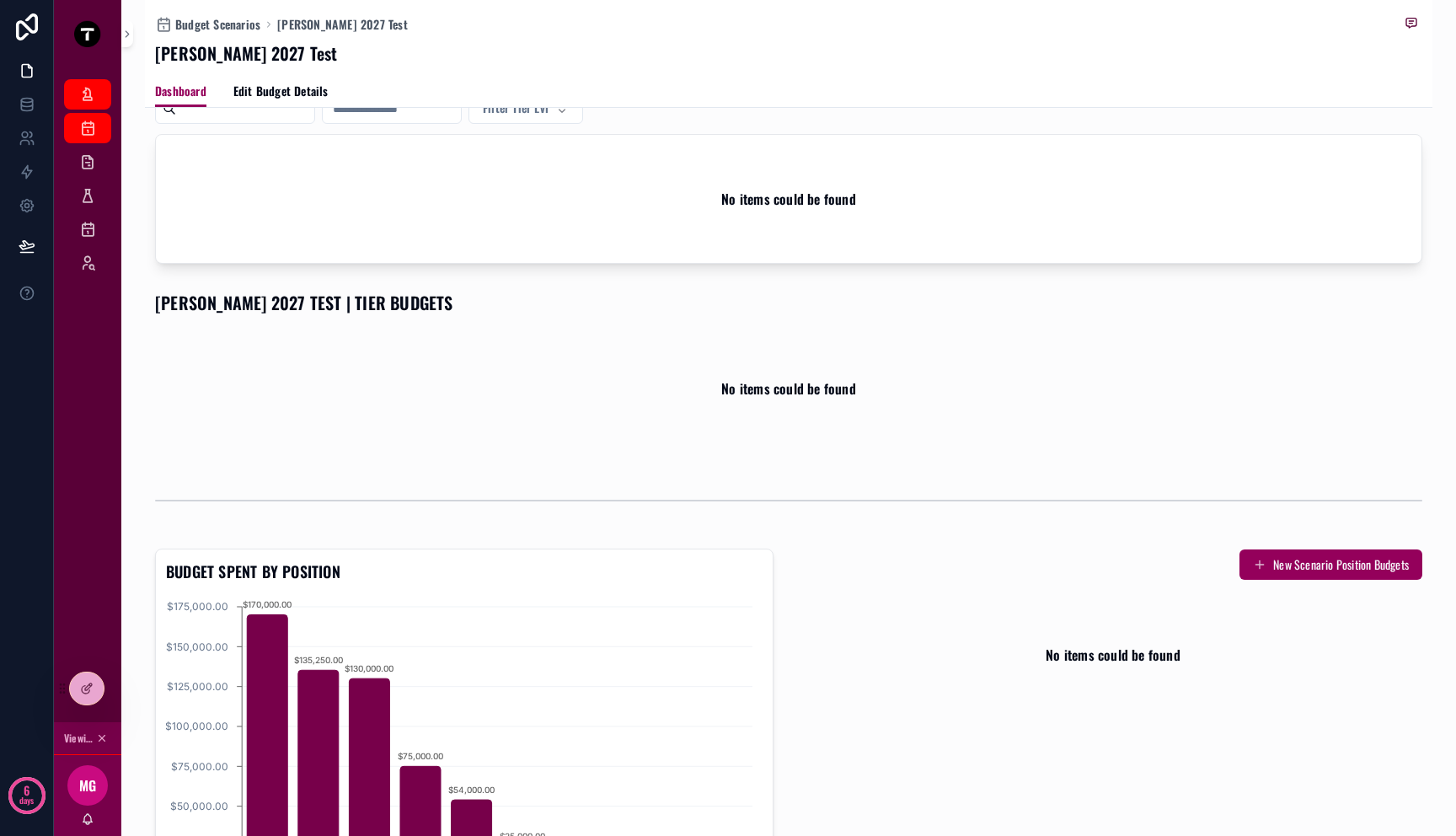
click at [791, 360] on div "No items could be found" at bounding box center [789, 389] width 1267 height 128
click at [204, 310] on h1 "MITCH 2027 TEST | TIER BUDGETS" at bounding box center [303, 302] width 298 height 24
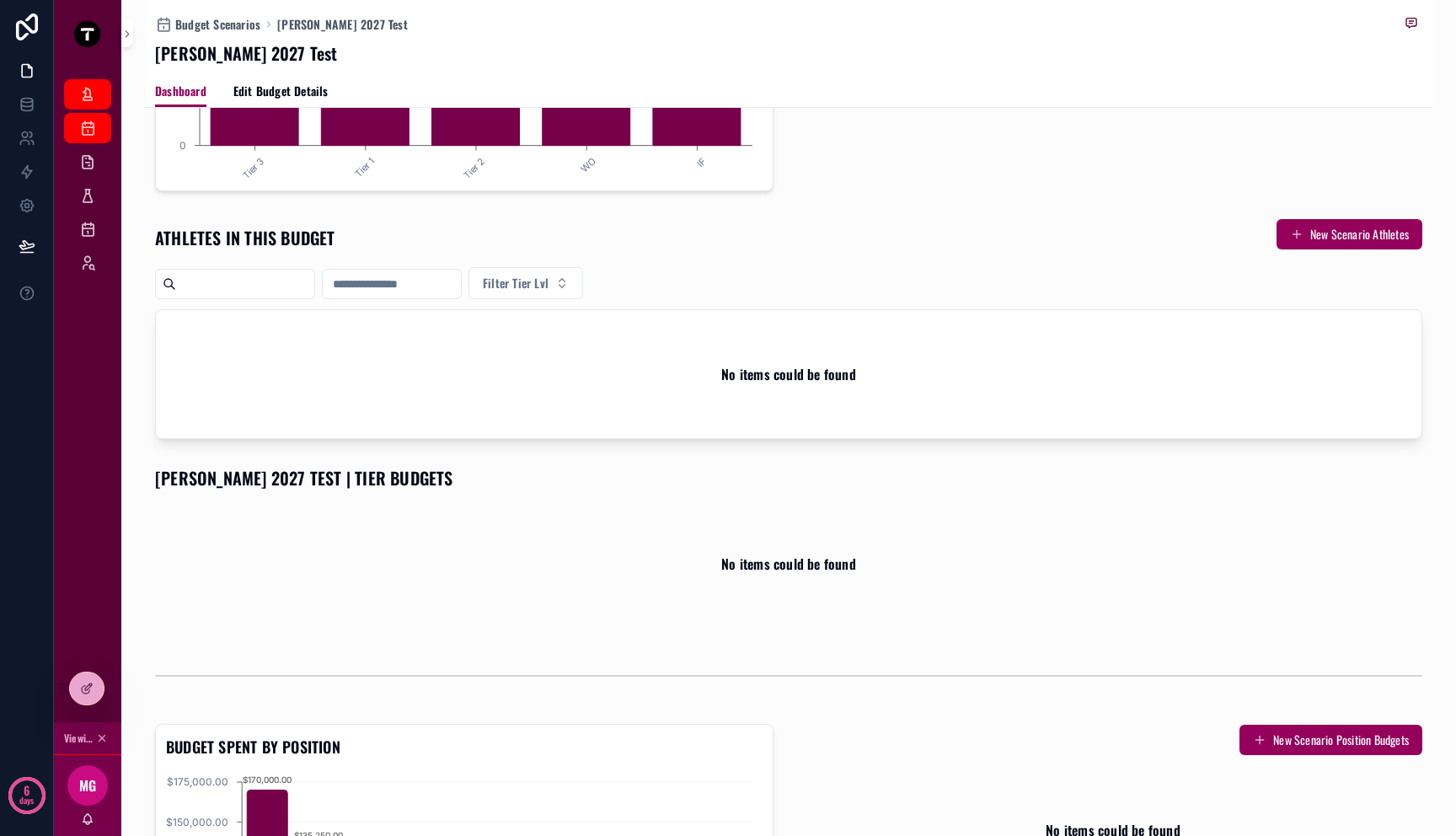
scroll to position [494, 0]
click at [21, 104] on icon at bounding box center [27, 104] width 17 height 16
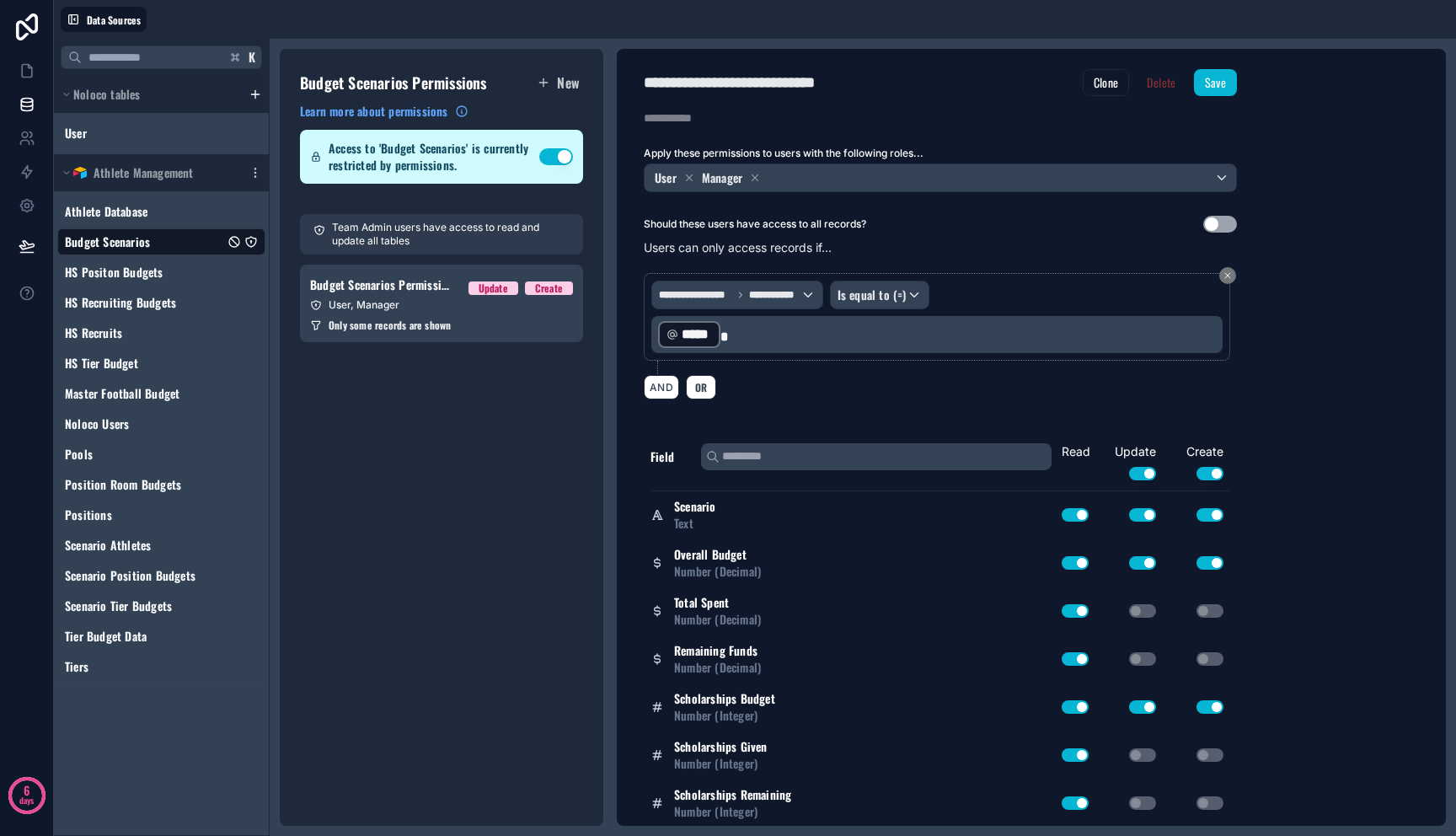
click at [557, 150] on button "Use setting" at bounding box center [556, 157] width 34 height 16
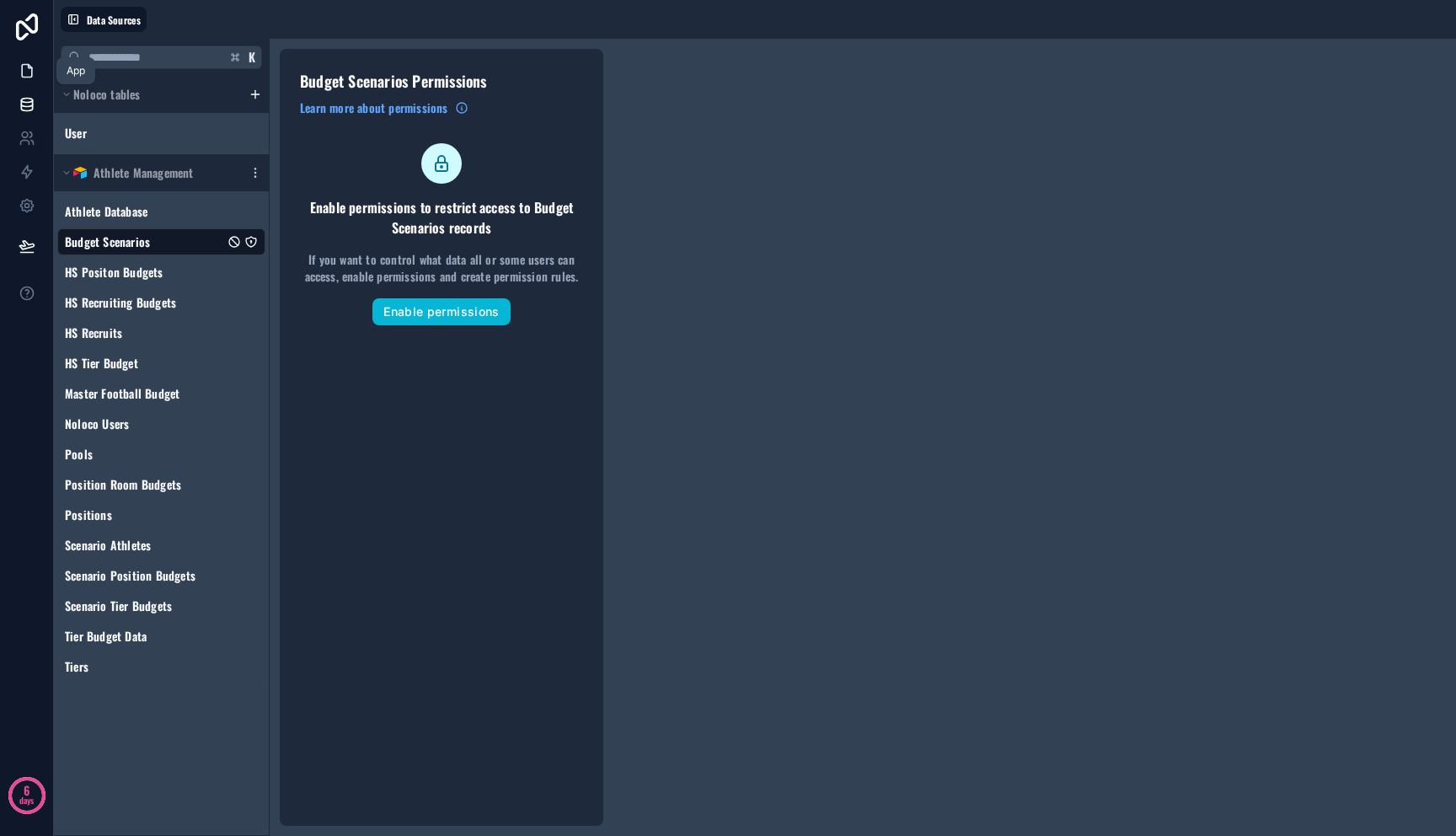
click at [24, 74] on icon at bounding box center [27, 71] width 17 height 16
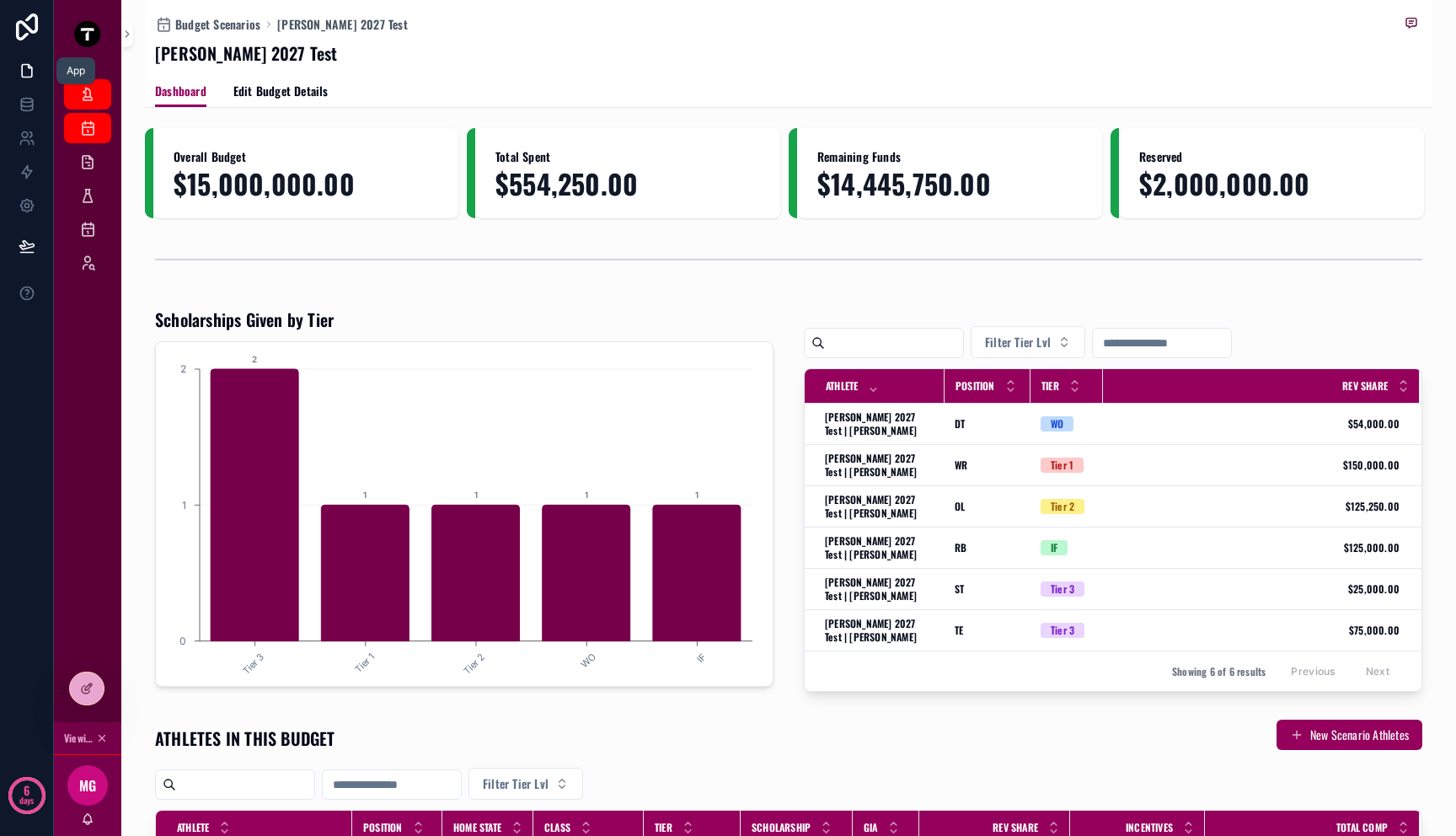
click at [24, 75] on icon at bounding box center [27, 71] width 17 height 16
click at [30, 116] on link at bounding box center [27, 104] width 53 height 34
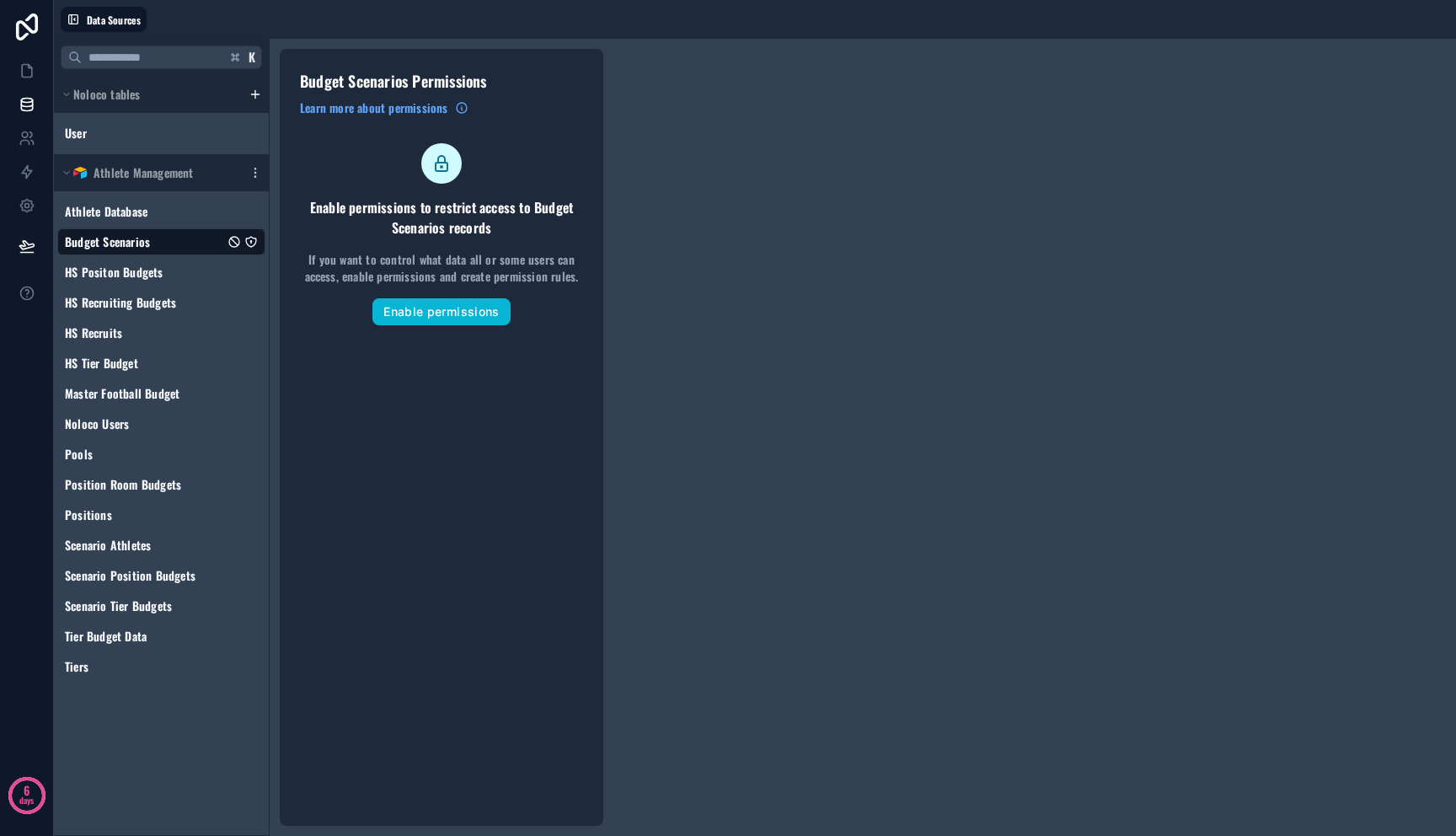
click at [446, 297] on div "Enable permissions to restrict access to Budget Scenarios records If you want t…" at bounding box center [441, 234] width 283 height 182
click at [447, 313] on button "Enable permissions" at bounding box center [441, 311] width 138 height 27
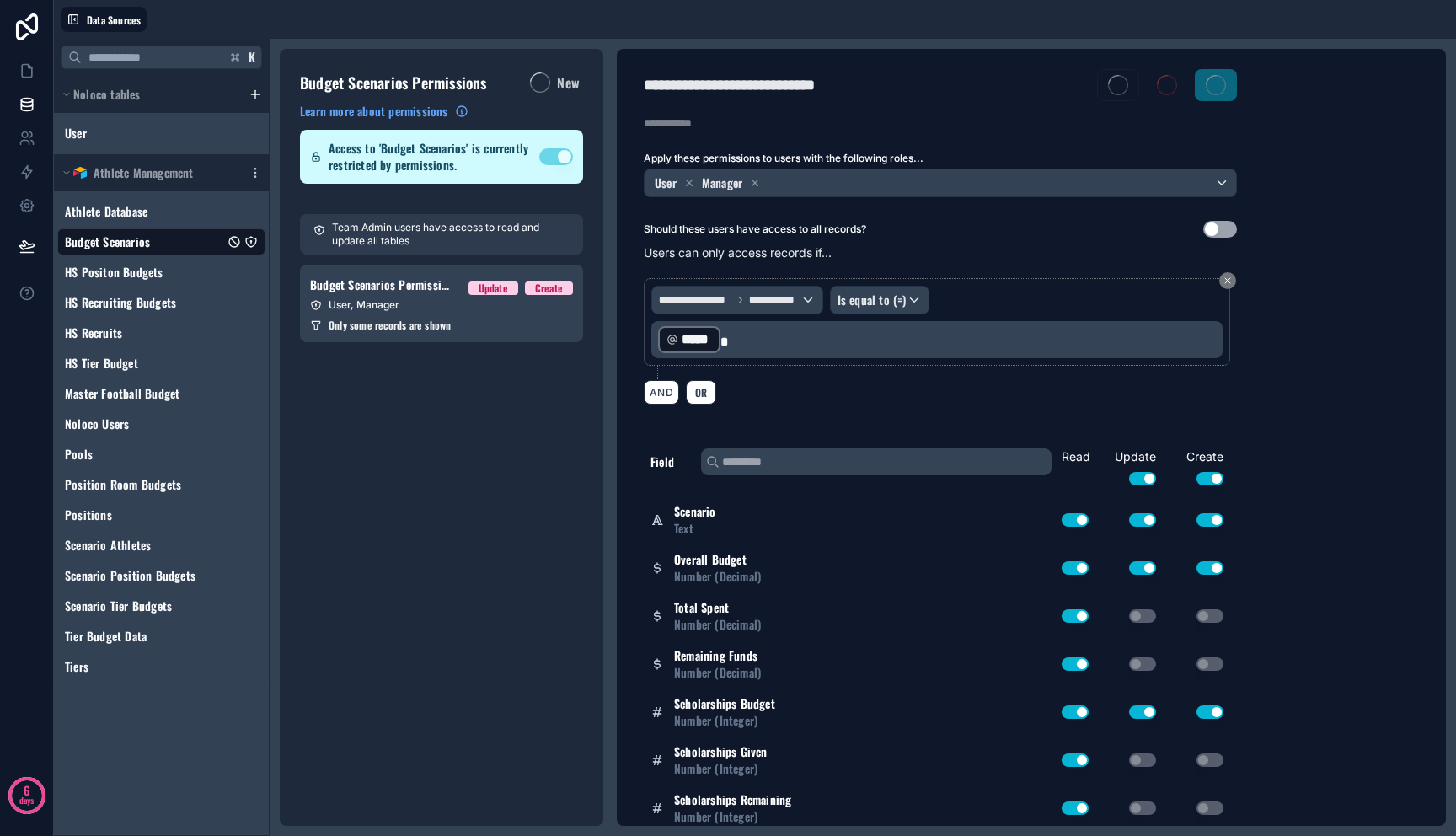
click at [447, 313] on link "Budget Scenarios Permission 1 Update Create User, Manager Only some records are…" at bounding box center [441, 303] width 283 height 78
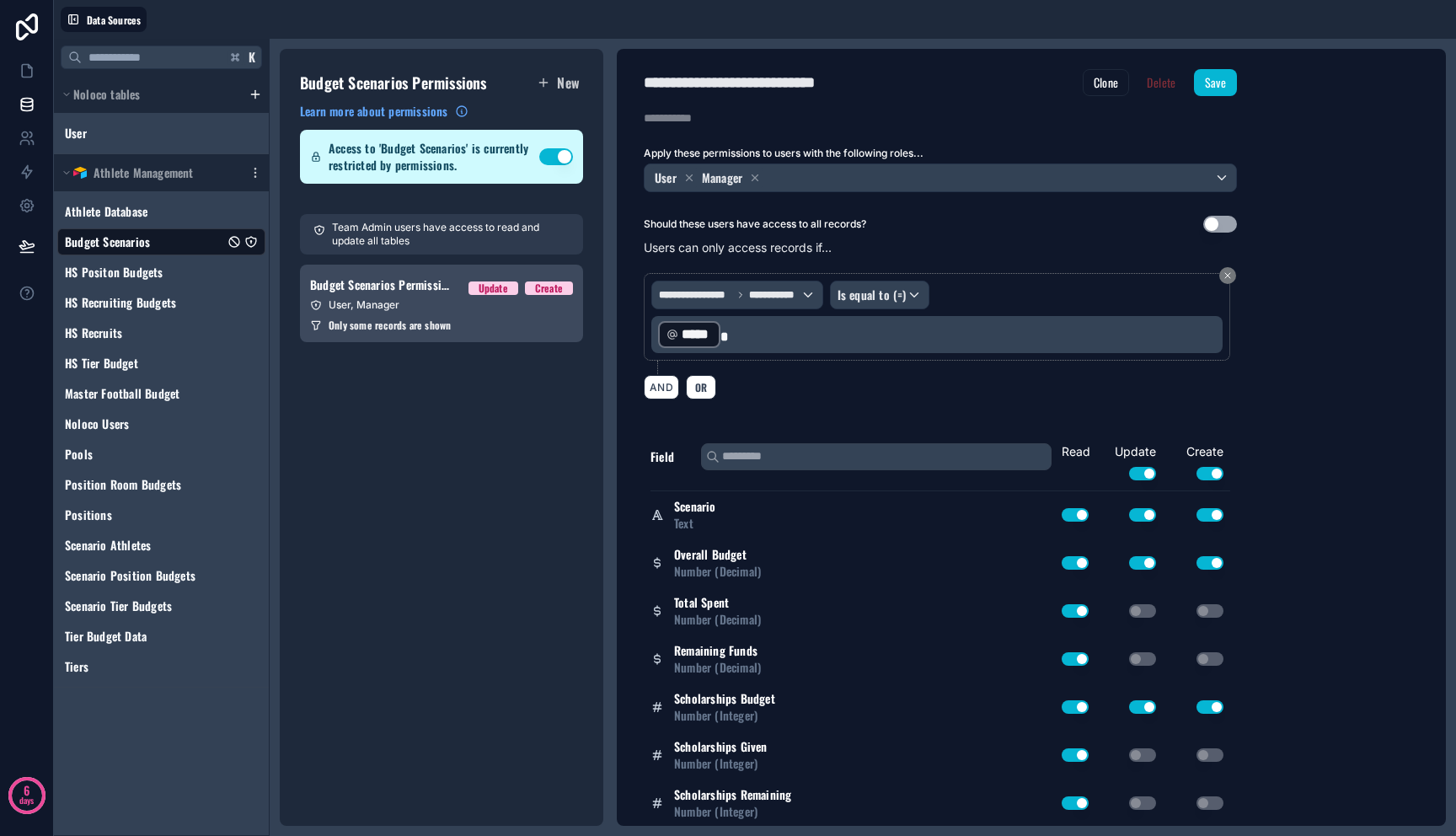
click at [469, 313] on link "Budget Scenarios Permission 1 Update Create User, Manager Only some records are…" at bounding box center [441, 303] width 283 height 78
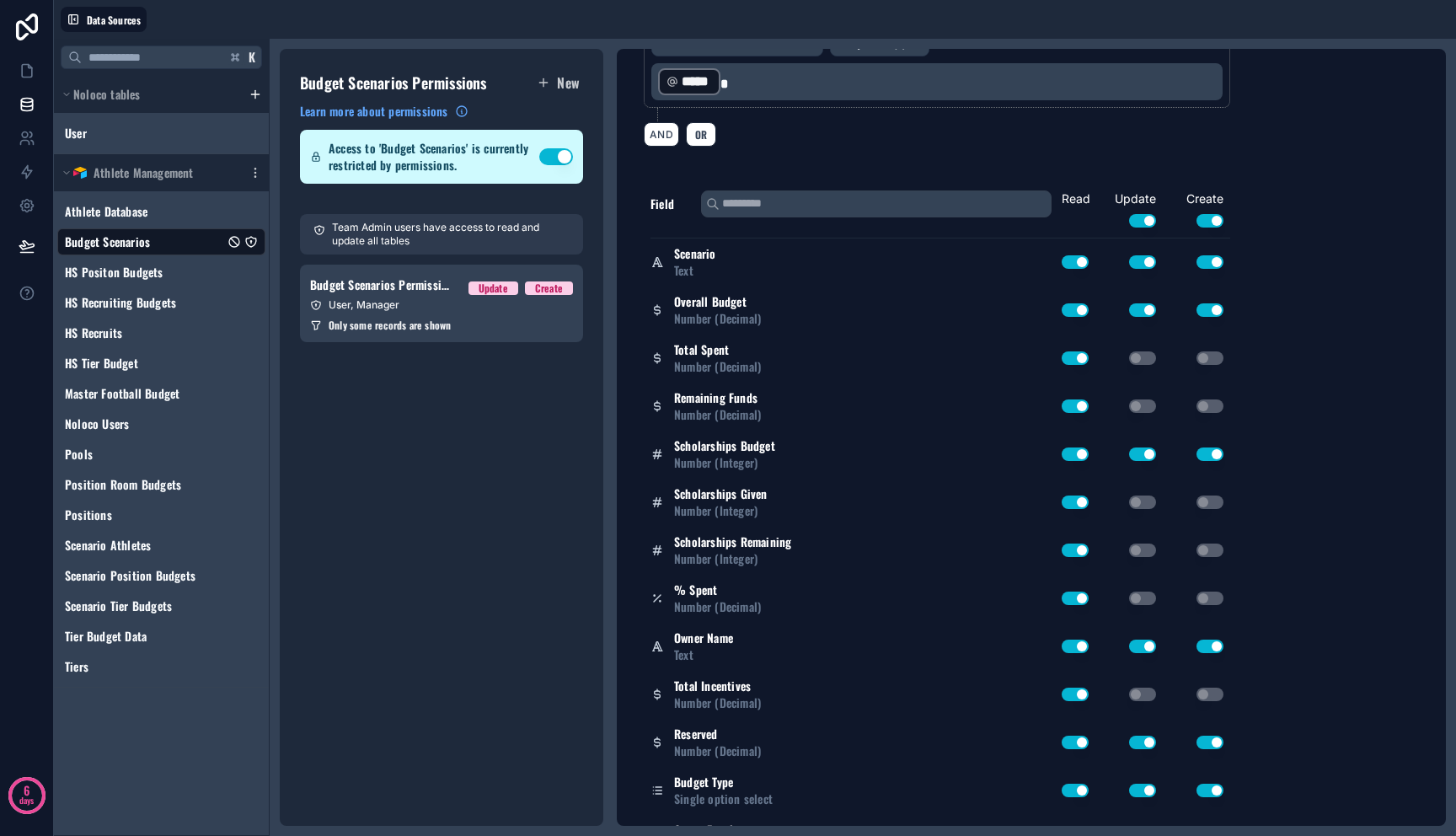
scroll to position [481, 0]
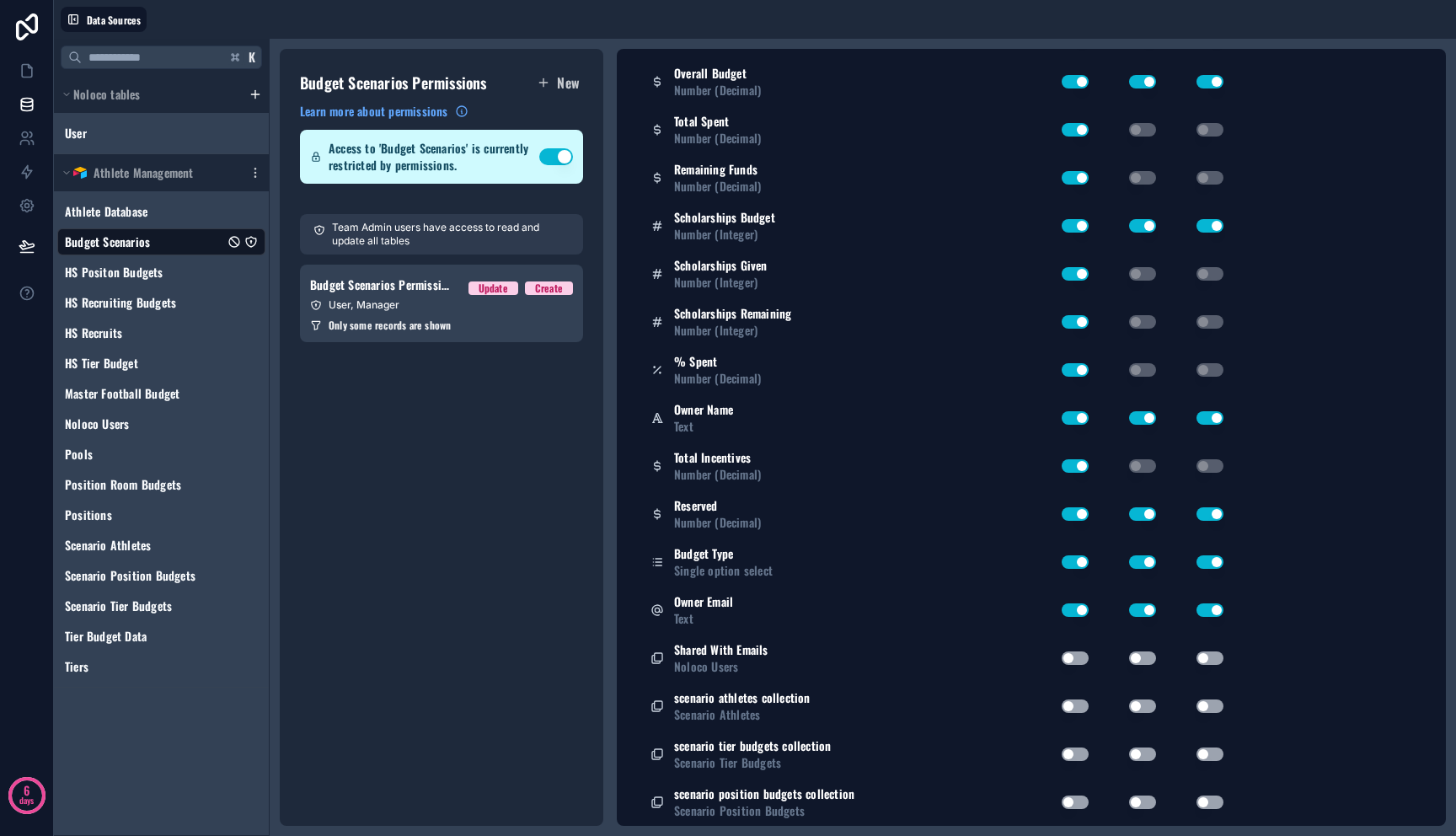
click at [1077, 660] on button "Use setting" at bounding box center [1075, 657] width 27 height 14
click at [1142, 659] on button "Use setting" at bounding box center [1142, 657] width 27 height 14
drag, startPoint x: 1244, startPoint y: 664, endPoint x: 1236, endPoint y: 663, distance: 8.1
click at [1244, 664] on div "Field Read Update Use setting Create Use setting Scenario Text Use setting Use …" at bounding box center [941, 390] width 647 height 874
click at [1230, 663] on div "Field Read Update Use setting Create Use setting Scenario Text Use setting Use …" at bounding box center [941, 390] width 647 height 874
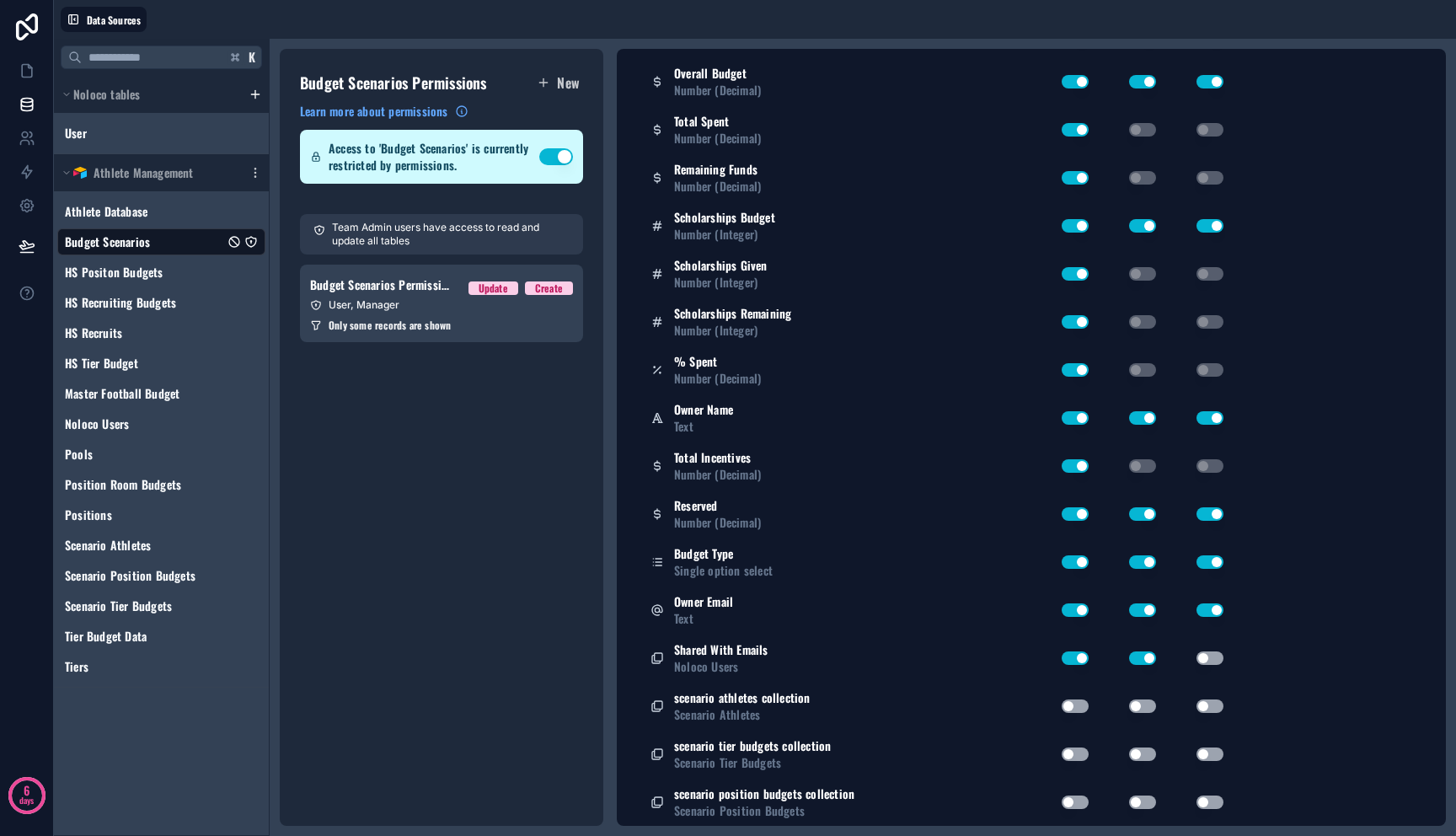
click at [1208, 662] on button "Use setting" at bounding box center [1209, 657] width 27 height 14
click at [1077, 707] on button "Use setting" at bounding box center [1075, 706] width 27 height 14
click at [1078, 759] on button "Use setting" at bounding box center [1075, 754] width 27 height 14
click at [1077, 800] on button "Use setting" at bounding box center [1075, 802] width 27 height 14
click at [1131, 806] on button "Use setting" at bounding box center [1142, 802] width 27 height 14
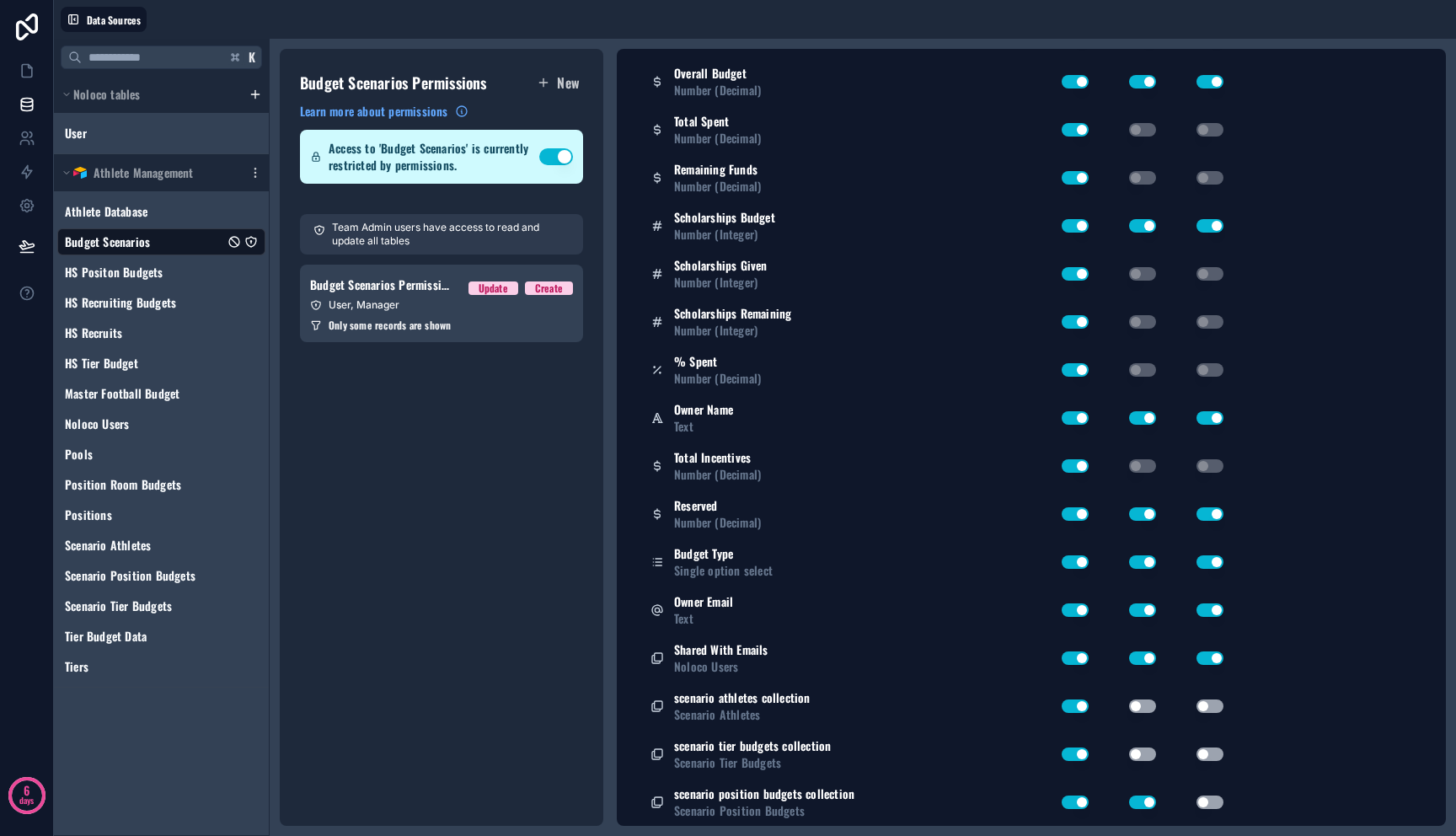
click at [1137, 755] on button "Use setting" at bounding box center [1142, 754] width 27 height 14
click at [1141, 700] on button "Use setting" at bounding box center [1142, 706] width 27 height 14
click at [1199, 702] on button "Use setting" at bounding box center [1209, 706] width 27 height 14
click at [1207, 757] on button "Use setting" at bounding box center [1209, 754] width 27 height 14
click at [1213, 798] on button "Use setting" at bounding box center [1209, 802] width 27 height 14
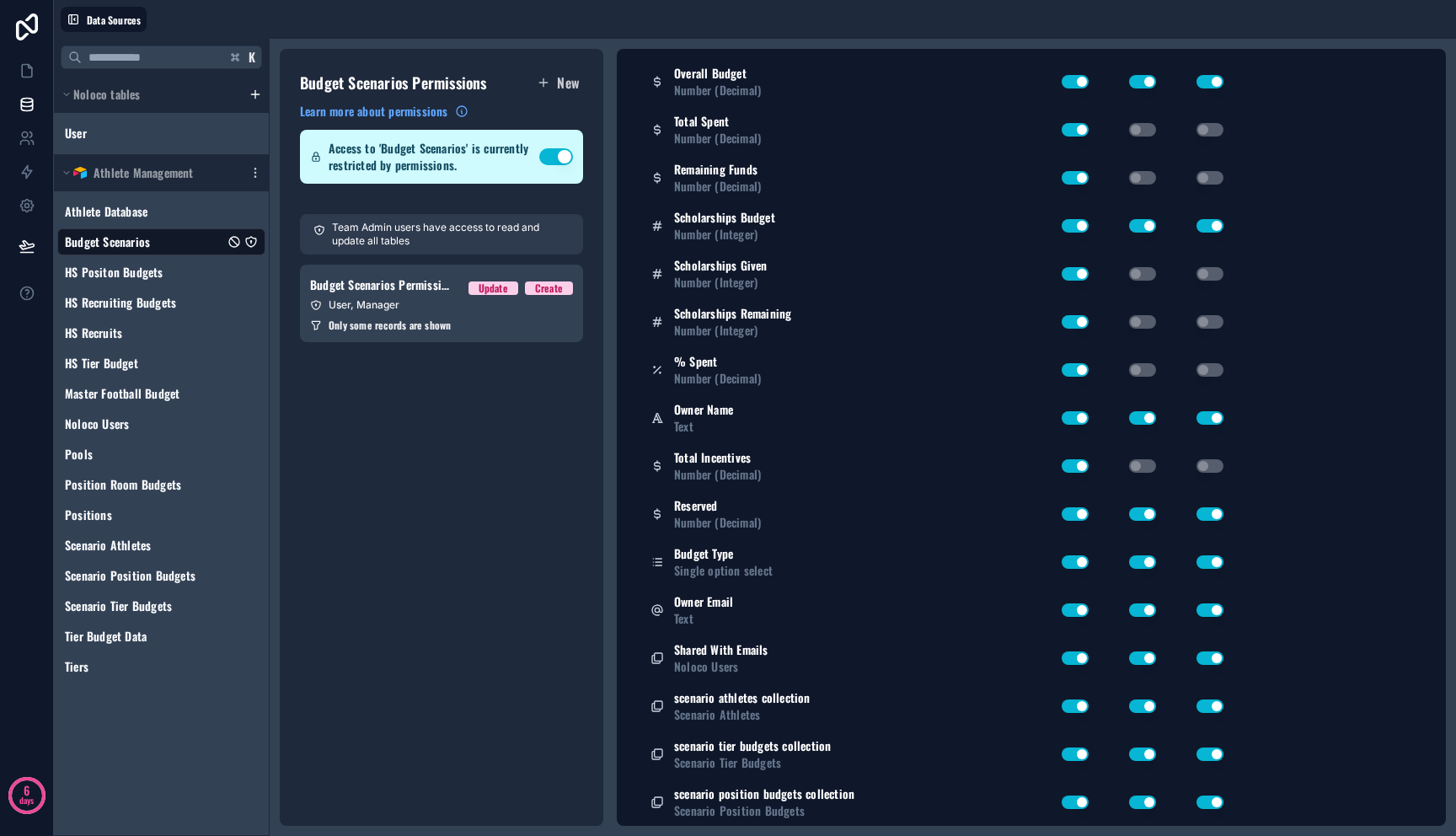
scroll to position [0, 0]
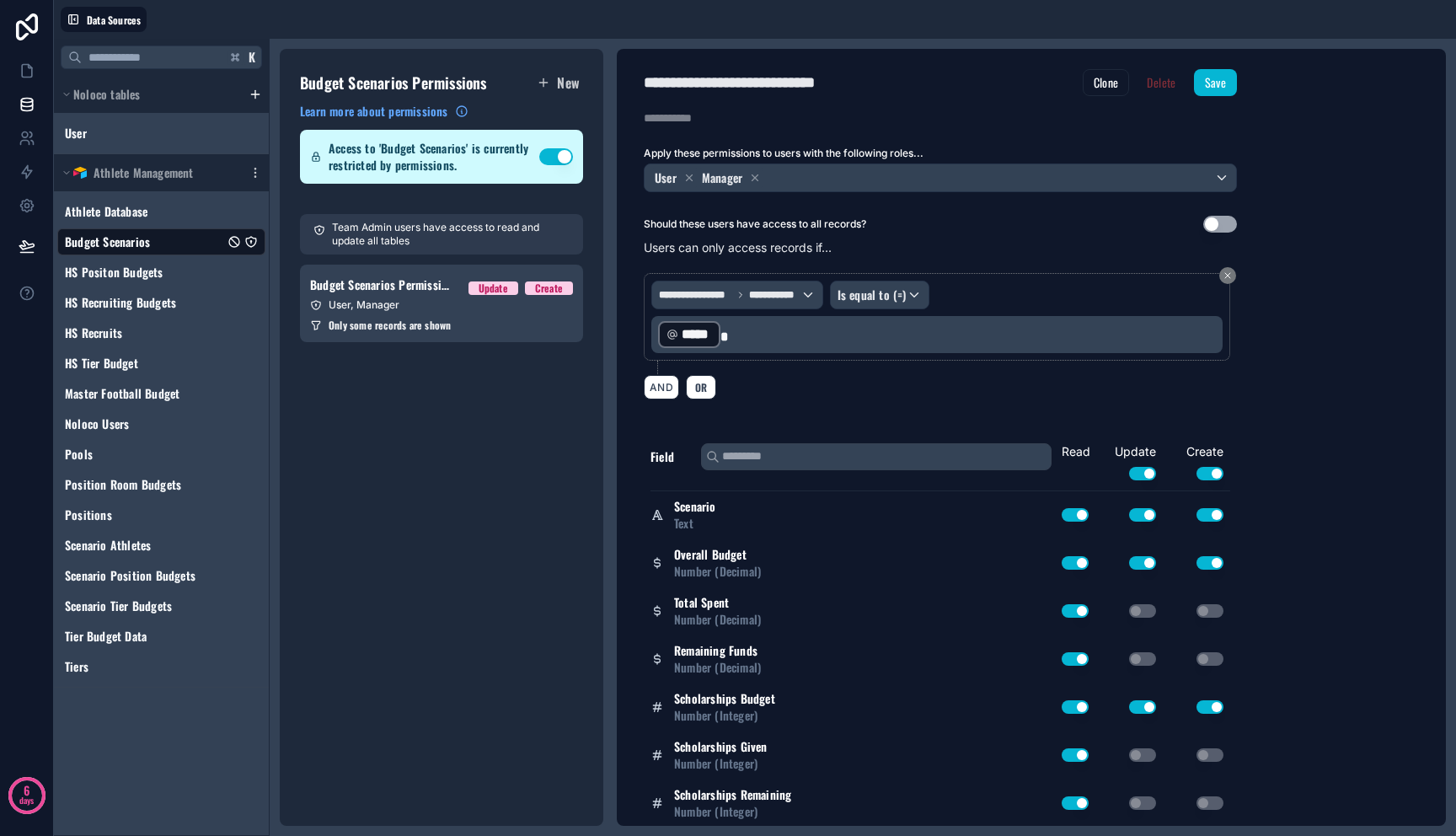
click at [1295, 368] on div "**********" at bounding box center [1031, 436] width 829 height 776
click at [1210, 83] on button "Save" at bounding box center [1215, 82] width 43 height 27
click at [27, 72] on icon at bounding box center [27, 71] width 17 height 16
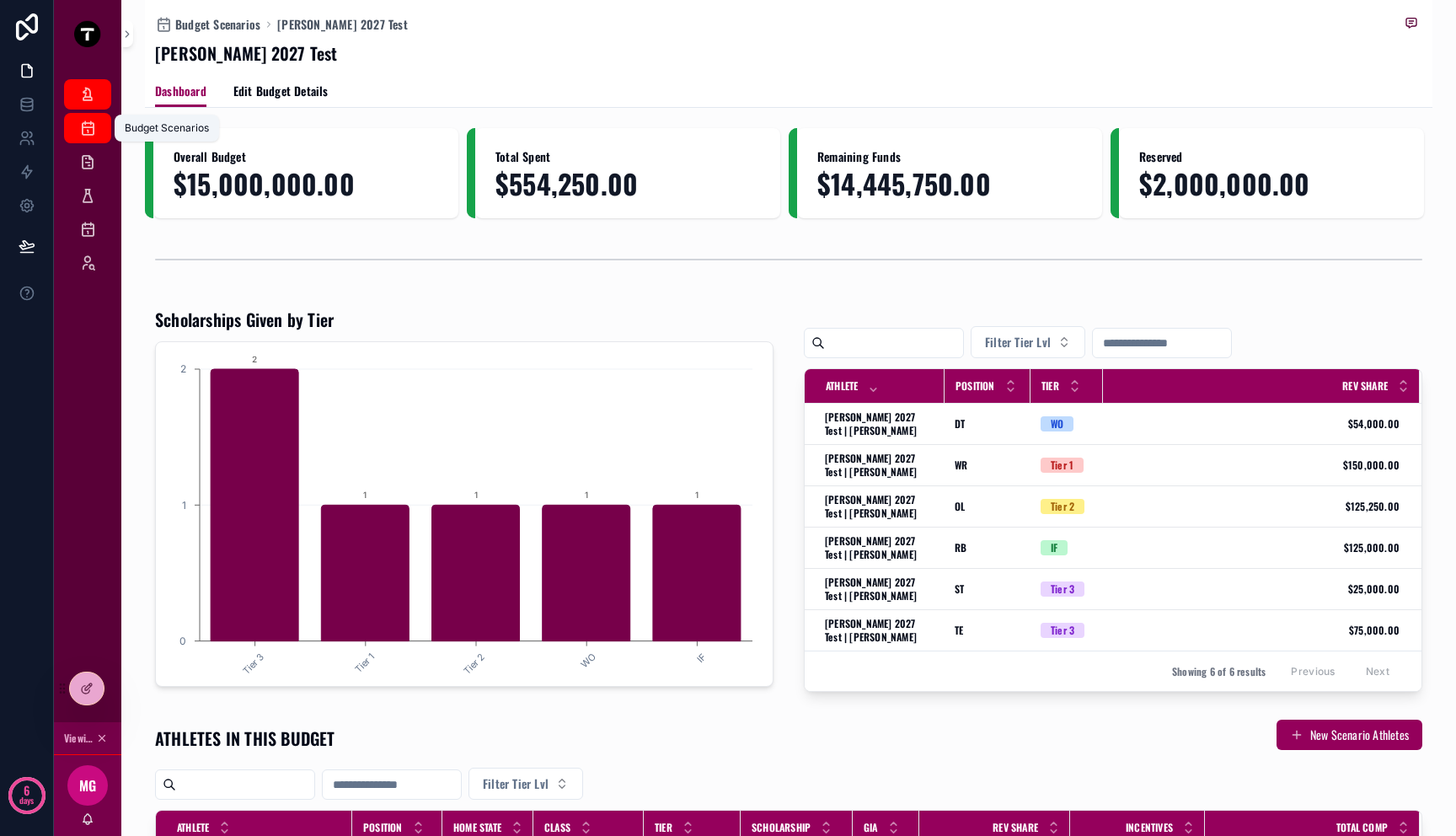
click at [96, 94] on div "My Scenarios" at bounding box center [87, 94] width 27 height 27
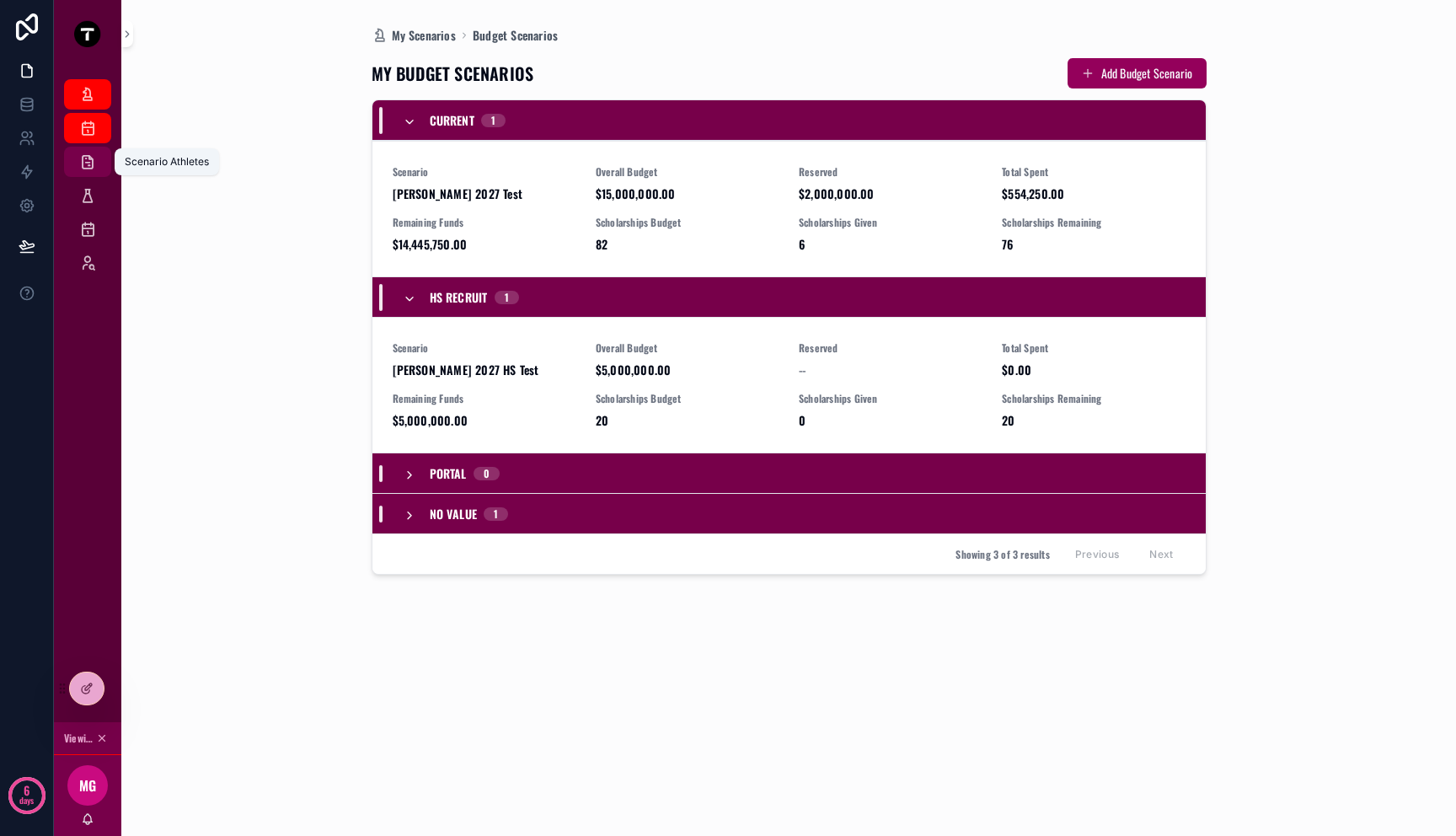
click at [93, 149] on div "Scenario Athletes" at bounding box center [87, 161] width 27 height 27
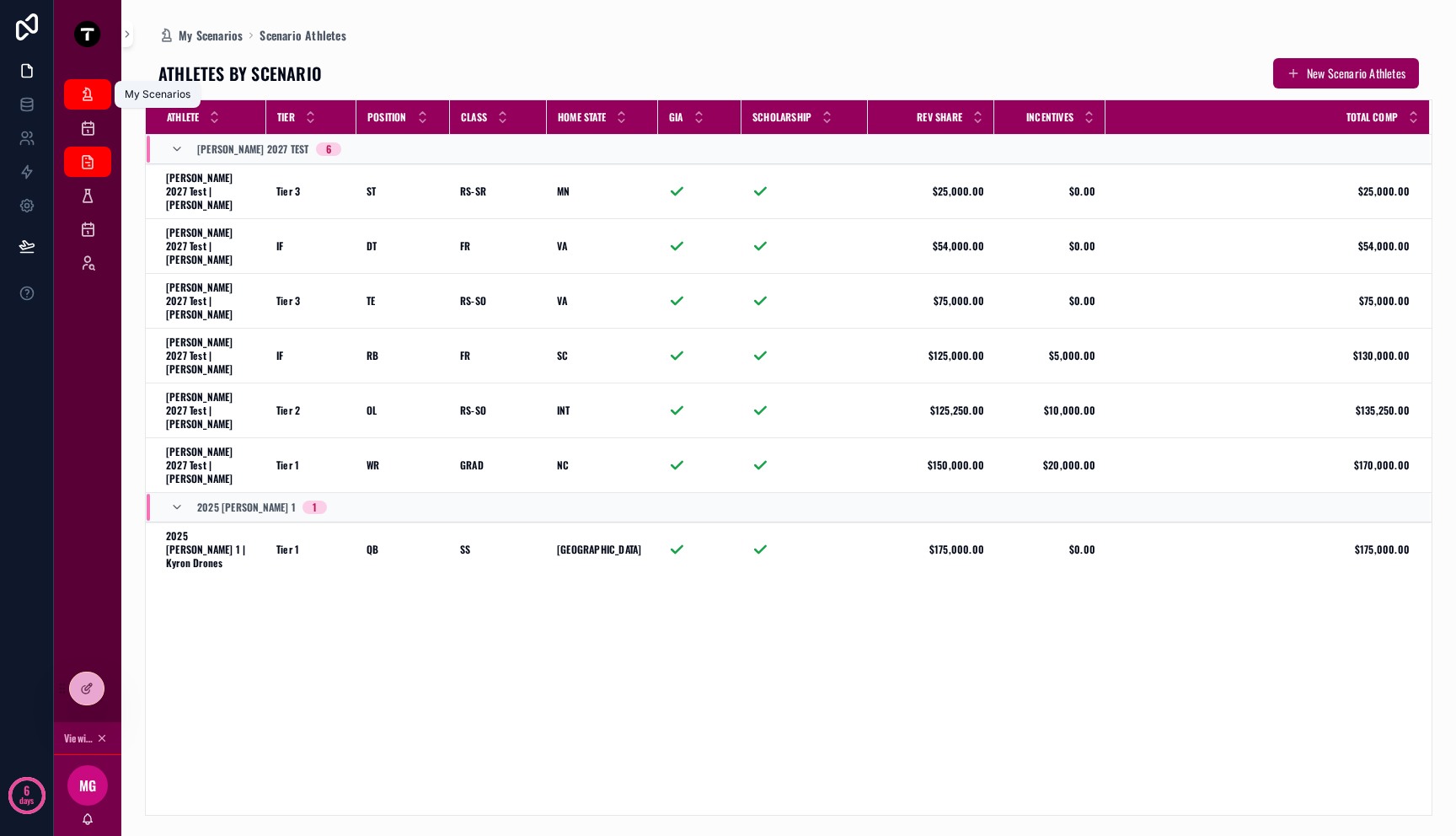
click at [79, 79] on link "My Scenarios" at bounding box center [87, 94] width 47 height 30
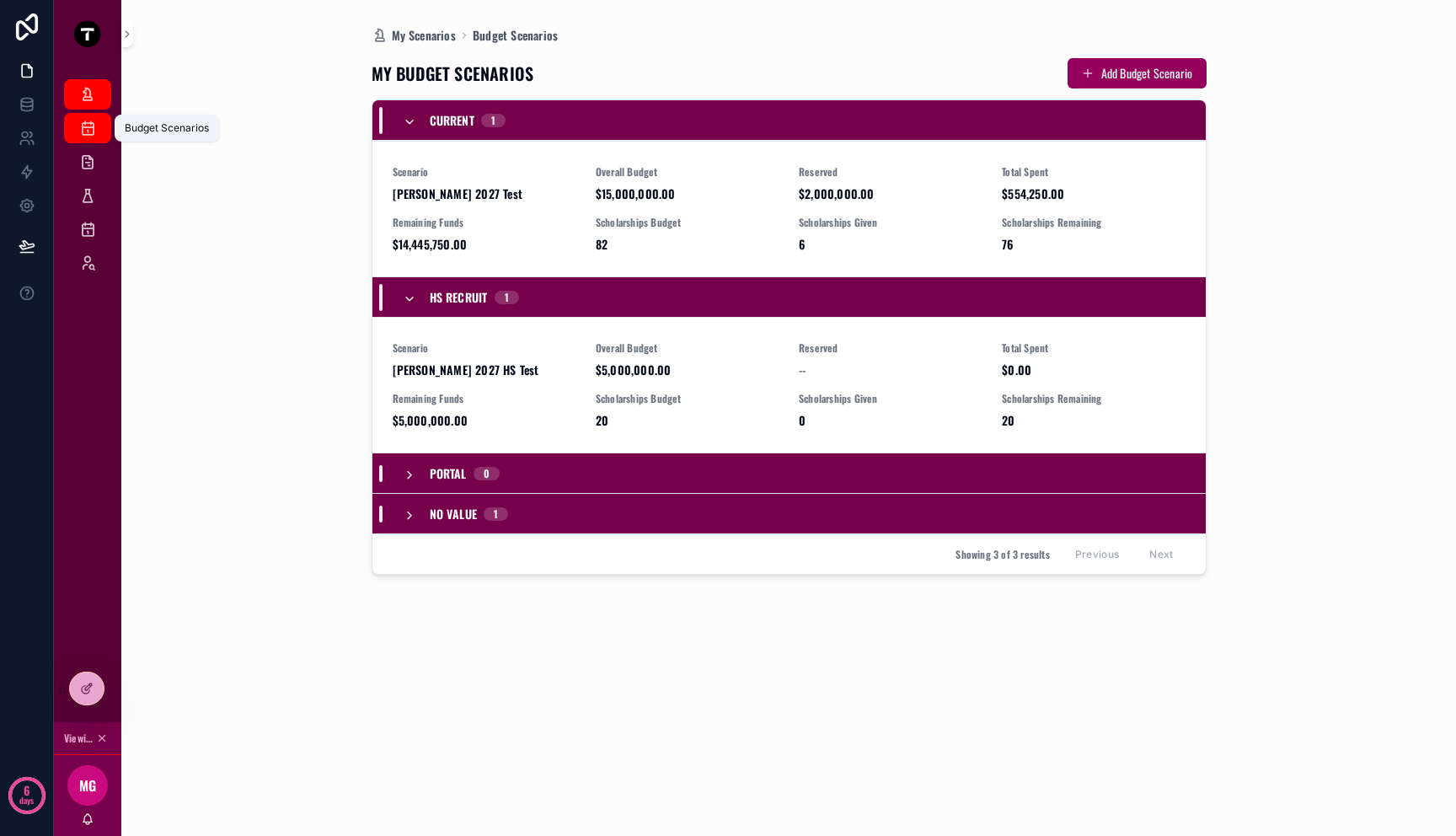
click at [89, 127] on icon "scrollable content" at bounding box center [87, 128] width 17 height 16
click at [517, 171] on span "Scenario" at bounding box center [483, 171] width 182 height 14
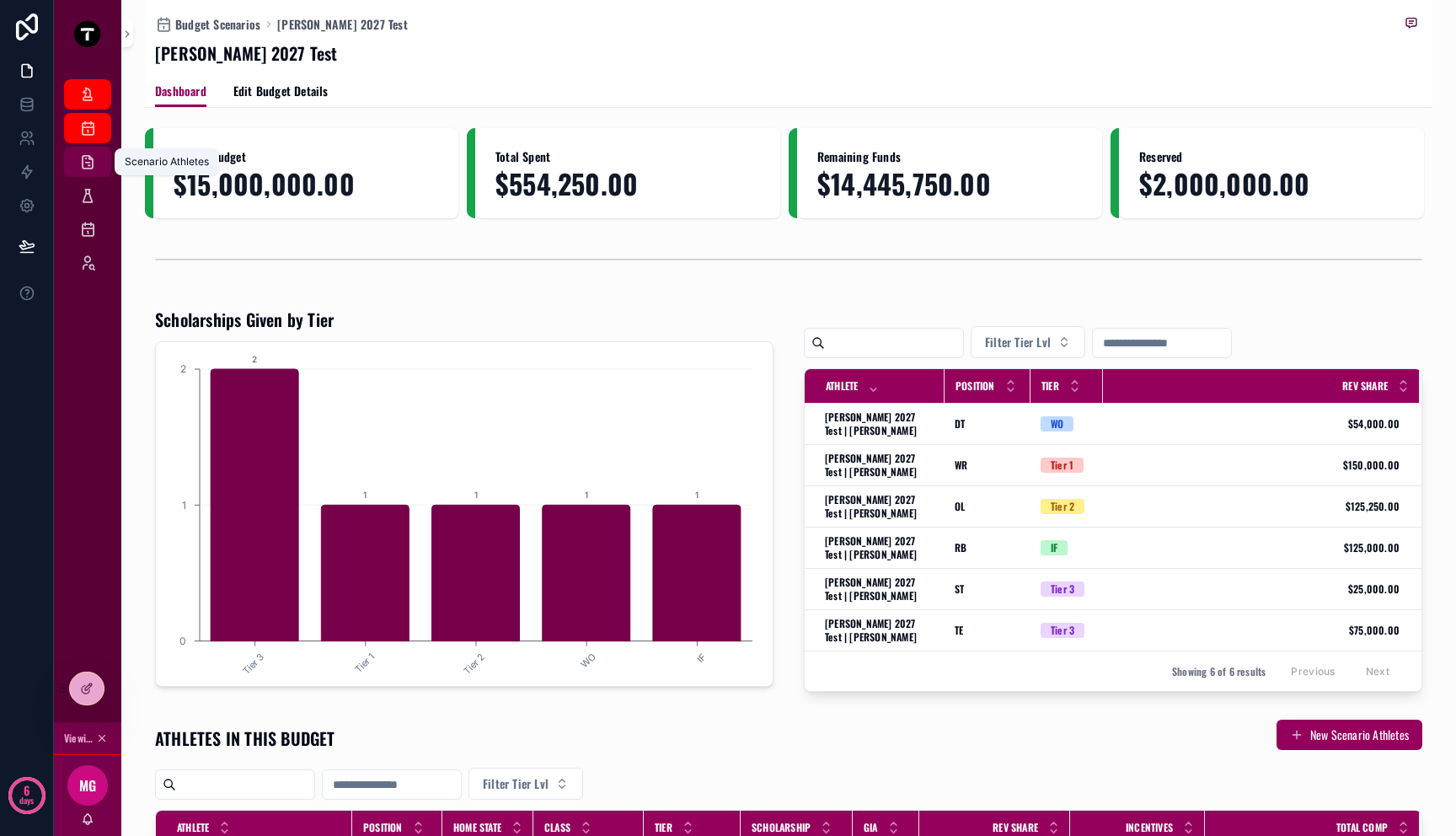
click at [91, 171] on div "Scenario Athletes" at bounding box center [87, 161] width 27 height 27
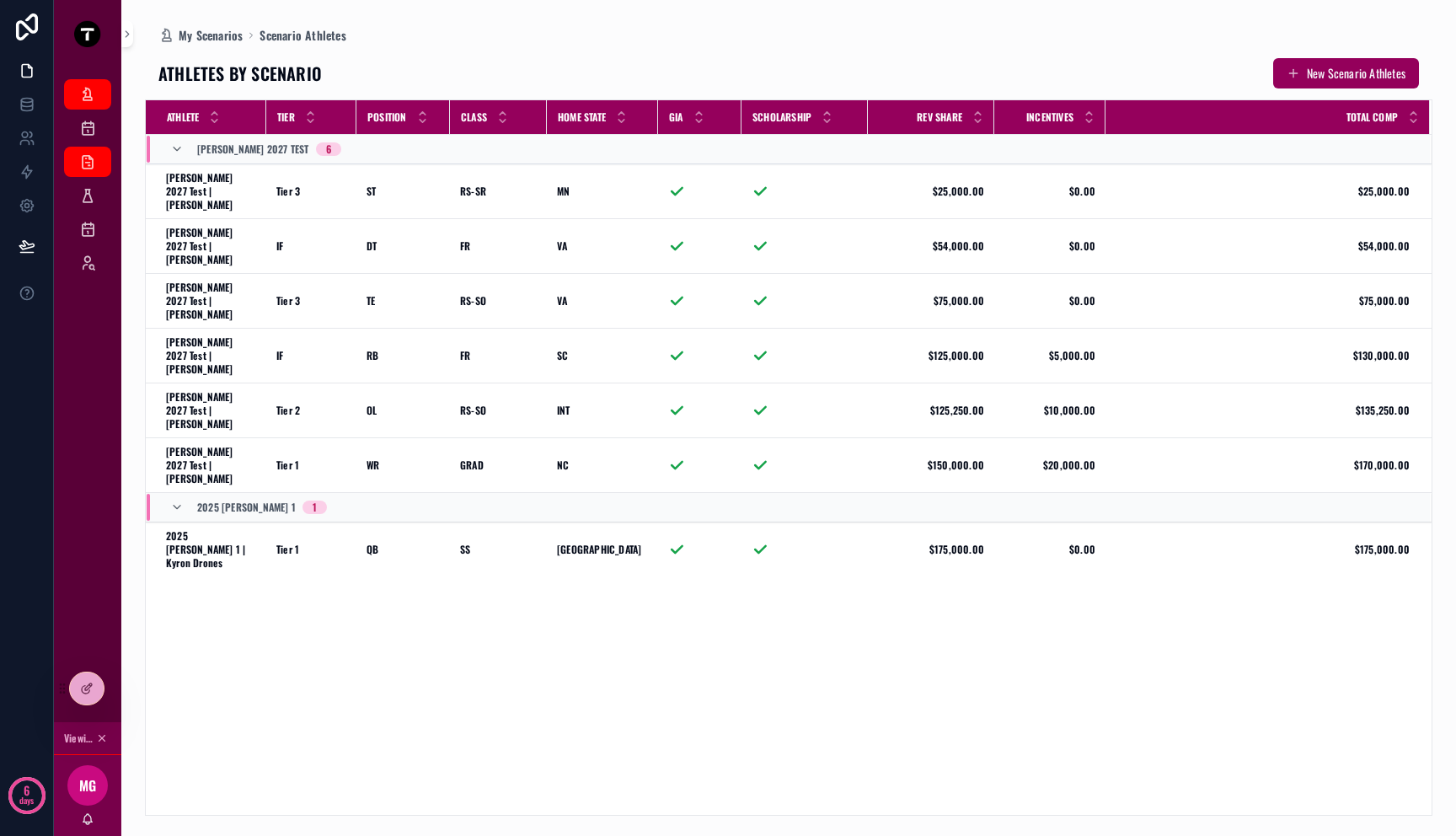
click at [91, 211] on div "Scenario Position Budgets" at bounding box center [88, 195] width 68 height 34
click at [88, 194] on icon "scrollable content" at bounding box center [87, 195] width 17 height 16
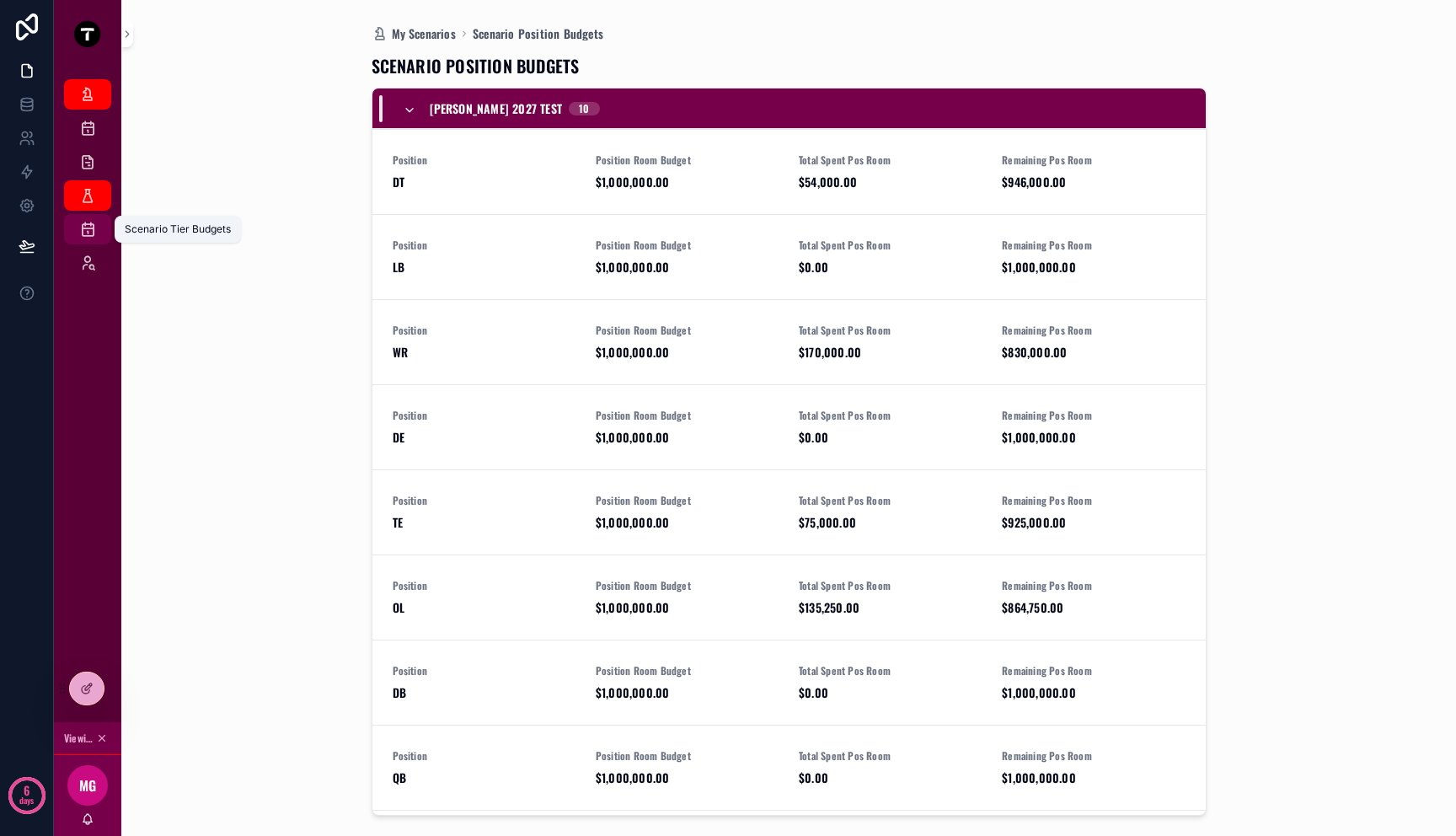
click at [89, 230] on icon "scrollable content" at bounding box center [87, 229] width 17 height 16
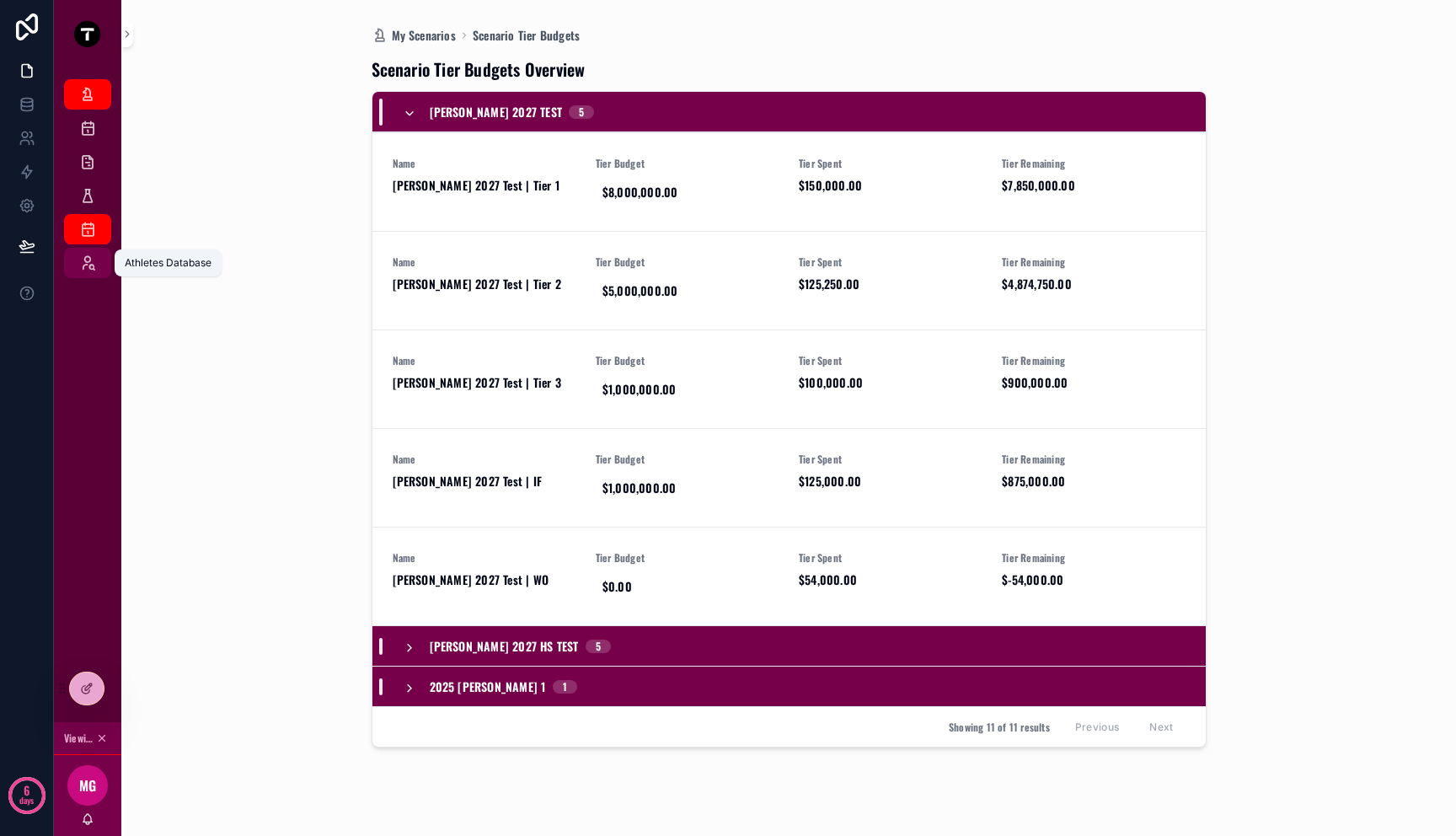
click at [89, 251] on div "Athletes Database" at bounding box center [87, 262] width 27 height 27
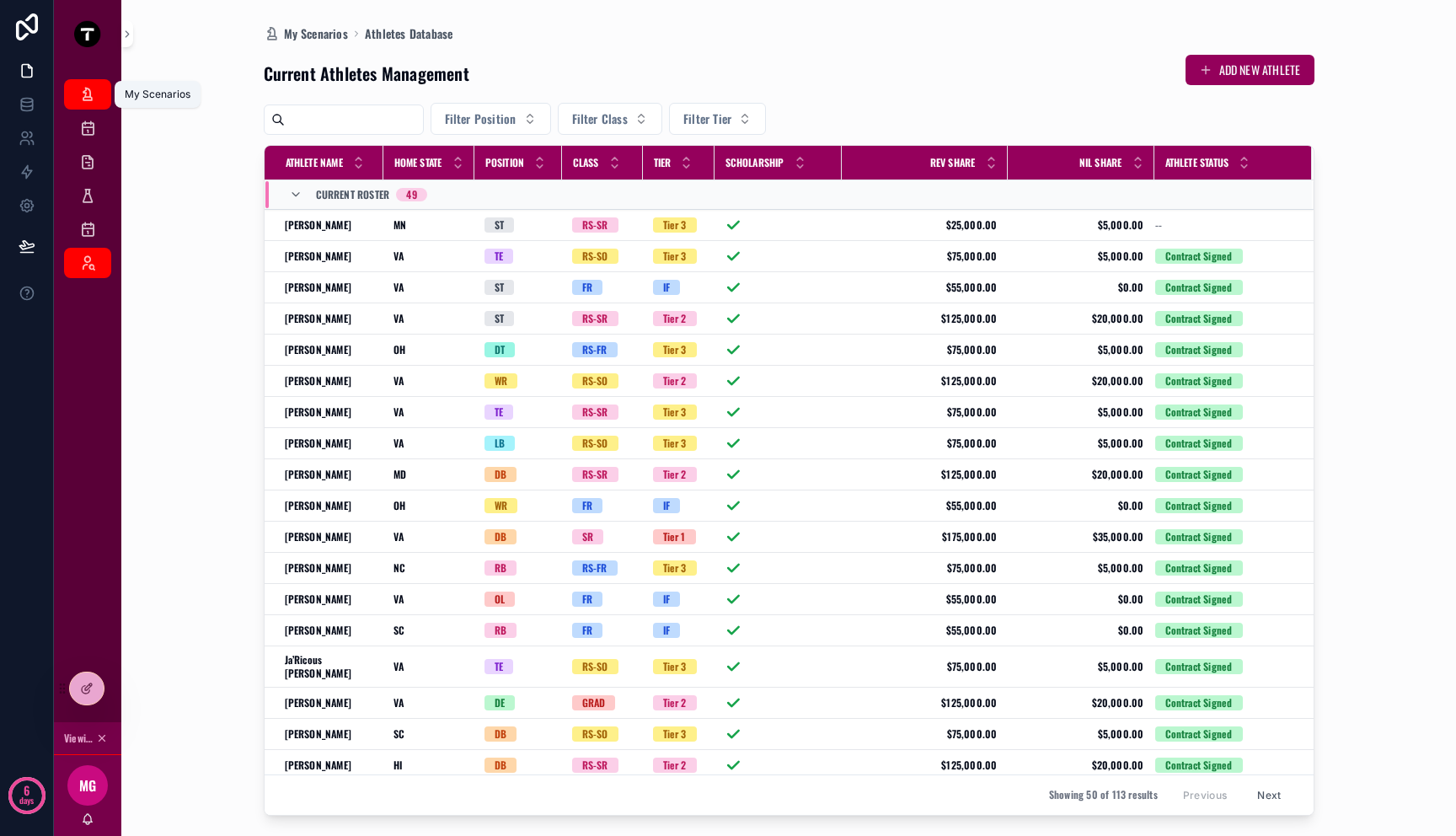
click at [91, 97] on icon "scrollable content" at bounding box center [87, 94] width 17 height 16
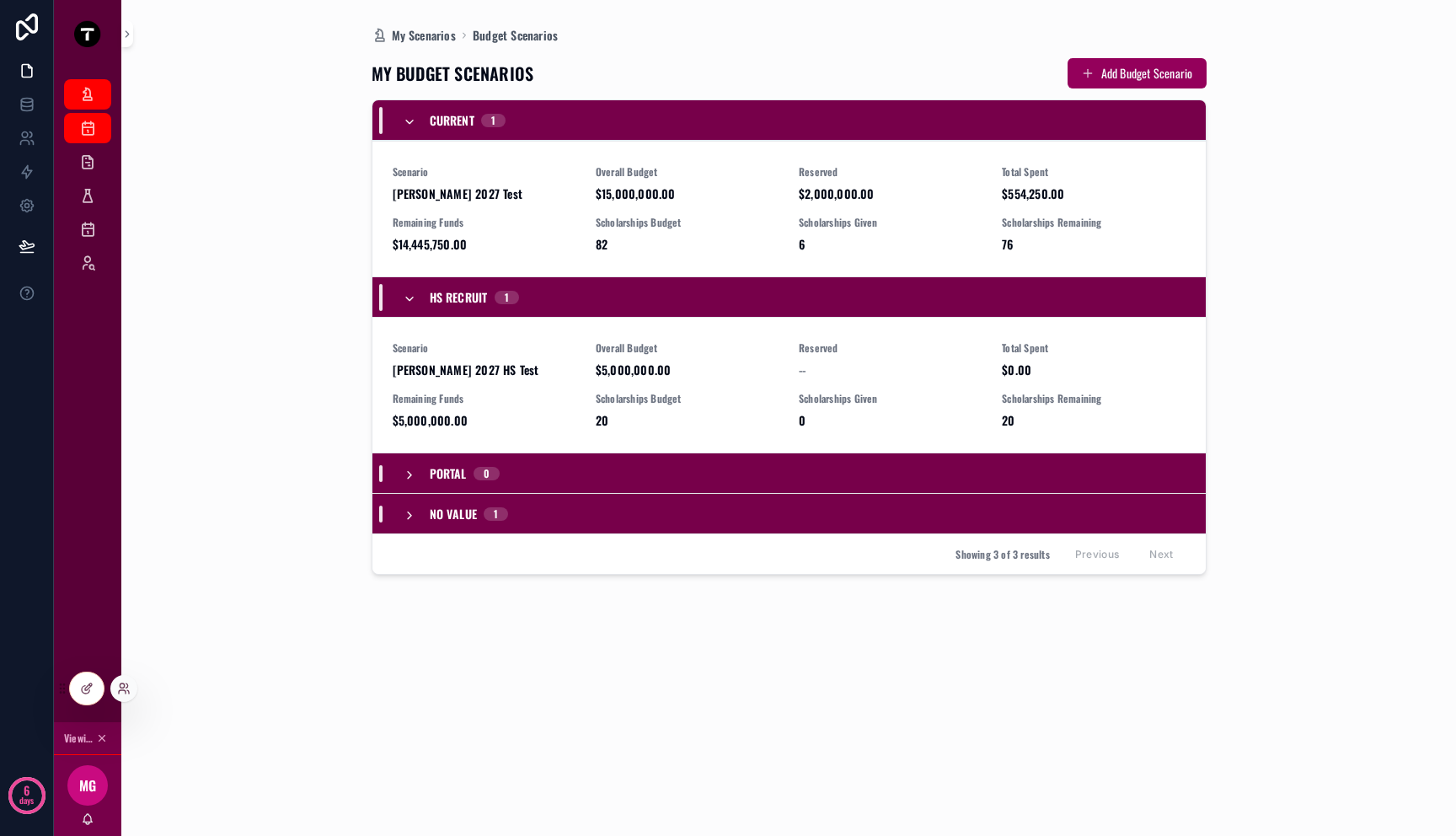
click at [130, 687] on div at bounding box center [123, 688] width 27 height 27
click at [126, 689] on icon at bounding box center [124, 688] width 14 height 14
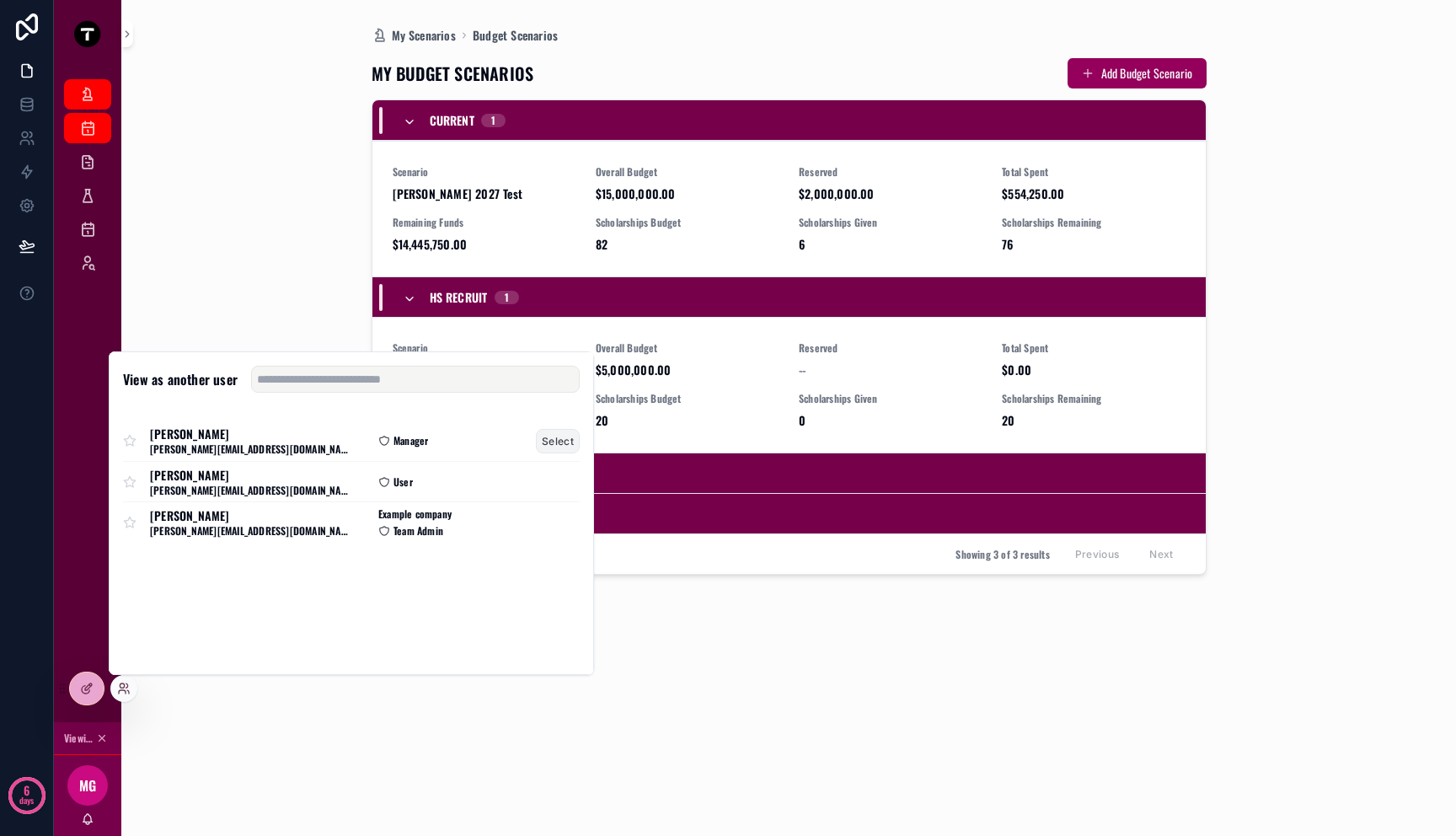
click at [557, 442] on button "Select" at bounding box center [558, 441] width 44 height 25
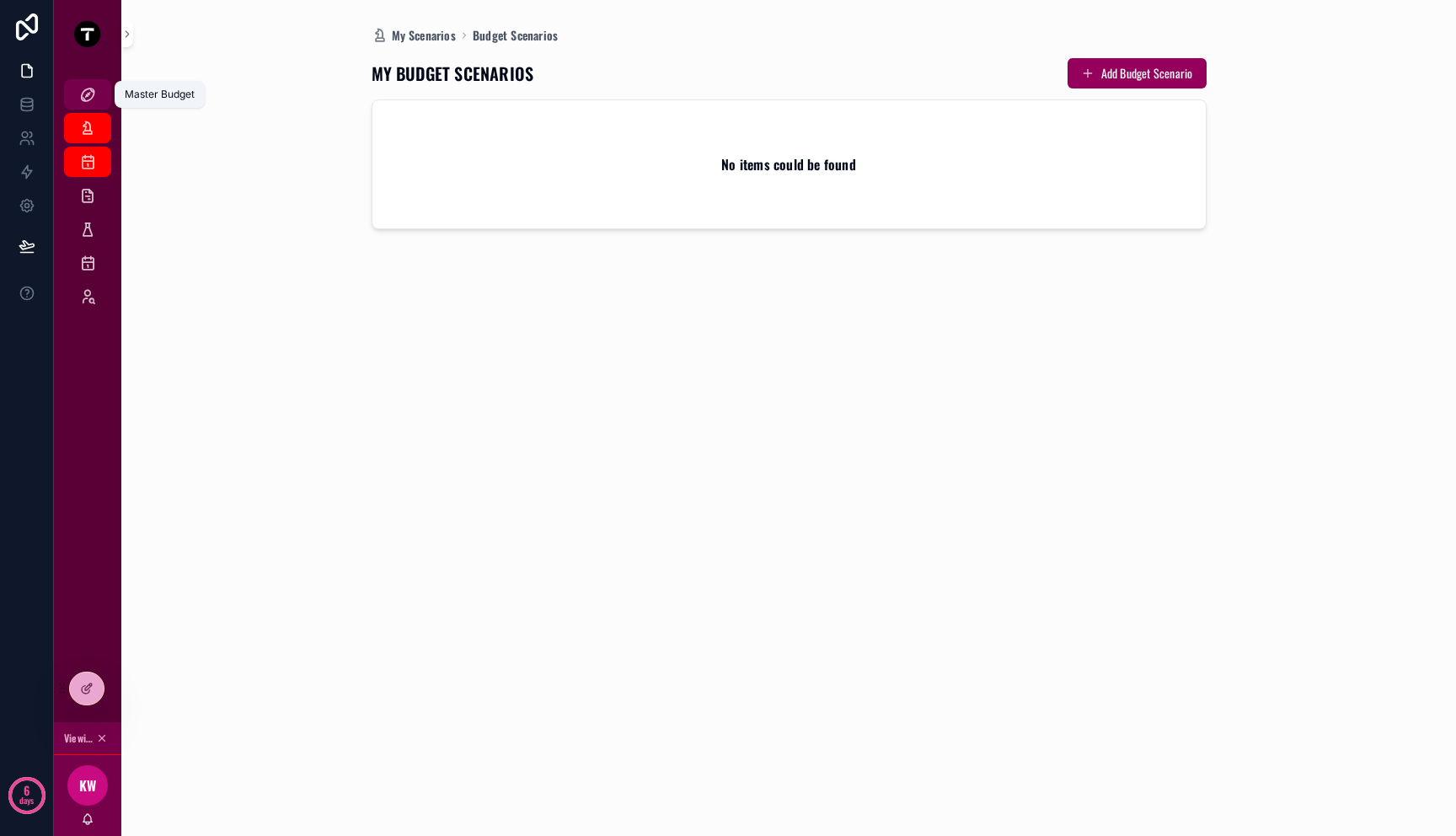
click at [95, 101] on icon "scrollable content" at bounding box center [87, 94] width 17 height 16
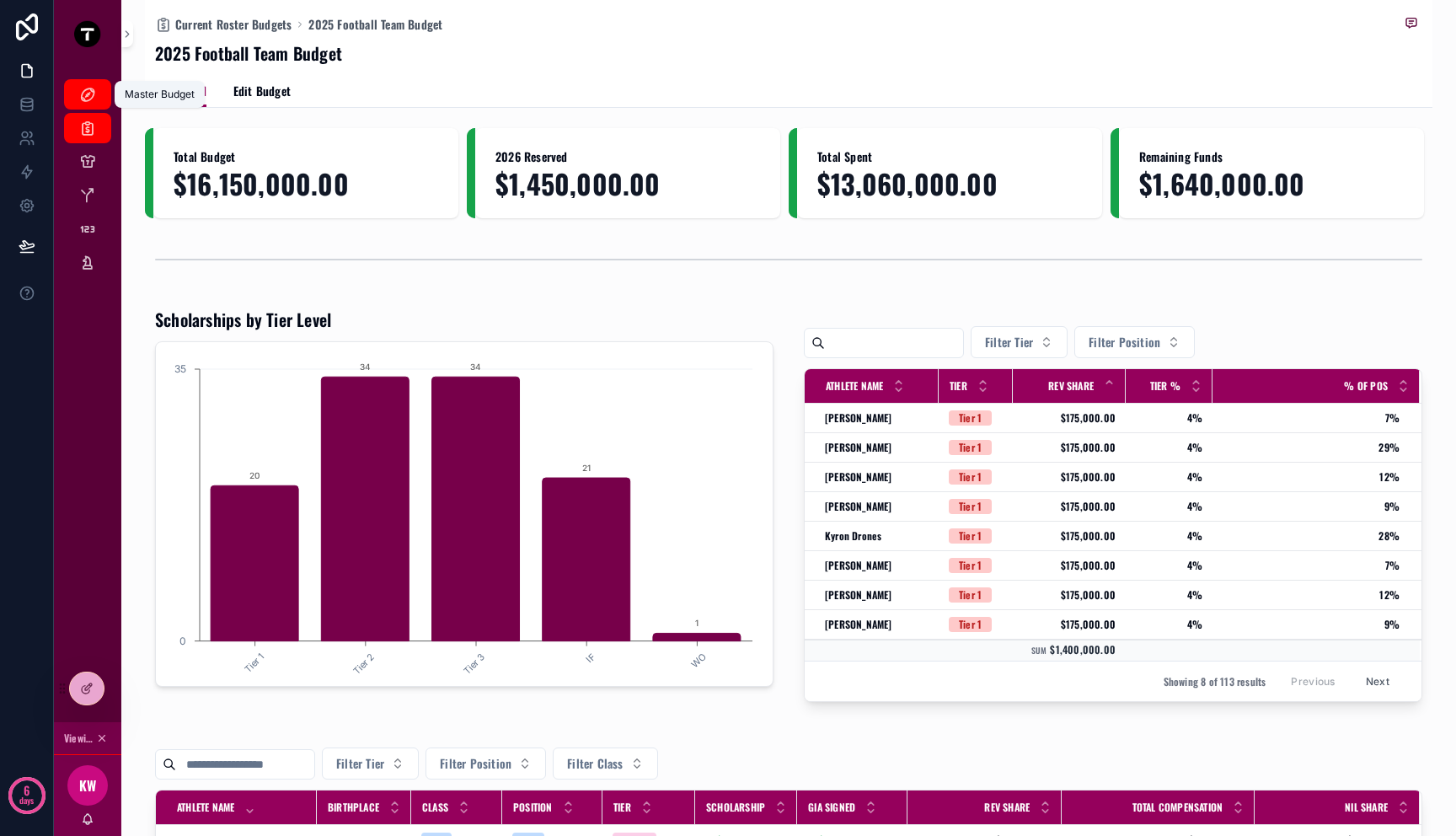
click at [89, 90] on icon "scrollable content" at bounding box center [87, 94] width 17 height 16
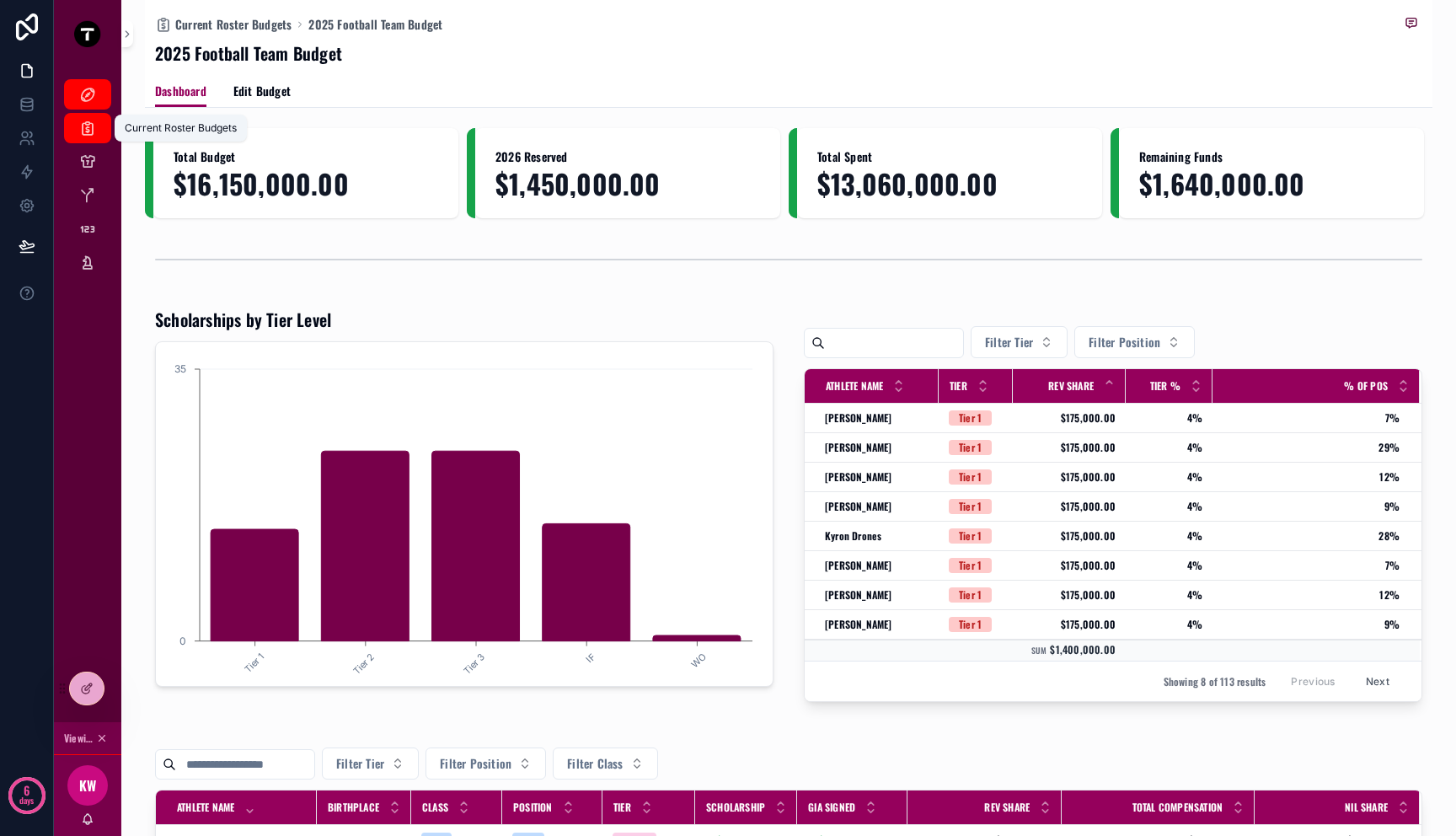
click at [89, 135] on icon "scrollable content" at bounding box center [87, 128] width 17 height 16
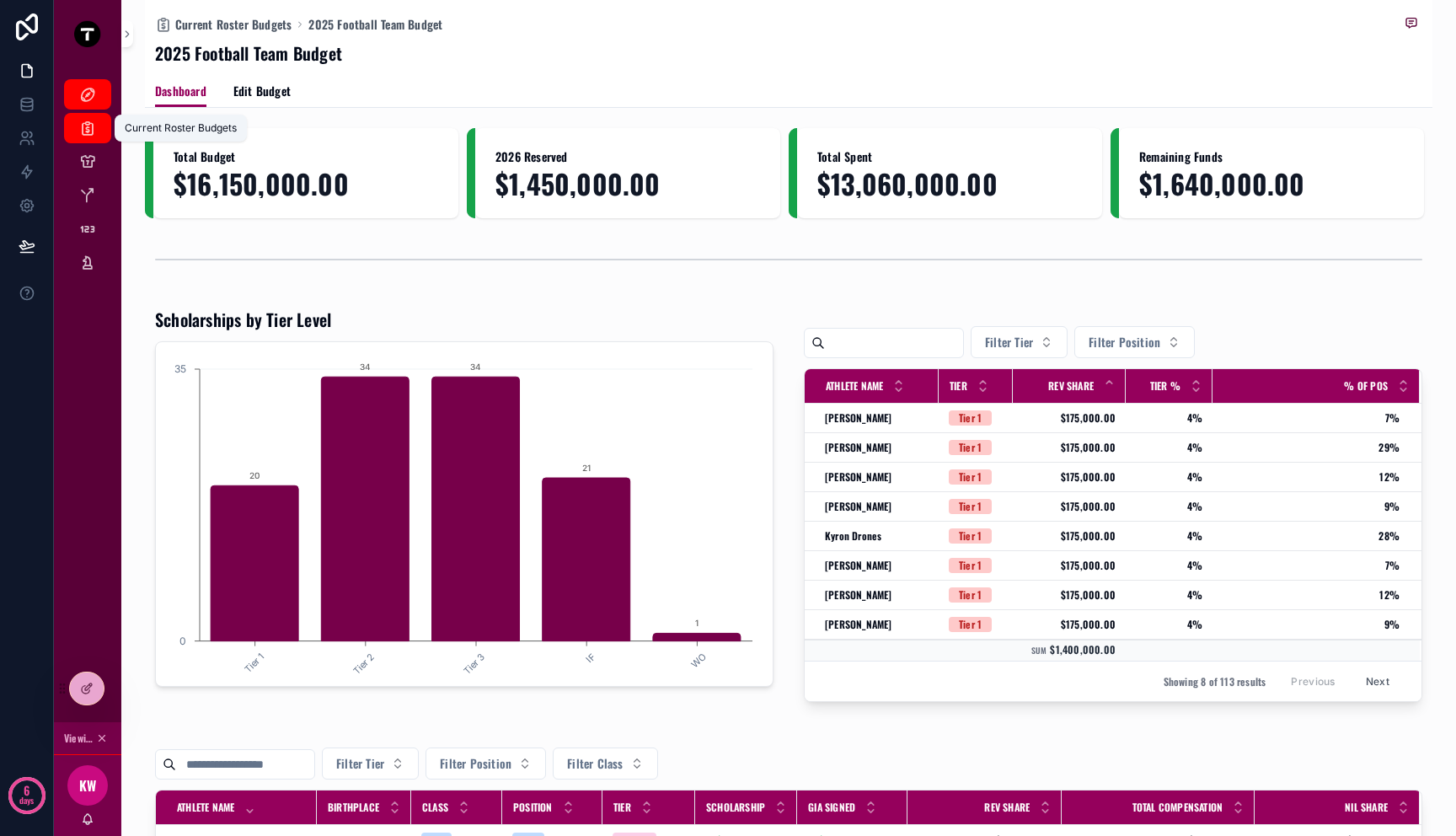
click at [89, 130] on icon "scrollable content" at bounding box center [87, 128] width 17 height 16
click at [89, 110] on div "Master Budget Current Roster Budgets Current Athletes Position Room Budgets Tie…" at bounding box center [88, 162] width 68 height 169
click at [89, 161] on icon "scrollable content" at bounding box center [87, 161] width 17 height 16
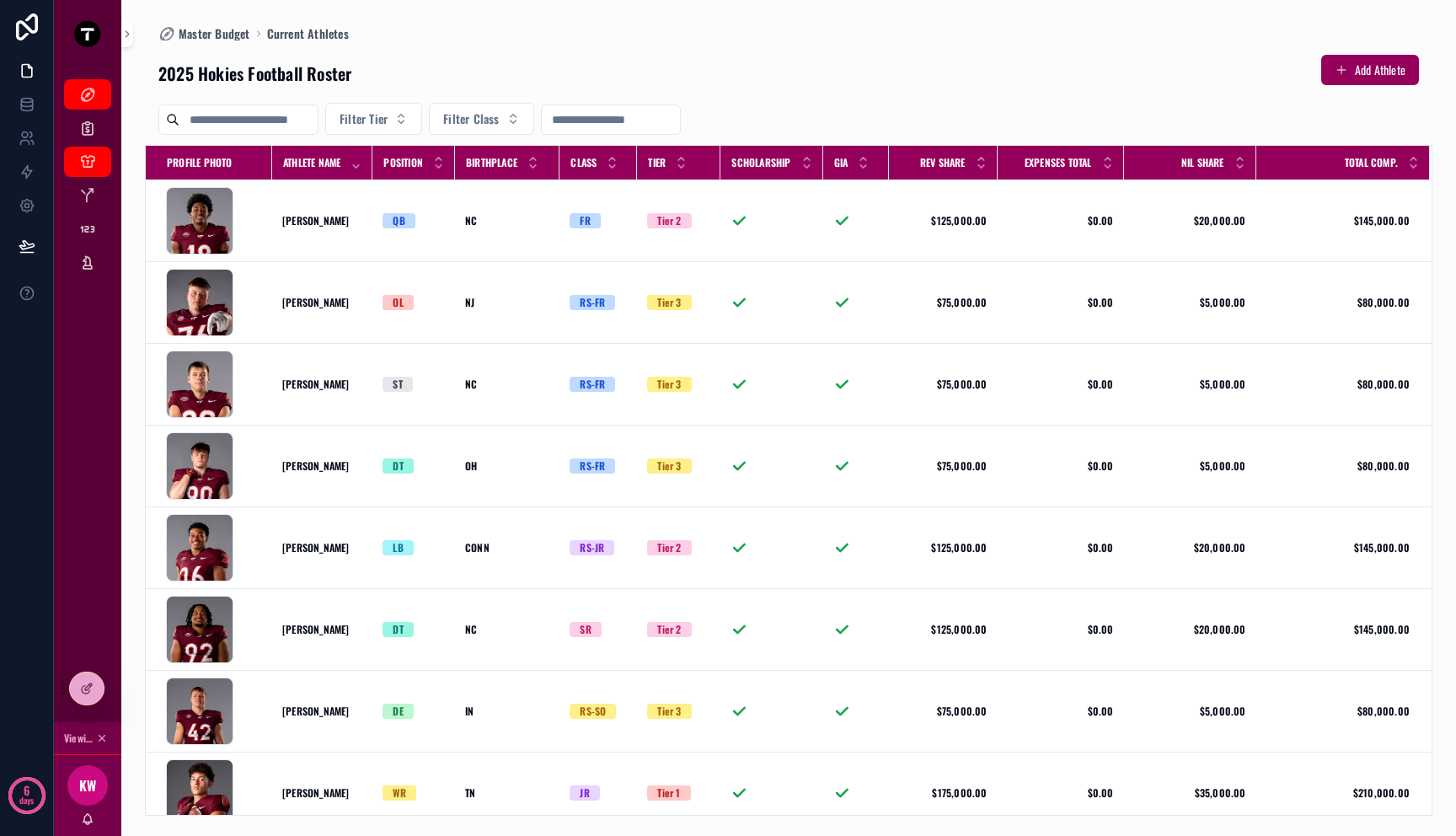
click at [91, 78] on div "Master Budget Current Roster Budgets Current Athletes Position Room Budgets Tie…" at bounding box center [88, 162] width 68 height 169
click at [91, 91] on icon "scrollable content" at bounding box center [87, 94] width 17 height 16
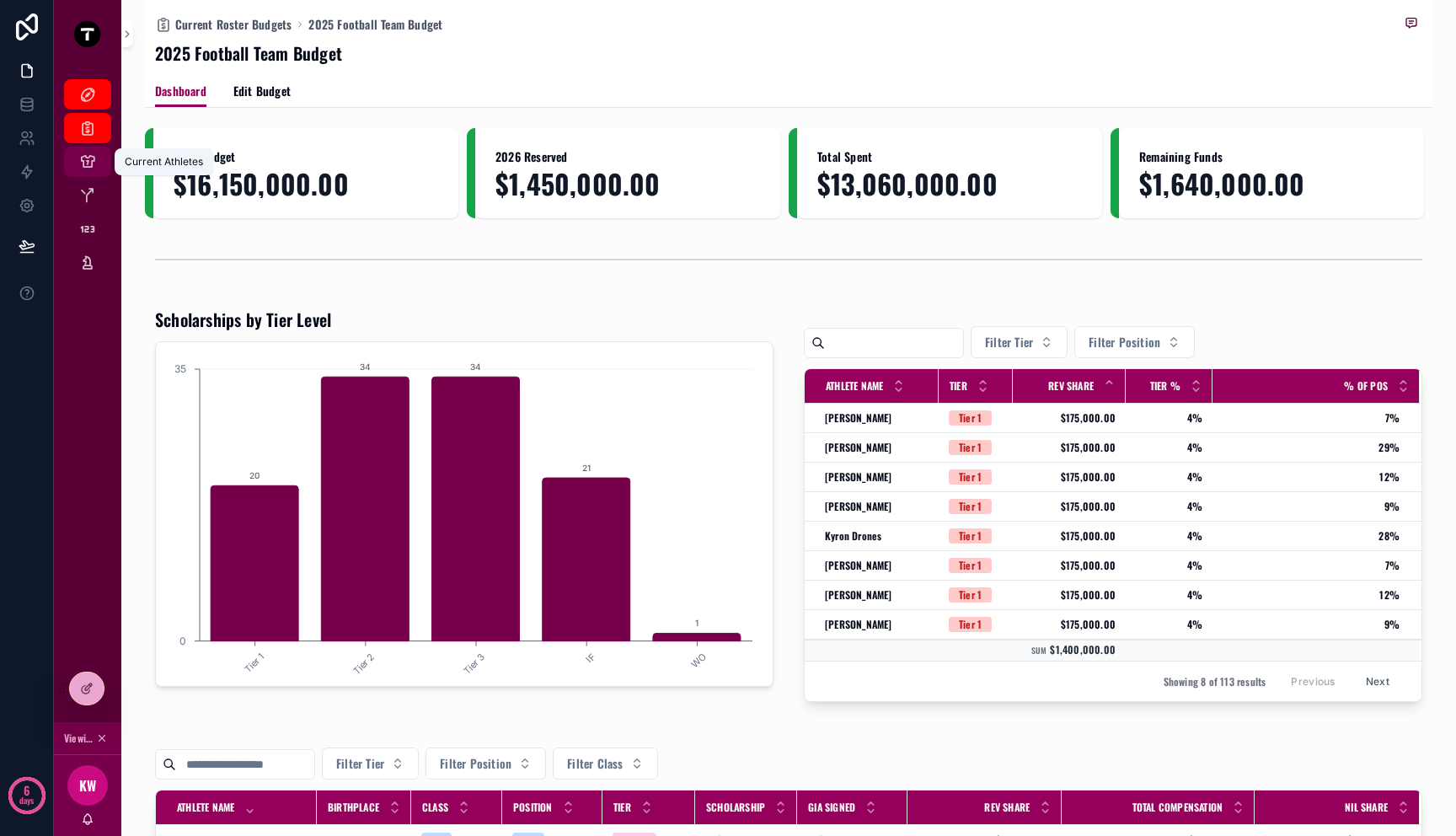
click at [89, 170] on div "Current Athletes" at bounding box center [87, 161] width 27 height 27
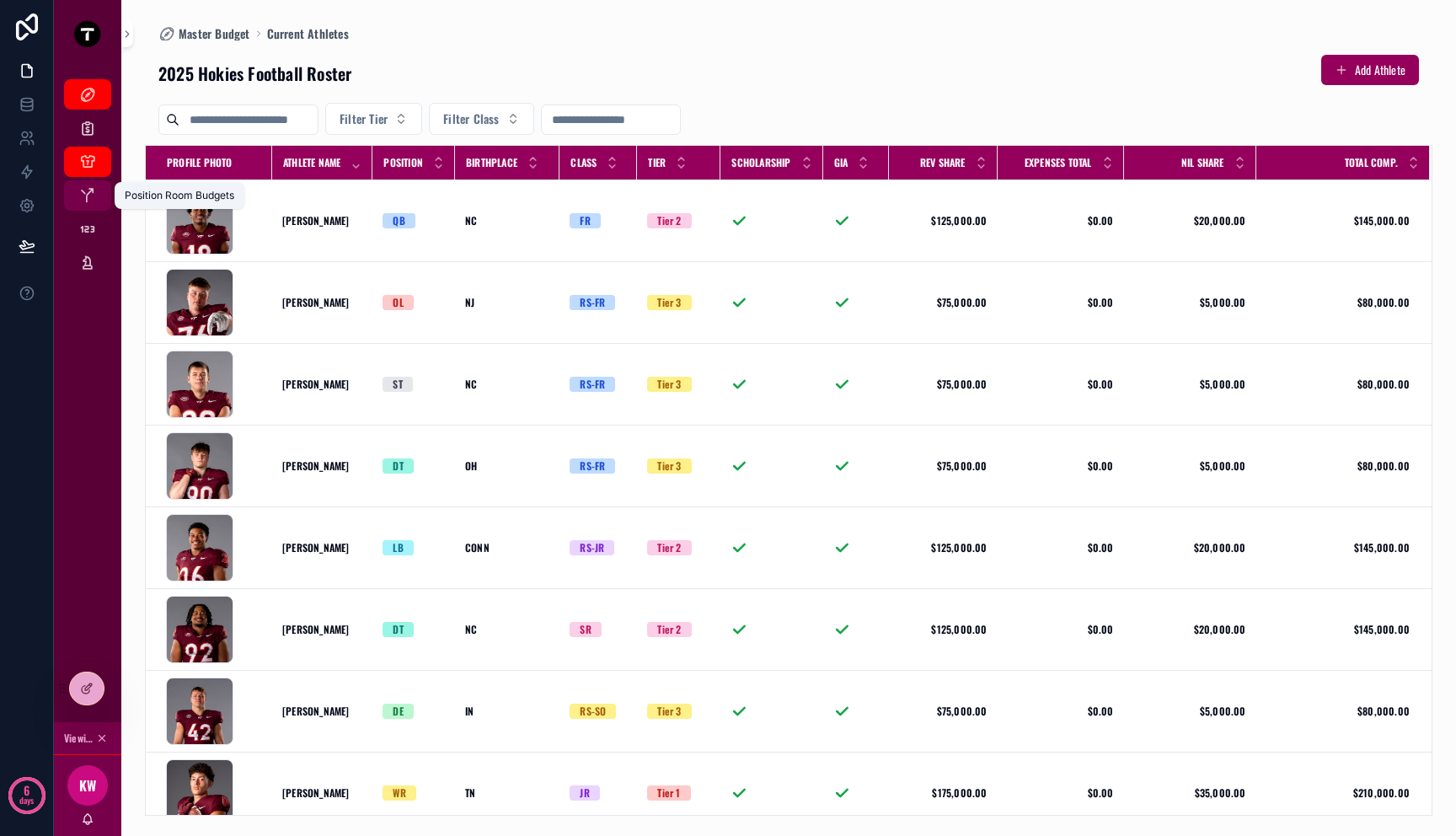
click at [89, 194] on icon "scrollable content" at bounding box center [87, 195] width 17 height 16
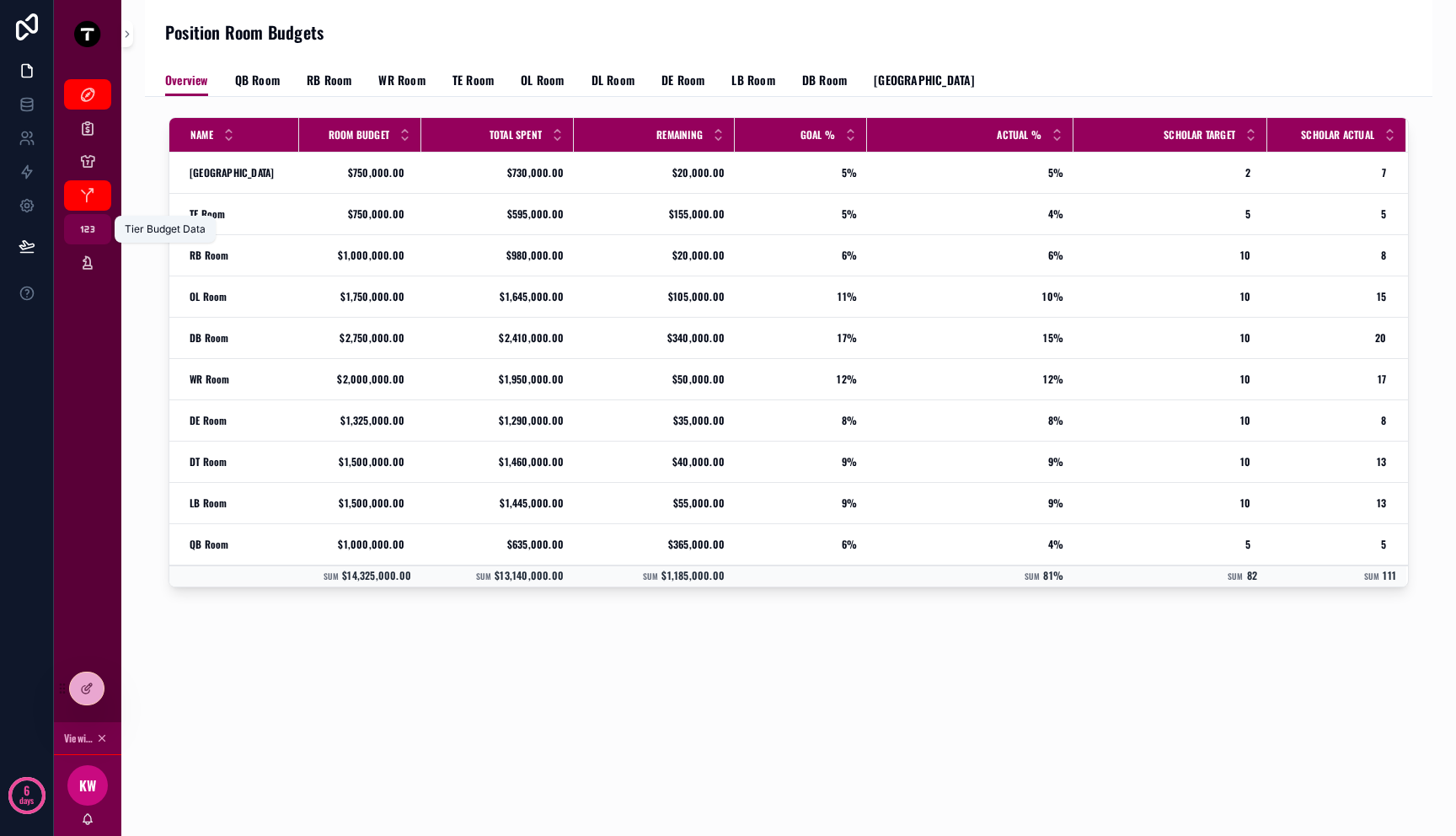
click at [89, 226] on icon "scrollable content" at bounding box center [87, 229] width 17 height 16
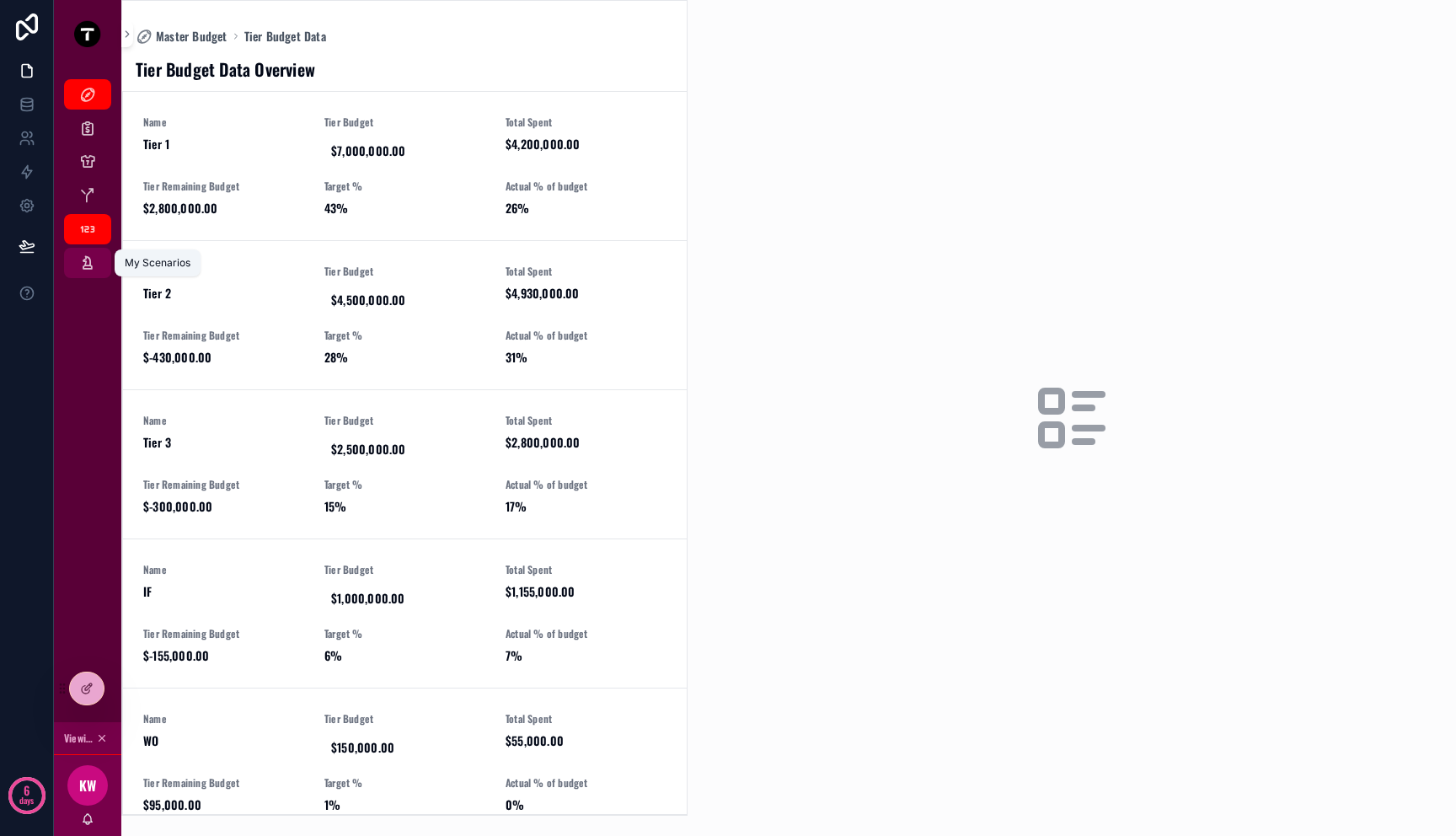
click at [94, 262] on icon "scrollable content" at bounding box center [87, 263] width 17 height 16
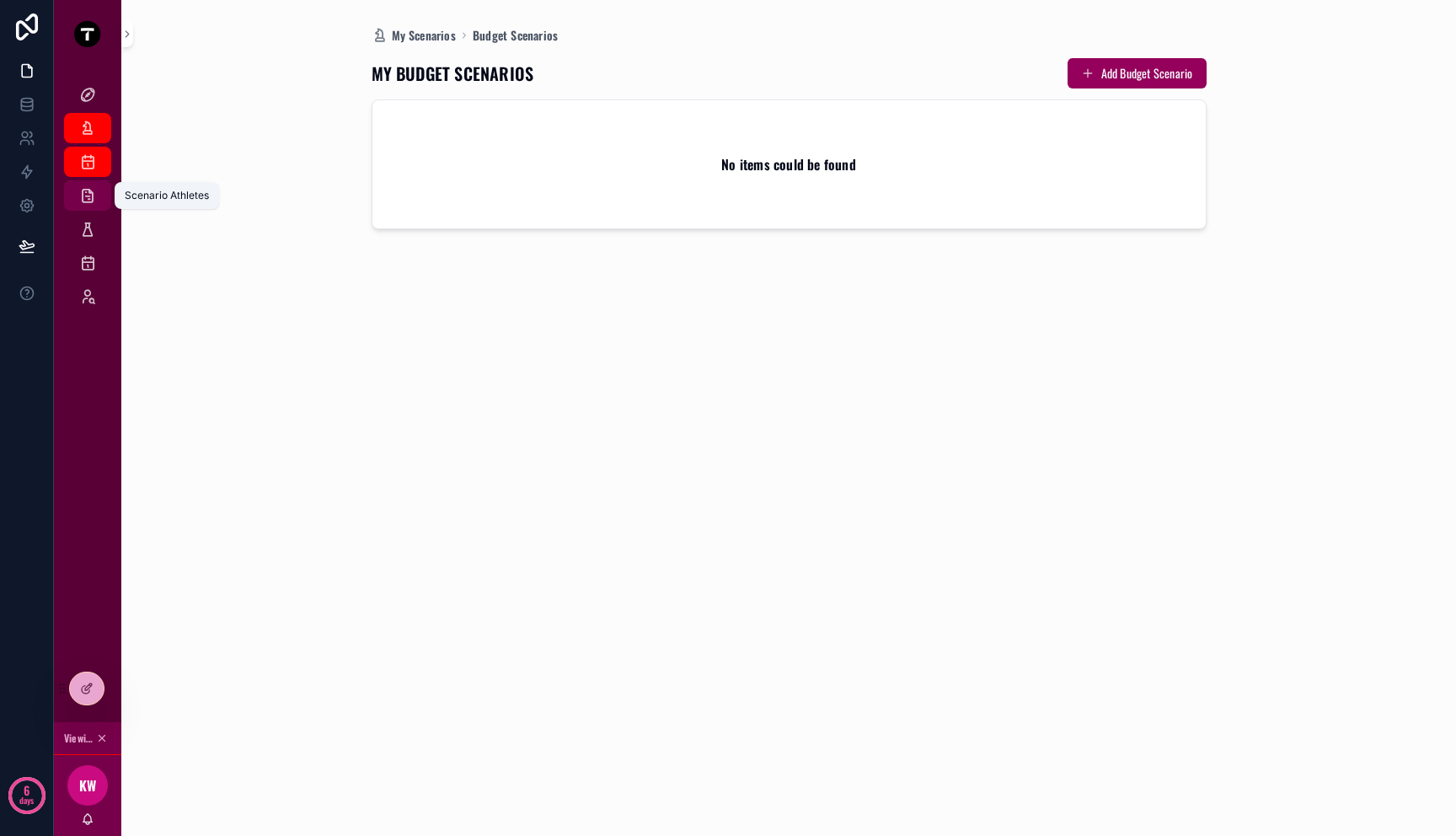
click at [74, 206] on div "Scenario Athletes" at bounding box center [87, 195] width 27 height 27
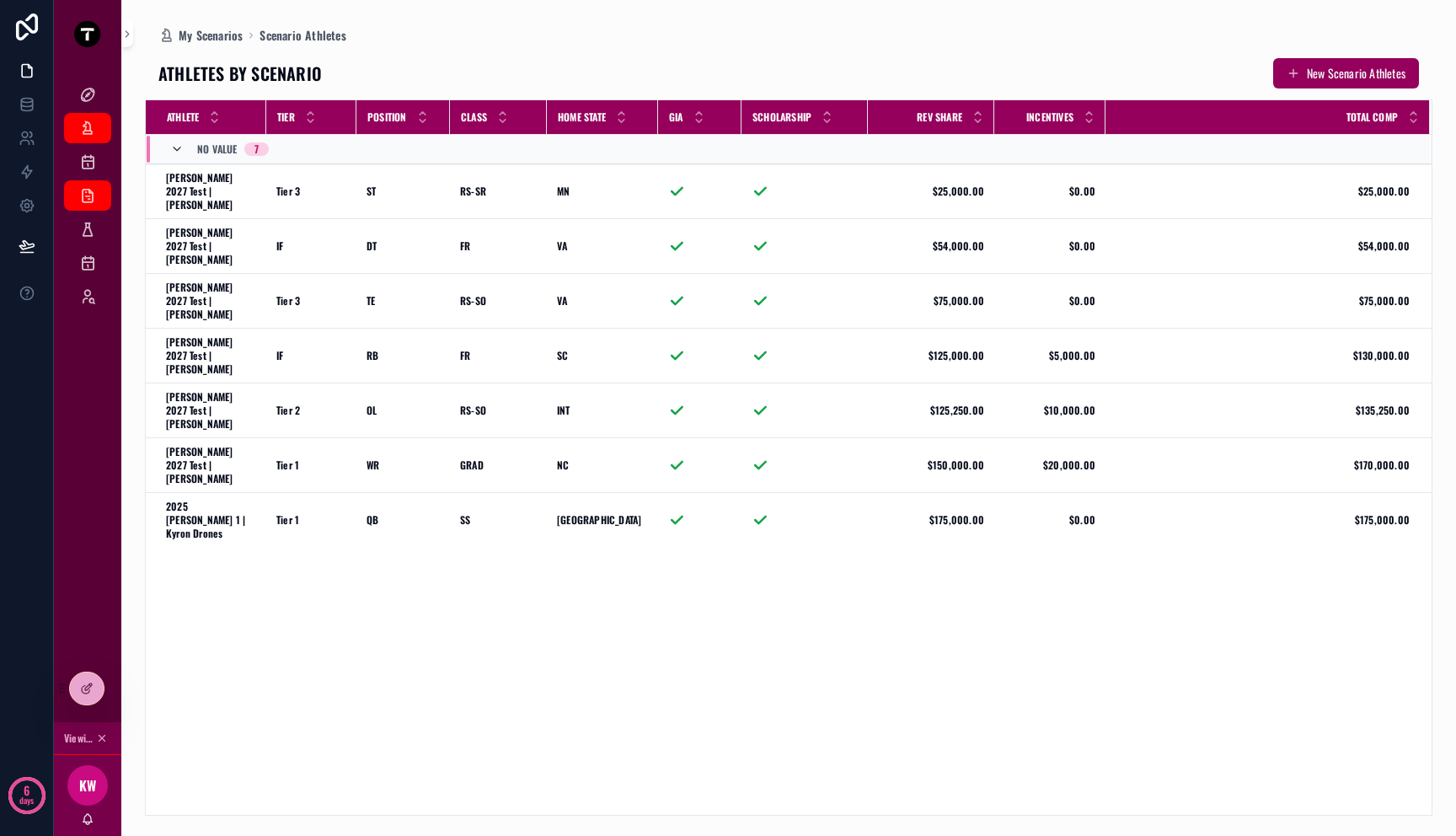
click at [182, 150] on icon "scrollable content" at bounding box center [177, 148] width 14 height 14
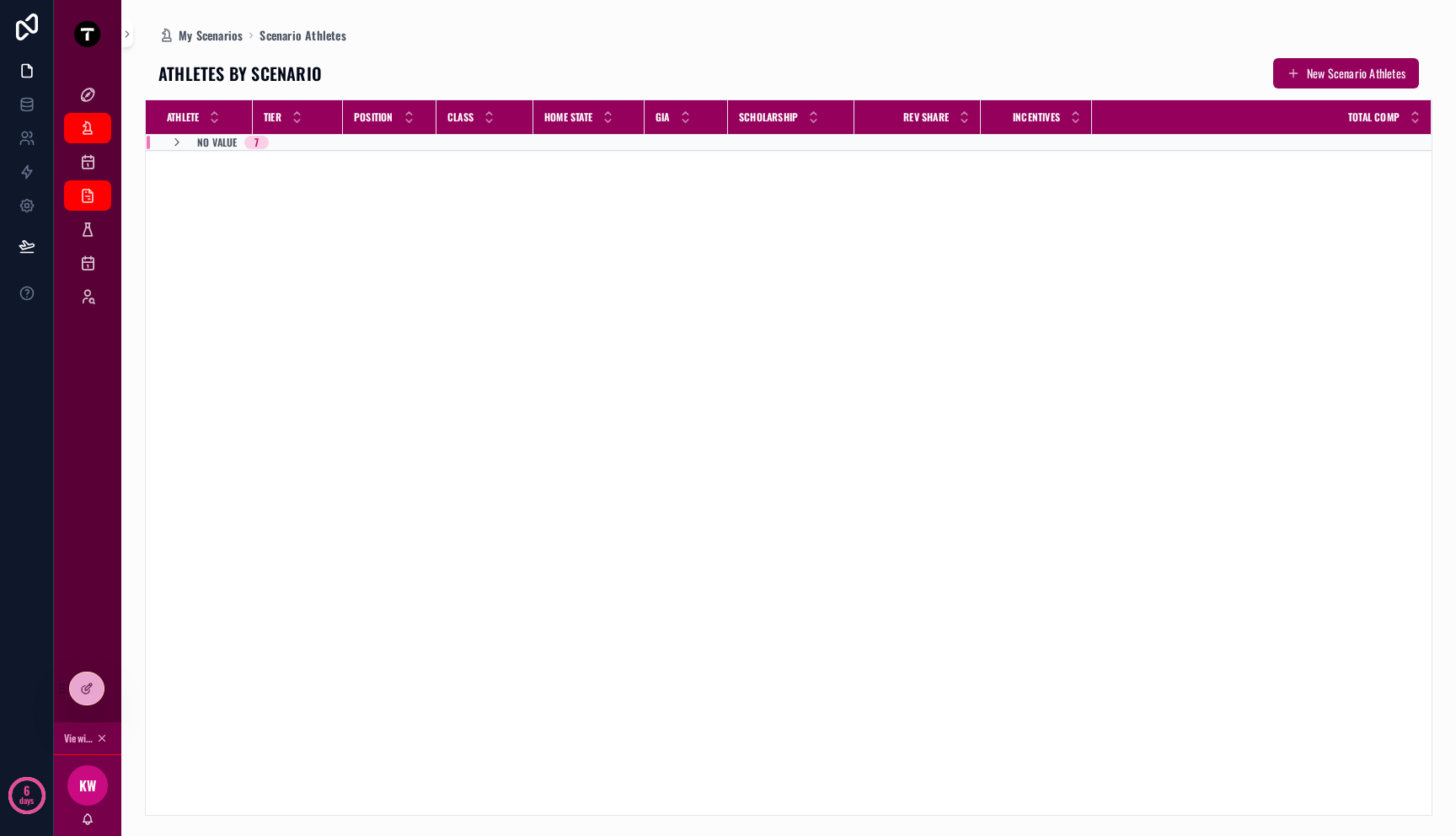
click at [182, 150] on table "Athlete Tier Position Class Home State GIA Scholarship Rev Share Incentives Tot…" at bounding box center [789, 125] width 1286 height 50
click at [175, 146] on icon "scrollable content" at bounding box center [177, 142] width 14 height 14
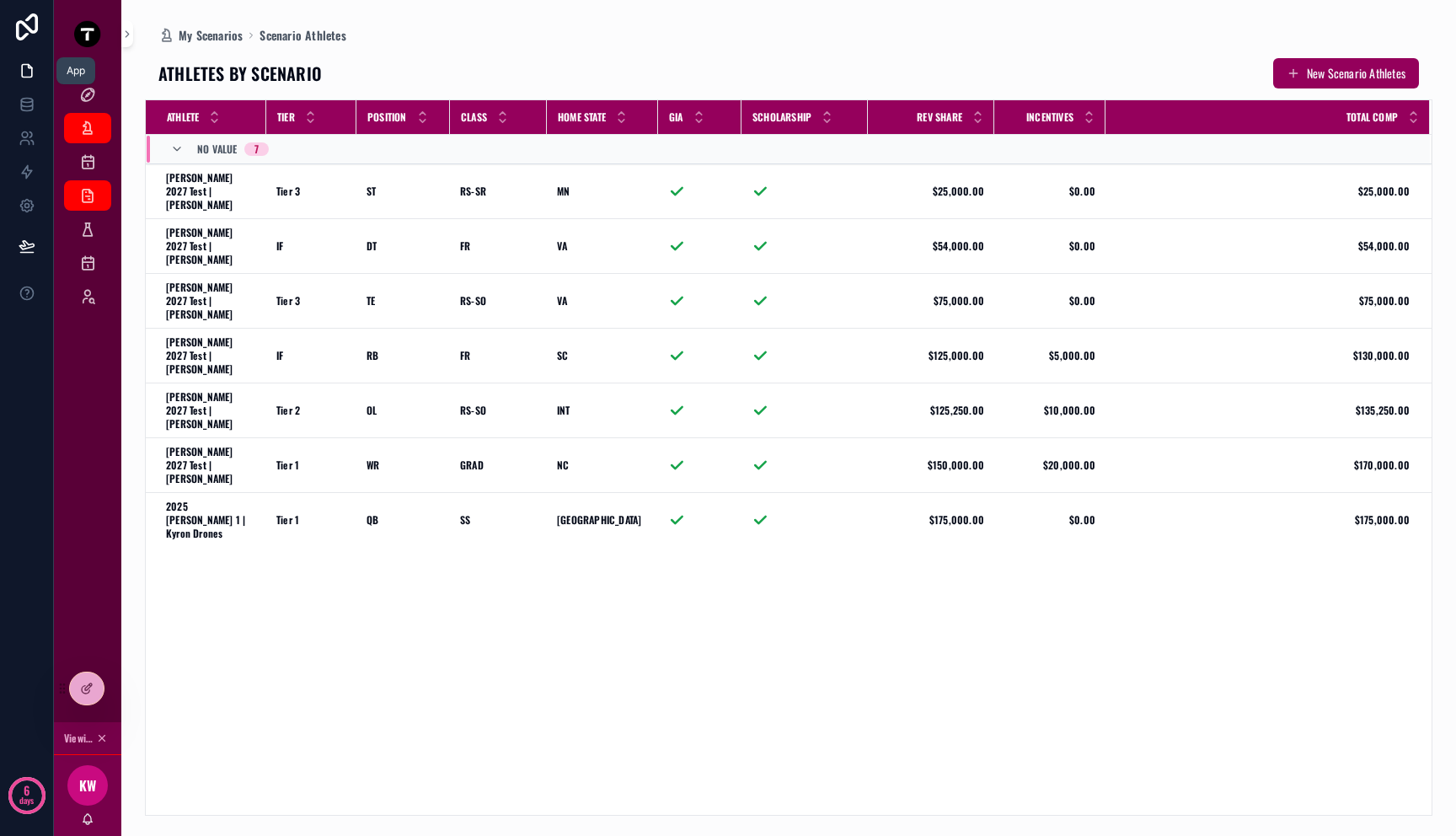
click at [29, 81] on link at bounding box center [27, 71] width 53 height 34
click at [29, 113] on link at bounding box center [27, 104] width 53 height 34
